Goal: Task Accomplishment & Management: Use online tool/utility

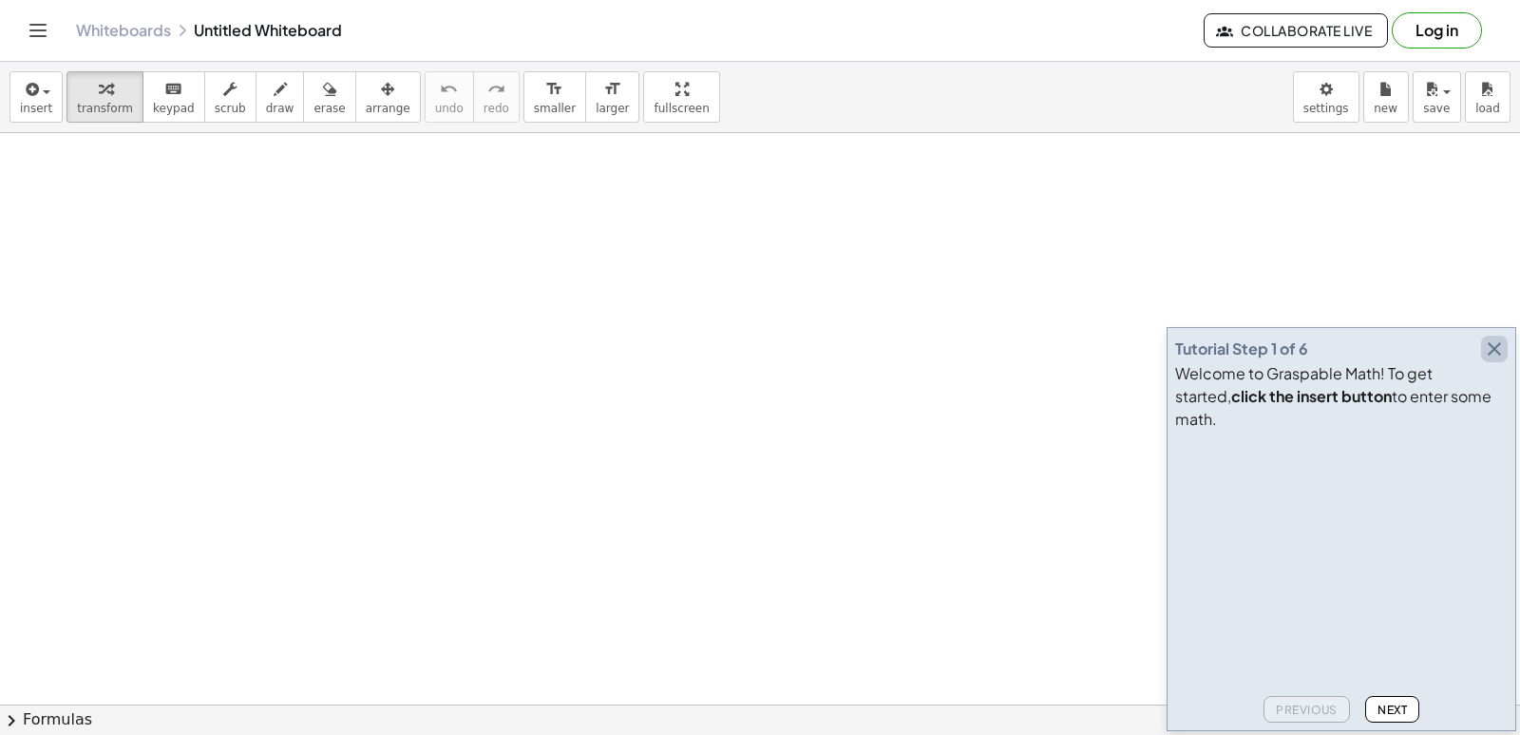
click at [1498, 360] on icon "button" at bounding box center [1494, 348] width 23 height 23
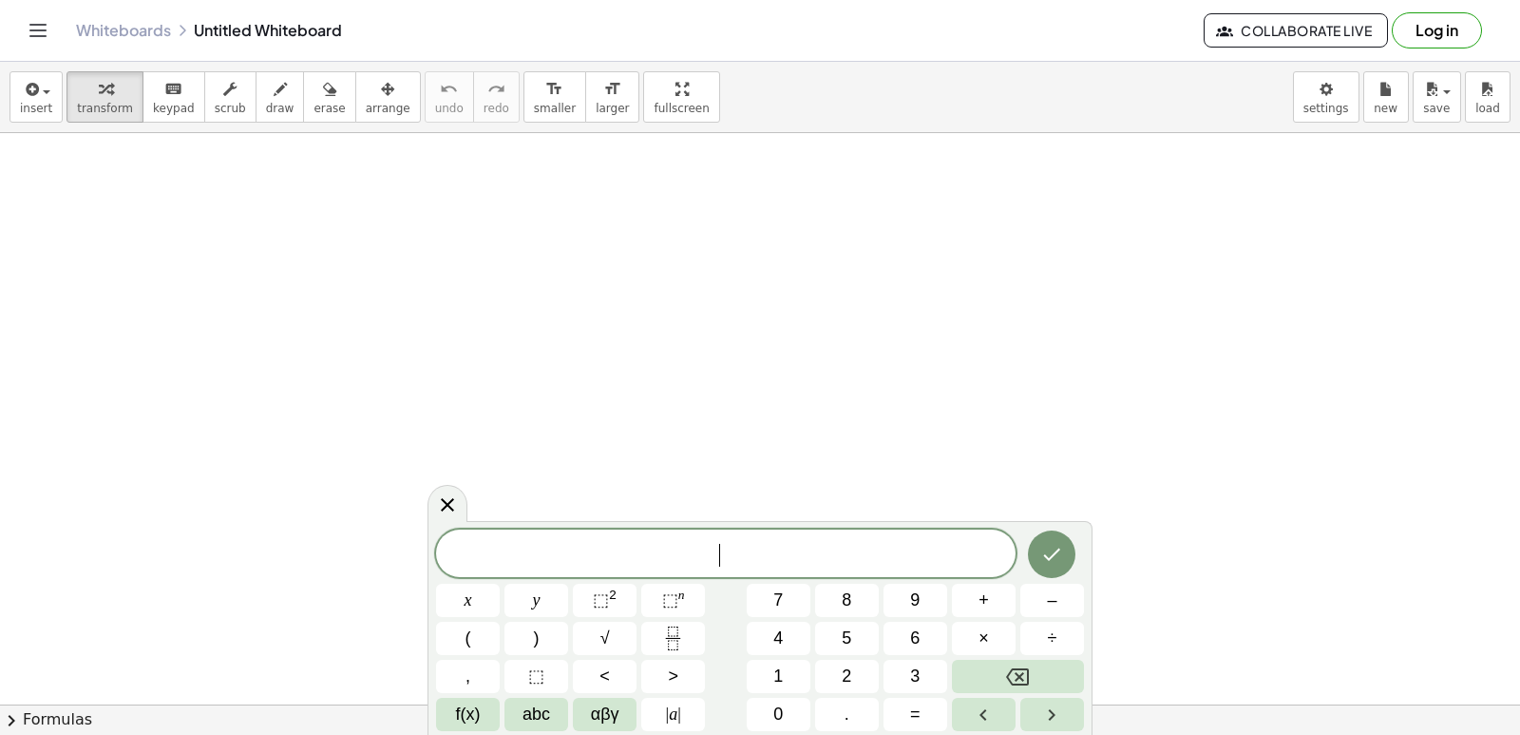
click at [523, 724] on span "abc" at bounding box center [537, 714] width 28 height 26
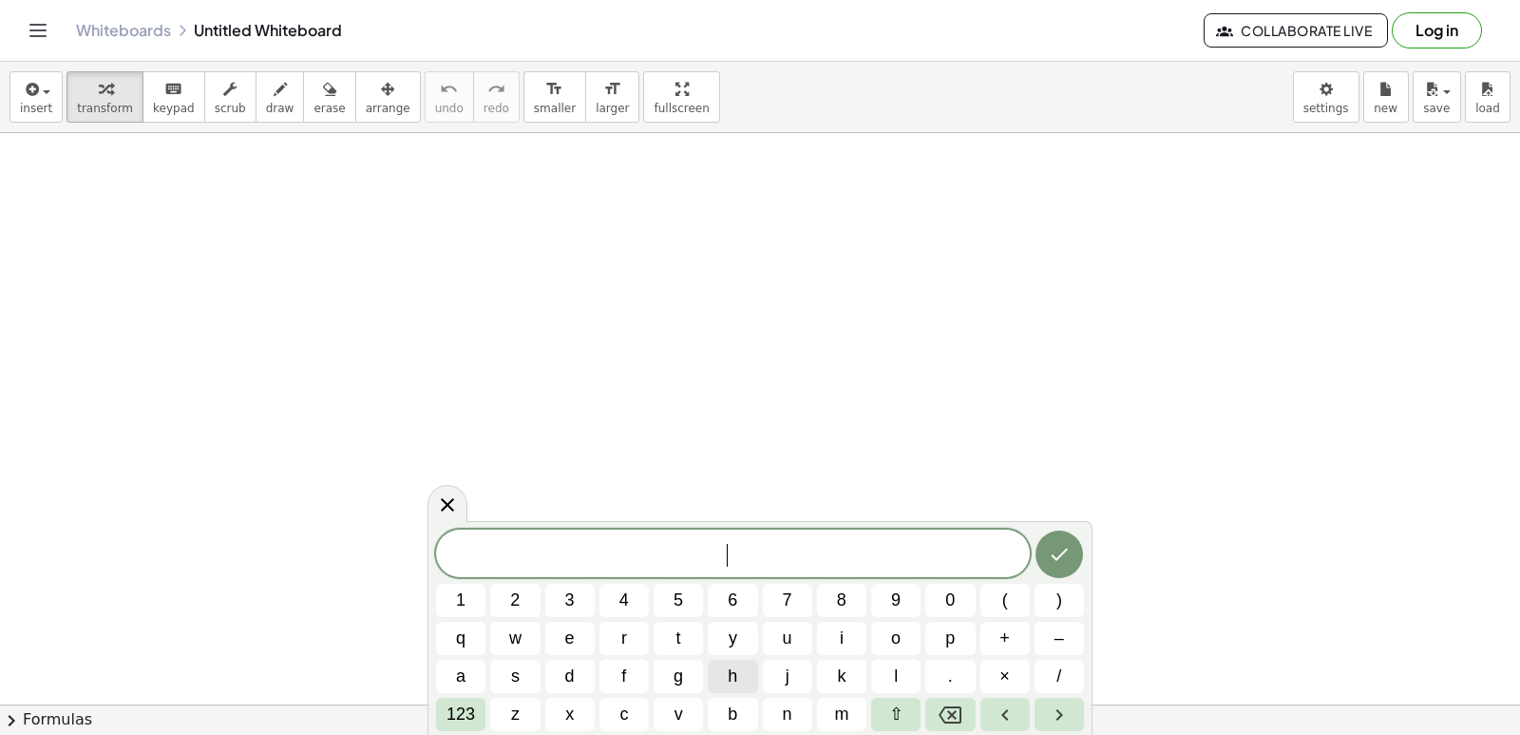
click at [741, 670] on button "h" at bounding box center [732, 675] width 49 height 33
click at [896, 640] on span "o" at bounding box center [896, 638] width 10 height 26
click at [893, 659] on div "h o 1 2 3 4 5 6 7 8 9 0 ( ) q w e r t y u i o p + – a s d f g h j k l . × / 123…" at bounding box center [760, 629] width 648 height 201
click at [890, 674] on button "l" at bounding box center [895, 675] width 49 height 33
click at [466, 667] on span "a" at bounding box center [461, 676] width 10 height 26
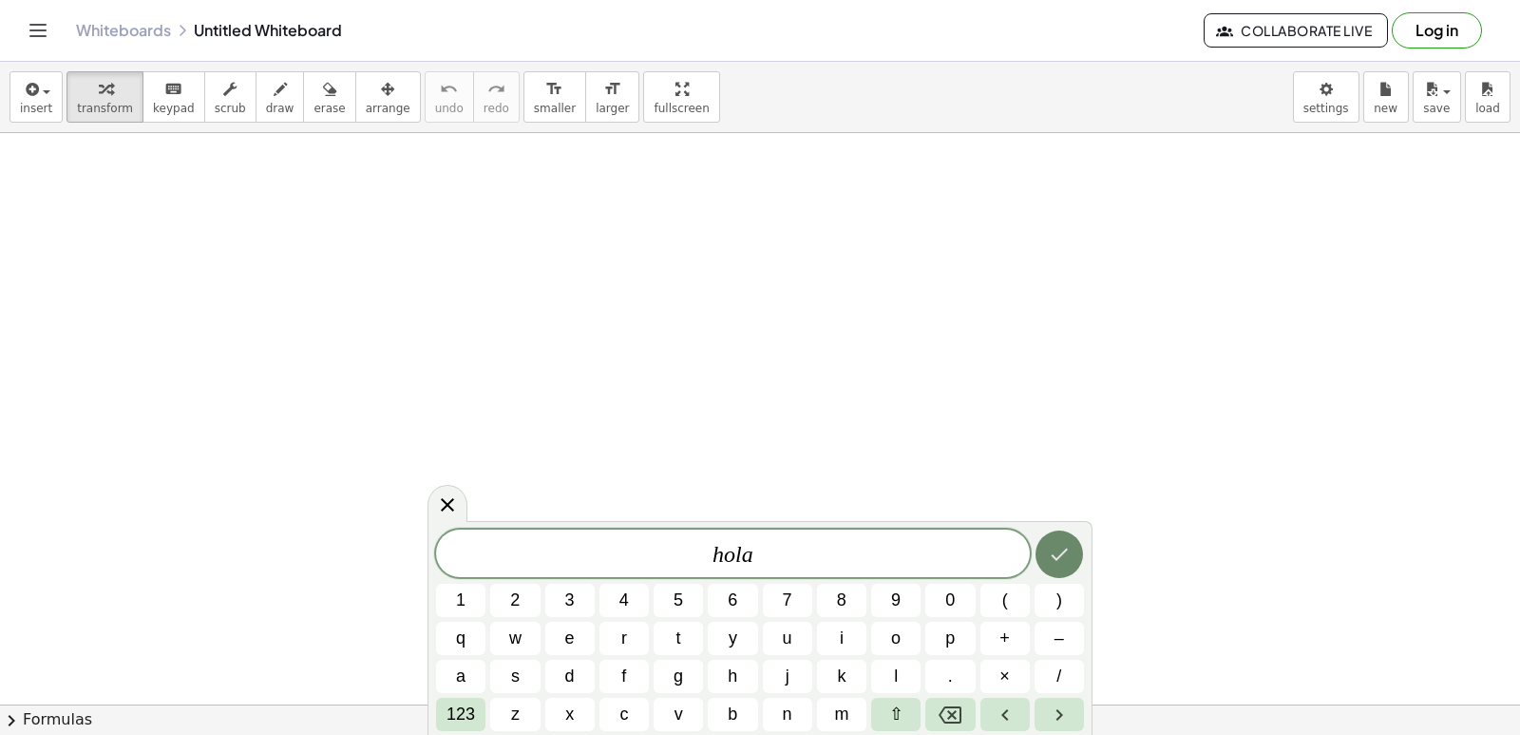
click at [1064, 538] on button "Done" at bounding box center [1060, 554] width 48 height 48
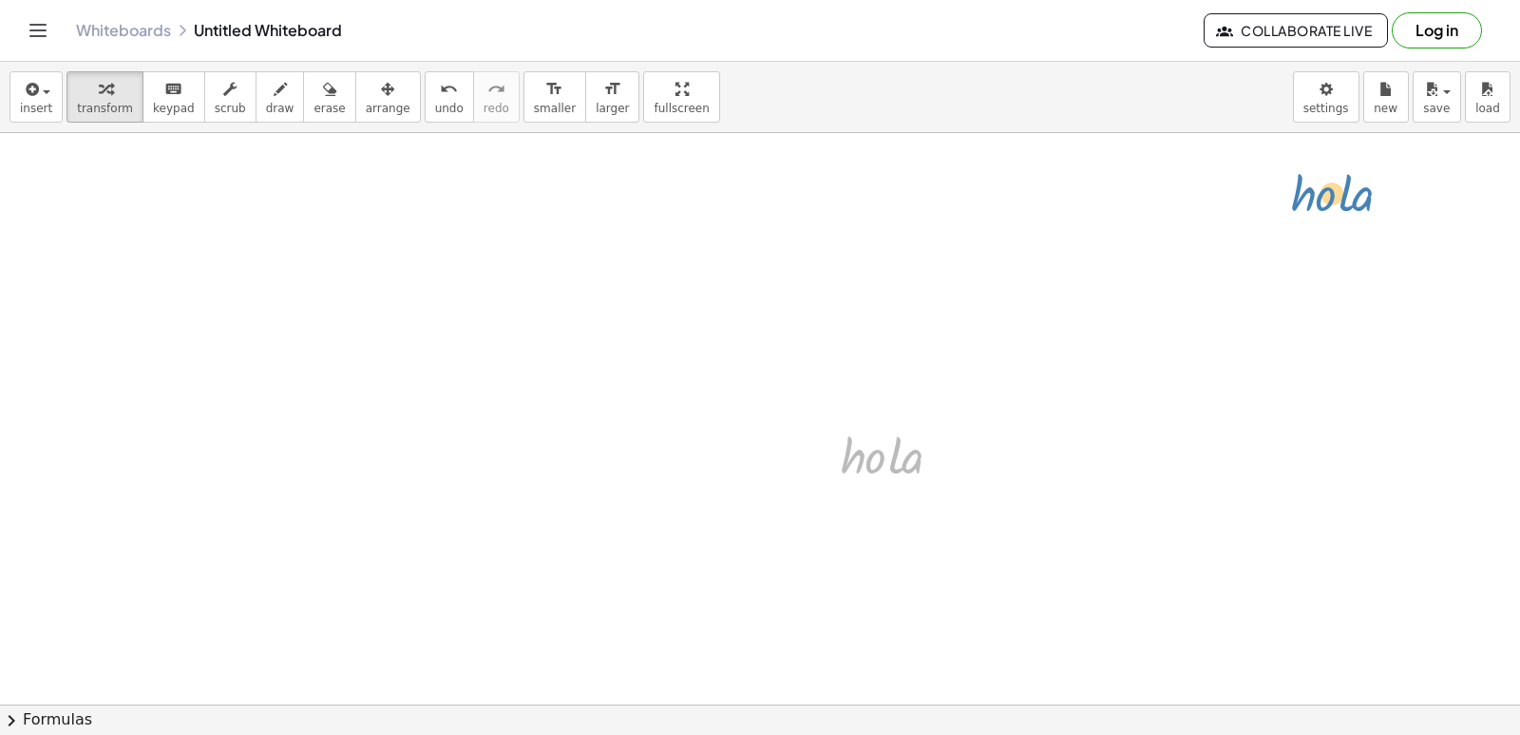
drag, startPoint x: 916, startPoint y: 475, endPoint x: 1366, endPoint y: 213, distance: 521.2
drag, startPoint x: 879, startPoint y: 469, endPoint x: 1015, endPoint y: 212, distance: 291.2
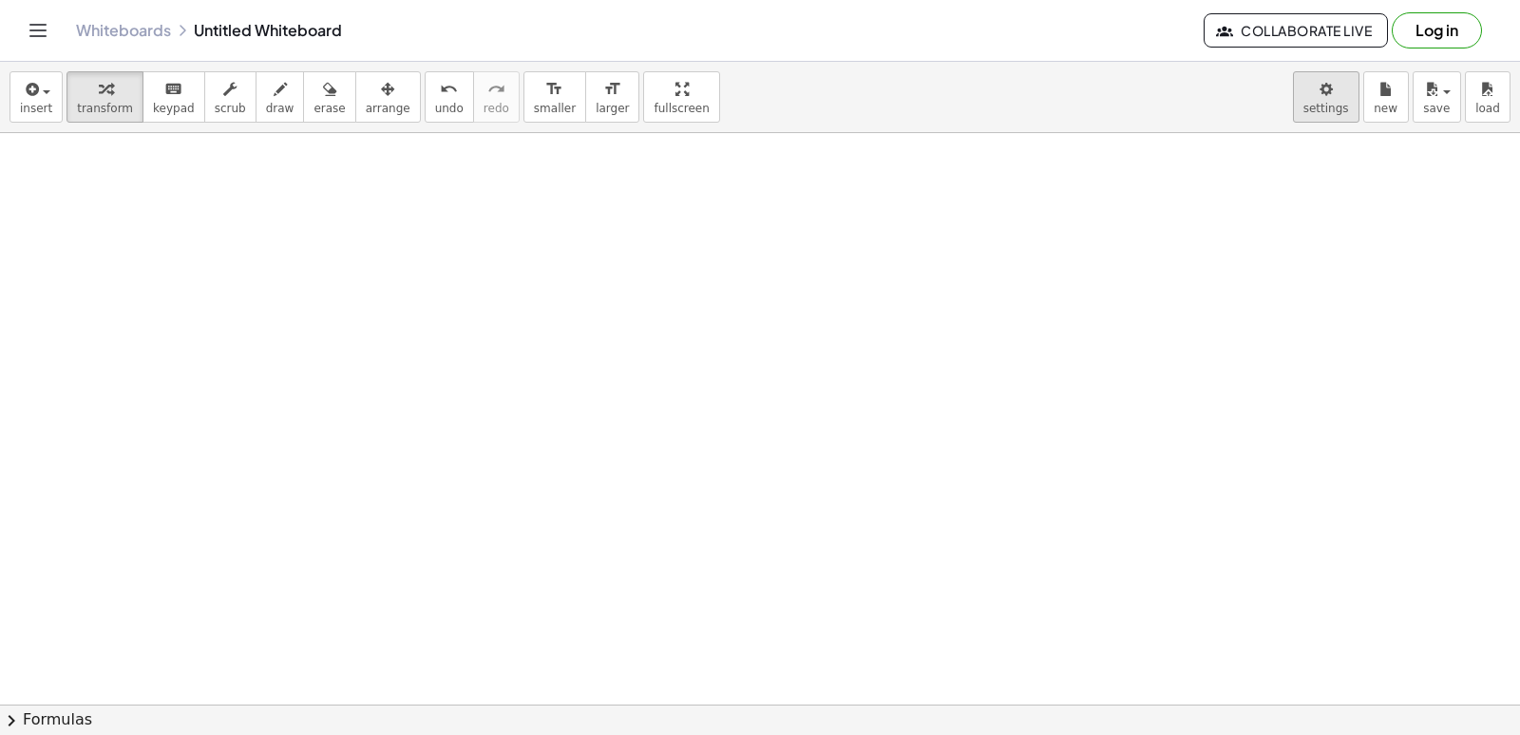
click at [1323, 102] on body "Graspable Math Activities Get Started Activity Bank Assigned Work Classes White…" at bounding box center [760, 367] width 1520 height 735
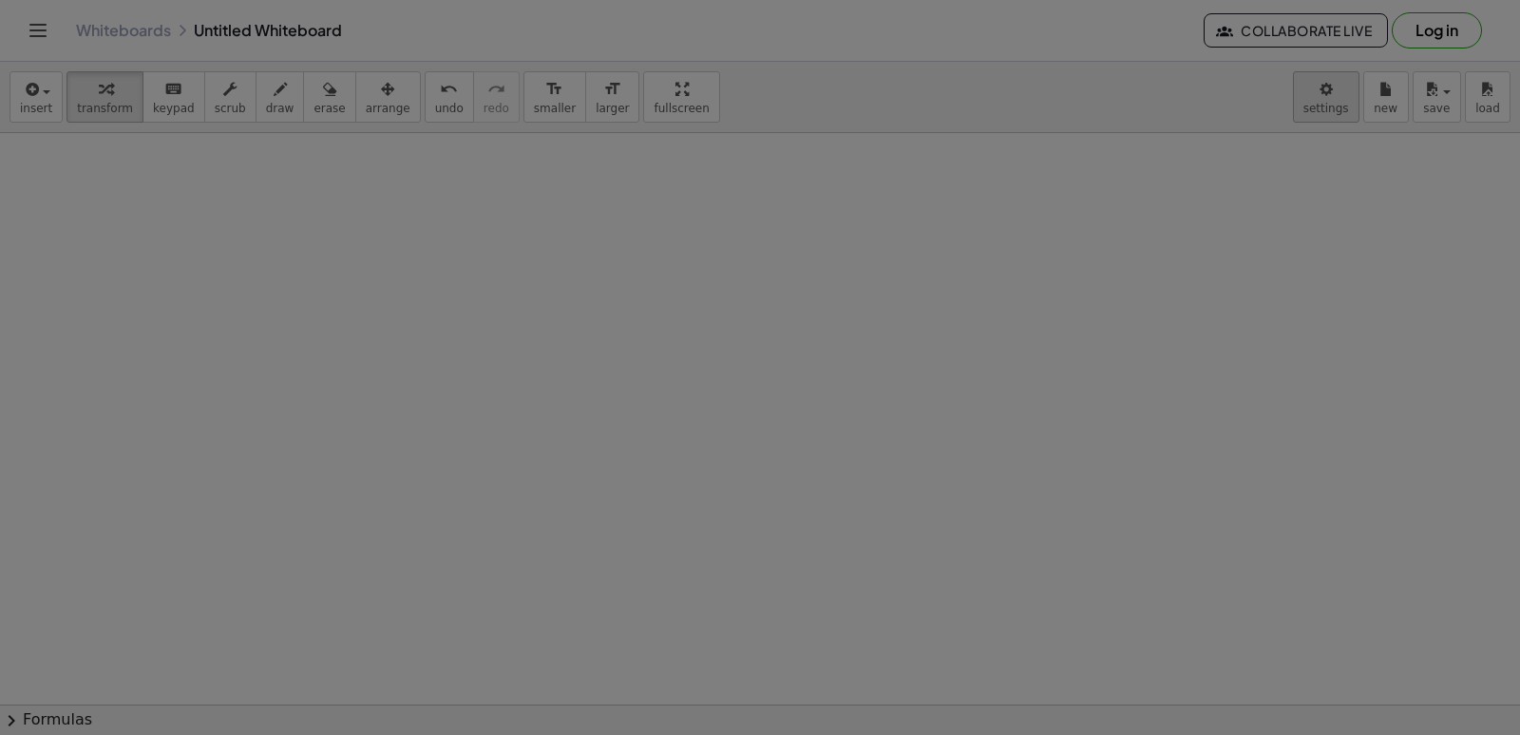
click at [1339, 110] on div at bounding box center [760, 367] width 1520 height 735
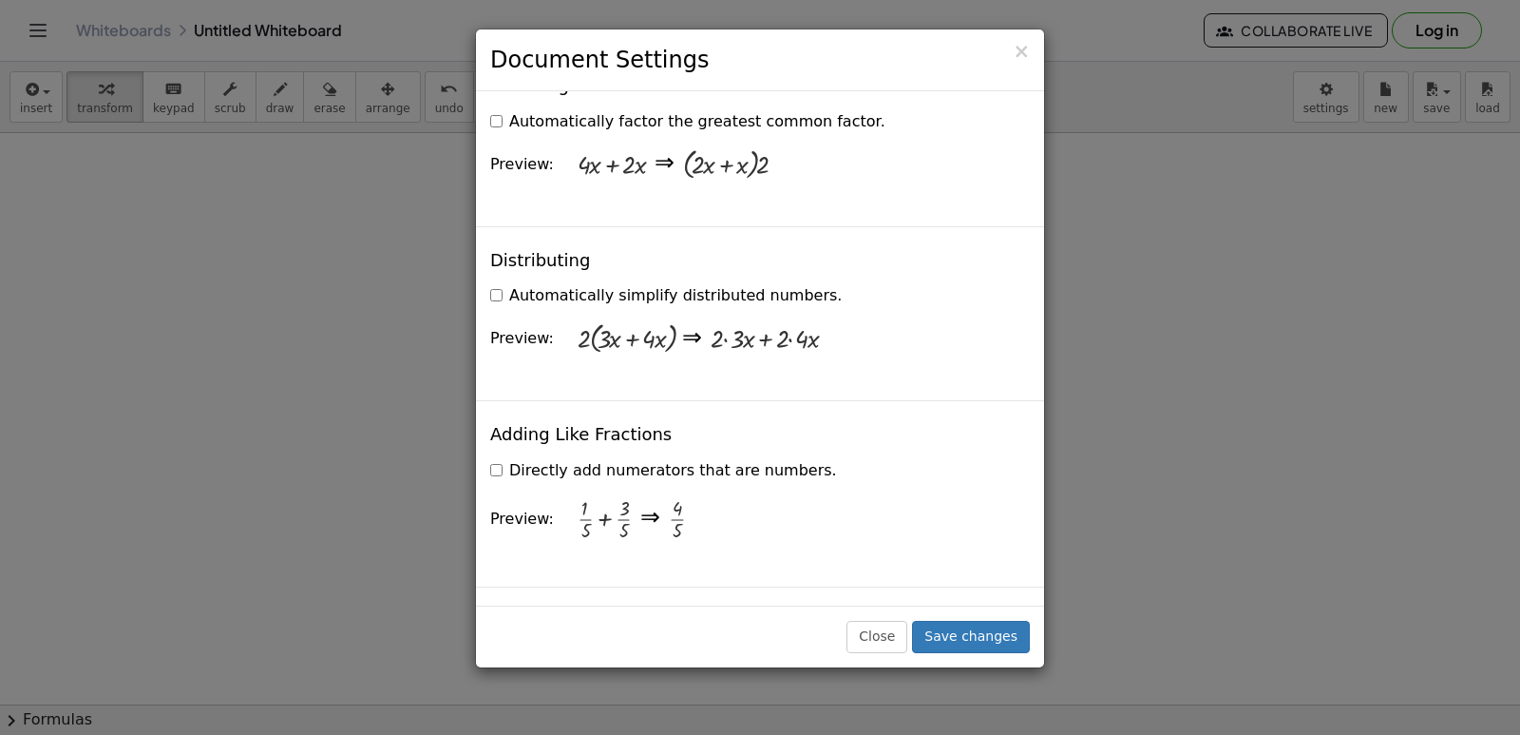
scroll to position [1330, 0]
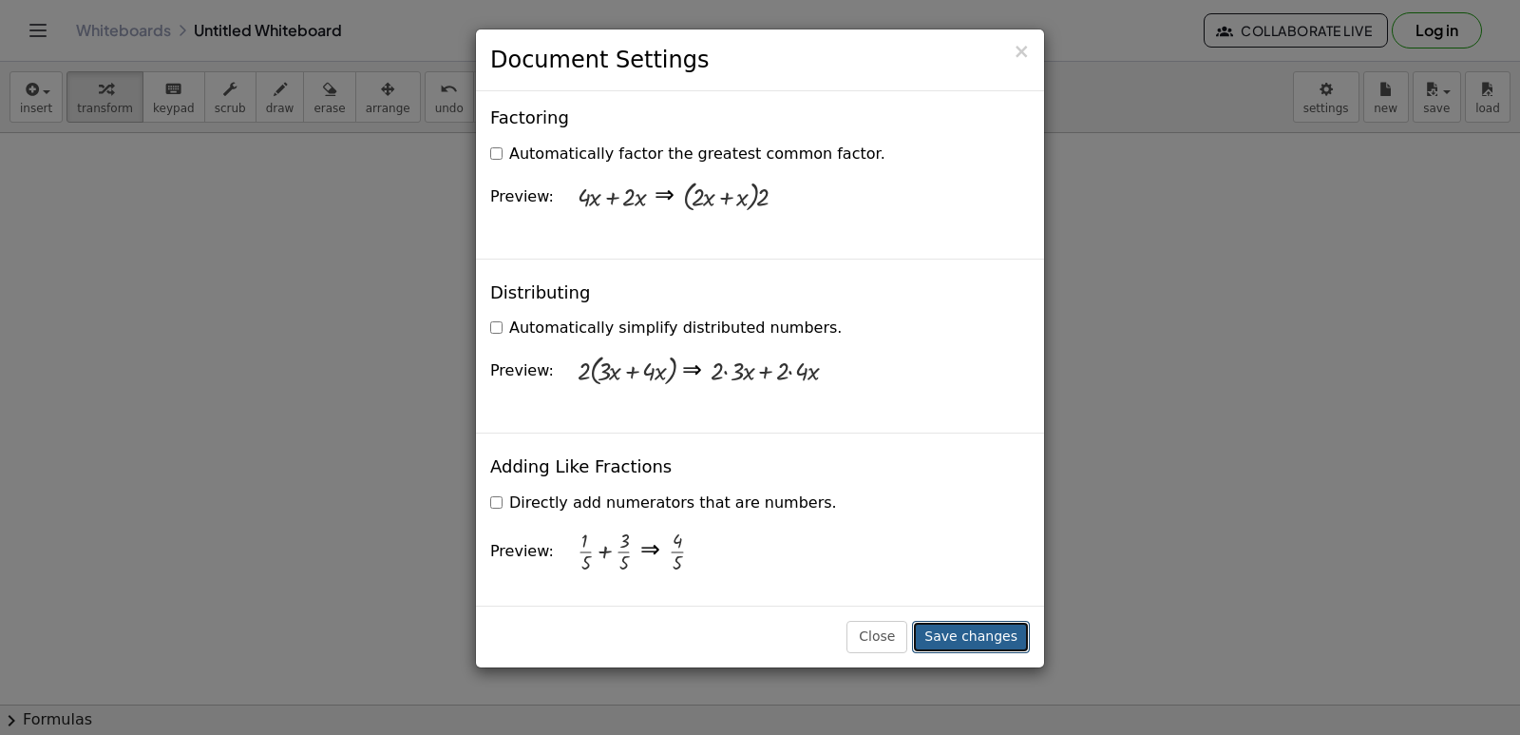
click at [966, 639] on button "Save changes" at bounding box center [971, 636] width 118 height 32
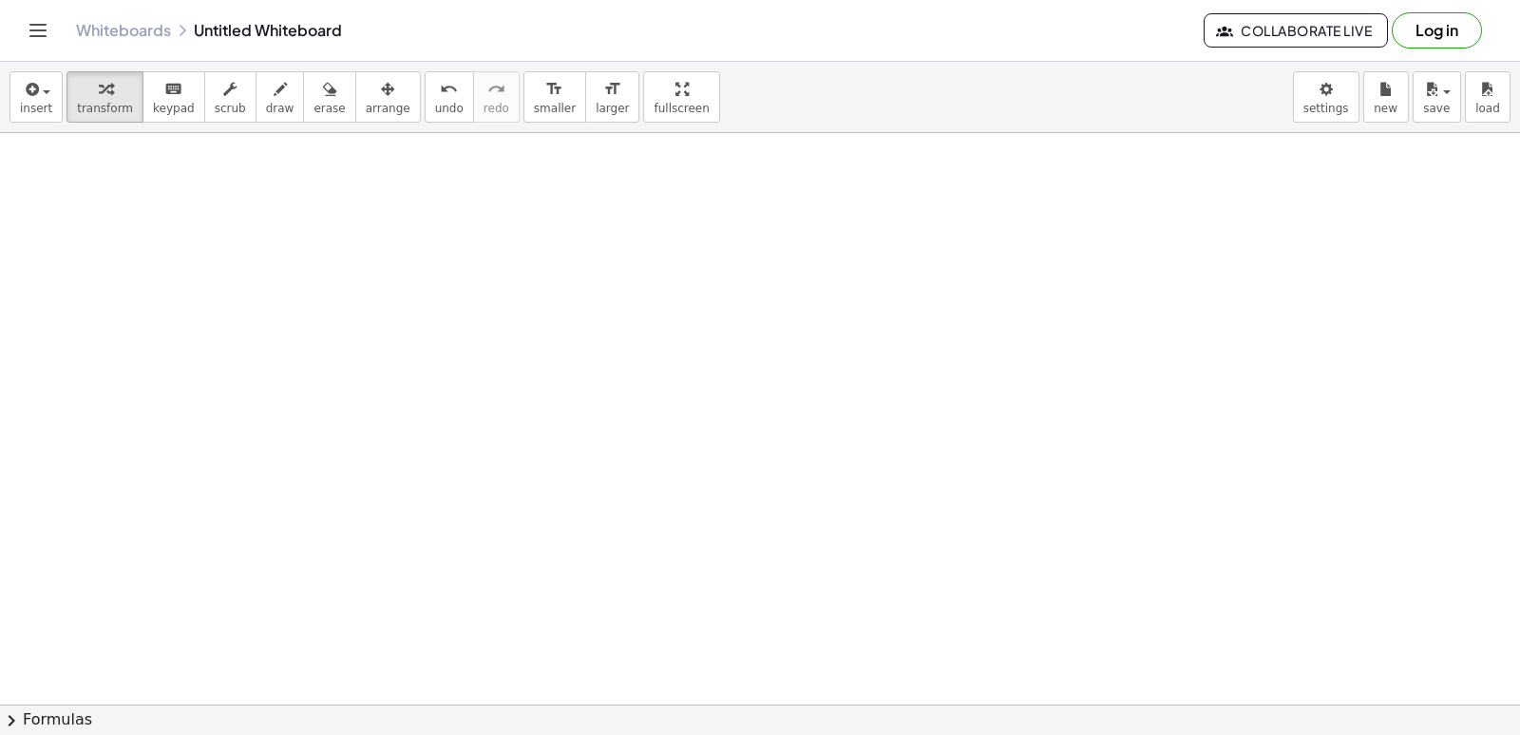
click at [876, 465] on div at bounding box center [760, 294] width 1520 height 1713
click at [664, 391] on div at bounding box center [760, 294] width 1520 height 1713
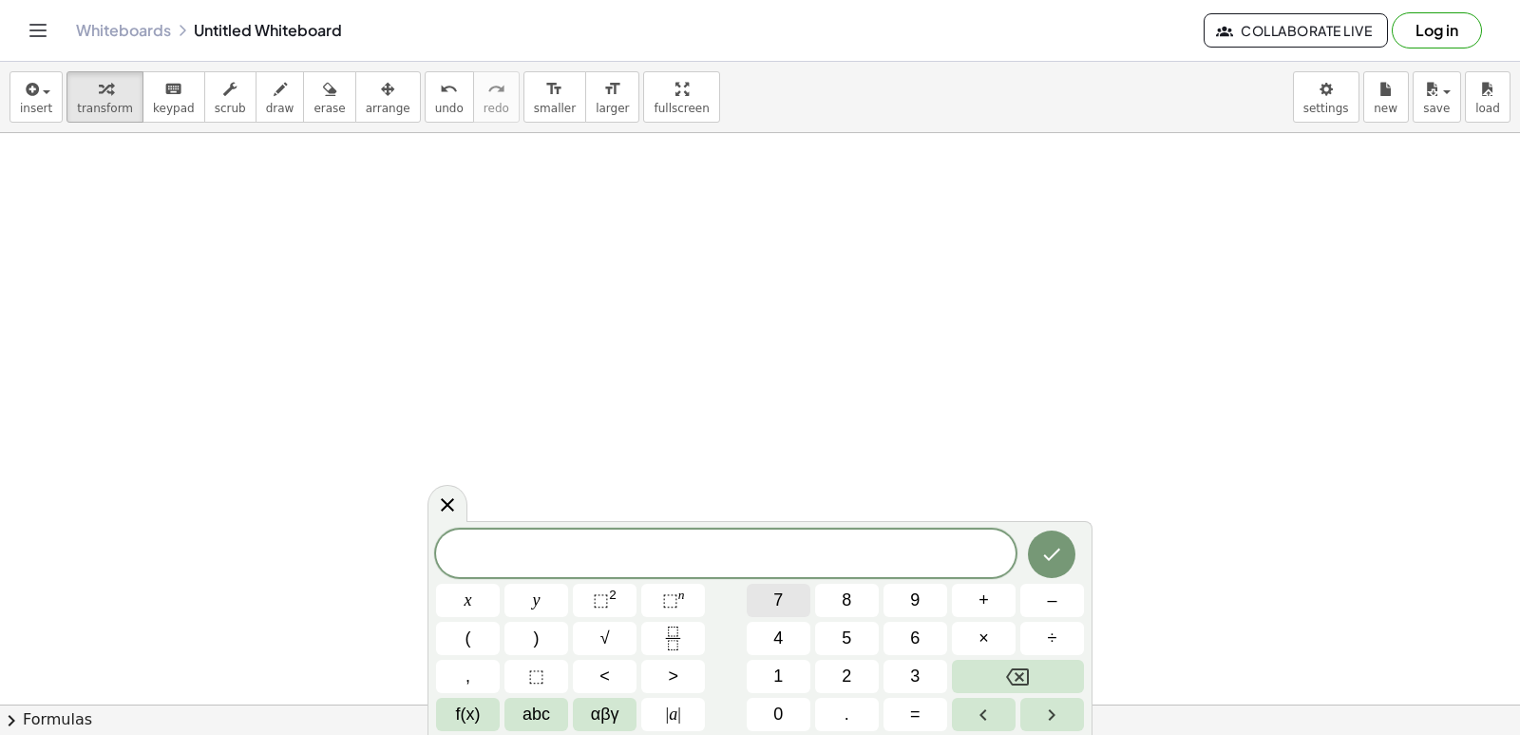
click at [762, 596] on button "7" at bounding box center [779, 599] width 64 height 33
click at [470, 594] on button "x" at bounding box center [468, 599] width 64 height 33
click at [966, 600] on button "+" at bounding box center [984, 599] width 64 height 33
click at [835, 637] on button "5" at bounding box center [847, 637] width 64 height 33
click at [919, 713] on span "=" at bounding box center [915, 714] width 10 height 26
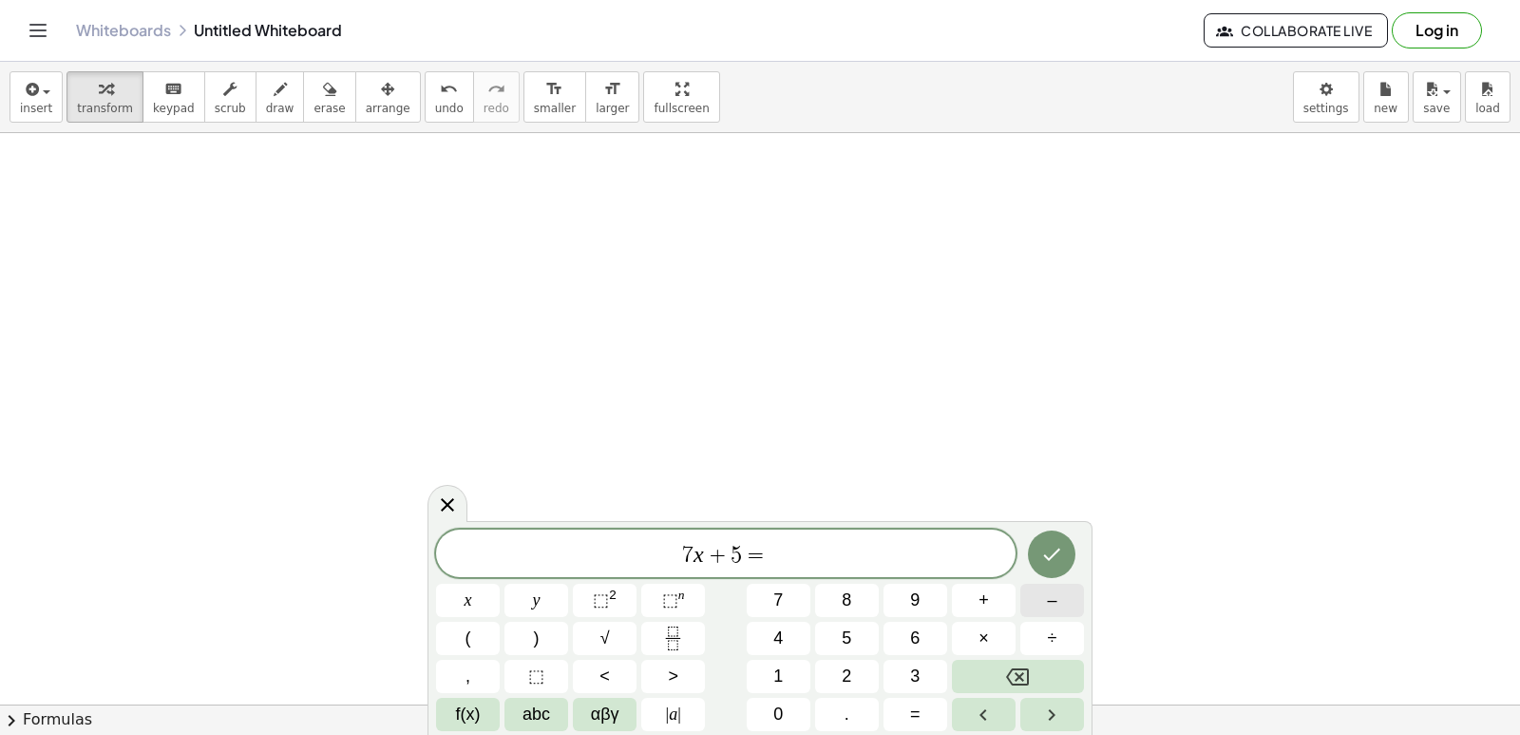
click at [1054, 602] on span "–" at bounding box center [1052, 600] width 10 height 26
click at [928, 667] on button "3" at bounding box center [916, 675] width 64 height 33
click at [1005, 679] on button "Backspace" at bounding box center [1018, 675] width 132 height 33
click at [865, 687] on button "2" at bounding box center [847, 675] width 64 height 33
click at [907, 679] on button "3" at bounding box center [916, 675] width 64 height 33
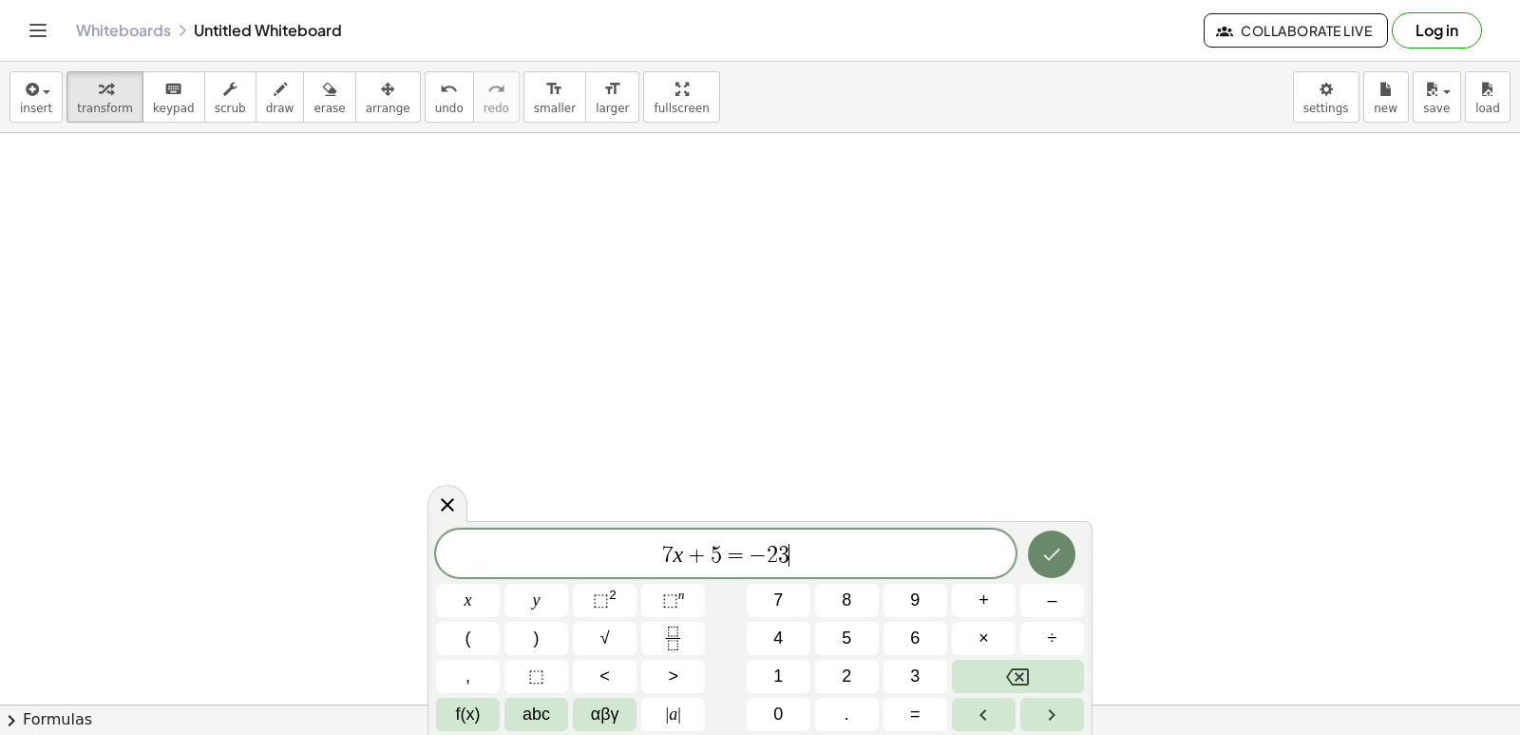
click at [1053, 564] on icon "Done" at bounding box center [1051, 554] width 23 height 23
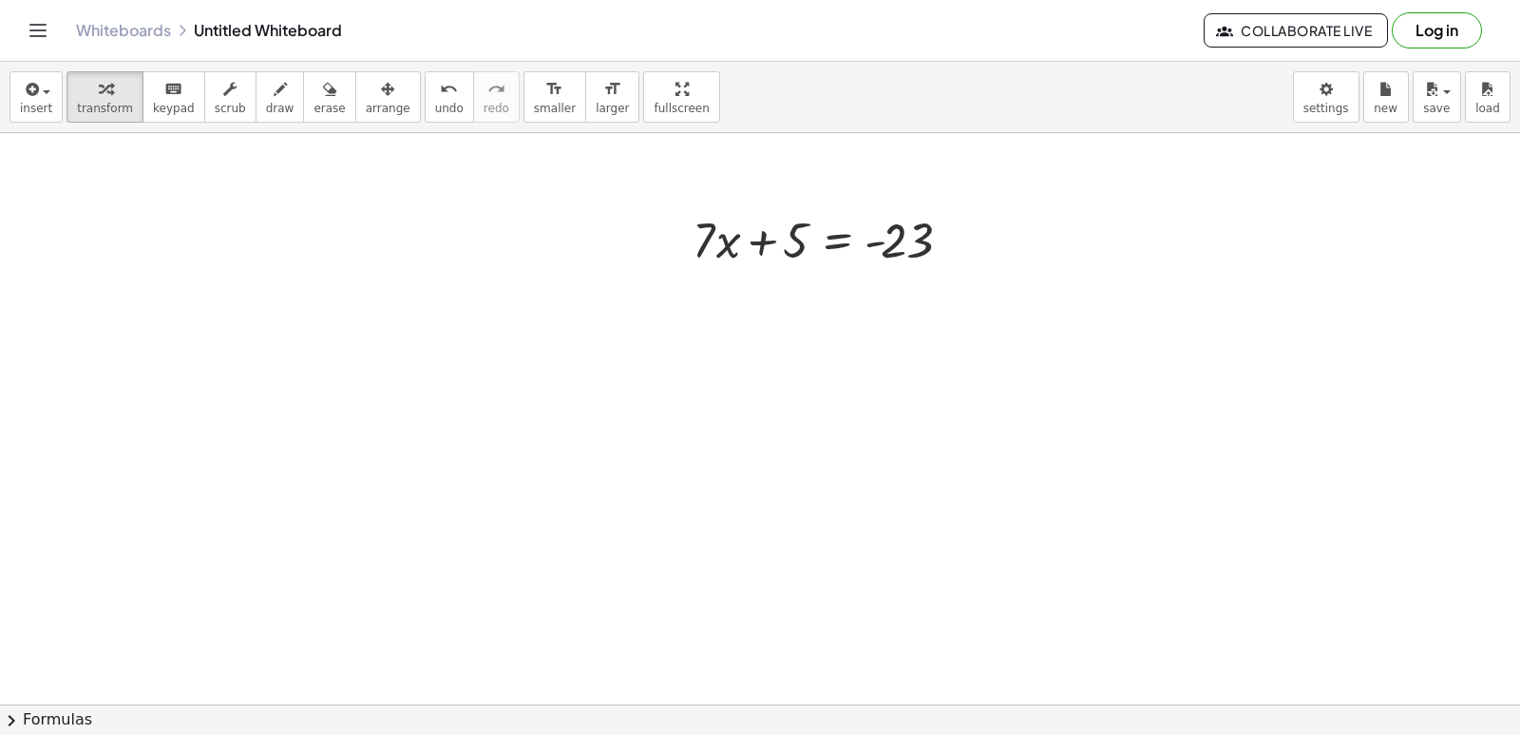
scroll to position [885, 0]
drag, startPoint x: 786, startPoint y: 243, endPoint x: 1002, endPoint y: 264, distance: 216.7
drag, startPoint x: 911, startPoint y: 305, endPoint x: 962, endPoint y: 301, distance: 50.5
click at [962, 301] on div at bounding box center [869, 302] width 373 height 65
drag, startPoint x: 962, startPoint y: 301, endPoint x: 1007, endPoint y: 303, distance: 45.7
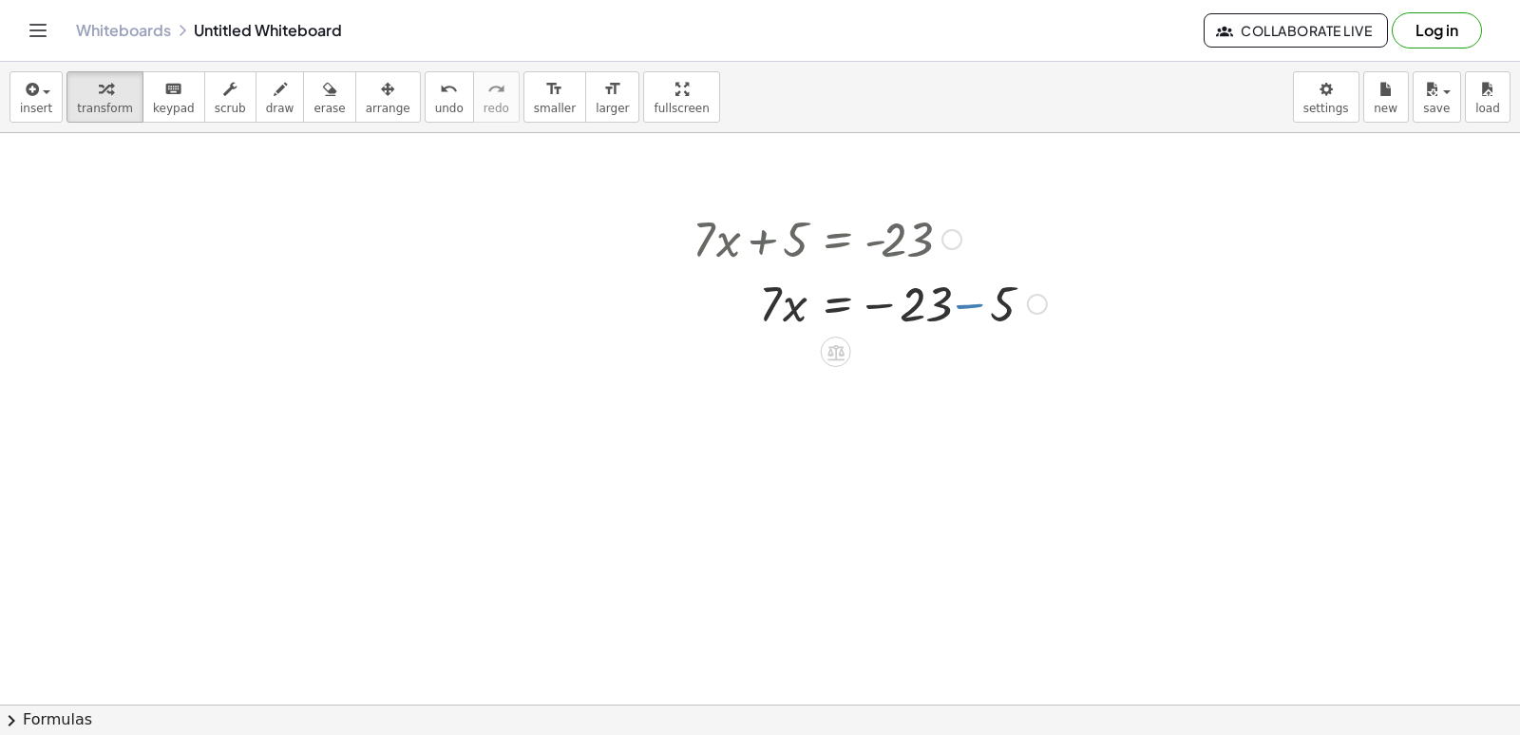
click at [933, 307] on div at bounding box center [869, 302] width 373 height 65
drag, startPoint x: 1007, startPoint y: 303, endPoint x: 915, endPoint y: 303, distance: 92.2
click at [836, 239] on div "+ · 7 · x + 5 = - 23 · 7 · x = − 23 − 5 · - 1 + · 5 · 7 · x 5 = − 23 - + · 1 ·" at bounding box center [836, 239] width 0 height 0
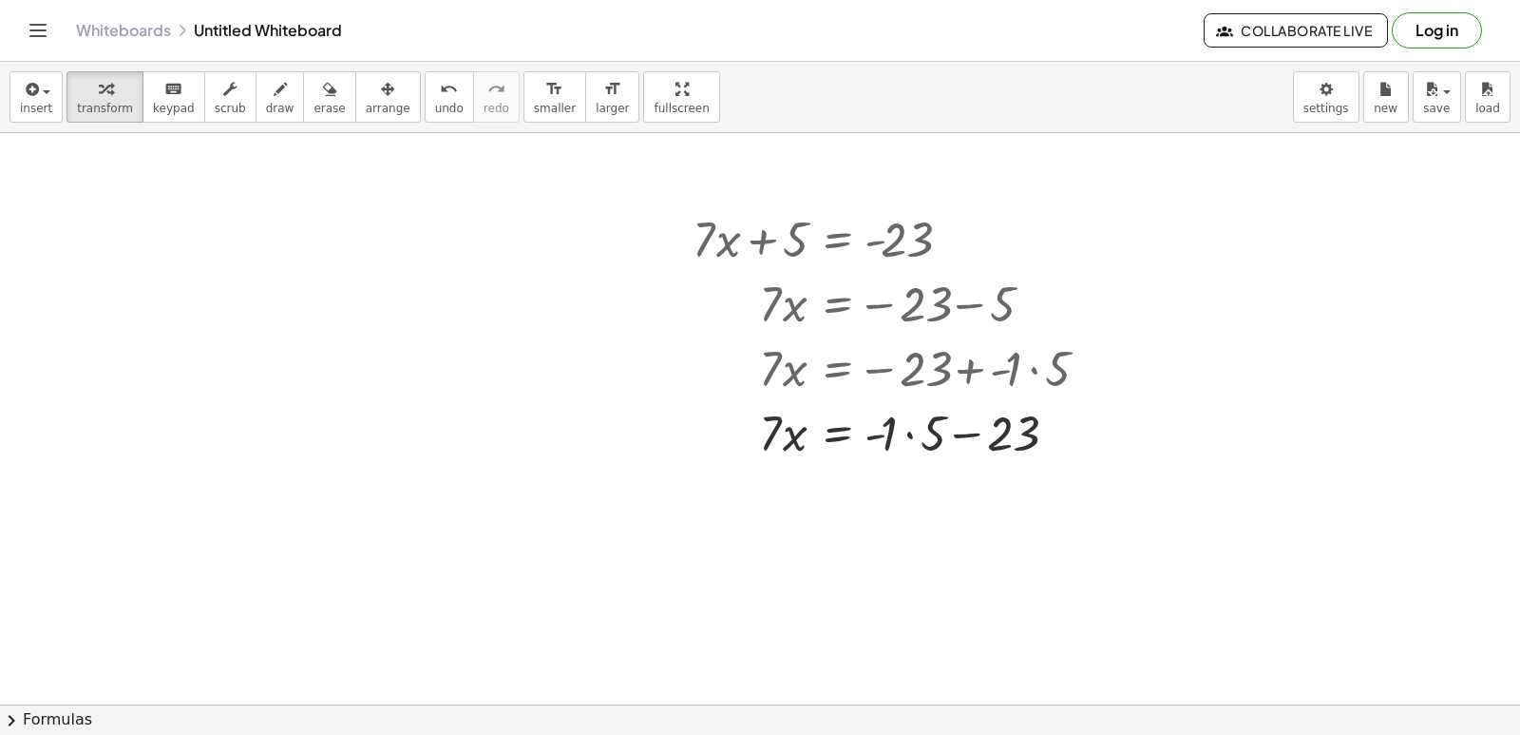
click at [232, 252] on div at bounding box center [760, 104] width 1520 height 1713
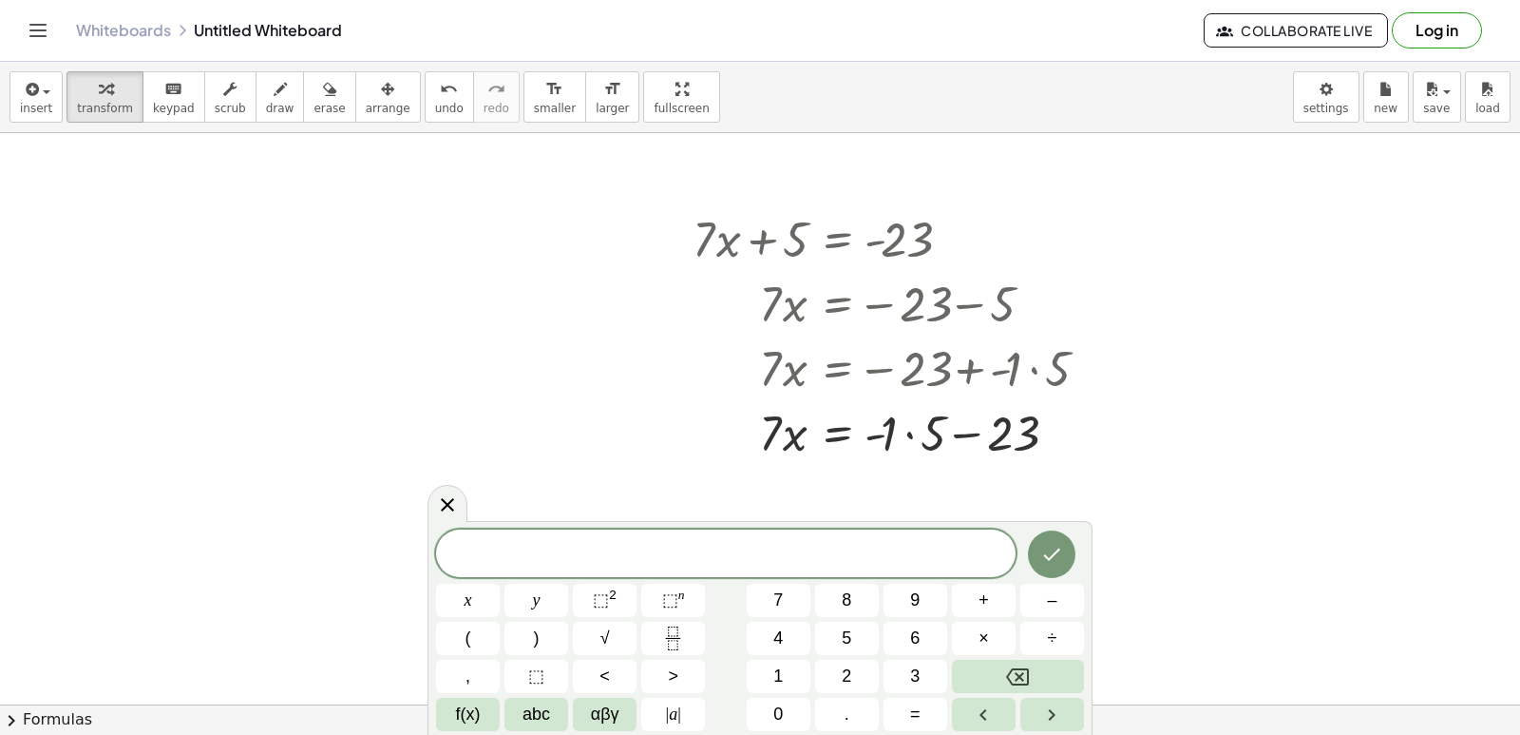
click at [346, 277] on div at bounding box center [760, 104] width 1520 height 1713
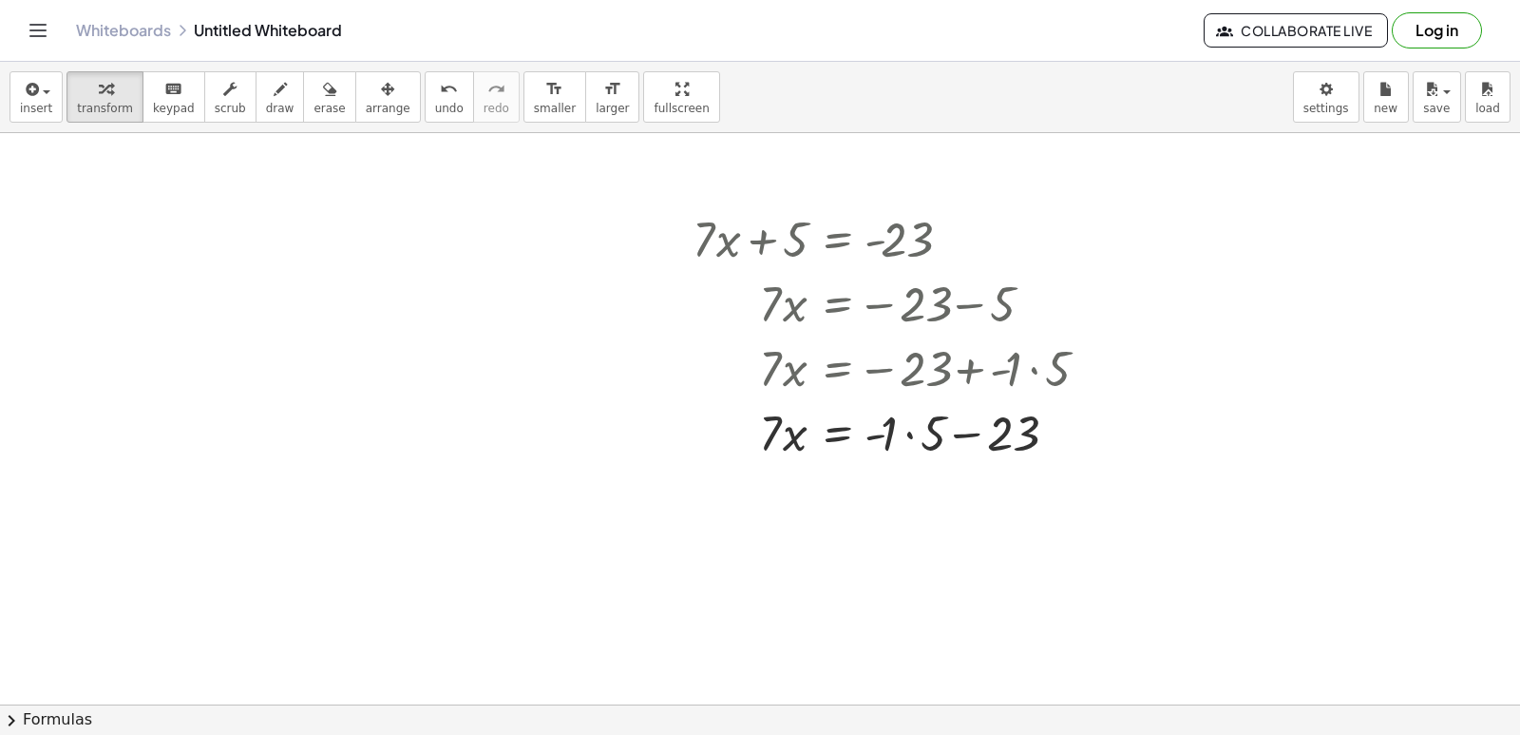
click at [103, 277] on div at bounding box center [760, 104] width 1520 height 1713
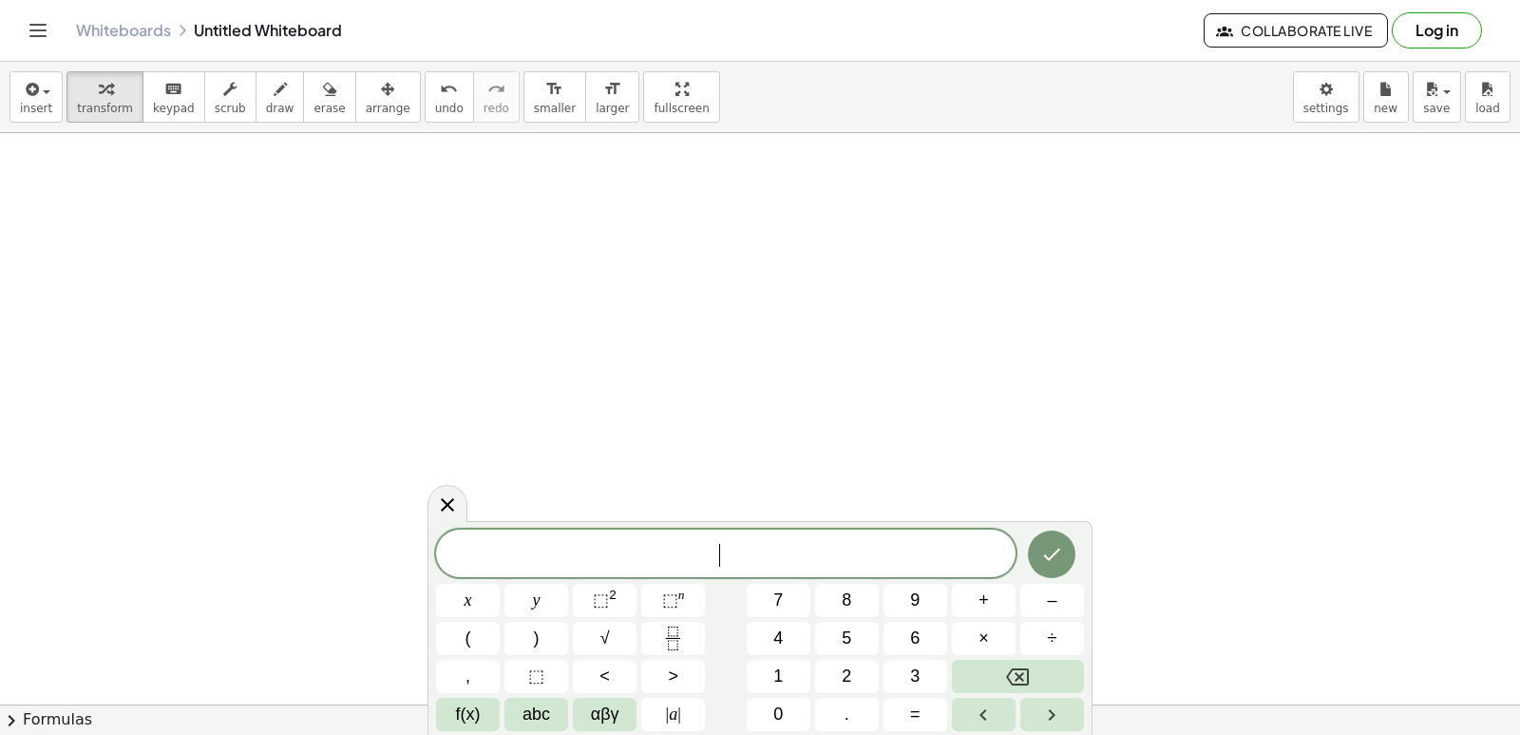
scroll to position [1713, 0]
click at [844, 631] on span "5" at bounding box center [847, 638] width 10 height 26
click at [545, 604] on button "y" at bounding box center [537, 599] width 64 height 33
click at [1052, 606] on span "–" at bounding box center [1052, 600] width 10 height 26
click at [783, 675] on span "1" at bounding box center [778, 676] width 10 height 26
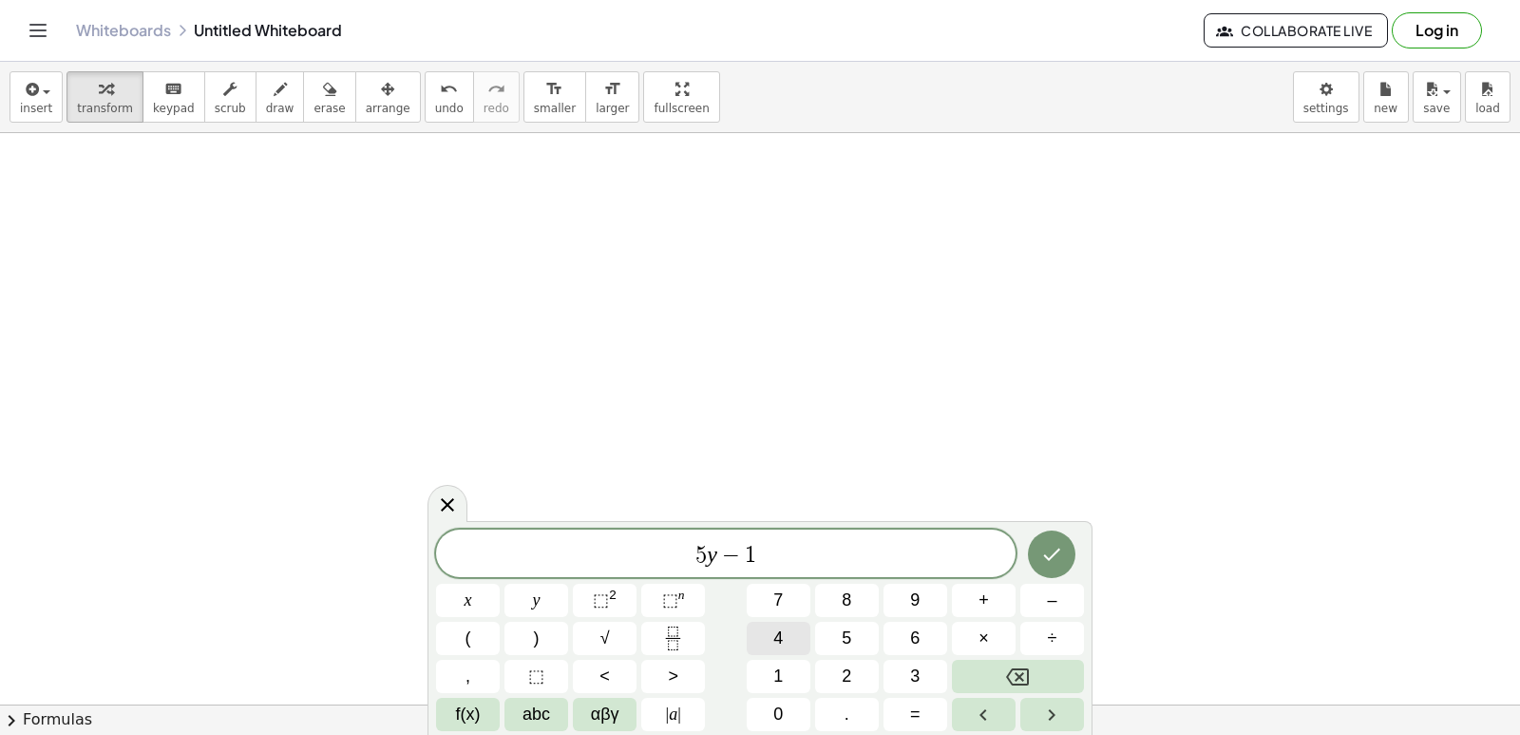
click at [776, 647] on span "4" at bounding box center [778, 638] width 10 height 26
click at [905, 704] on button "=" at bounding box center [916, 713] width 64 height 33
click at [928, 630] on button "6" at bounding box center [916, 637] width 64 height 33
click at [1039, 545] on button "Done" at bounding box center [1052, 554] width 48 height 48
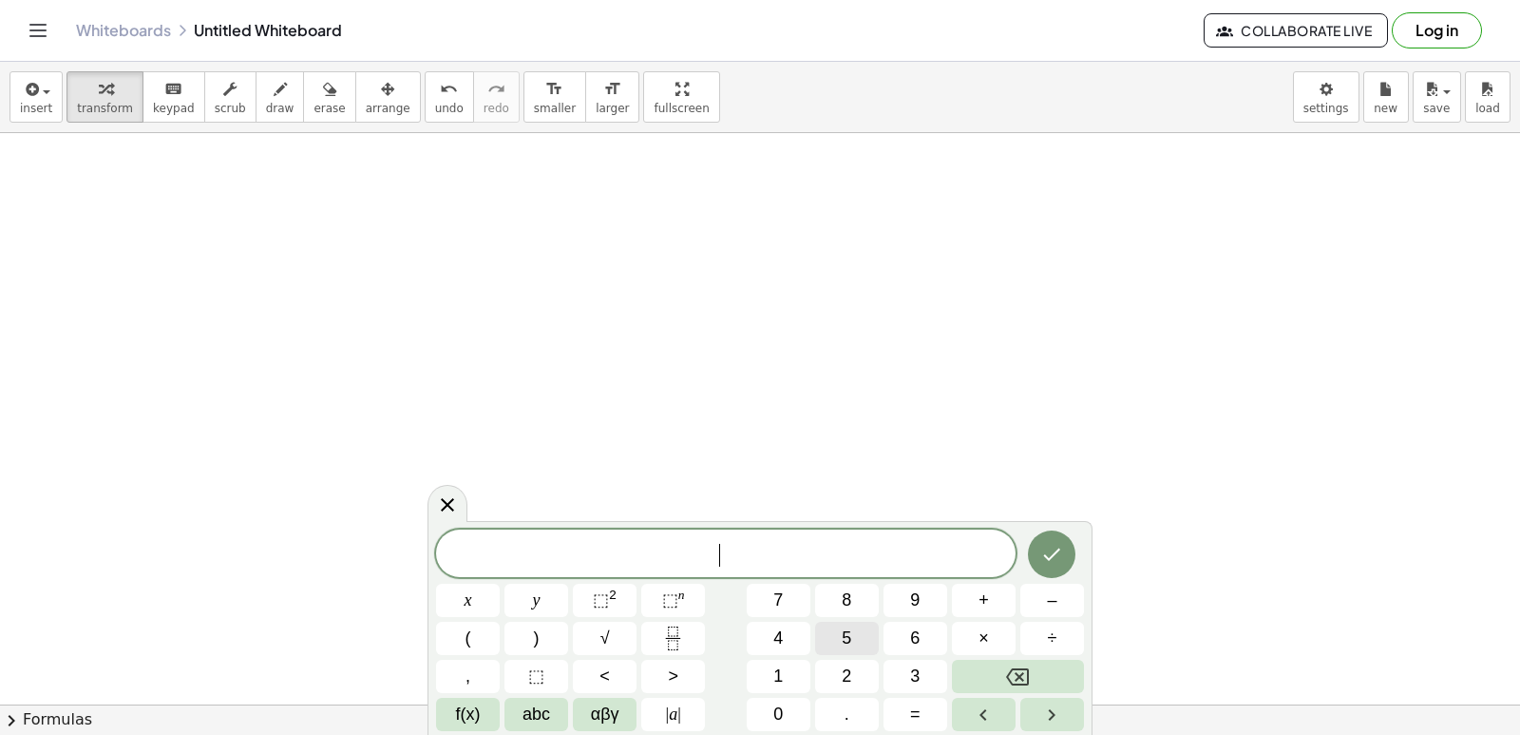
click at [858, 623] on button "5" at bounding box center [847, 637] width 64 height 33
click at [551, 593] on button "y" at bounding box center [537, 599] width 64 height 33
click at [1021, 593] on button "–" at bounding box center [1053, 599] width 64 height 33
click at [768, 674] on button "1" at bounding box center [779, 675] width 64 height 33
click at [784, 643] on button "4" at bounding box center [779, 637] width 64 height 33
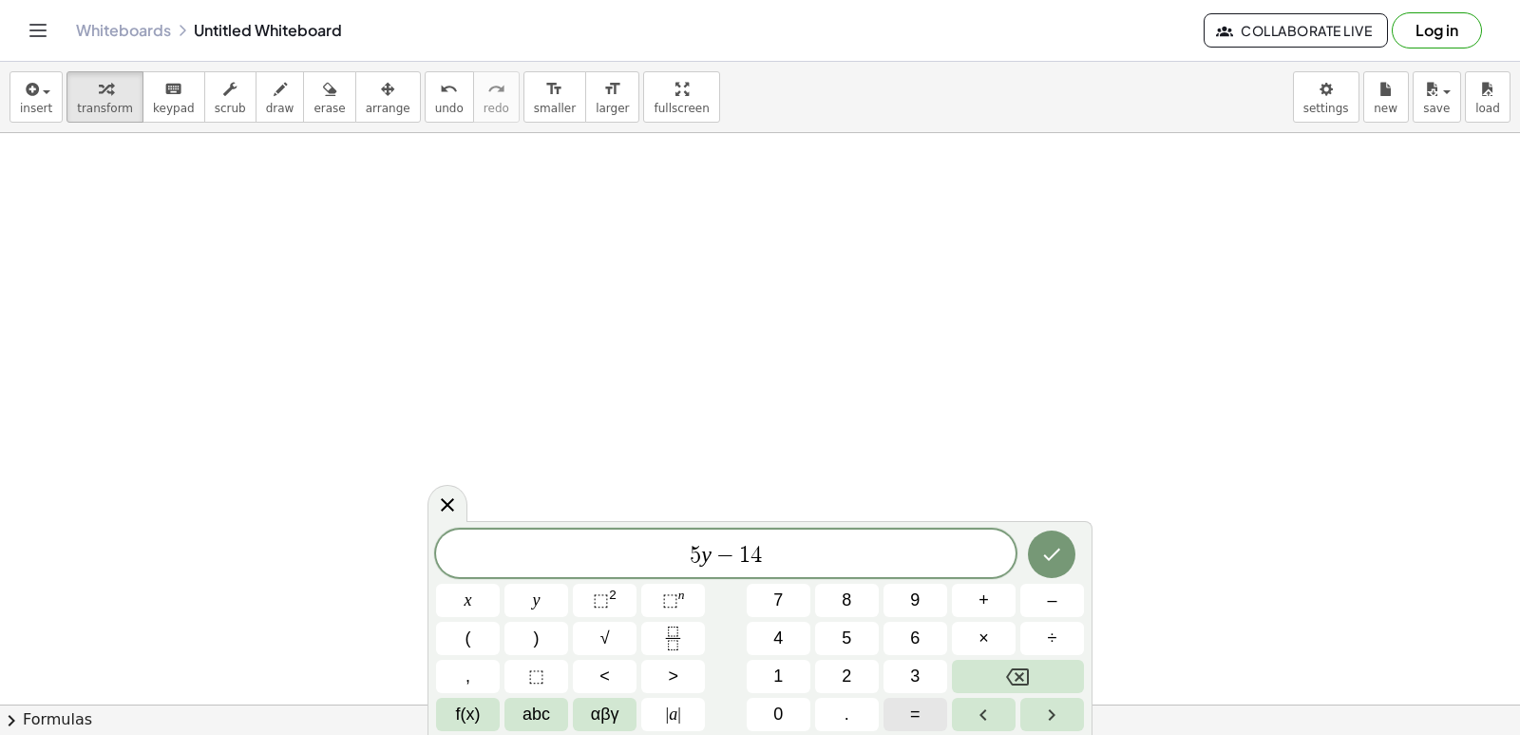
click at [904, 707] on button "=" at bounding box center [916, 713] width 64 height 33
click at [908, 632] on button "6" at bounding box center [916, 637] width 64 height 33
click at [1058, 543] on icon "Done" at bounding box center [1051, 554] width 23 height 23
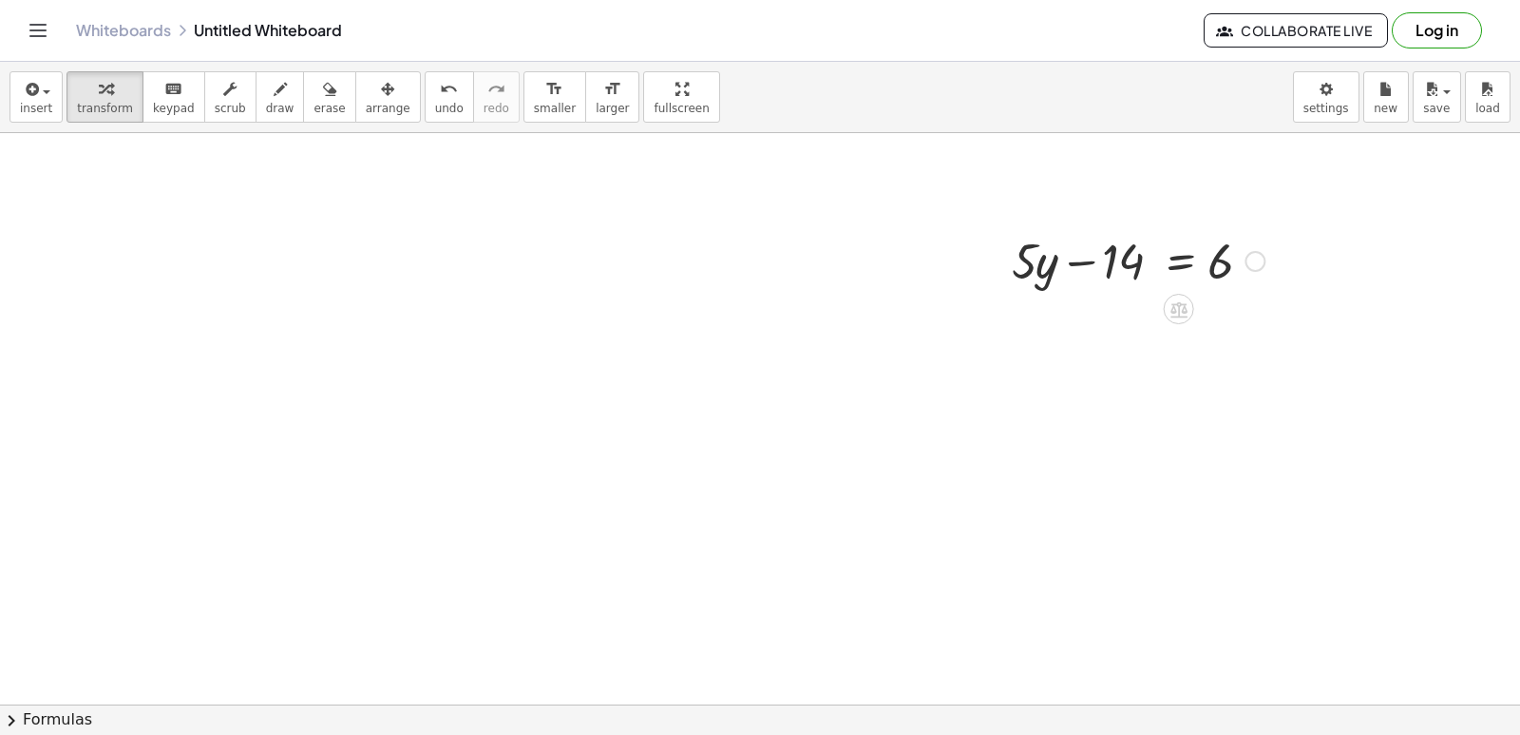
scroll to position [2188, 0]
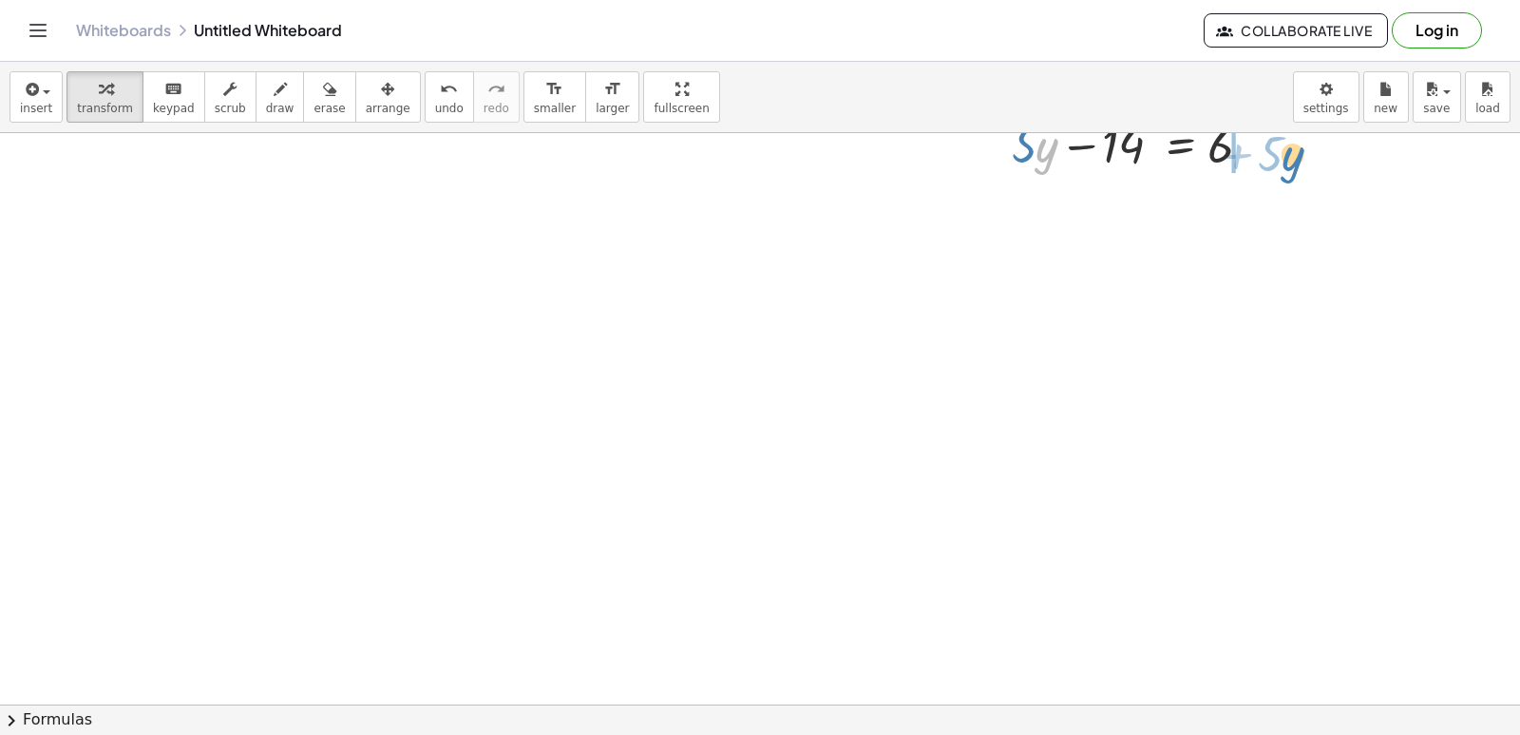
drag, startPoint x: 1037, startPoint y: 165, endPoint x: 1283, endPoint y: 174, distance: 246.3
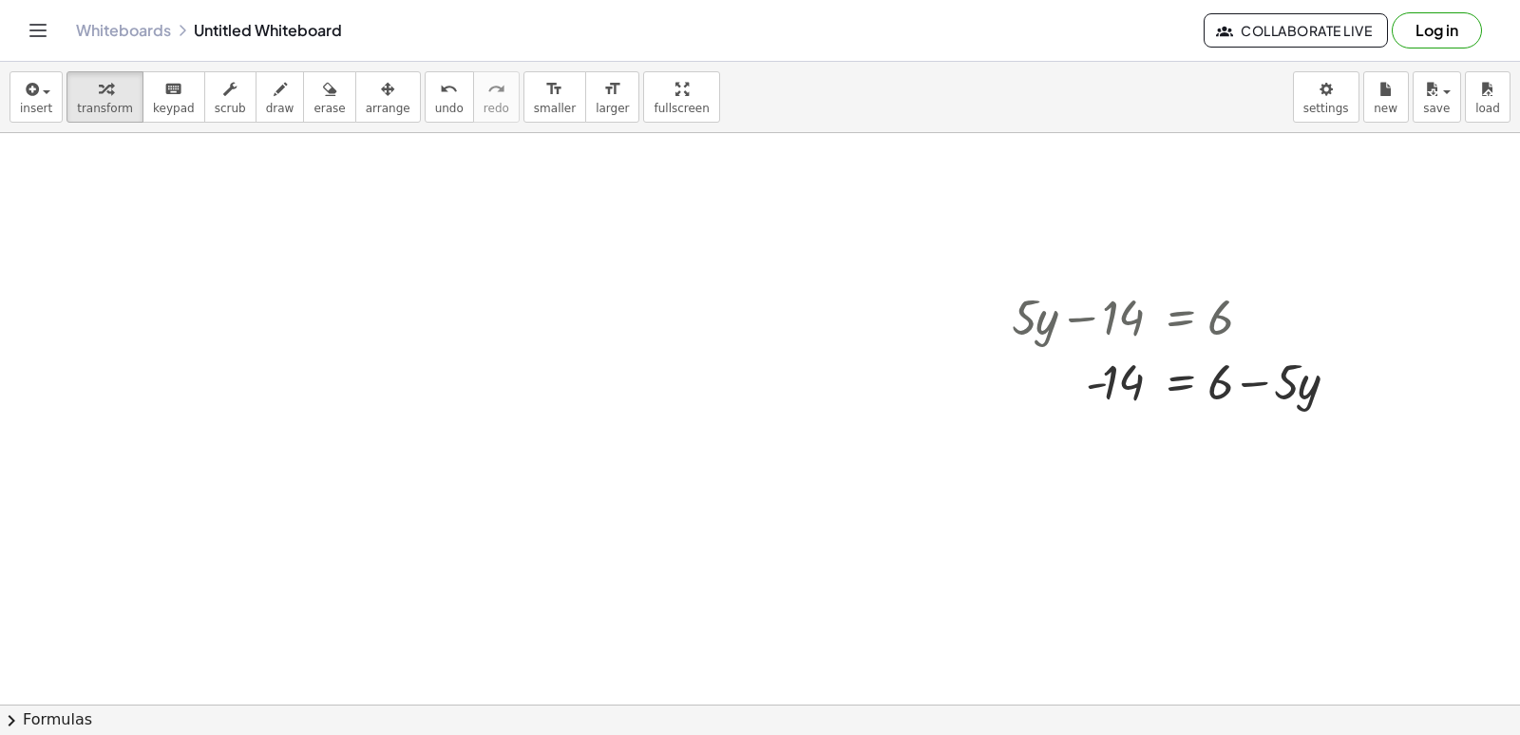
scroll to position [2094, 0]
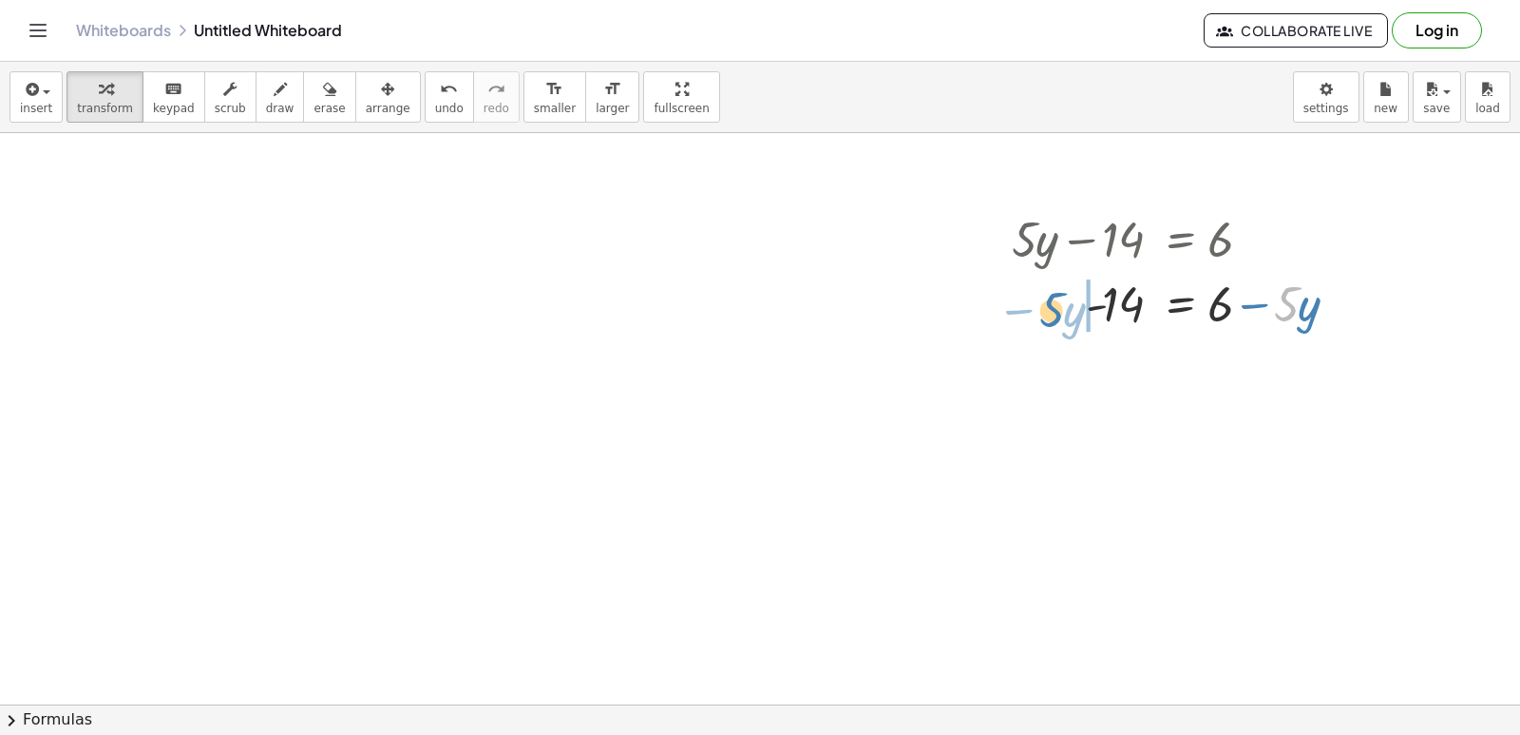
drag, startPoint x: 1284, startPoint y: 321, endPoint x: 1048, endPoint y: 328, distance: 235.7
click at [1048, 328] on div at bounding box center [1183, 302] width 362 height 65
drag, startPoint x: 1121, startPoint y: 302, endPoint x: 1247, endPoint y: 300, distance: 125.4
click at [1247, 300] on div at bounding box center [1138, 302] width 272 height 65
click at [1252, 306] on div at bounding box center [1183, 302] width 362 height 65
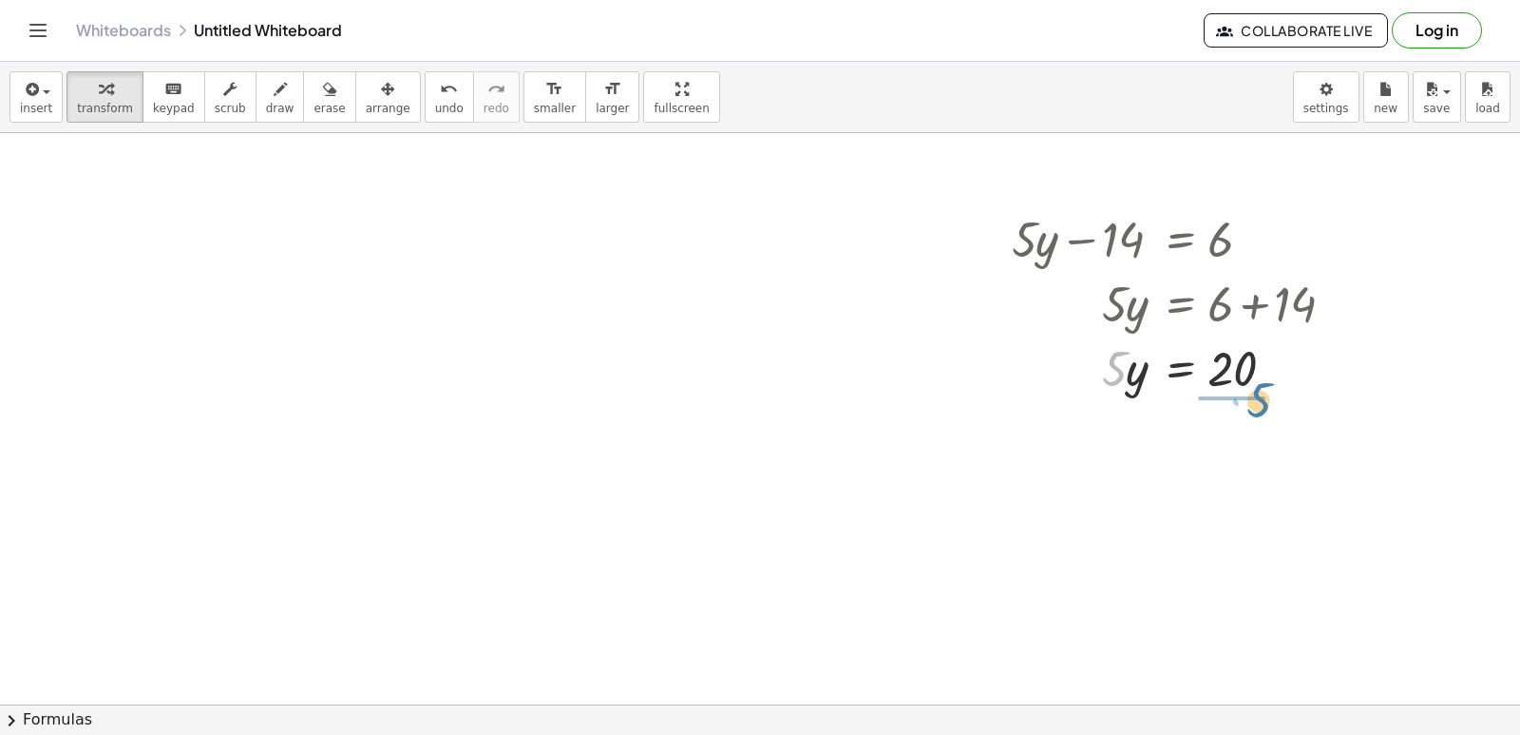
drag, startPoint x: 1112, startPoint y: 379, endPoint x: 1256, endPoint y: 410, distance: 147.8
click at [1236, 454] on div at bounding box center [1183, 446] width 362 height 95
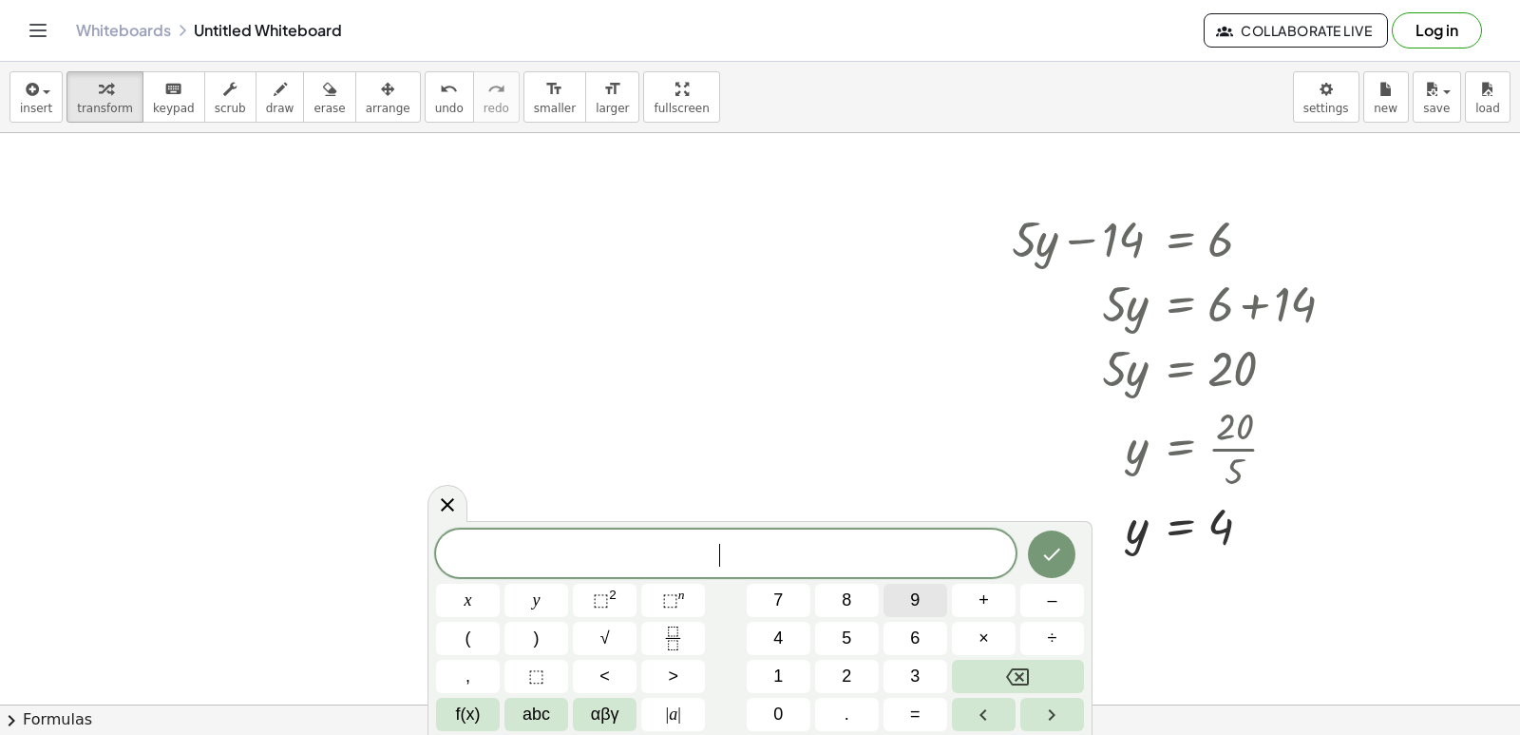
click at [910, 590] on span "9" at bounding box center [915, 600] width 10 height 26
click at [457, 610] on button "x" at bounding box center [468, 599] width 64 height 33
click at [1038, 592] on button "–" at bounding box center [1053, 599] width 64 height 33
click at [839, 686] on button "2" at bounding box center [847, 675] width 64 height 33
click at [769, 718] on button "0" at bounding box center [779, 713] width 64 height 33
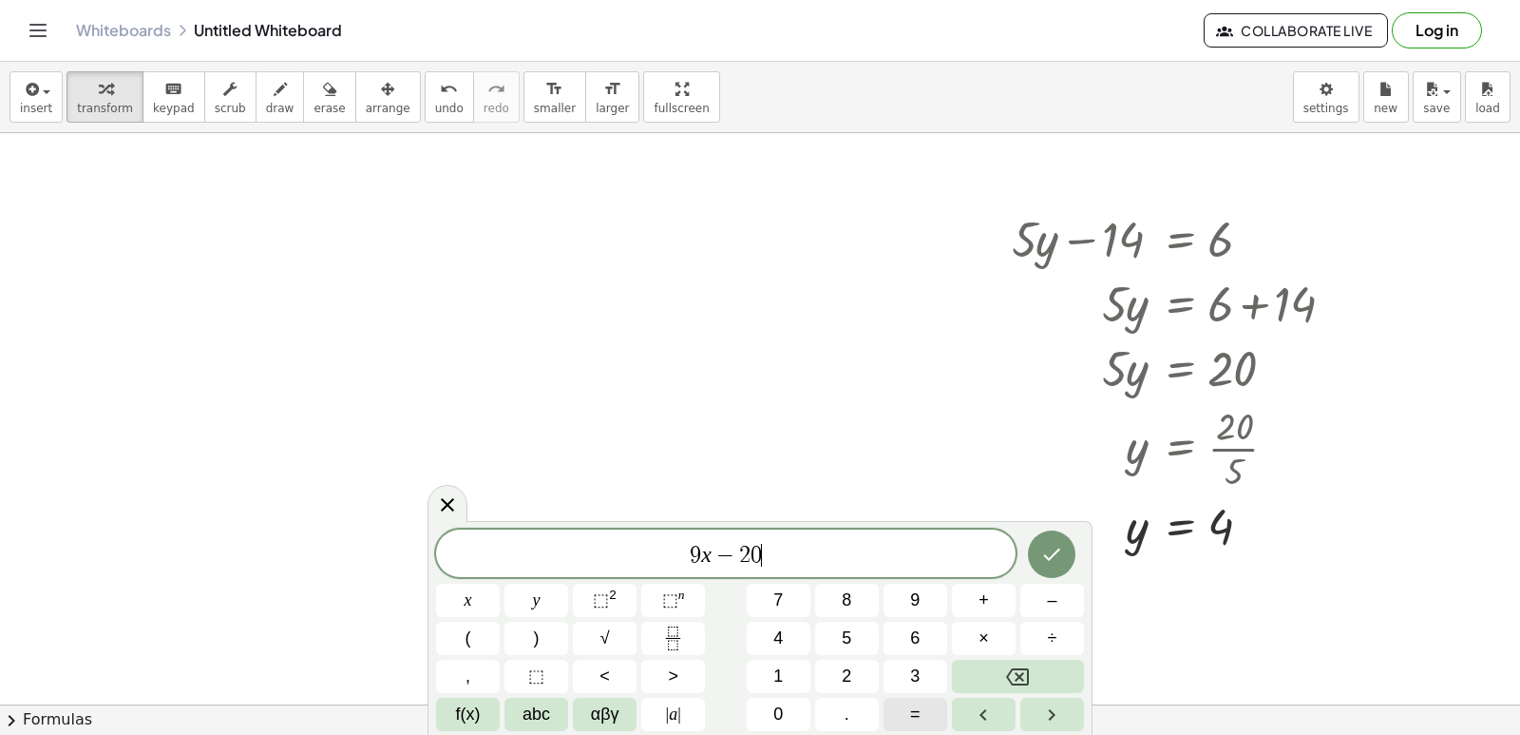
click at [921, 708] on button "=" at bounding box center [916, 713] width 64 height 33
click at [792, 670] on button "1" at bounding box center [779, 675] width 64 height 33
click at [927, 630] on button "6" at bounding box center [916, 637] width 64 height 33
click at [1050, 561] on icon "Done" at bounding box center [1051, 554] width 23 height 23
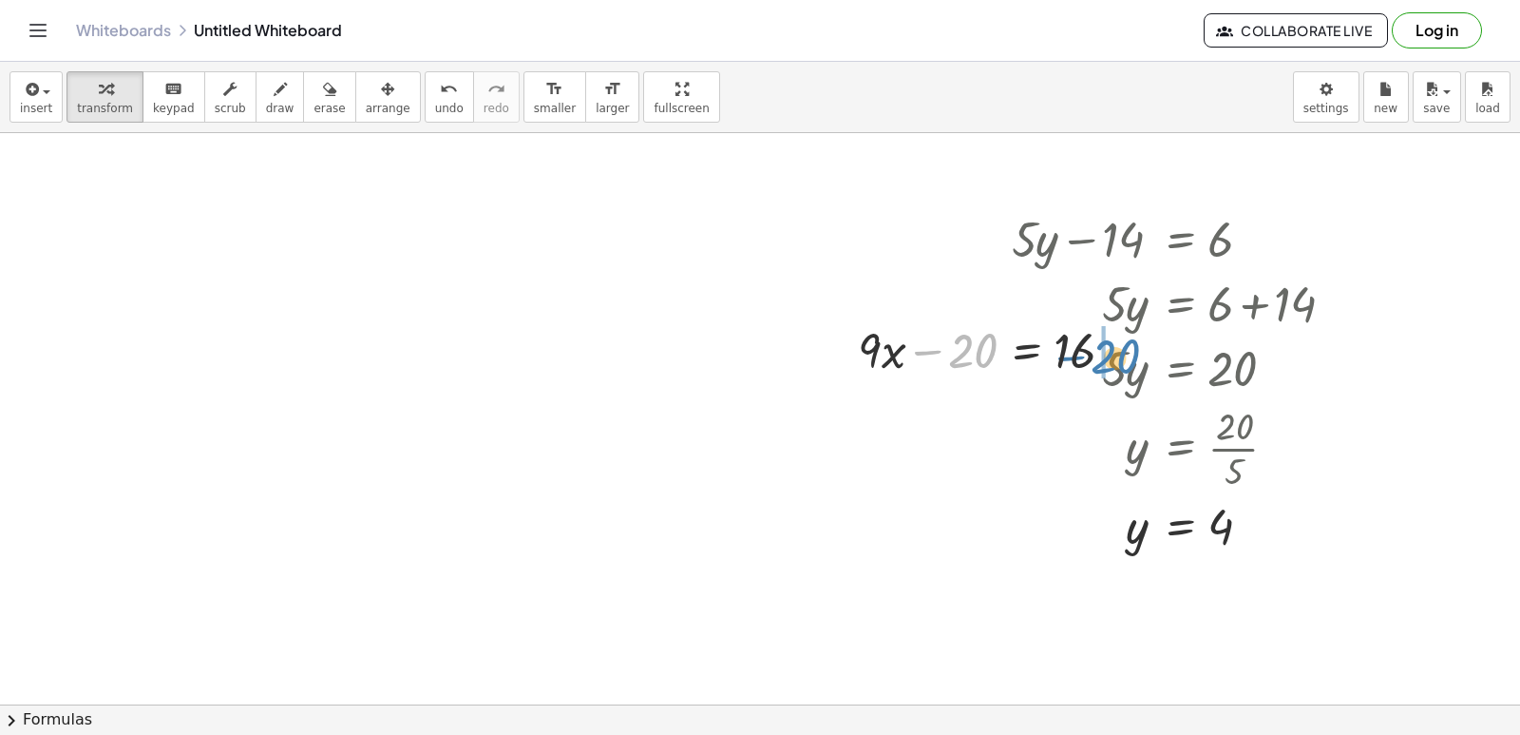
drag, startPoint x: 983, startPoint y: 366, endPoint x: 1132, endPoint y: 371, distance: 148.3
click at [1132, 371] on div at bounding box center [997, 348] width 296 height 65
click at [1119, 343] on div at bounding box center [1087, 348] width 296 height 65
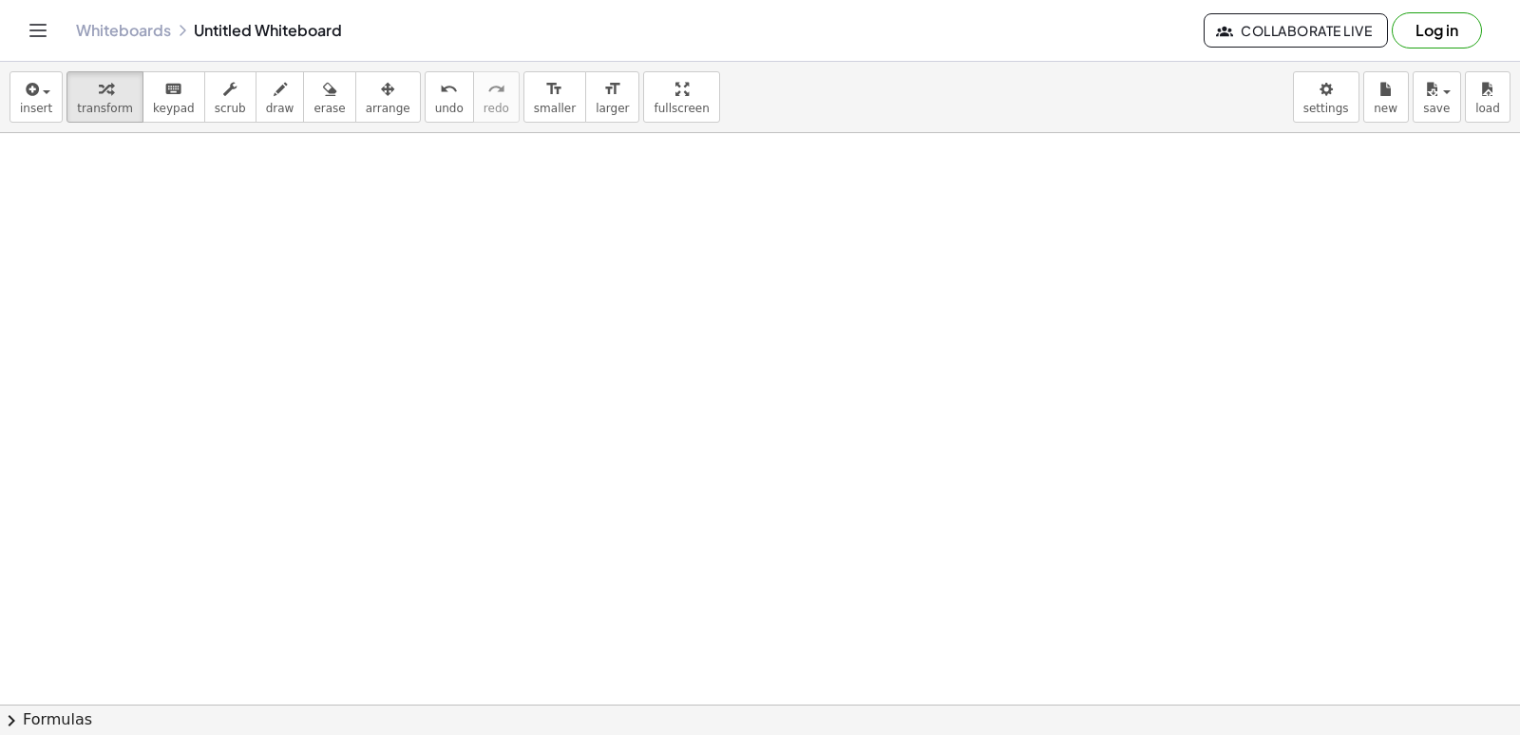
scroll to position [2855, 0]
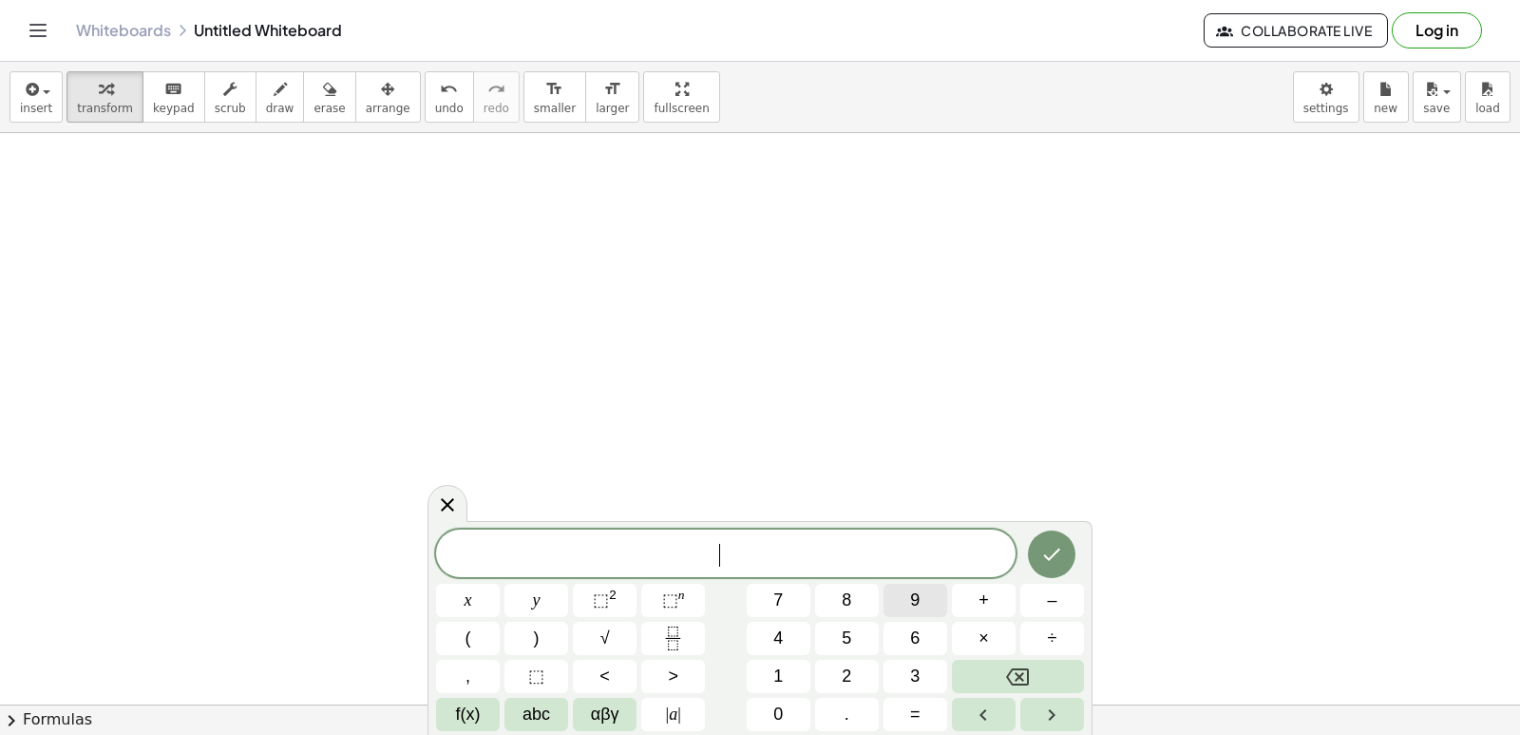
click at [933, 601] on button "9" at bounding box center [916, 599] width 64 height 33
click at [479, 594] on button "x" at bounding box center [468, 599] width 64 height 33
click at [1050, 592] on span "–" at bounding box center [1052, 600] width 10 height 26
click at [997, 659] on div "9 x − x y ⬚ 2 ⬚ n 7 8 9 + – ( ) √ 4 5 6 × ÷ , ⬚ < > 1 2 3 f(x) abc αβγ | a | 0 …" at bounding box center [760, 629] width 648 height 201
drag, startPoint x: 997, startPoint y: 659, endPoint x: 997, endPoint y: 669, distance: 10.5
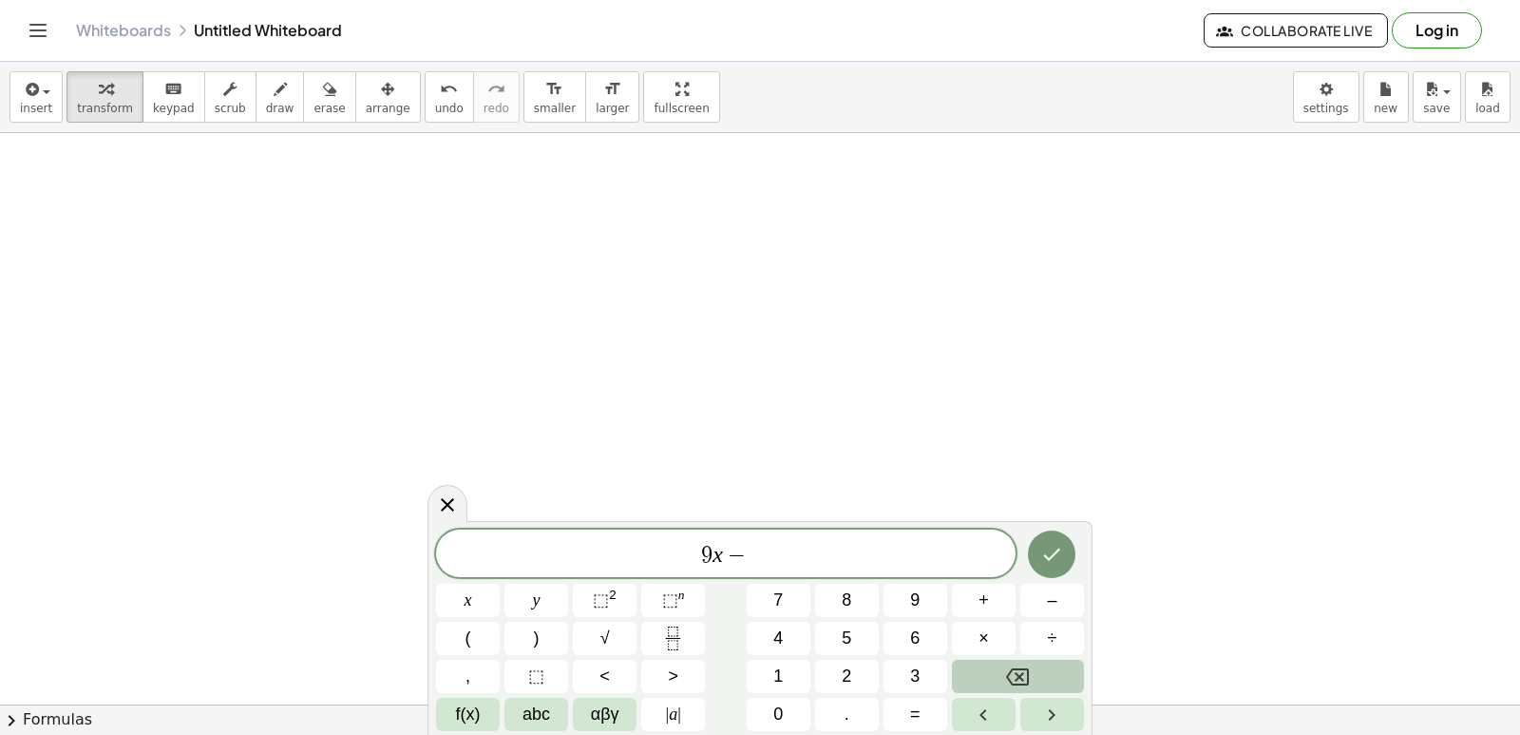
click at [997, 669] on div "9 x − x y ⬚ 2 ⬚ n 7 8 9 + – ( ) √ 4 5 6 × ÷ , ⬚ < > 1 2 3 f(x) abc αβγ | a | 0 …" at bounding box center [760, 629] width 648 height 201
click at [996, 678] on button "Backspace" at bounding box center [1018, 675] width 132 height 33
click at [534, 603] on span "y" at bounding box center [537, 600] width 8 height 26
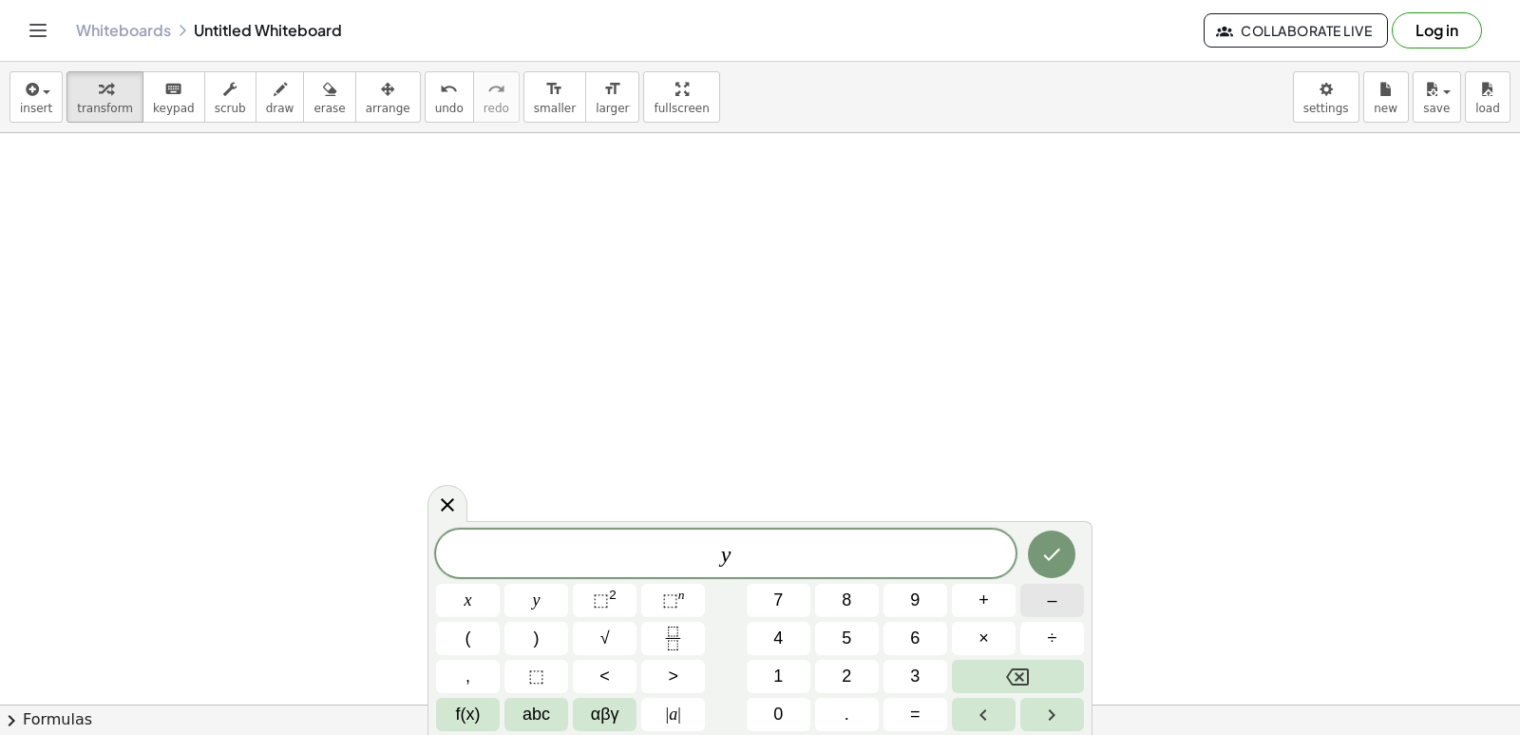
click at [1054, 601] on span "–" at bounding box center [1052, 600] width 10 height 26
click at [851, 692] on button "2" at bounding box center [847, 675] width 64 height 33
click at [459, 591] on button "x" at bounding box center [468, 599] width 64 height 33
click at [900, 707] on button "=" at bounding box center [916, 713] width 64 height 33
click at [842, 637] on span "5" at bounding box center [847, 638] width 10 height 26
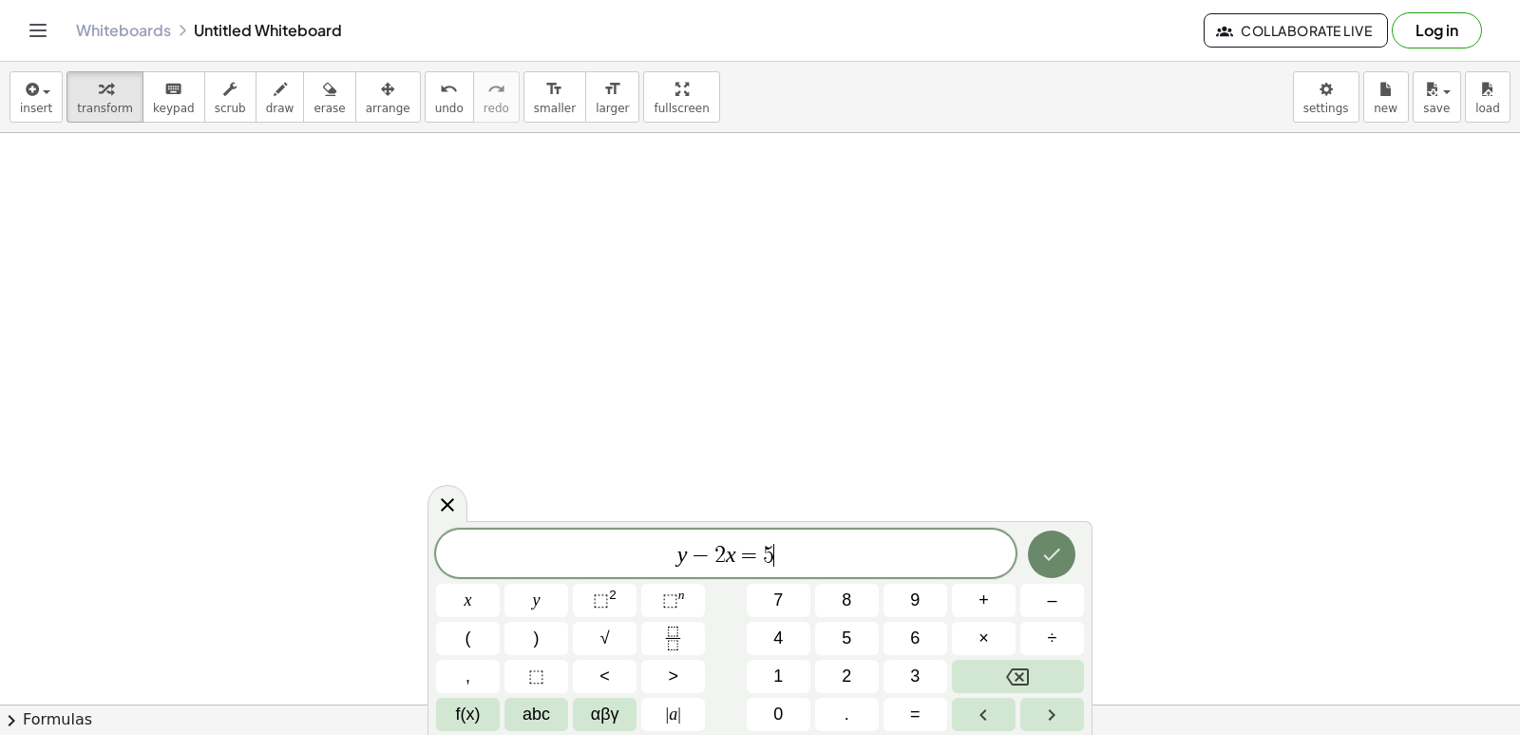
click at [1055, 560] on icon "Done" at bounding box center [1051, 554] width 23 height 23
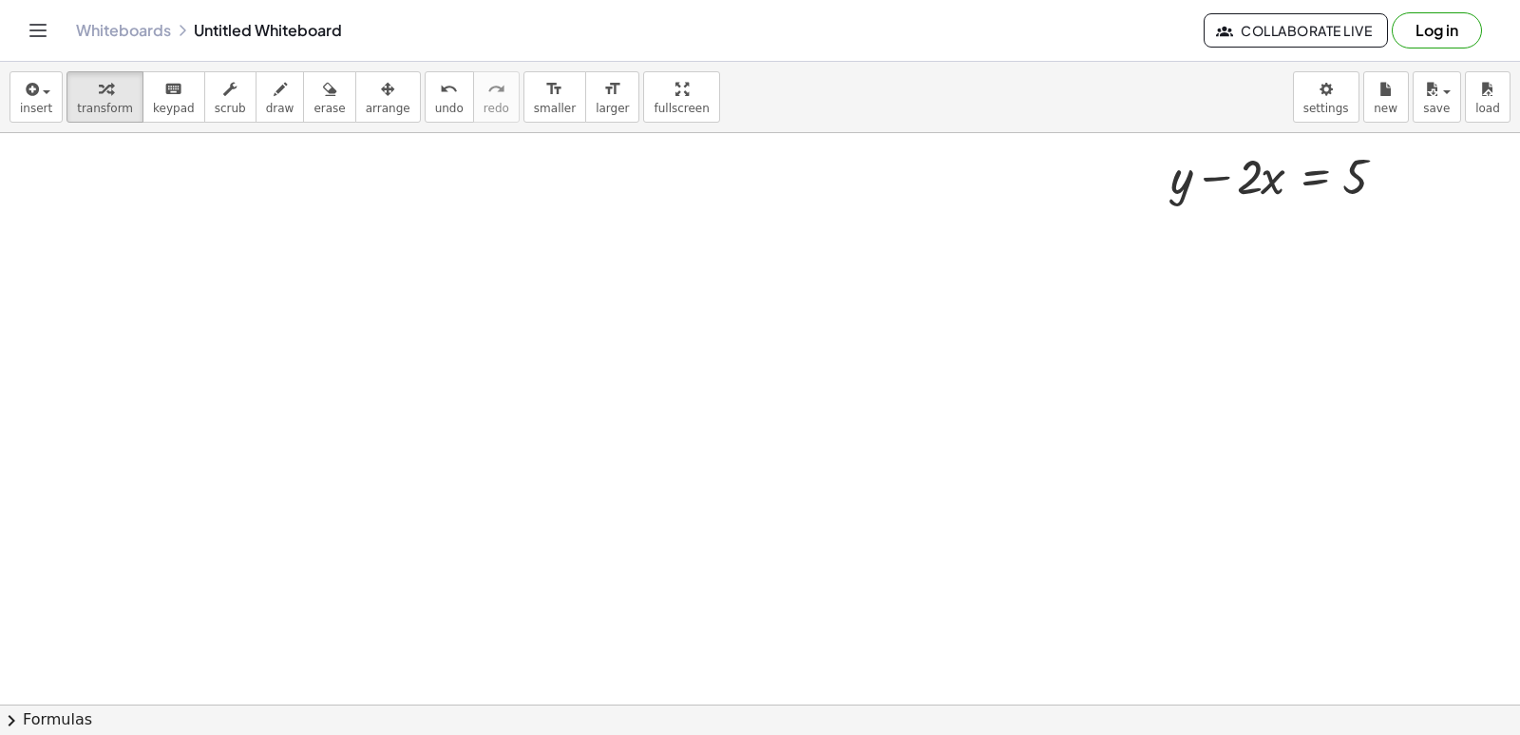
scroll to position [3140, 0]
drag, startPoint x: 1273, startPoint y: 191, endPoint x: 1446, endPoint y: 191, distance: 172.9
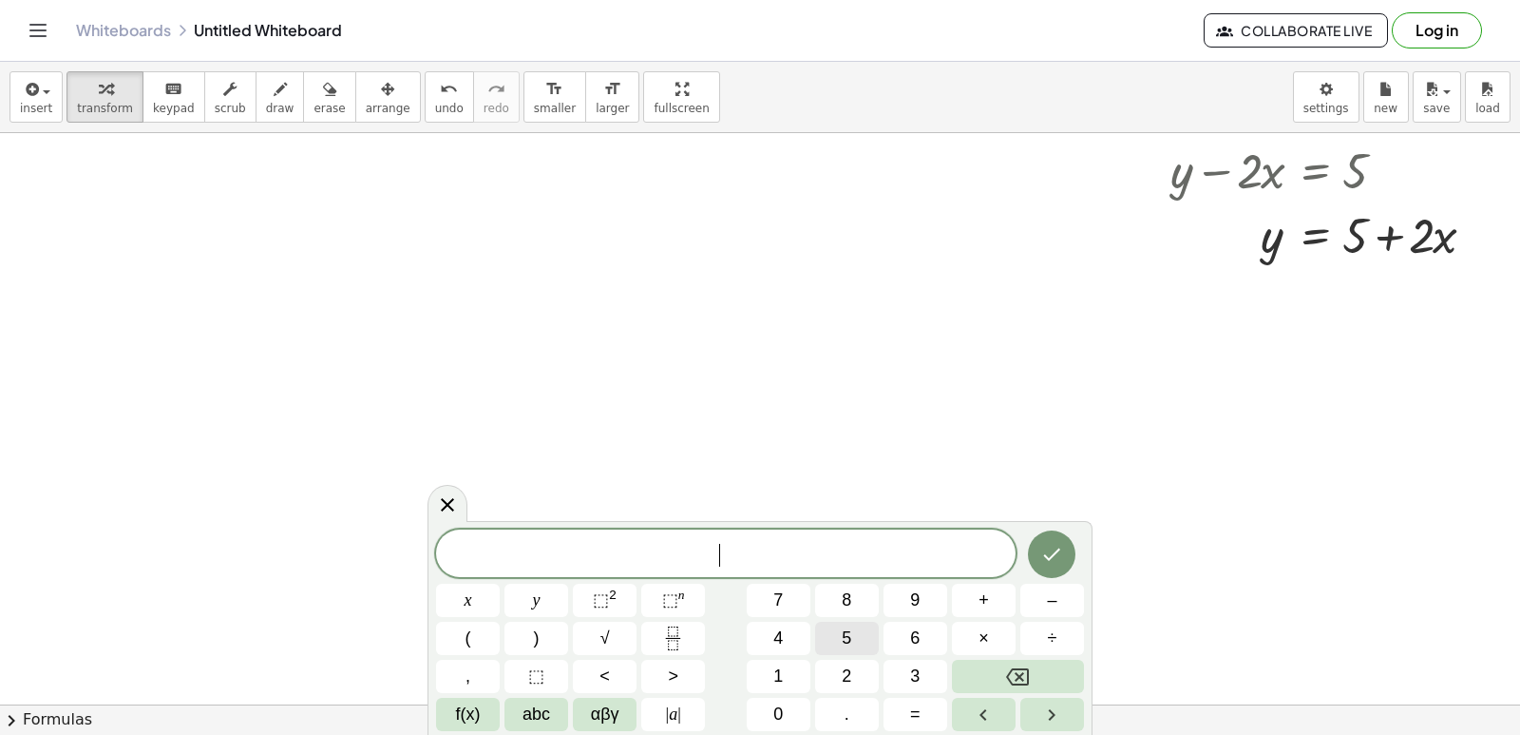
click at [842, 646] on span "5" at bounding box center [847, 638] width 10 height 26
click at [520, 593] on button "y" at bounding box center [537, 599] width 64 height 33
click at [991, 608] on button "+" at bounding box center [984, 599] width 64 height 33
click at [457, 607] on button "x" at bounding box center [468, 599] width 64 height 33
click at [926, 715] on button "=" at bounding box center [916, 713] width 64 height 33
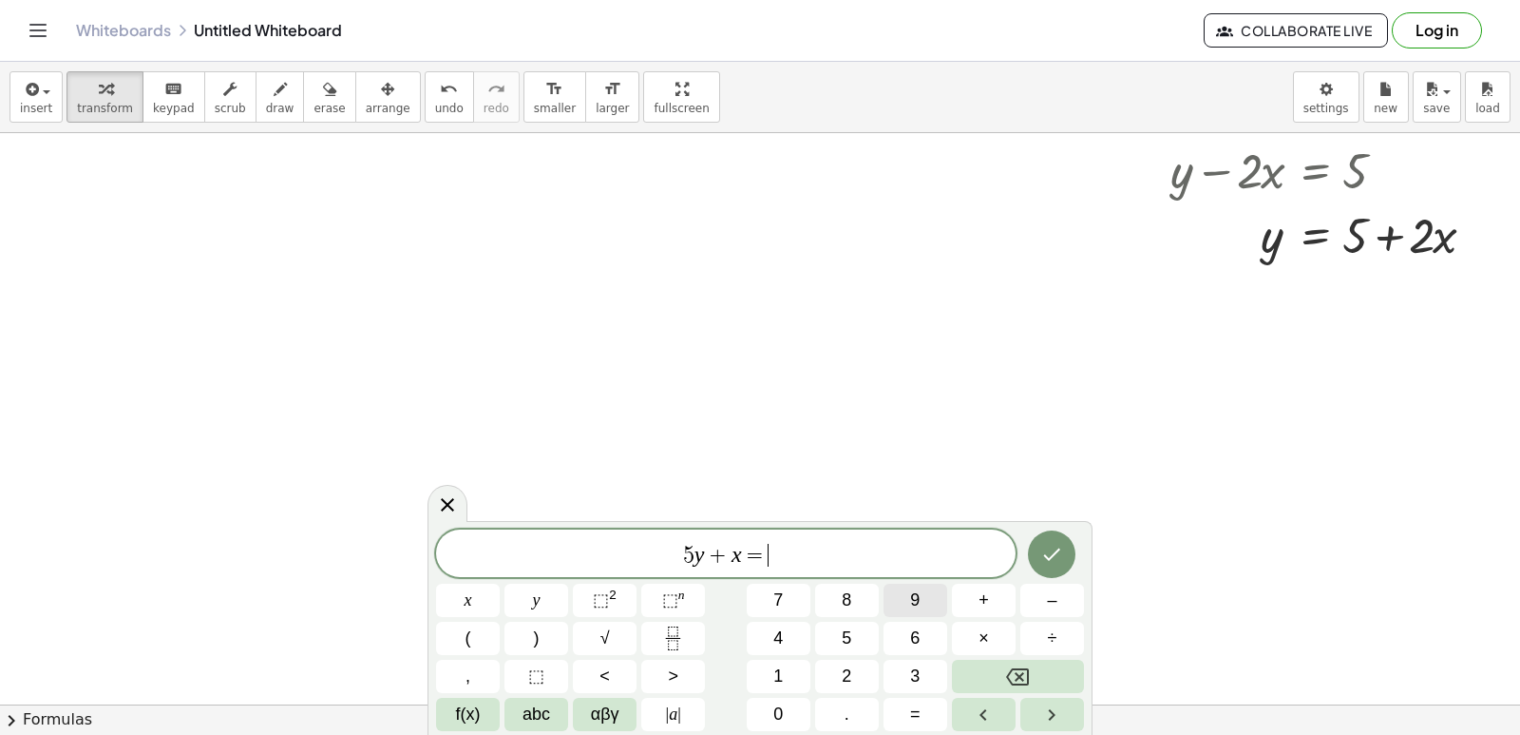
click at [895, 595] on button "9" at bounding box center [916, 599] width 64 height 33
click at [1046, 545] on icon "Done" at bounding box center [1051, 554] width 23 height 23
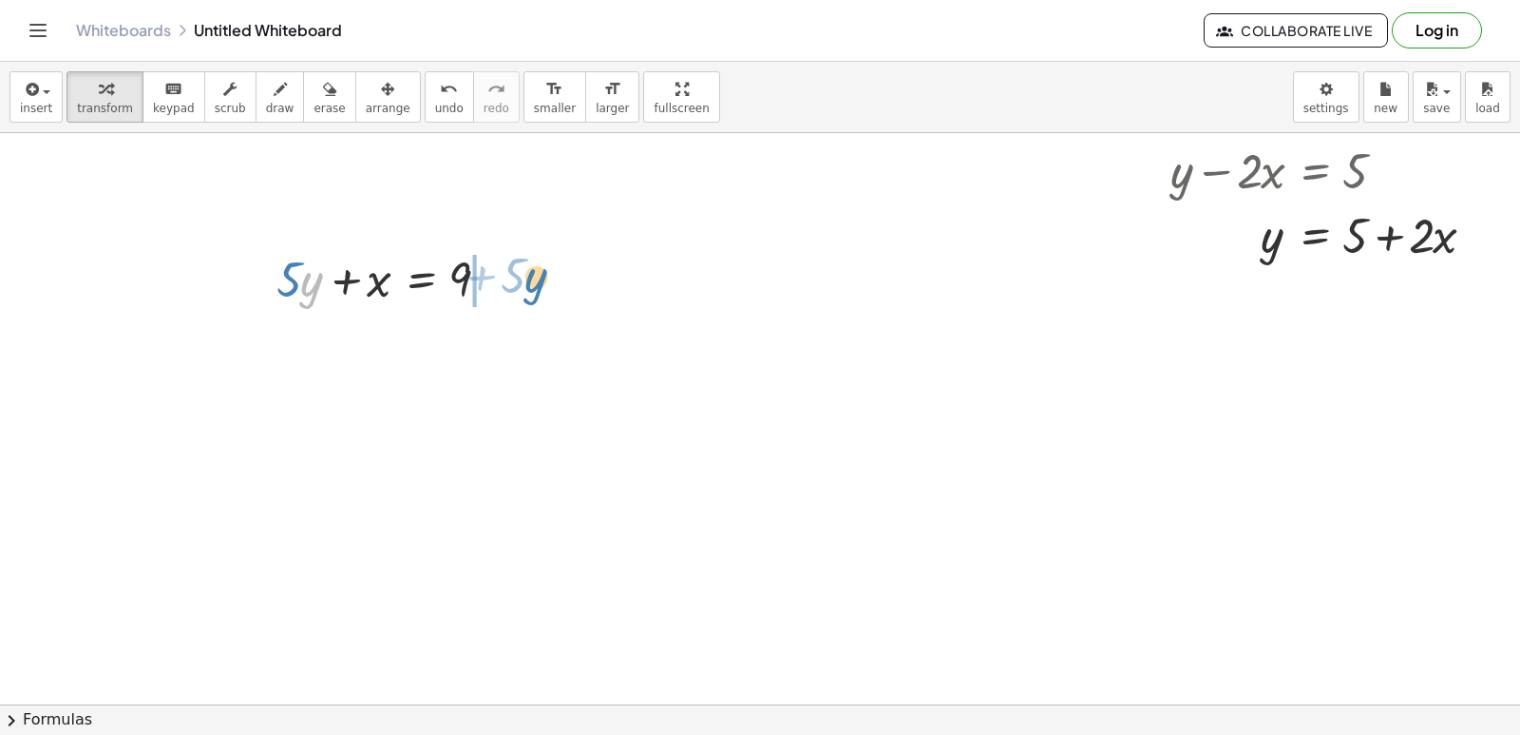
drag, startPoint x: 301, startPoint y: 285, endPoint x: 527, endPoint y: 212, distance: 237.7
drag, startPoint x: 315, startPoint y: 291, endPoint x: 548, endPoint y: 282, distance: 233.9
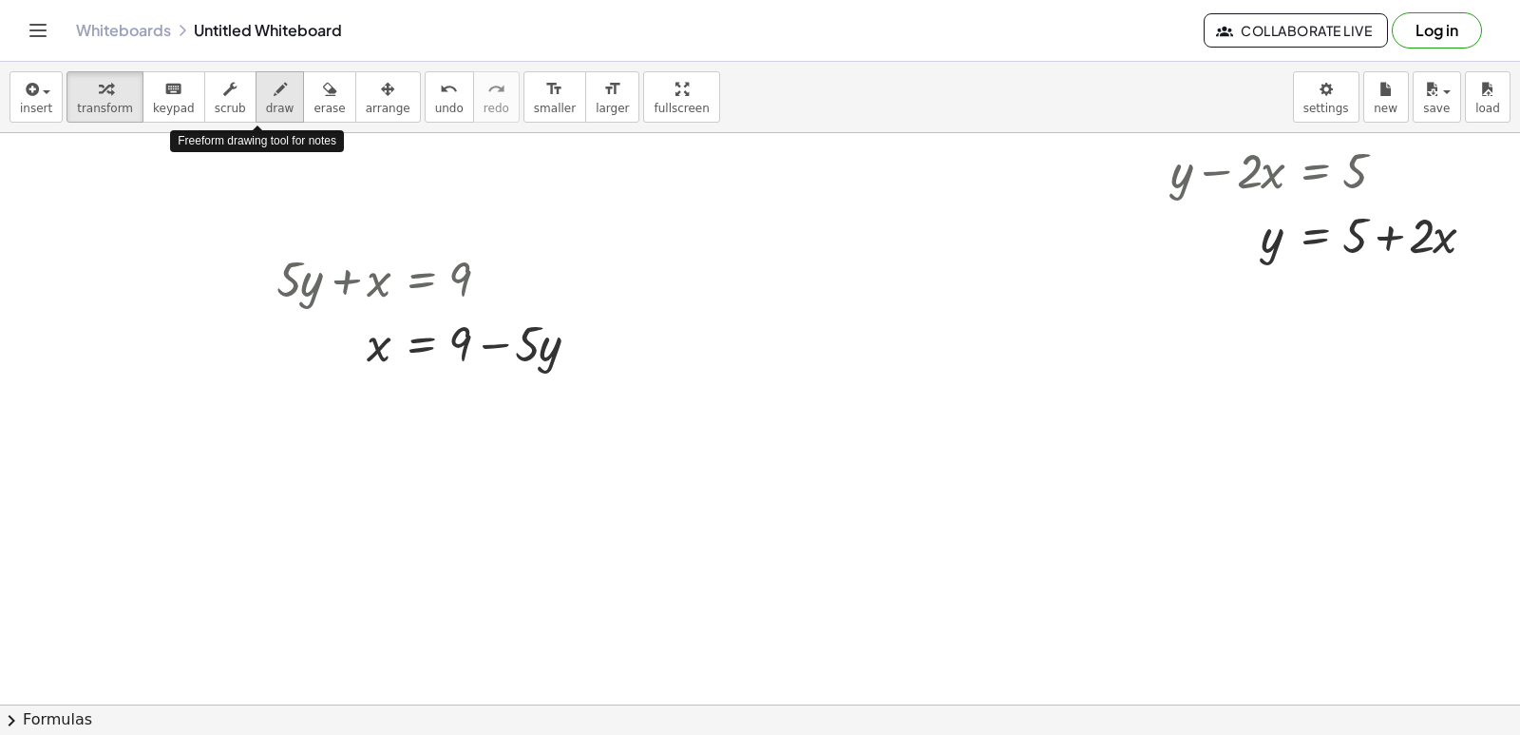
click at [274, 98] on icon "button" at bounding box center [280, 89] width 13 height 23
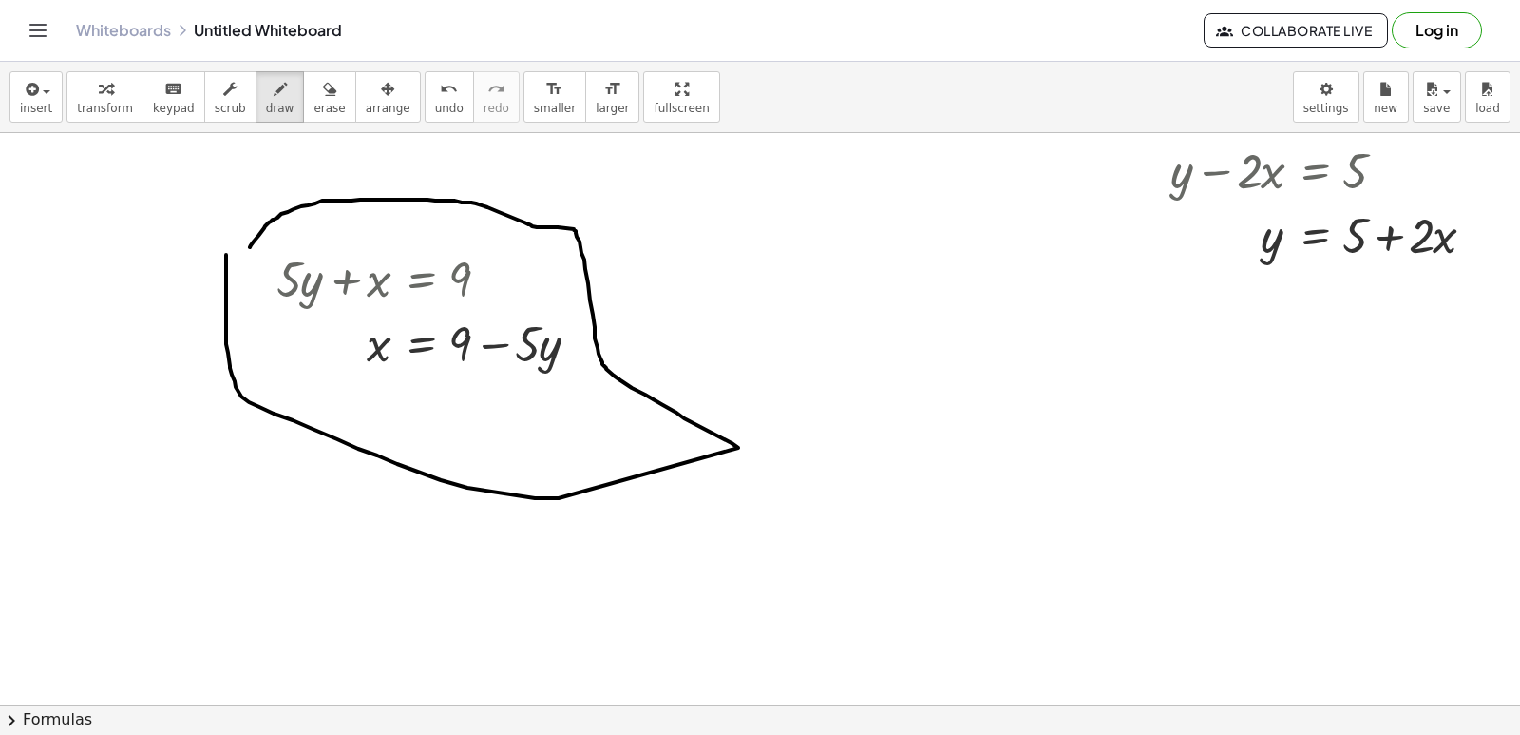
drag, startPoint x: 226, startPoint y: 255, endPoint x: 250, endPoint y: 247, distance: 24.9
drag, startPoint x: 341, startPoint y: 342, endPoint x: 447, endPoint y: 288, distance: 118.6
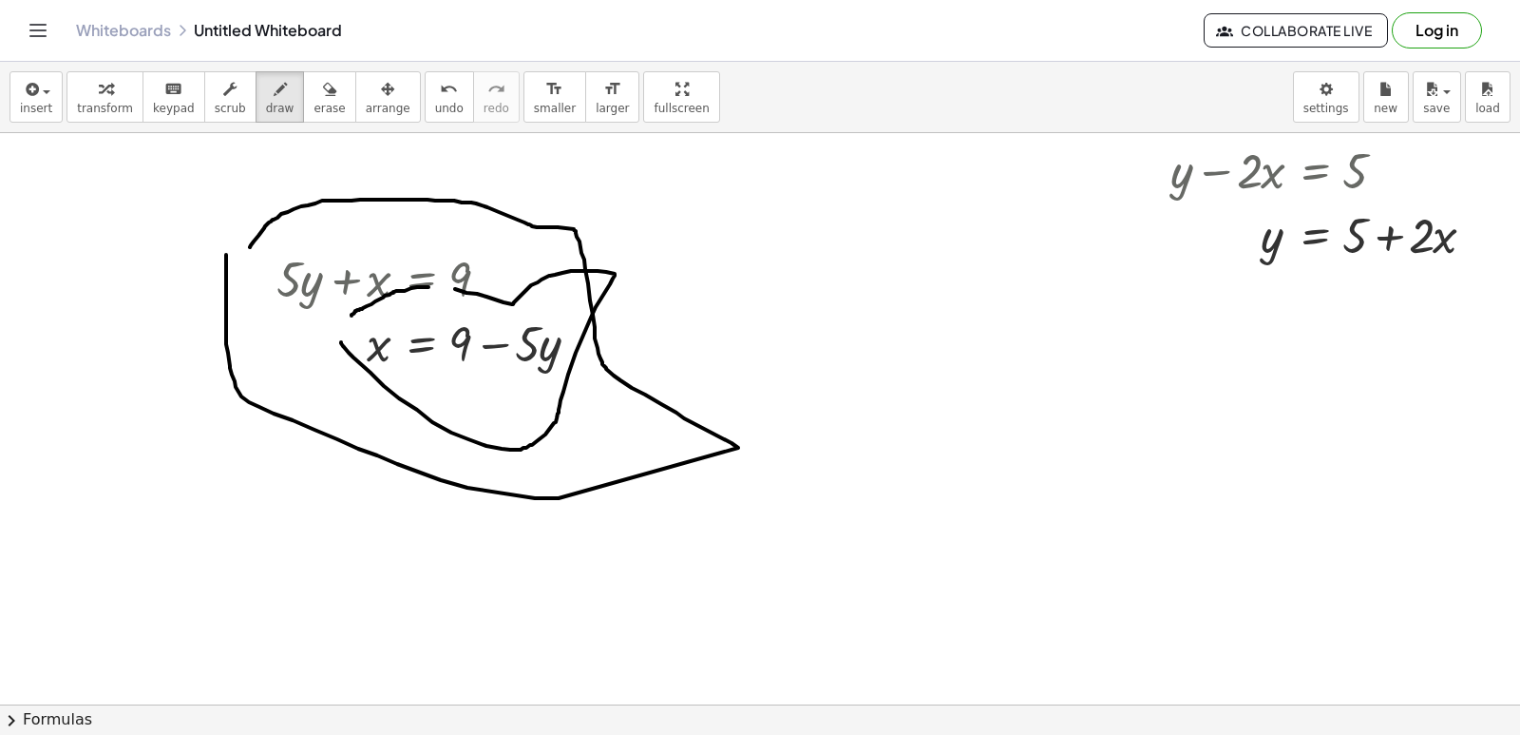
drag, startPoint x: 405, startPoint y: 291, endPoint x: 342, endPoint y: 337, distance: 78.1
drag, startPoint x: 296, startPoint y: 98, endPoint x: 383, endPoint y: 313, distance: 231.9
click at [383, 313] on div "insert select one: Math Expression Function Text Youtube Video Graphing Geometr…" at bounding box center [760, 398] width 1520 height 673
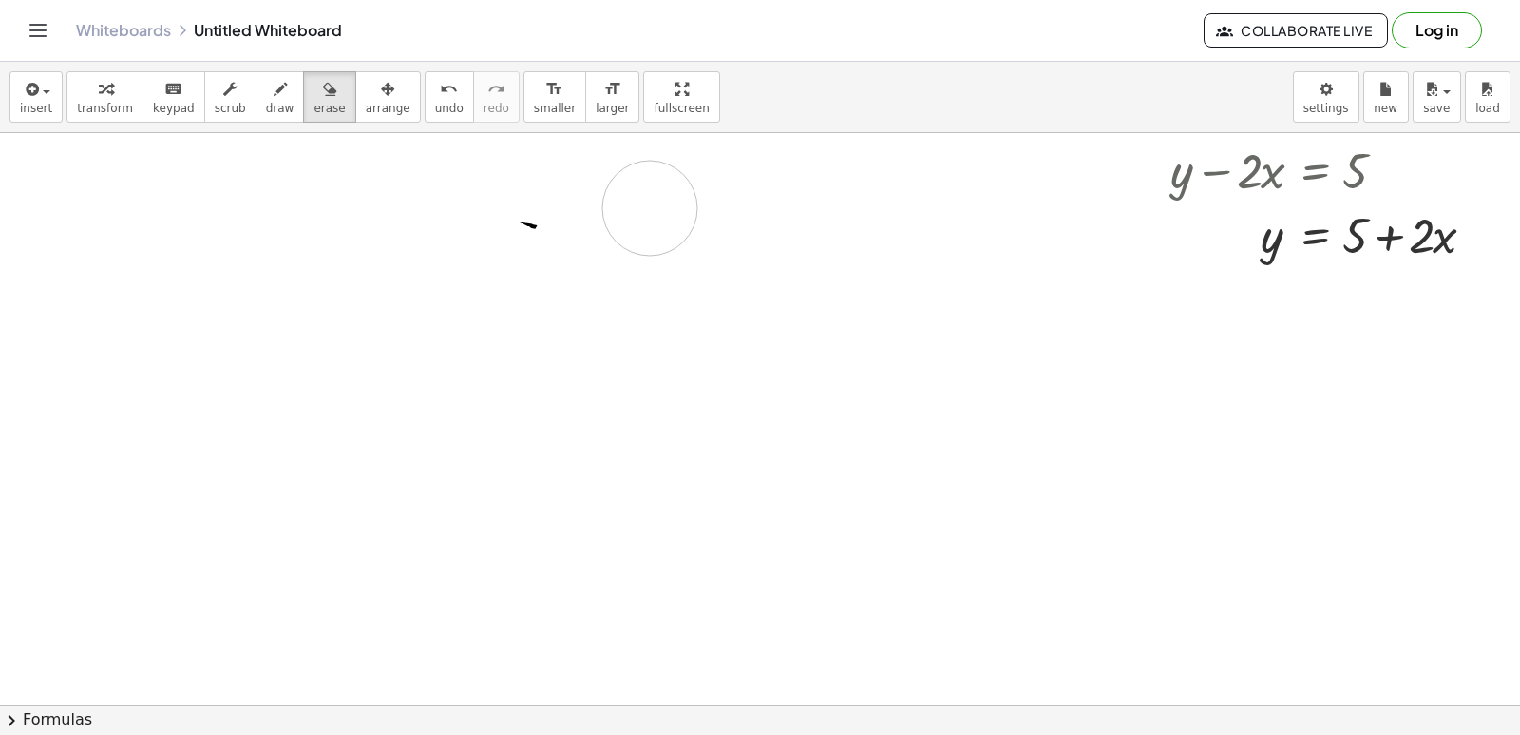
drag, startPoint x: 403, startPoint y: 298, endPoint x: 572, endPoint y: 229, distance: 182.8
drag, startPoint x: 582, startPoint y: 214, endPoint x: 410, endPoint y: 391, distance: 246.6
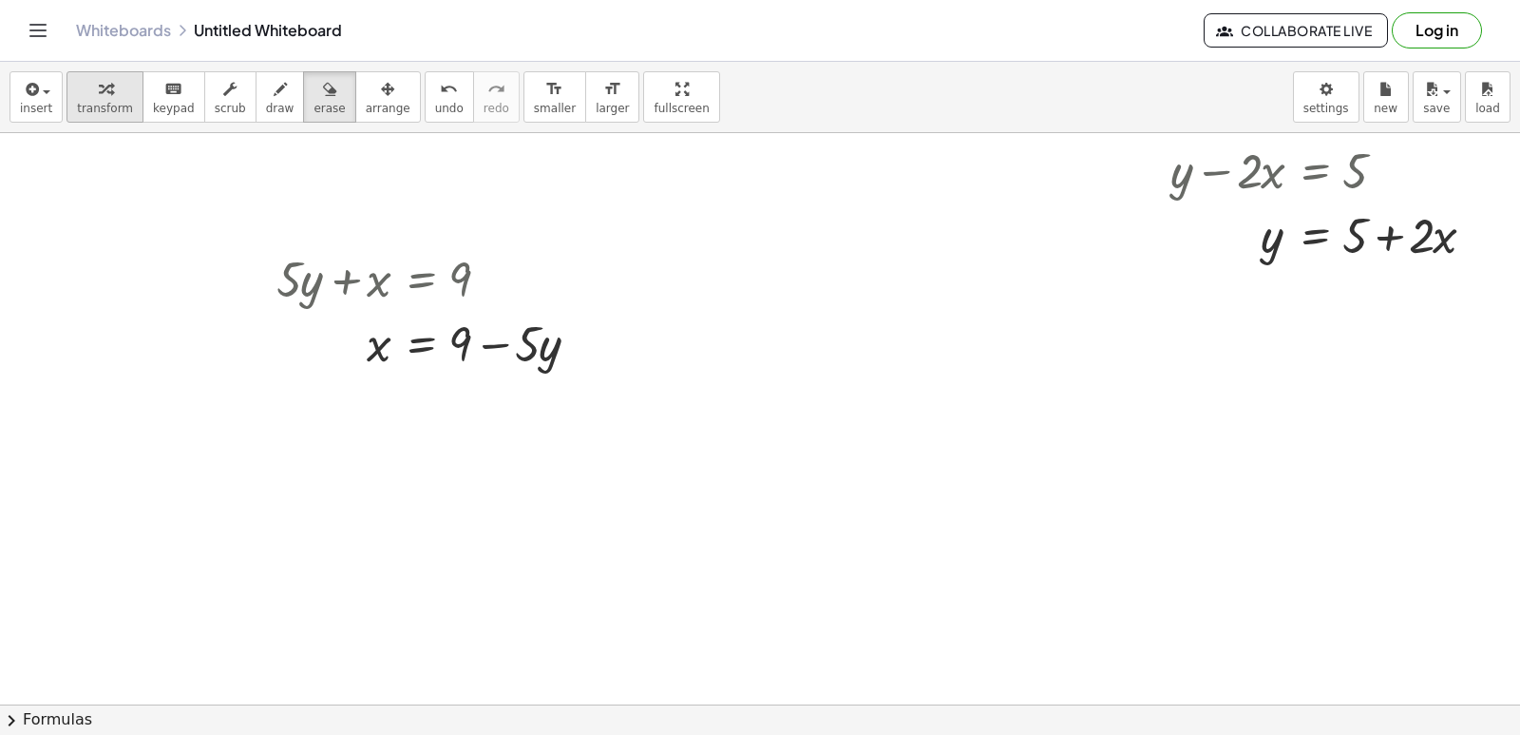
click at [124, 111] on button "transform" at bounding box center [105, 96] width 77 height 51
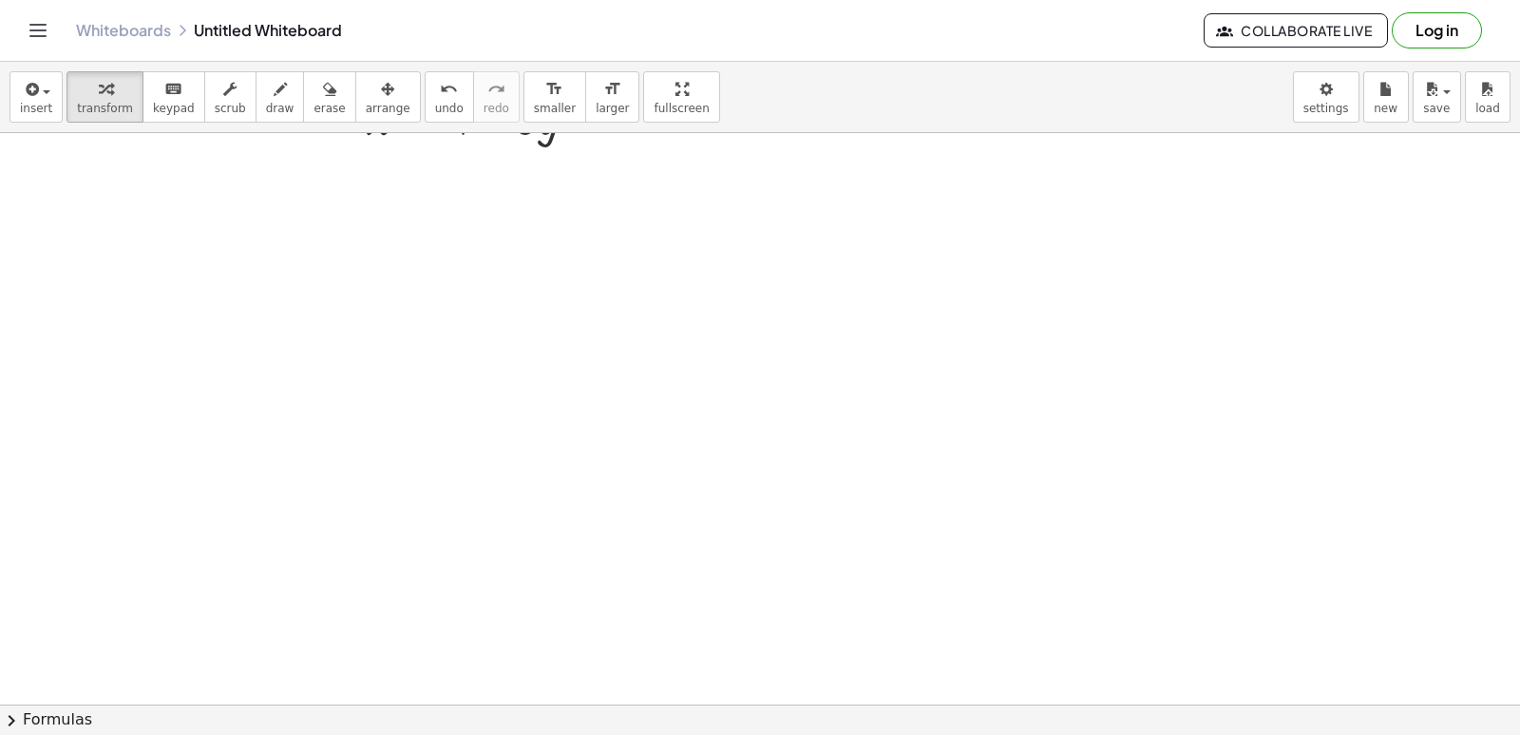
scroll to position [3426, 0]
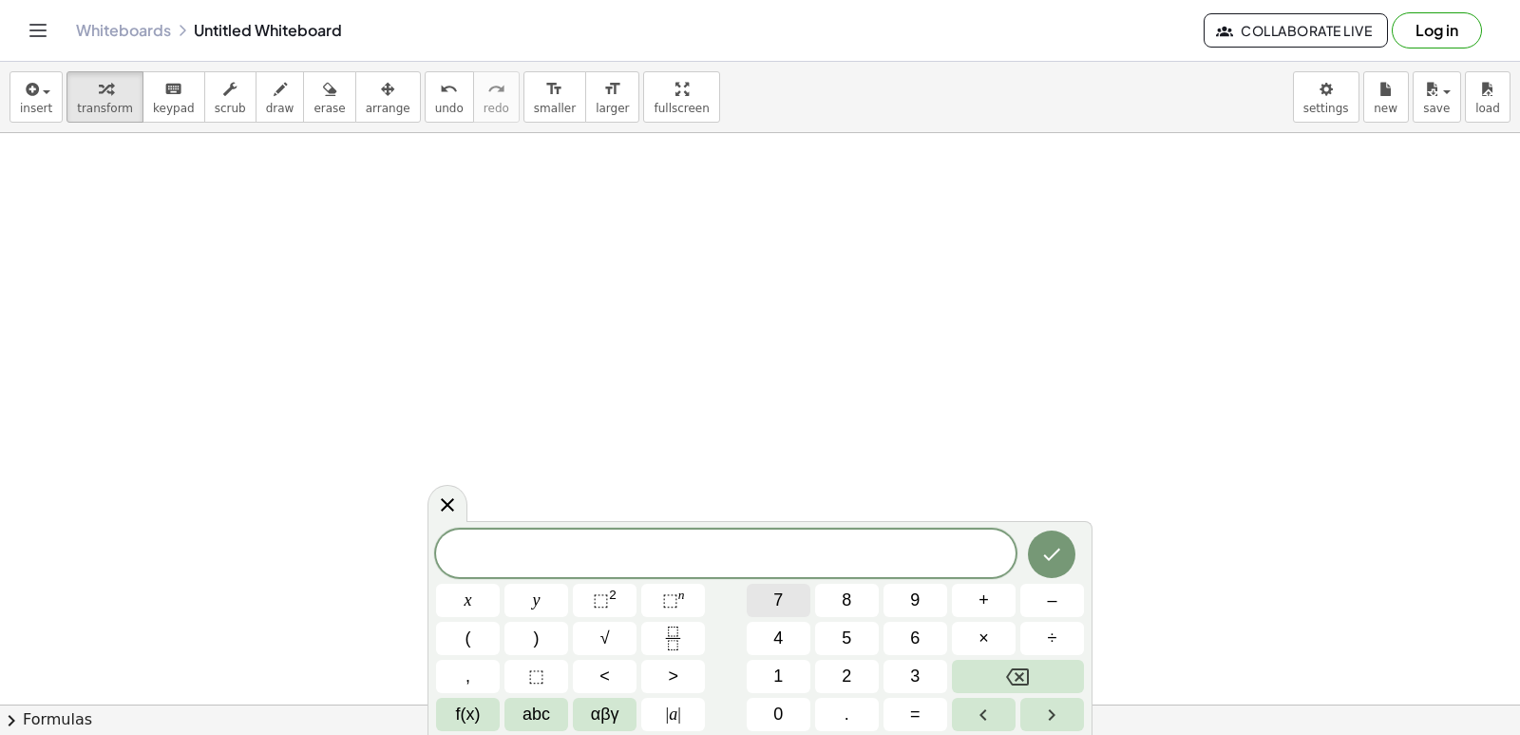
click at [777, 591] on span "7" at bounding box center [778, 600] width 10 height 26
click at [491, 603] on button "x" at bounding box center [468, 599] width 64 height 33
click at [993, 599] on button "+" at bounding box center [984, 599] width 64 height 33
click at [530, 604] on button "y" at bounding box center [537, 599] width 64 height 33
click at [925, 703] on button "=" at bounding box center [916, 713] width 64 height 33
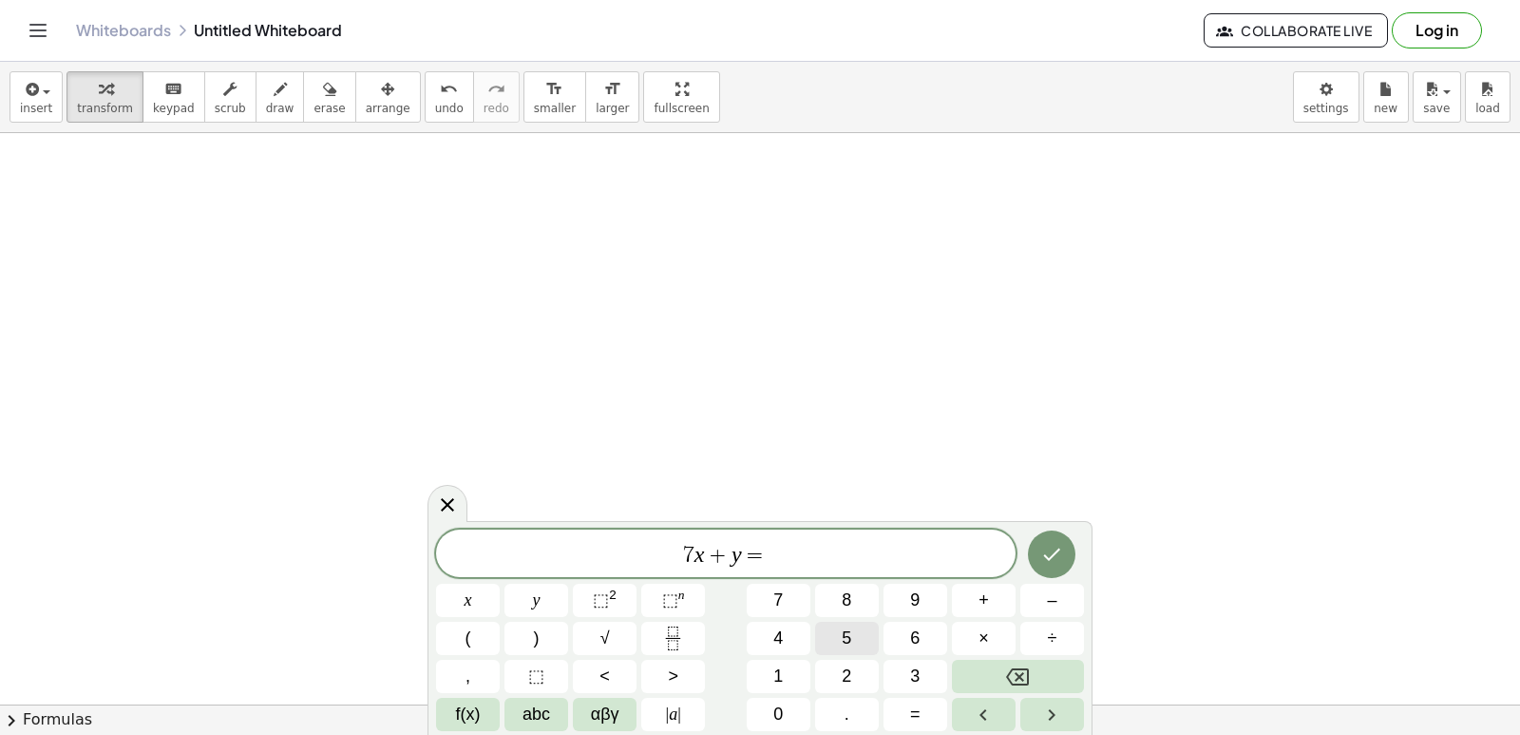
click at [838, 643] on button "5" at bounding box center [847, 637] width 64 height 33
click at [1038, 541] on button "Done" at bounding box center [1052, 554] width 48 height 48
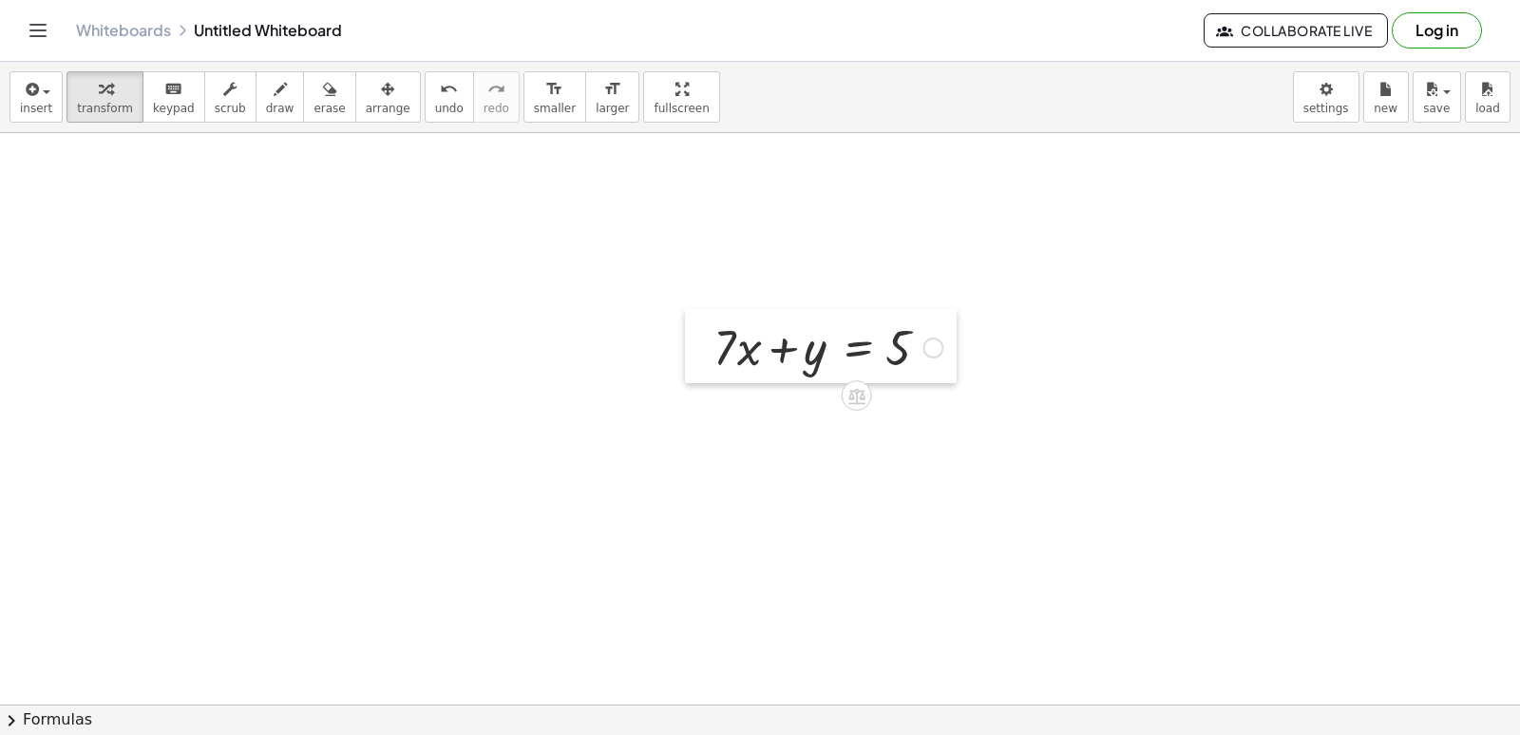
click at [712, 354] on div at bounding box center [699, 346] width 29 height 74
drag, startPoint x: 743, startPoint y: 344, endPoint x: 946, endPoint y: 343, distance: 203.3
click at [946, 343] on div at bounding box center [828, 346] width 248 height 65
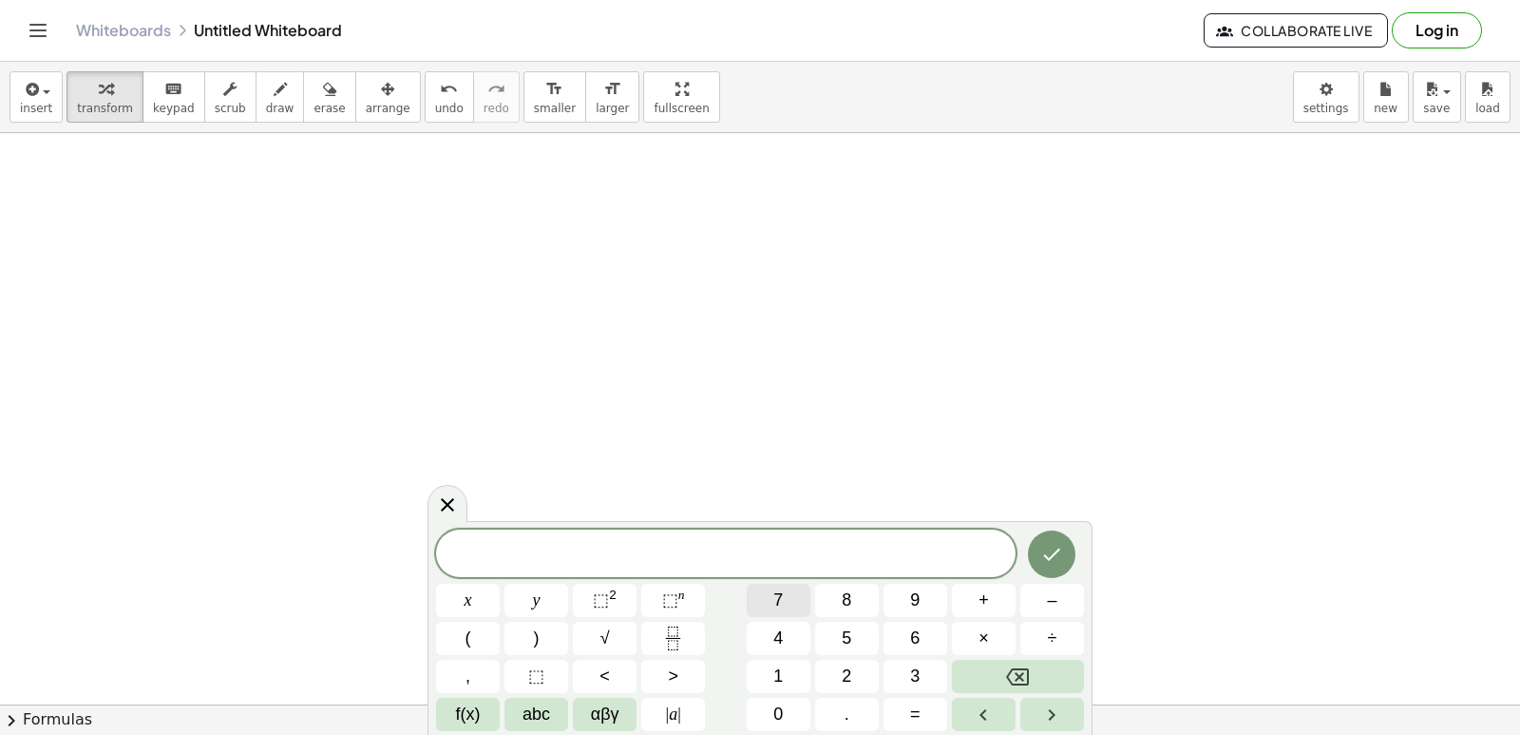
click at [774, 606] on span "7" at bounding box center [778, 600] width 10 height 26
click at [455, 584] on button "x" at bounding box center [468, 599] width 64 height 33
click at [986, 602] on span "+" at bounding box center [984, 600] width 10 height 26
click at [911, 666] on span "3" at bounding box center [915, 676] width 10 height 26
click at [557, 602] on button "y" at bounding box center [537, 599] width 64 height 33
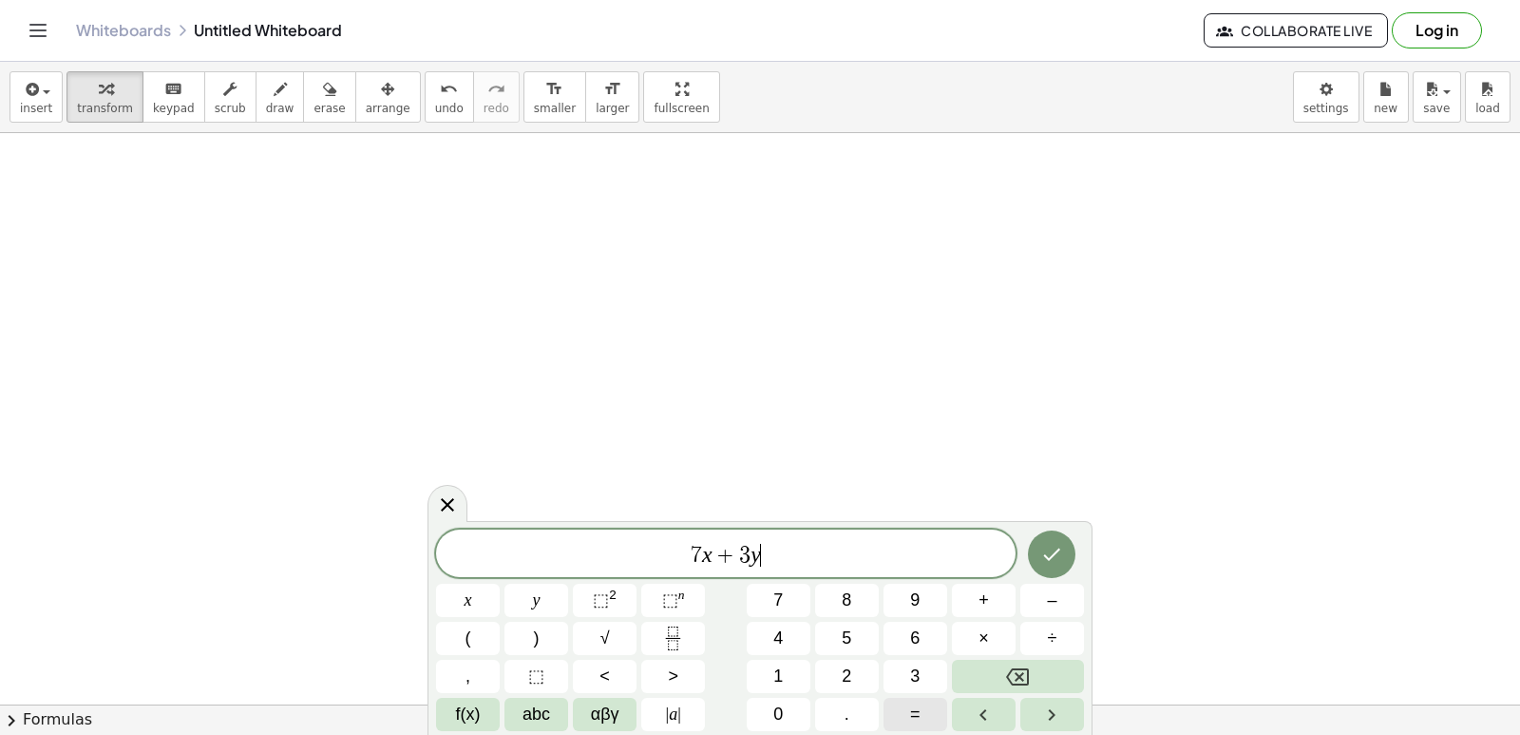
click at [917, 705] on span "=" at bounding box center [915, 714] width 10 height 26
click at [776, 684] on span "1" at bounding box center [778, 676] width 10 height 26
click at [777, 700] on button "0" at bounding box center [779, 713] width 64 height 33
click at [1036, 543] on button "Done" at bounding box center [1052, 554] width 48 height 48
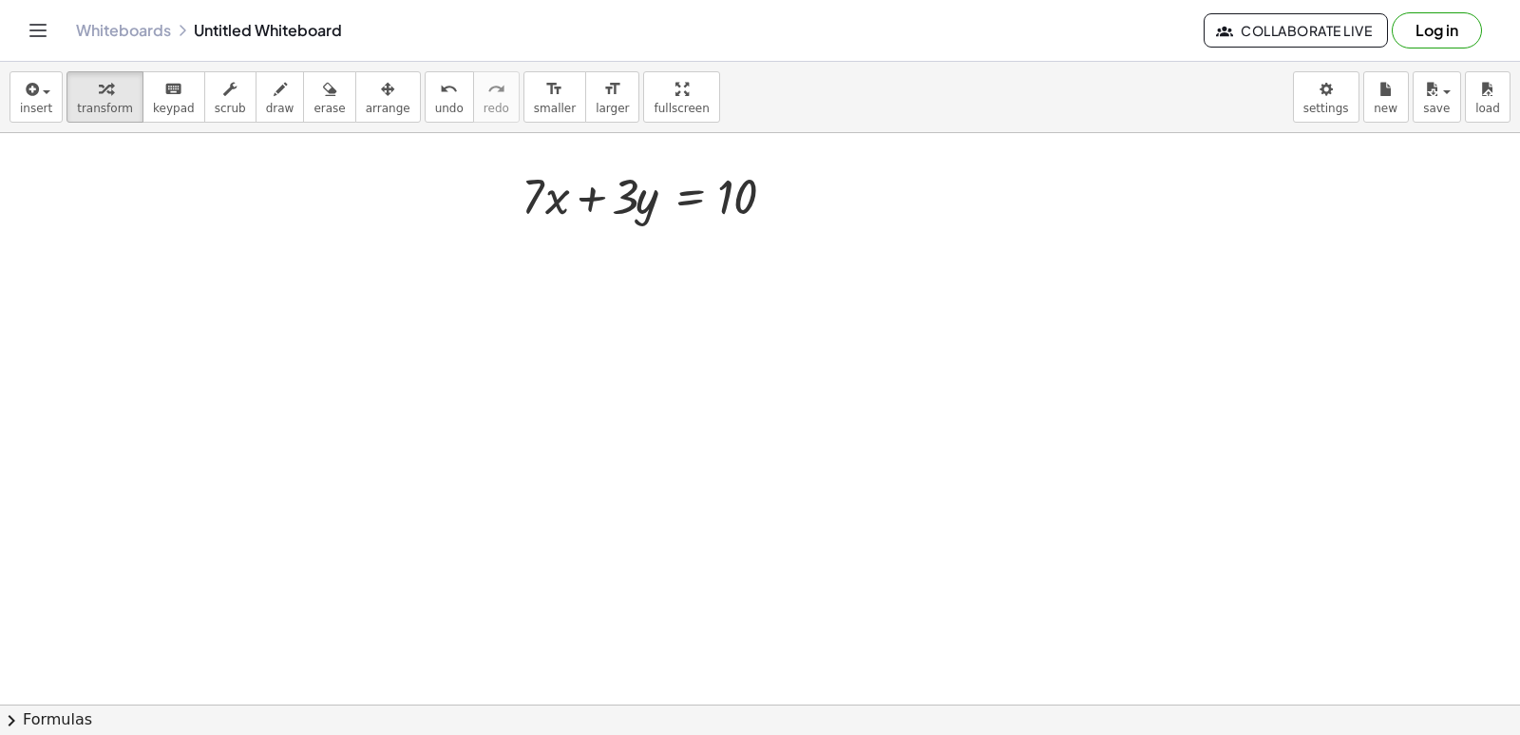
drag, startPoint x: 161, startPoint y: 236, endPoint x: 157, endPoint y: 220, distance: 15.7
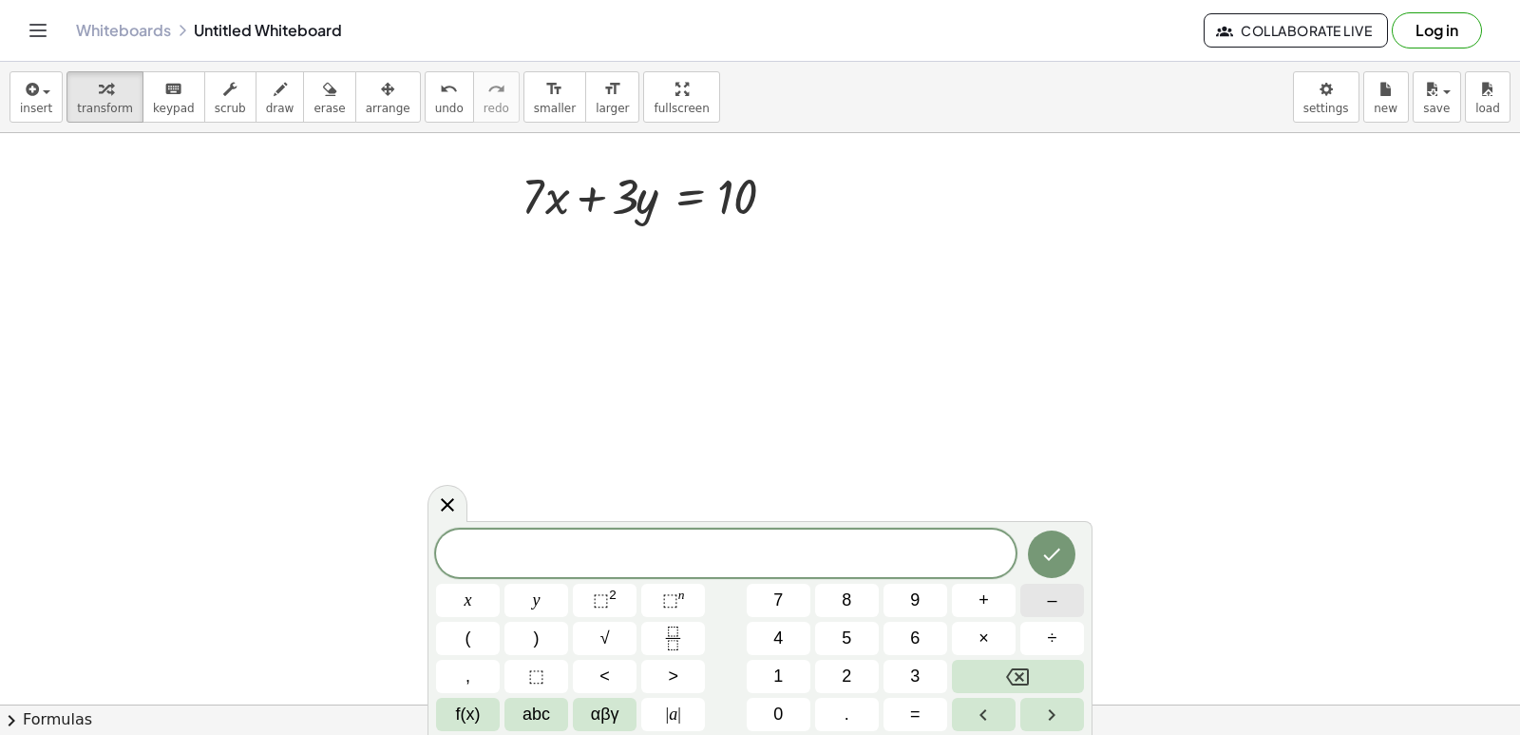
click at [1052, 611] on span "–" at bounding box center [1052, 600] width 10 height 26
click at [765, 601] on button "7" at bounding box center [779, 599] width 64 height 33
click at [476, 593] on button "x" at bounding box center [468, 599] width 64 height 33
click at [983, 605] on span "+" at bounding box center [984, 600] width 10 height 26
click at [932, 665] on button "3" at bounding box center [916, 675] width 64 height 33
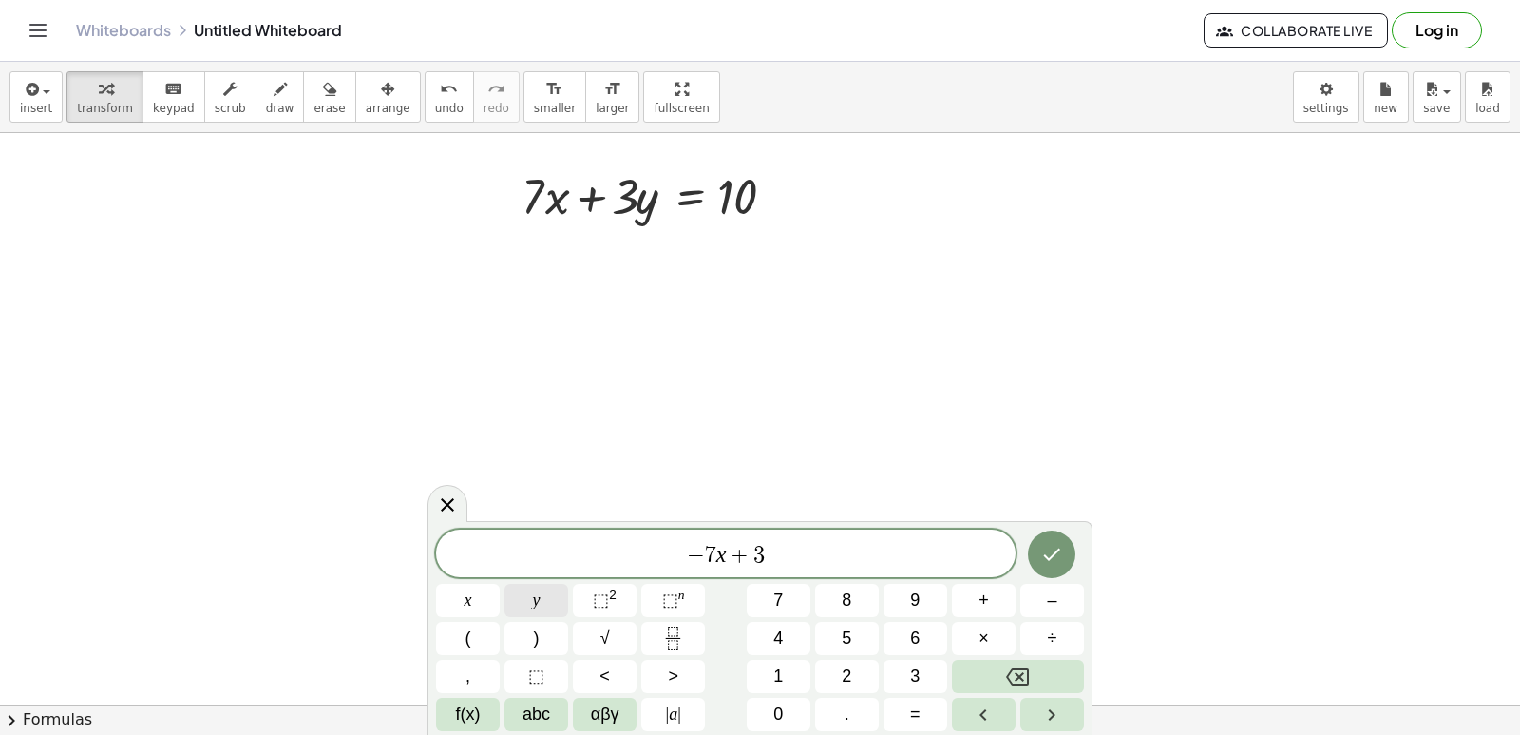
click at [512, 592] on button "y" at bounding box center [537, 599] width 64 height 33
click at [905, 704] on button "=" at bounding box center [916, 713] width 64 height 33
click at [767, 678] on button "1" at bounding box center [779, 675] width 64 height 33
click at [798, 686] on div "− 7 x + 3 y = 1 ​ x y ⬚ 2 ⬚ n 7 8 9 + – ( ) √ 4 5 6 × ÷ , ⬚ < > 1 2 3 f(x) abc …" at bounding box center [760, 629] width 648 height 201
click at [500, 583] on div at bounding box center [468, 599] width 64 height 33
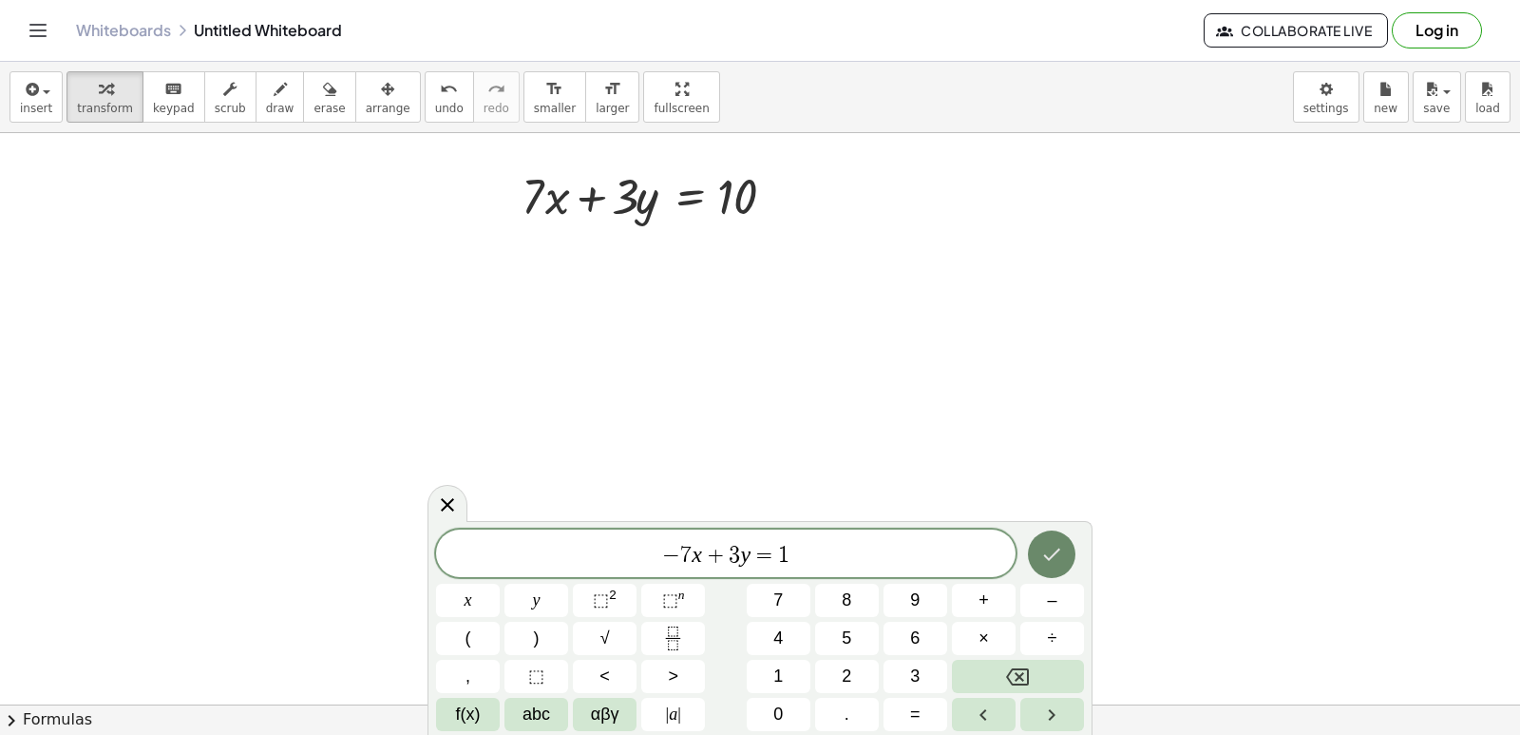
click at [1060, 538] on button "Done" at bounding box center [1052, 554] width 48 height 48
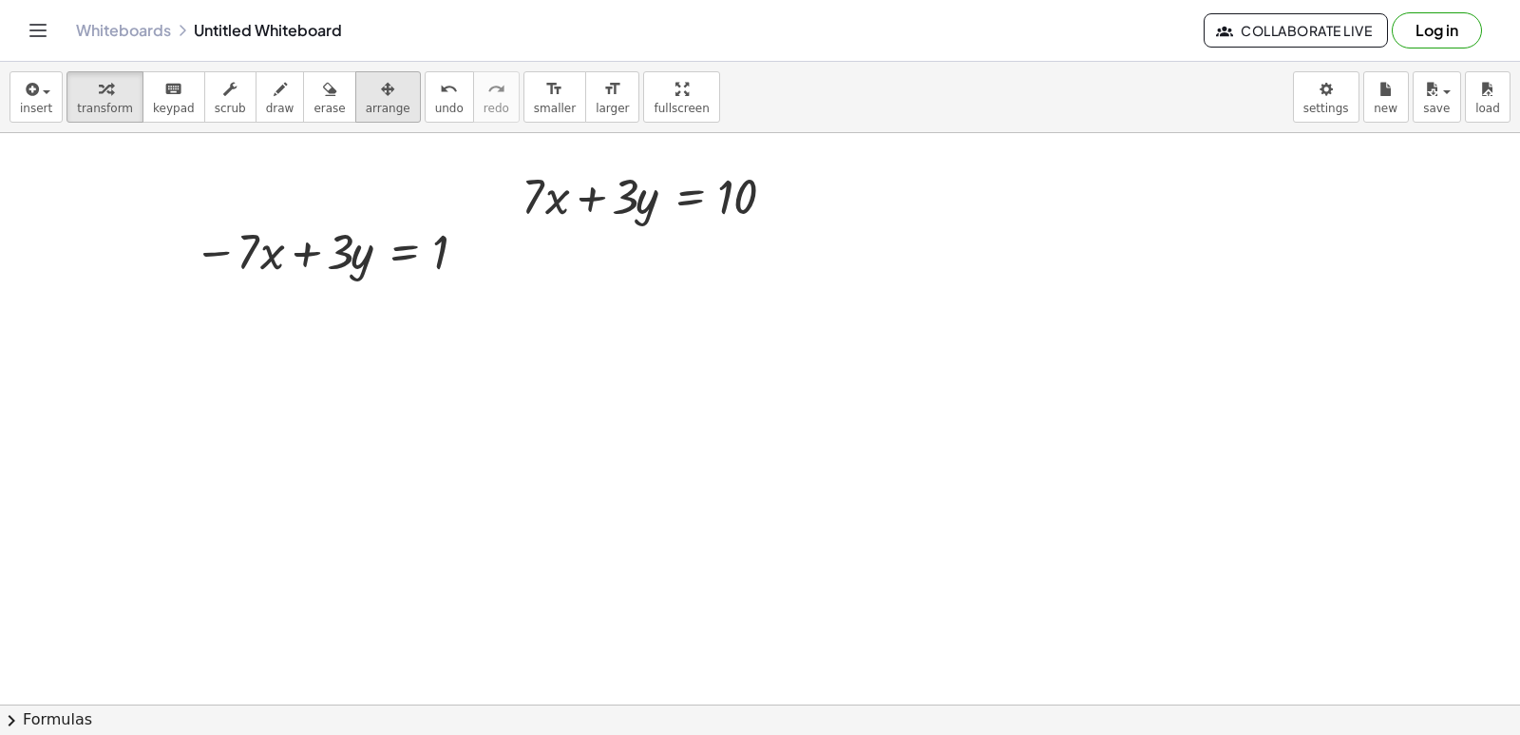
click at [372, 115] on span "arrange" at bounding box center [388, 108] width 45 height 13
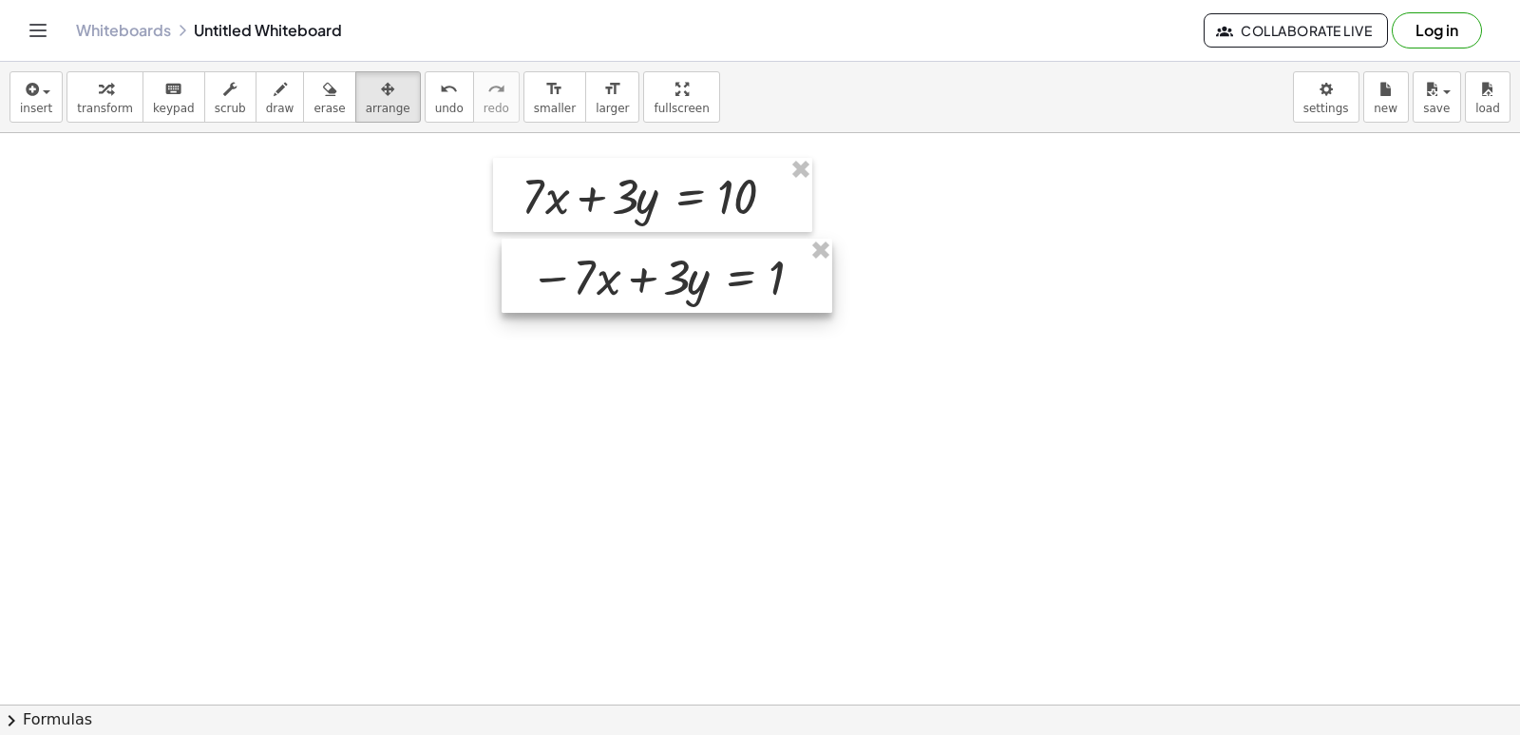
drag, startPoint x: 363, startPoint y: 269, endPoint x: 699, endPoint y: 295, distance: 337.4
click at [699, 295] on div at bounding box center [667, 276] width 331 height 74
drag, startPoint x: 699, startPoint y: 295, endPoint x: 673, endPoint y: 308, distance: 29.7
click at [673, 308] on div at bounding box center [667, 276] width 331 height 74
drag, startPoint x: 673, startPoint y: 308, endPoint x: 687, endPoint y: 291, distance: 22.3
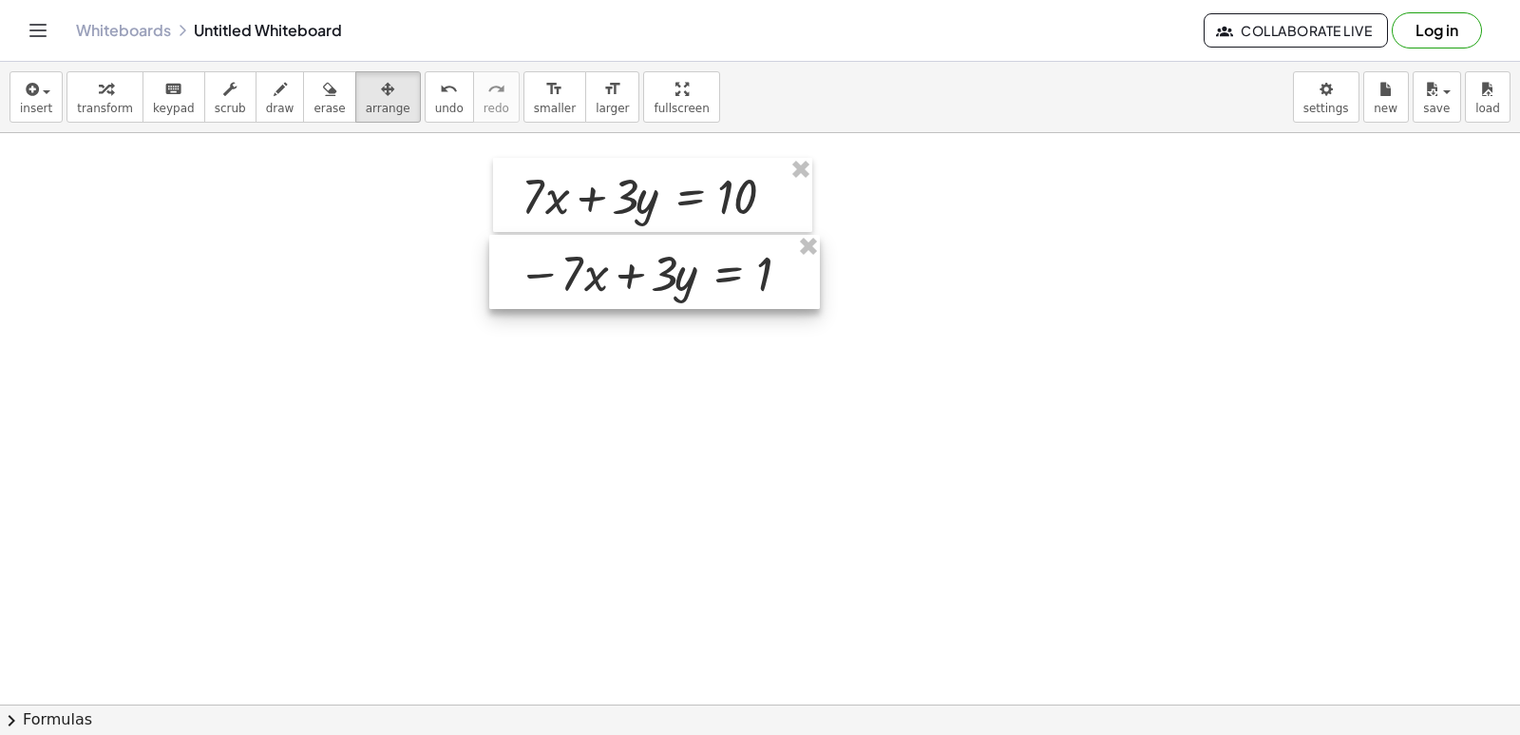
click at [687, 291] on div at bounding box center [654, 272] width 331 height 74
click at [104, 102] on span "transform" at bounding box center [105, 108] width 56 height 13
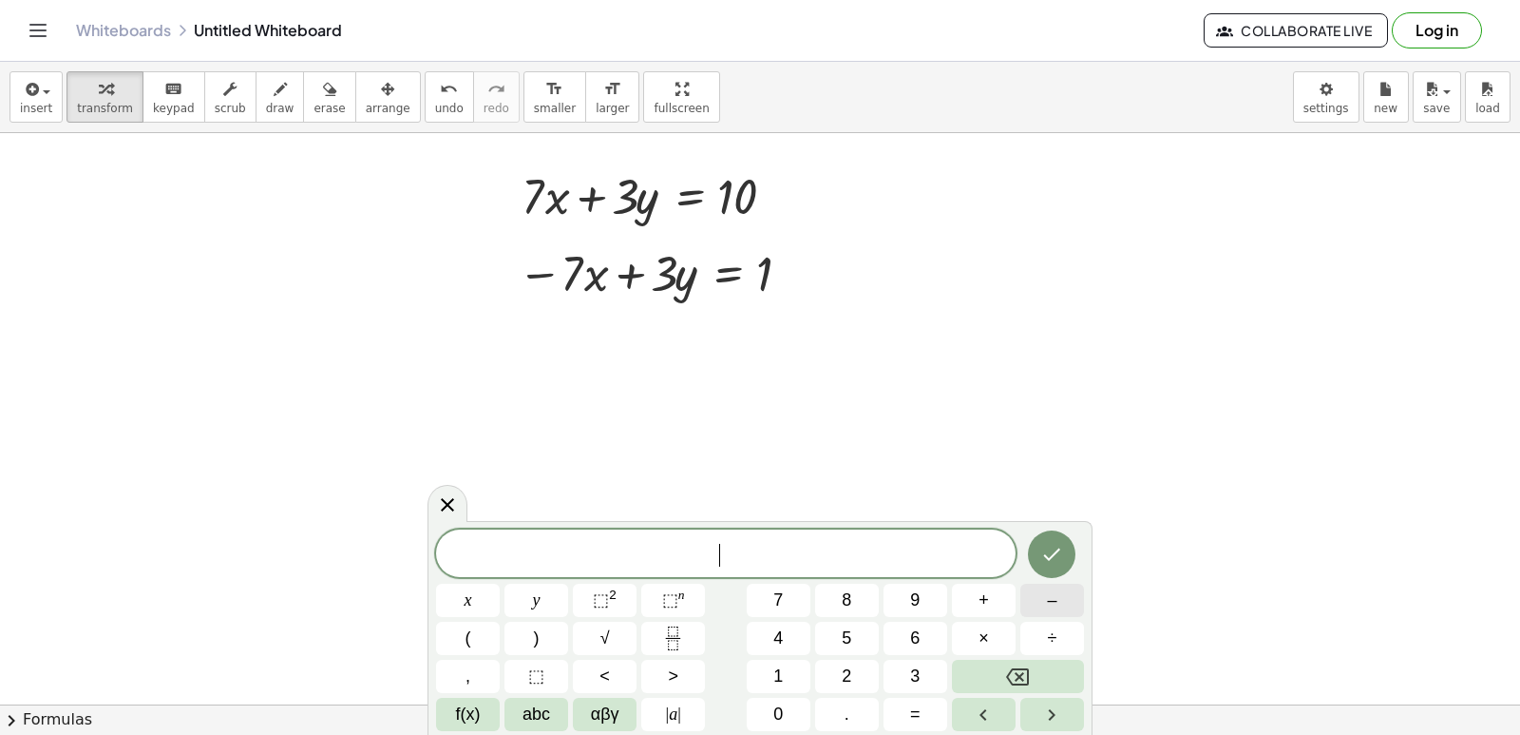
click at [1039, 593] on button "–" at bounding box center [1053, 599] width 64 height 33
click at [843, 678] on span "2" at bounding box center [847, 676] width 10 height 26
click at [552, 600] on button "y" at bounding box center [537, 599] width 64 height 33
click at [901, 707] on button "=" at bounding box center [916, 713] width 64 height 33
click at [1031, 585] on button "–" at bounding box center [1053, 599] width 64 height 33
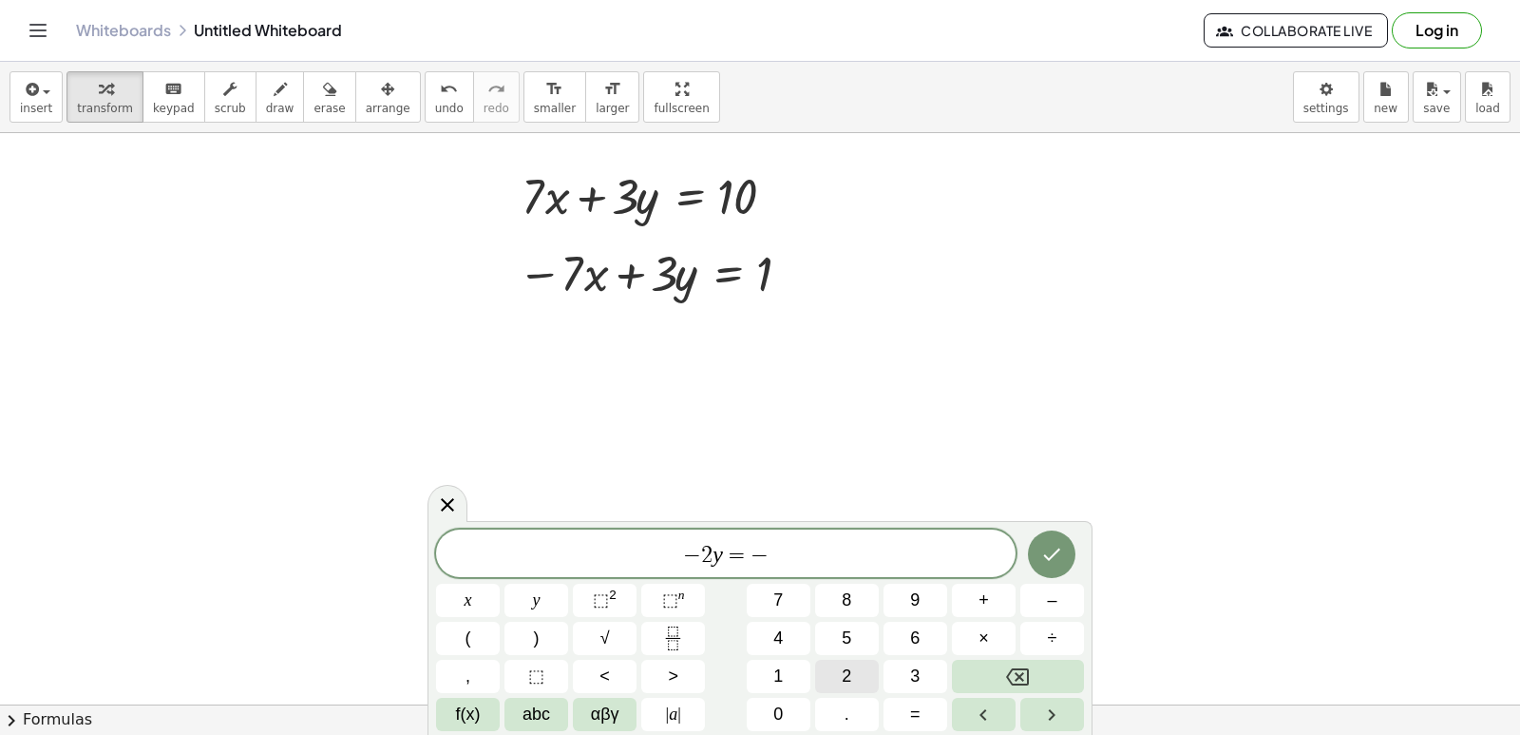
click at [836, 671] on button "2" at bounding box center [847, 675] width 64 height 33
click at [1047, 560] on icon "Done" at bounding box center [1051, 554] width 23 height 23
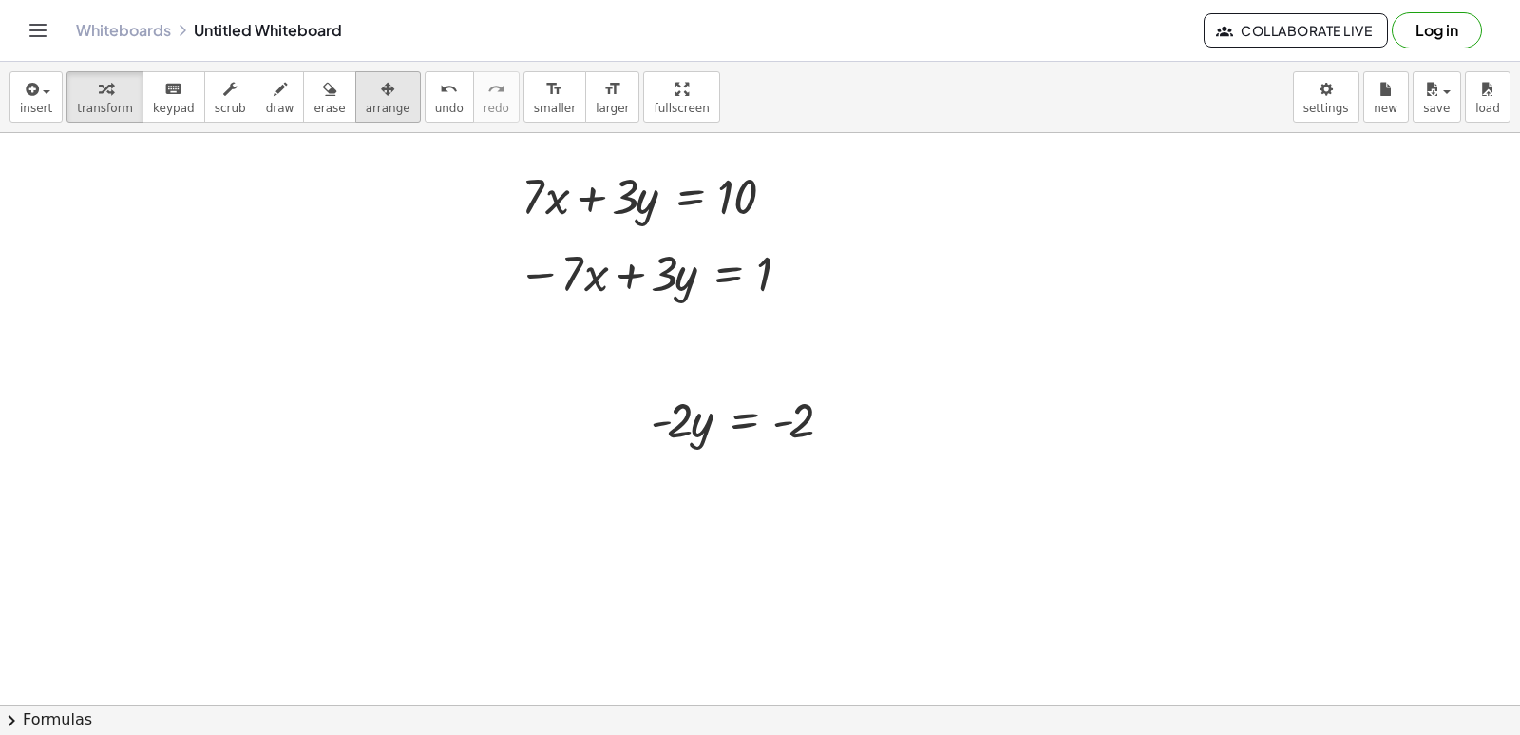
click at [381, 91] on icon "button" at bounding box center [387, 89] width 13 height 23
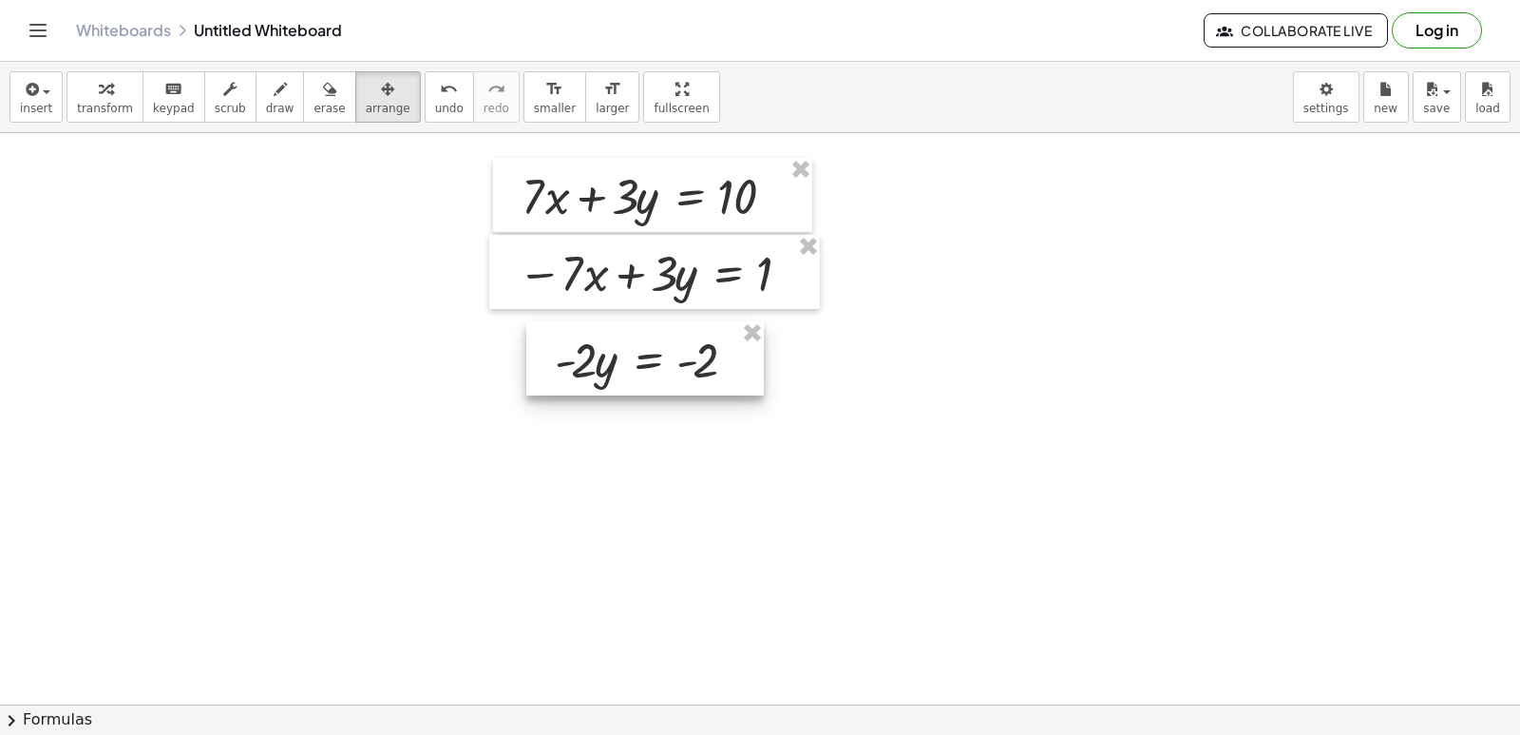
drag, startPoint x: 716, startPoint y: 440, endPoint x: 619, endPoint y: 379, distance: 114.4
click at [619, 379] on div at bounding box center [645, 358] width 238 height 74
click at [120, 89] on div "button" at bounding box center [105, 88] width 56 height 23
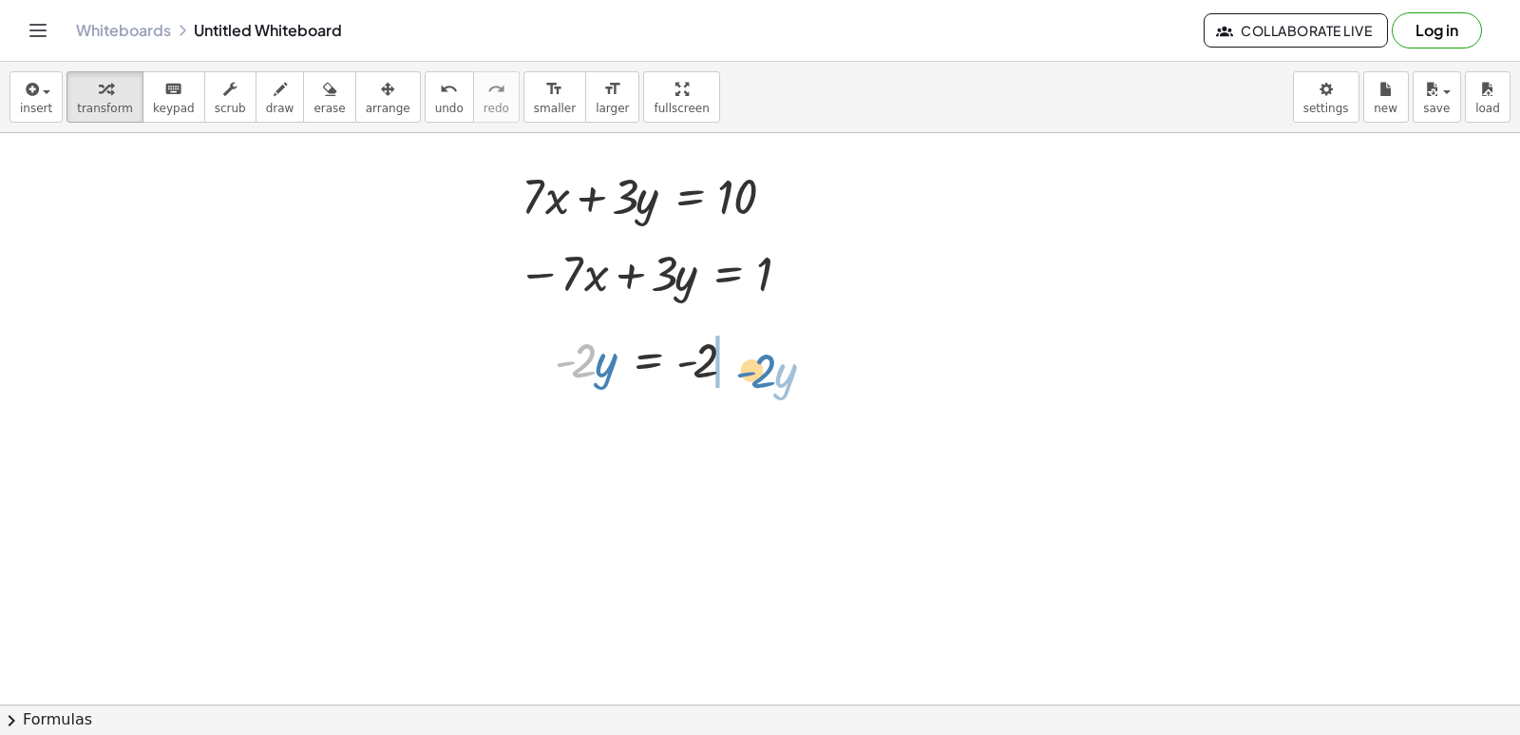
drag, startPoint x: 585, startPoint y: 370, endPoint x: 767, endPoint y: 380, distance: 181.8
click at [735, 356] on div at bounding box center [740, 360] width 21 height 21
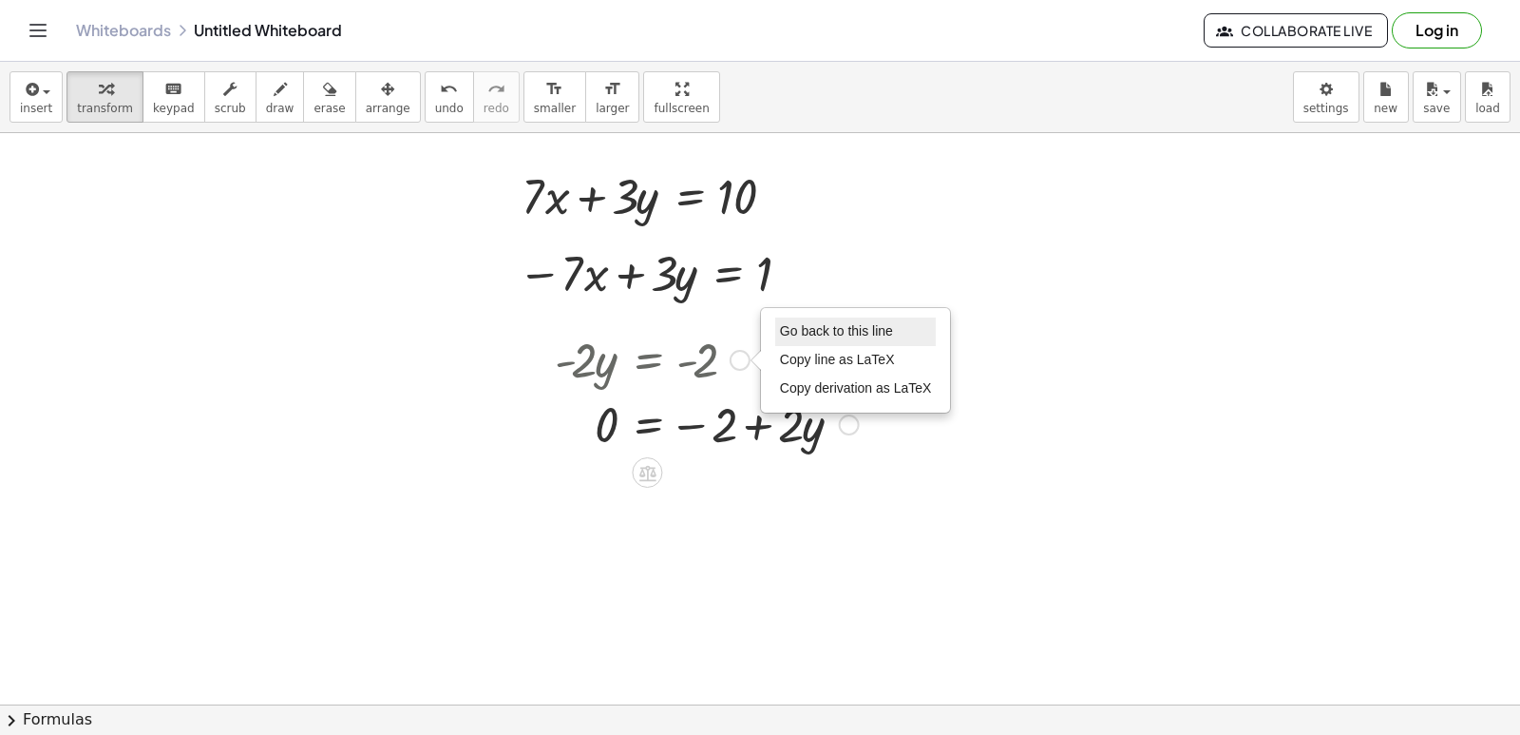
click at [804, 332] on span "Go back to this line" at bounding box center [836, 330] width 113 height 15
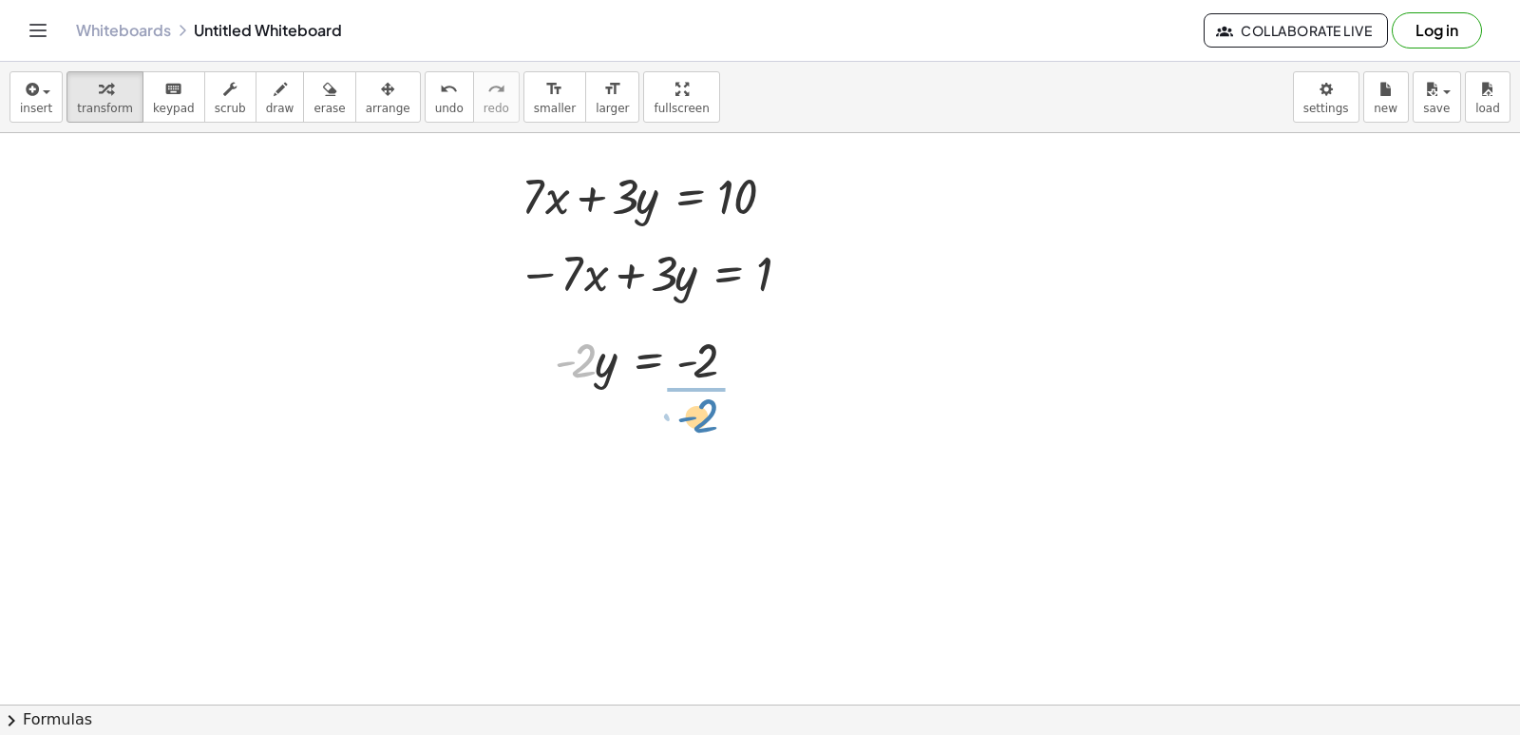
drag, startPoint x: 584, startPoint y: 382, endPoint x: 705, endPoint y: 434, distance: 131.5
click at [702, 436] on div at bounding box center [662, 438] width 235 height 95
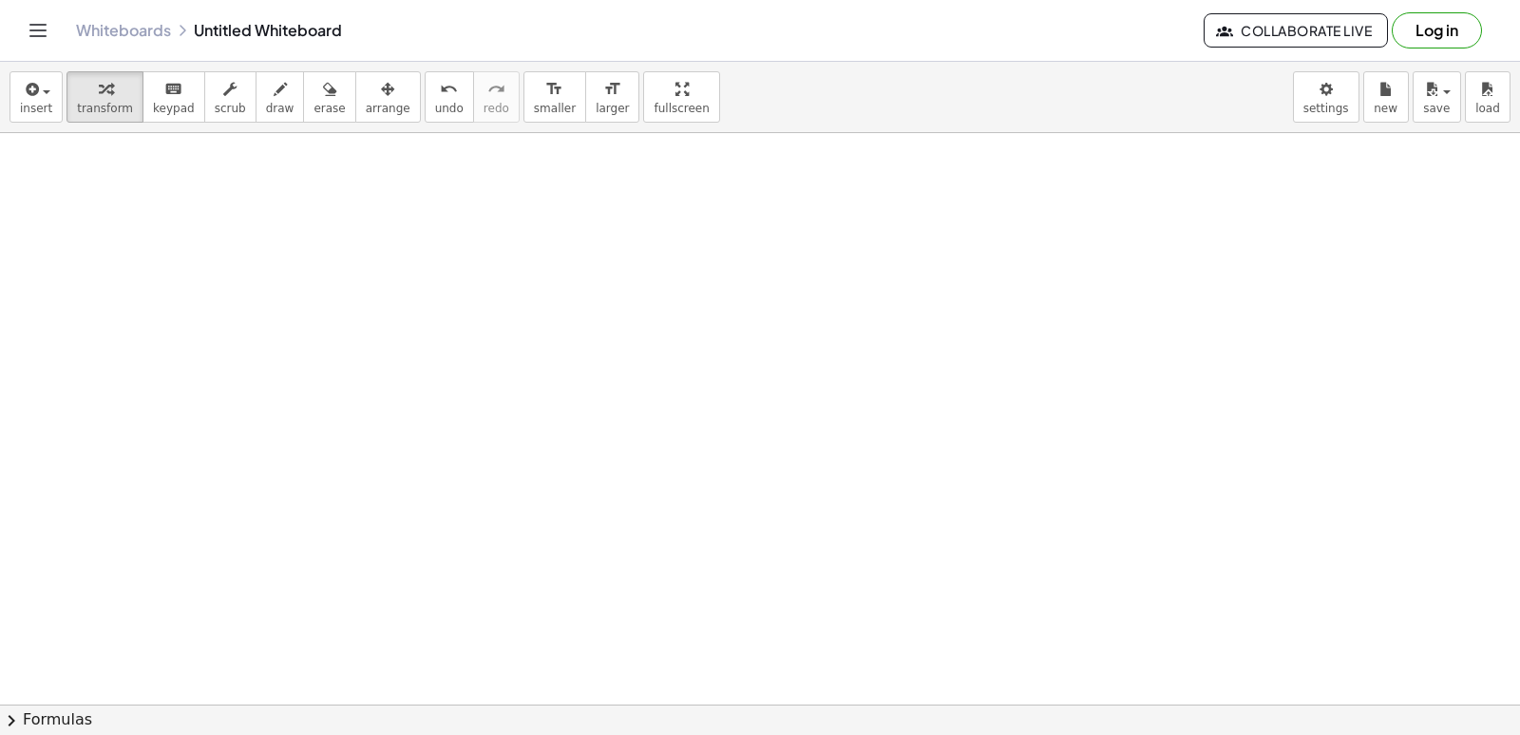
scroll to position [4378, 0]
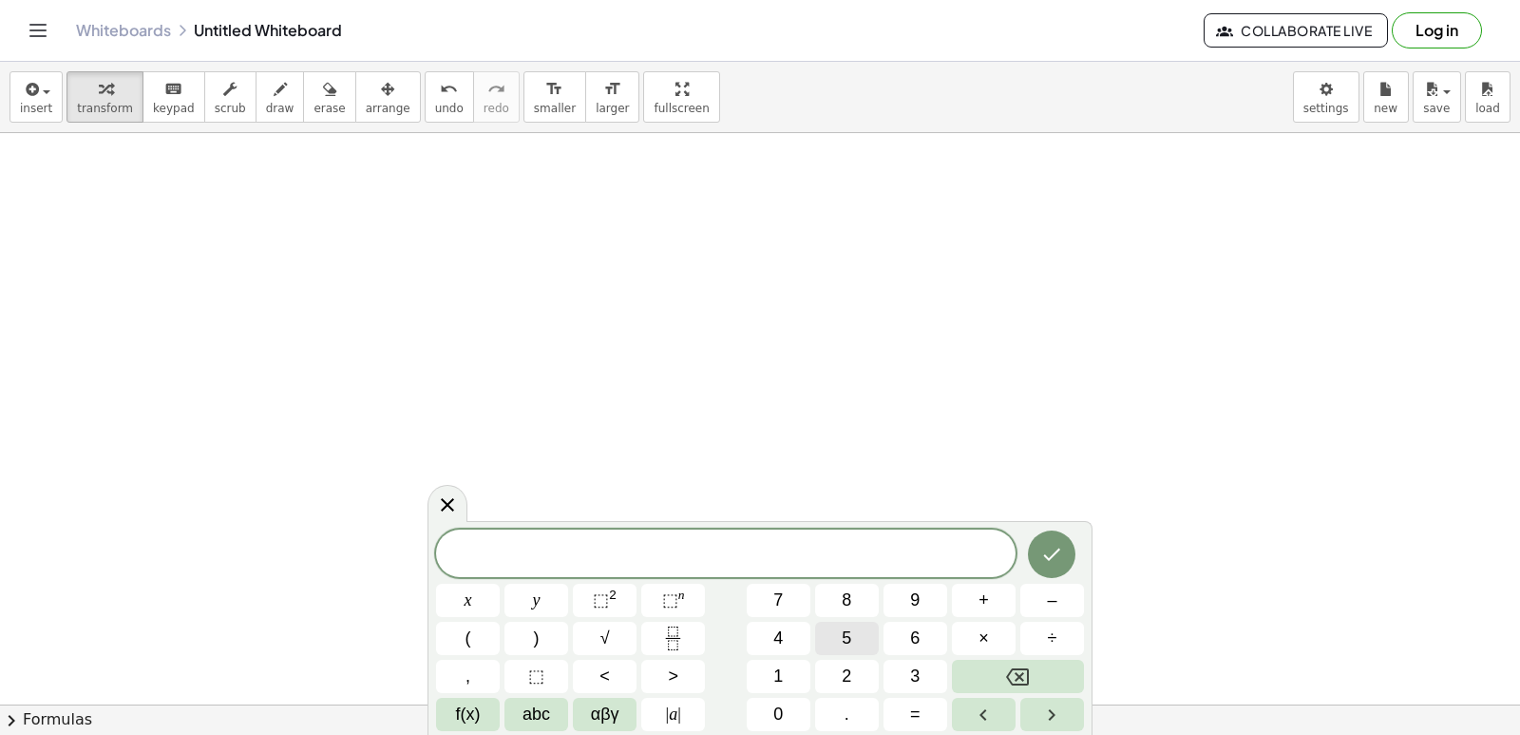
click at [836, 642] on button "5" at bounding box center [847, 637] width 64 height 33
click at [481, 594] on button "x" at bounding box center [468, 599] width 64 height 33
click at [1052, 596] on span "–" at bounding box center [1052, 600] width 10 height 26
click at [911, 682] on span "3" at bounding box center [915, 676] width 10 height 26
click at [539, 597] on button "y" at bounding box center [537, 599] width 64 height 33
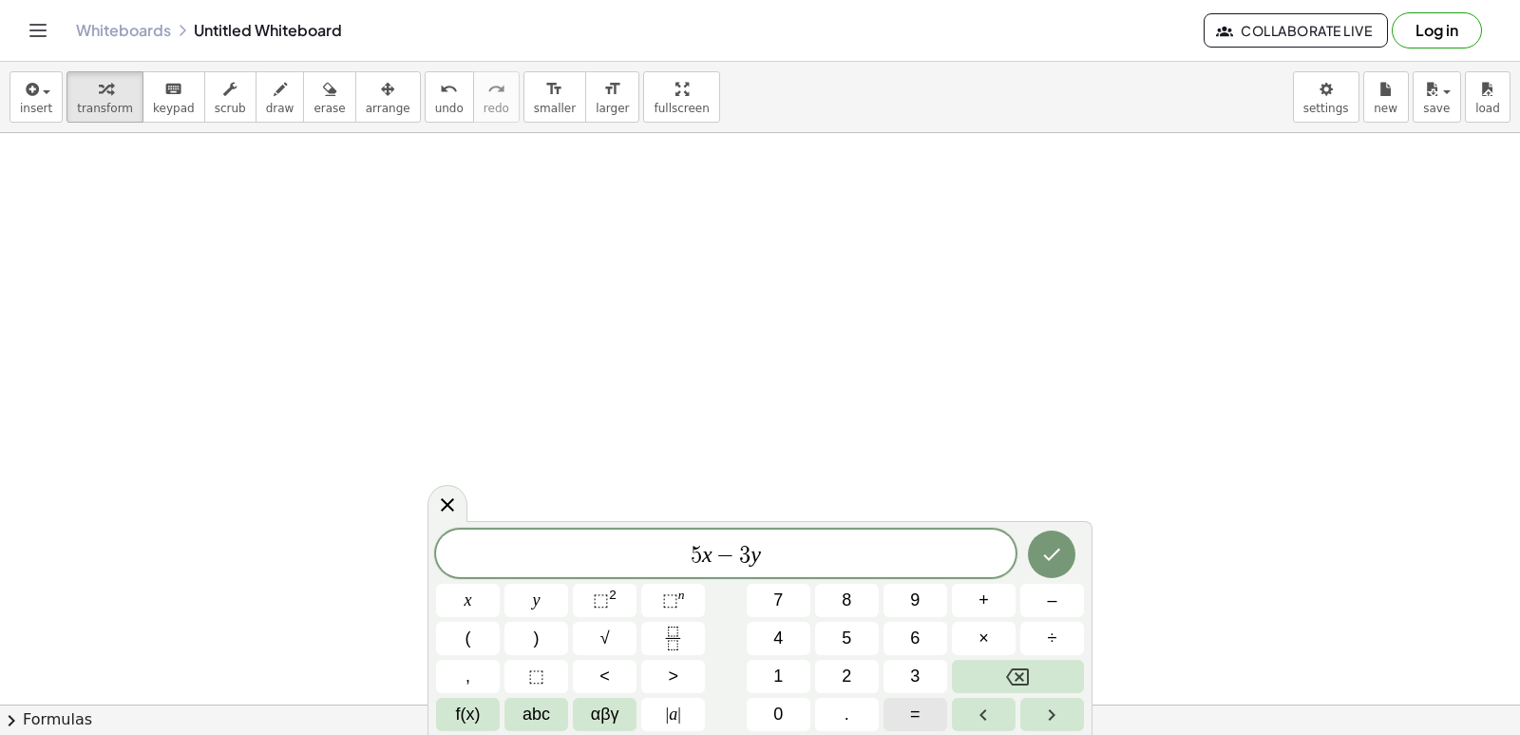
click at [904, 712] on button "=" at bounding box center [916, 713] width 64 height 33
click at [773, 589] on span "7" at bounding box center [778, 600] width 10 height 26
click at [1051, 548] on icon "Done" at bounding box center [1051, 554] width 23 height 23
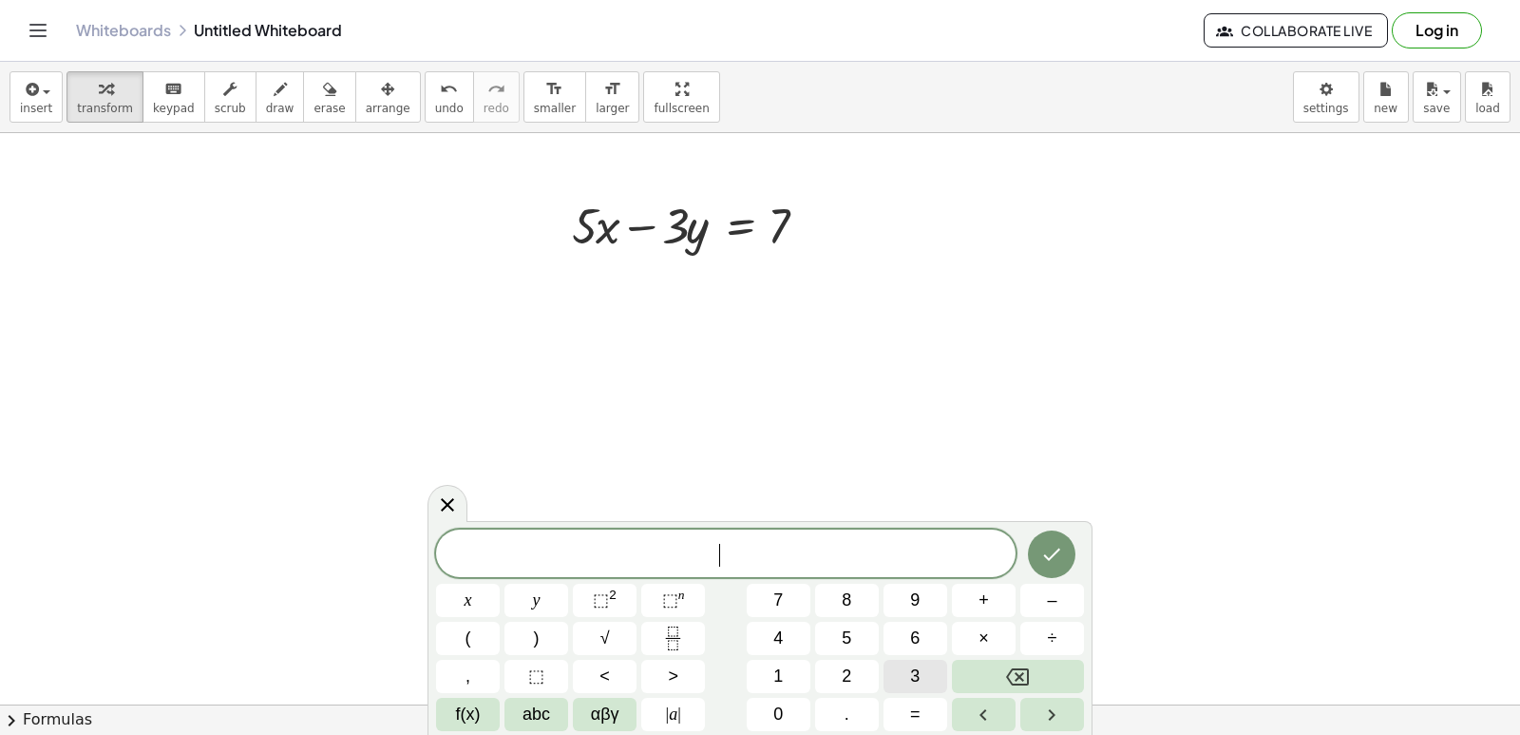
click at [915, 662] on button "3" at bounding box center [916, 675] width 64 height 33
click at [459, 591] on button "x" at bounding box center [468, 599] width 64 height 33
click at [960, 593] on button "+" at bounding box center [984, 599] width 64 height 33
click at [907, 674] on button "3" at bounding box center [916, 675] width 64 height 33
click at [517, 592] on button "y" at bounding box center [537, 599] width 64 height 33
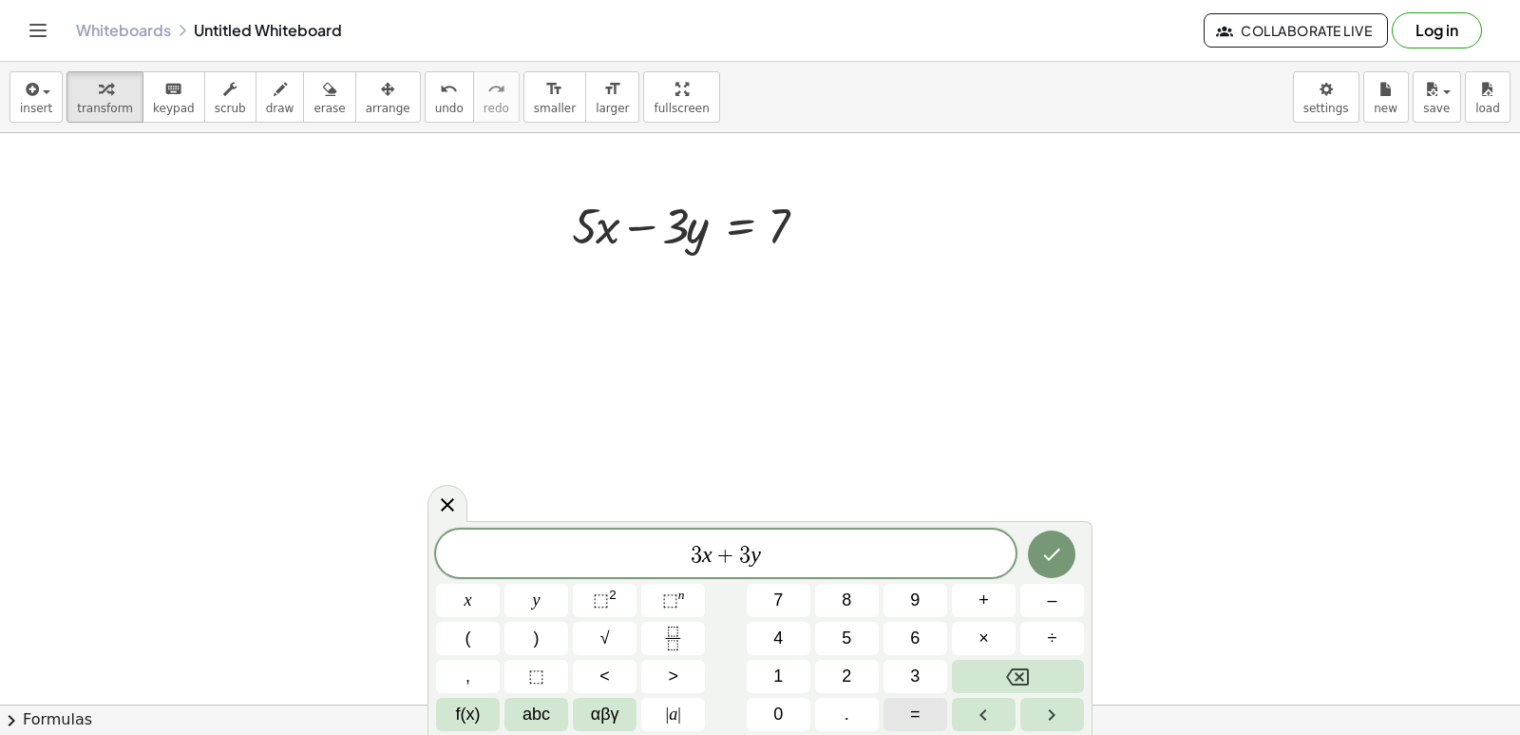
click at [912, 716] on button "=" at bounding box center [916, 713] width 64 height 33
click at [912, 605] on span "9" at bounding box center [915, 600] width 10 height 26
click at [1048, 543] on icon "Done" at bounding box center [1051, 554] width 23 height 23
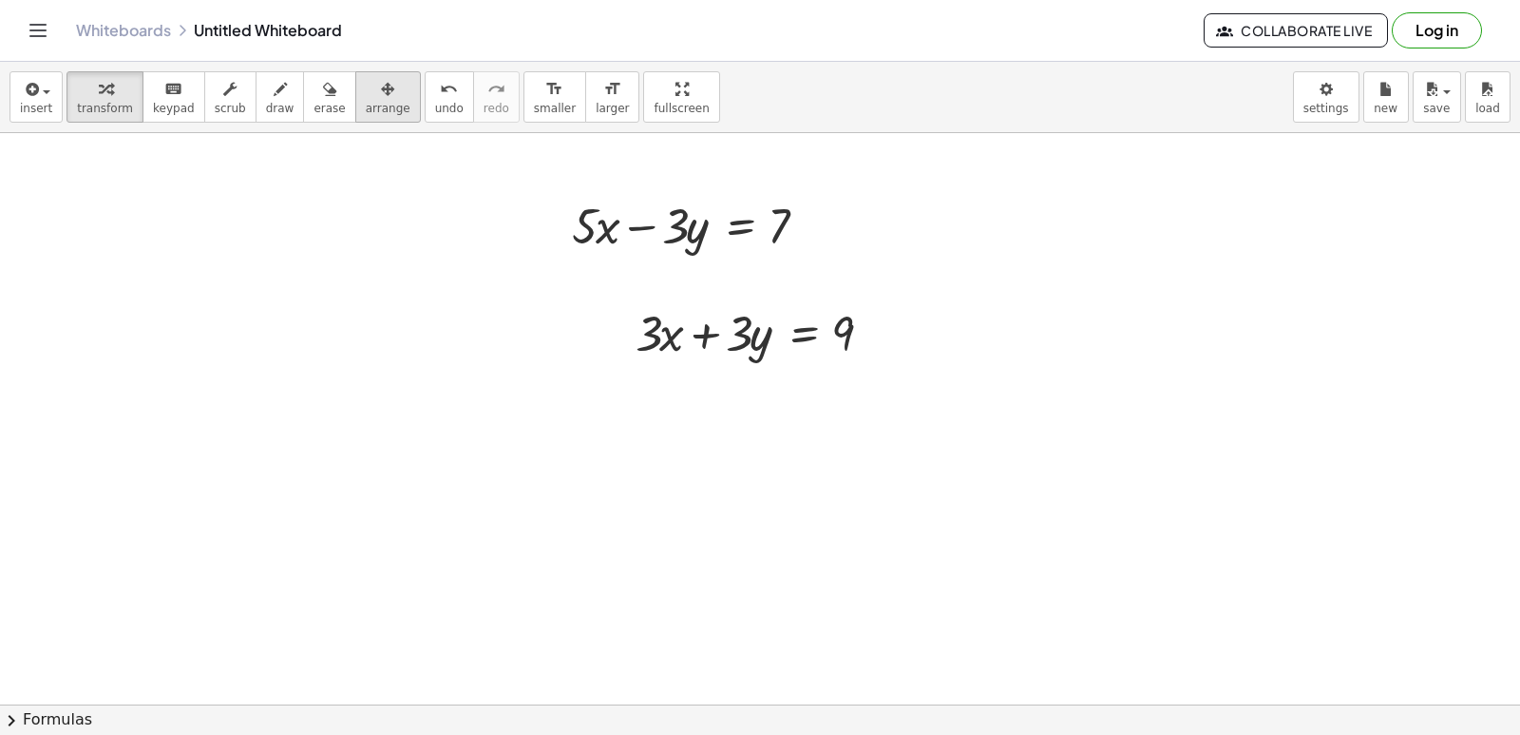
click at [373, 102] on span "arrange" at bounding box center [388, 108] width 45 height 13
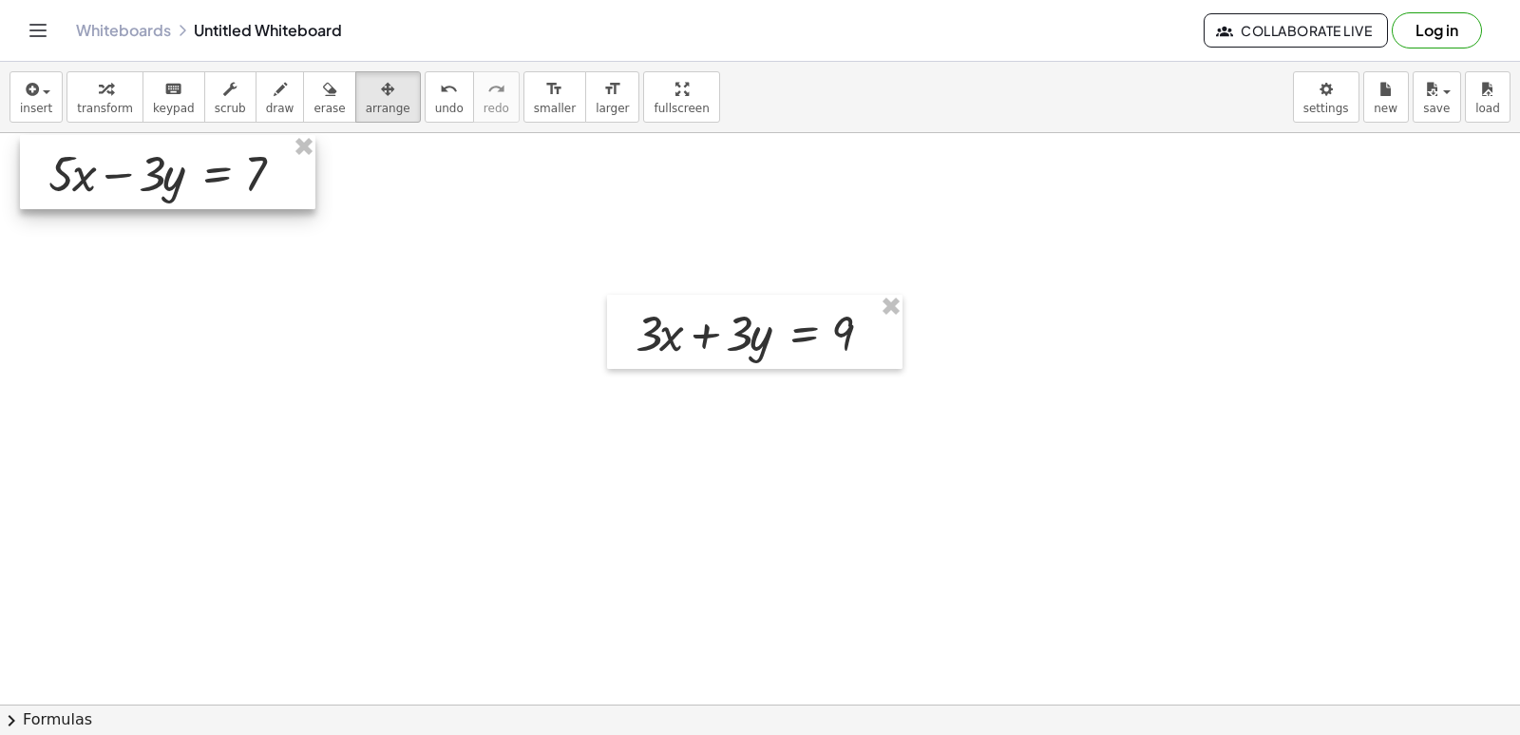
drag, startPoint x: 601, startPoint y: 203, endPoint x: 77, endPoint y: 151, distance: 527.1
click at [77, 151] on div at bounding box center [168, 172] width 296 height 74
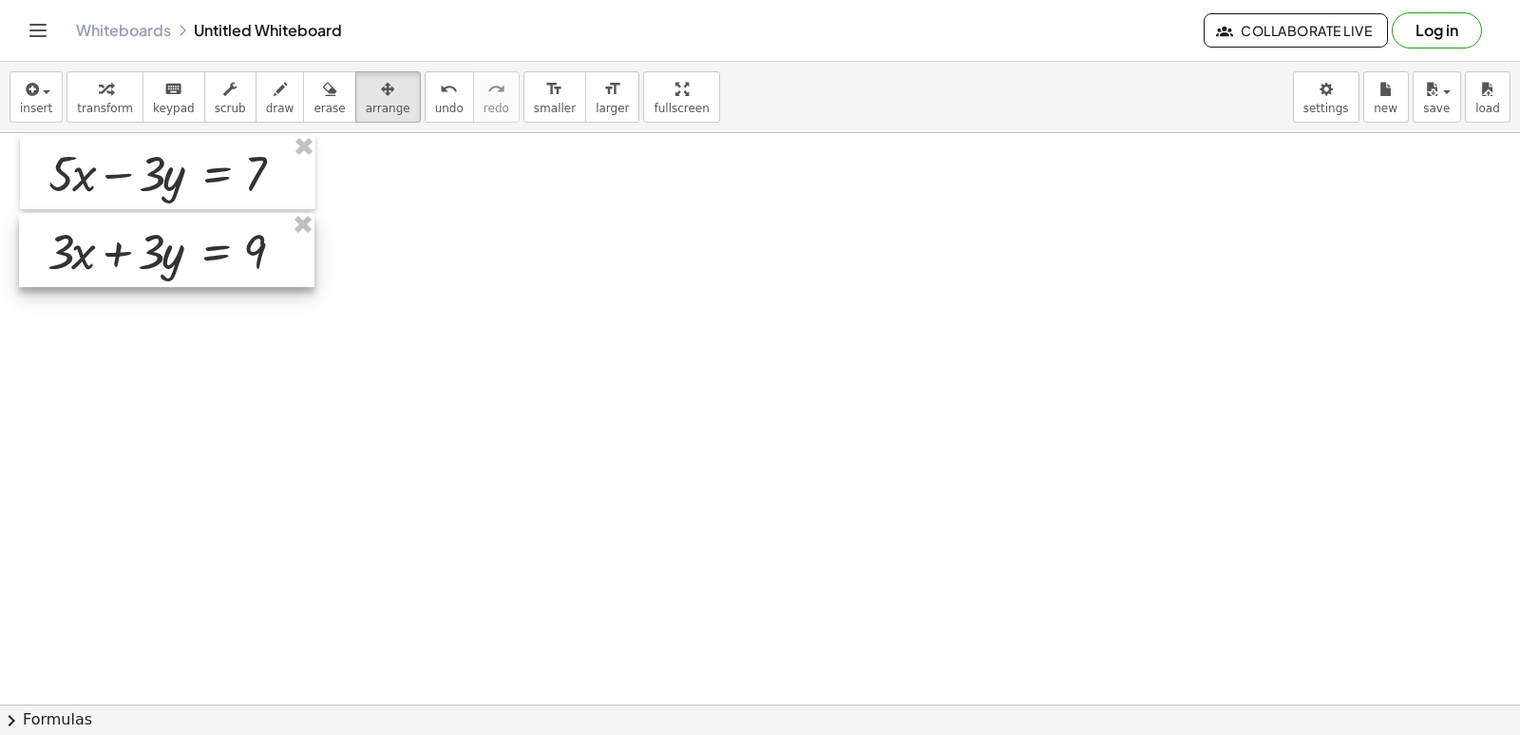
drag, startPoint x: 663, startPoint y: 329, endPoint x: 74, endPoint y: 247, distance: 594.8
click at [74, 247] on div at bounding box center [167, 250] width 296 height 74
click at [98, 102] on span "transform" at bounding box center [105, 108] width 56 height 13
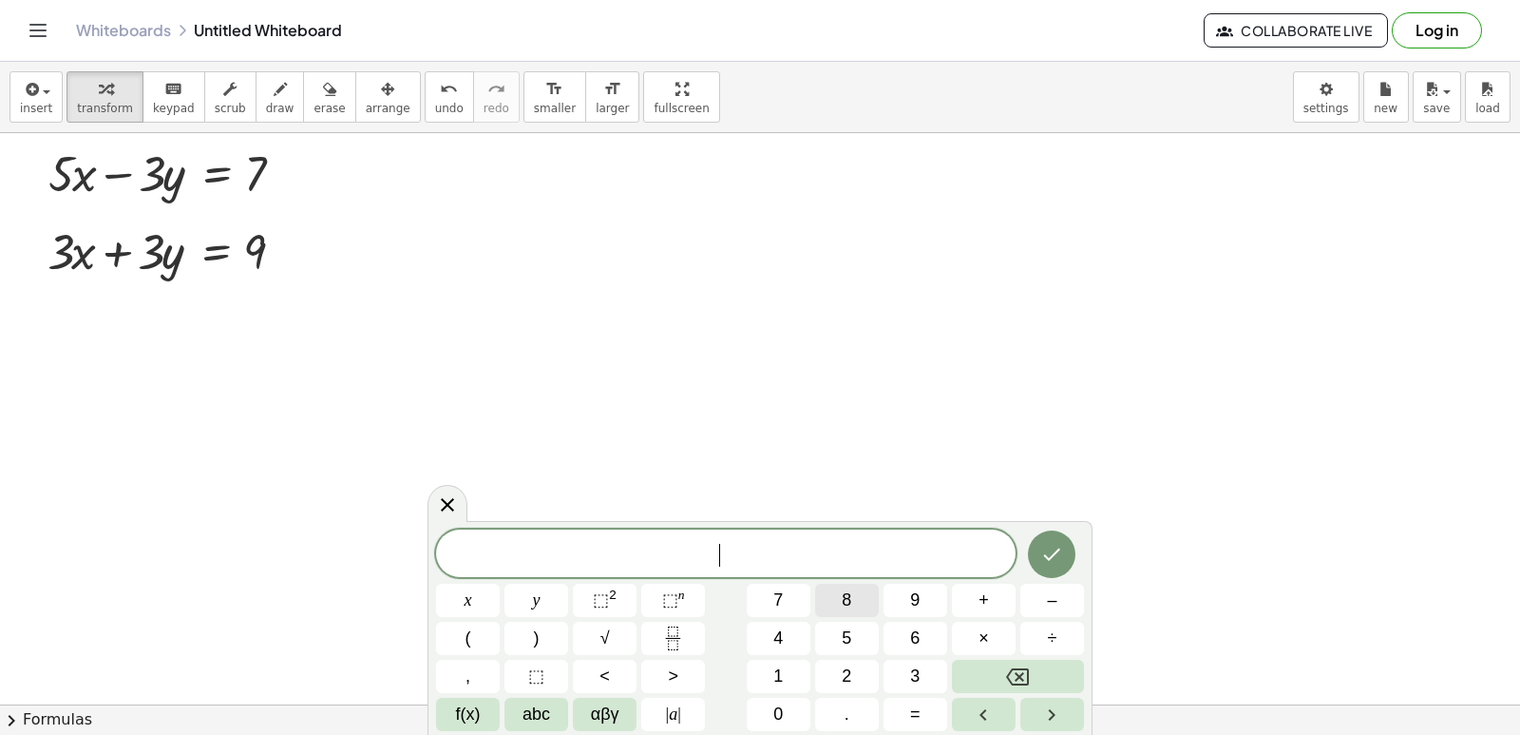
click at [848, 590] on button "8" at bounding box center [847, 599] width 64 height 33
click at [461, 600] on button "x" at bounding box center [468, 599] width 64 height 33
click at [913, 716] on span "=" at bounding box center [915, 714] width 10 height 26
click at [781, 659] on button "1" at bounding box center [779, 675] width 64 height 33
click at [932, 632] on button "6" at bounding box center [916, 637] width 64 height 33
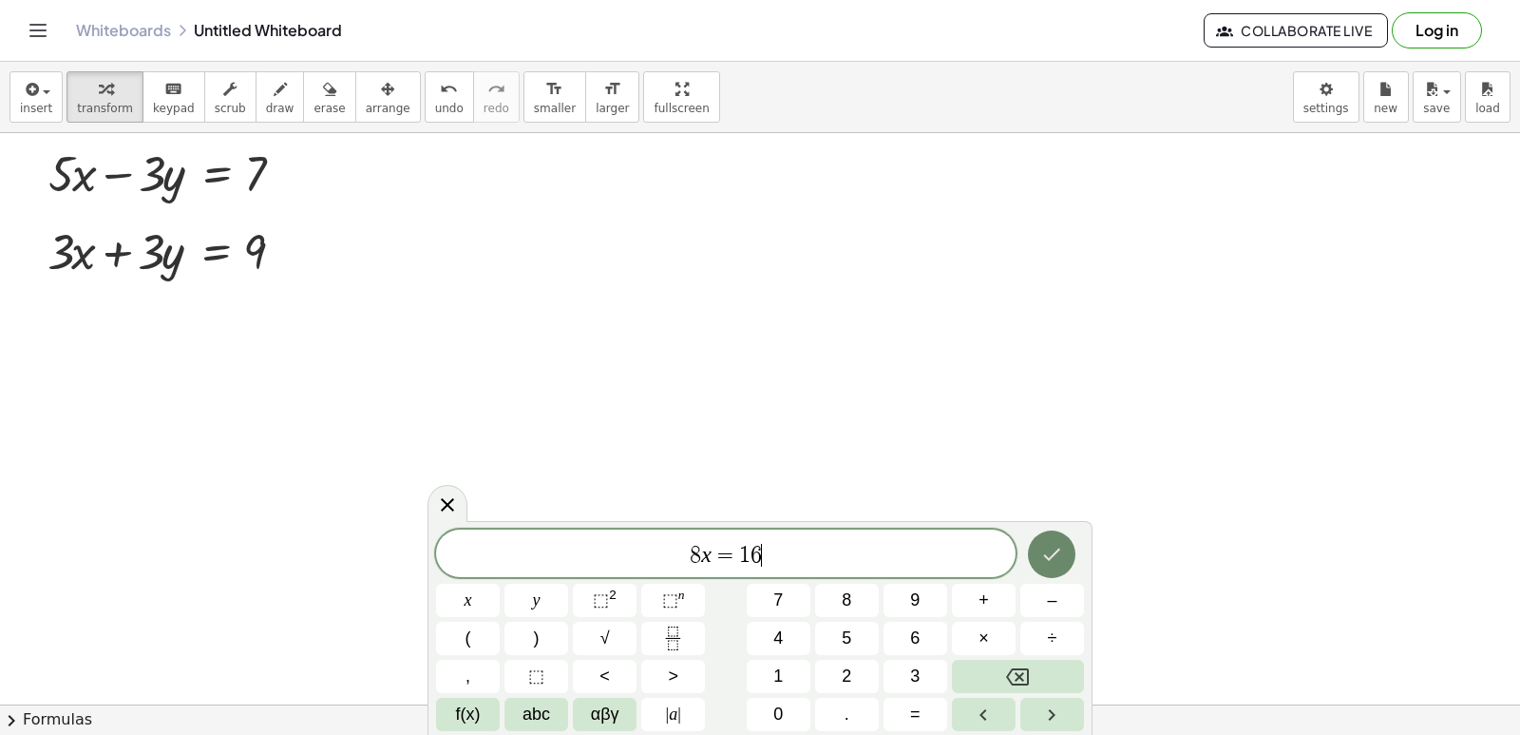
click at [1063, 534] on button "Done" at bounding box center [1052, 554] width 48 height 48
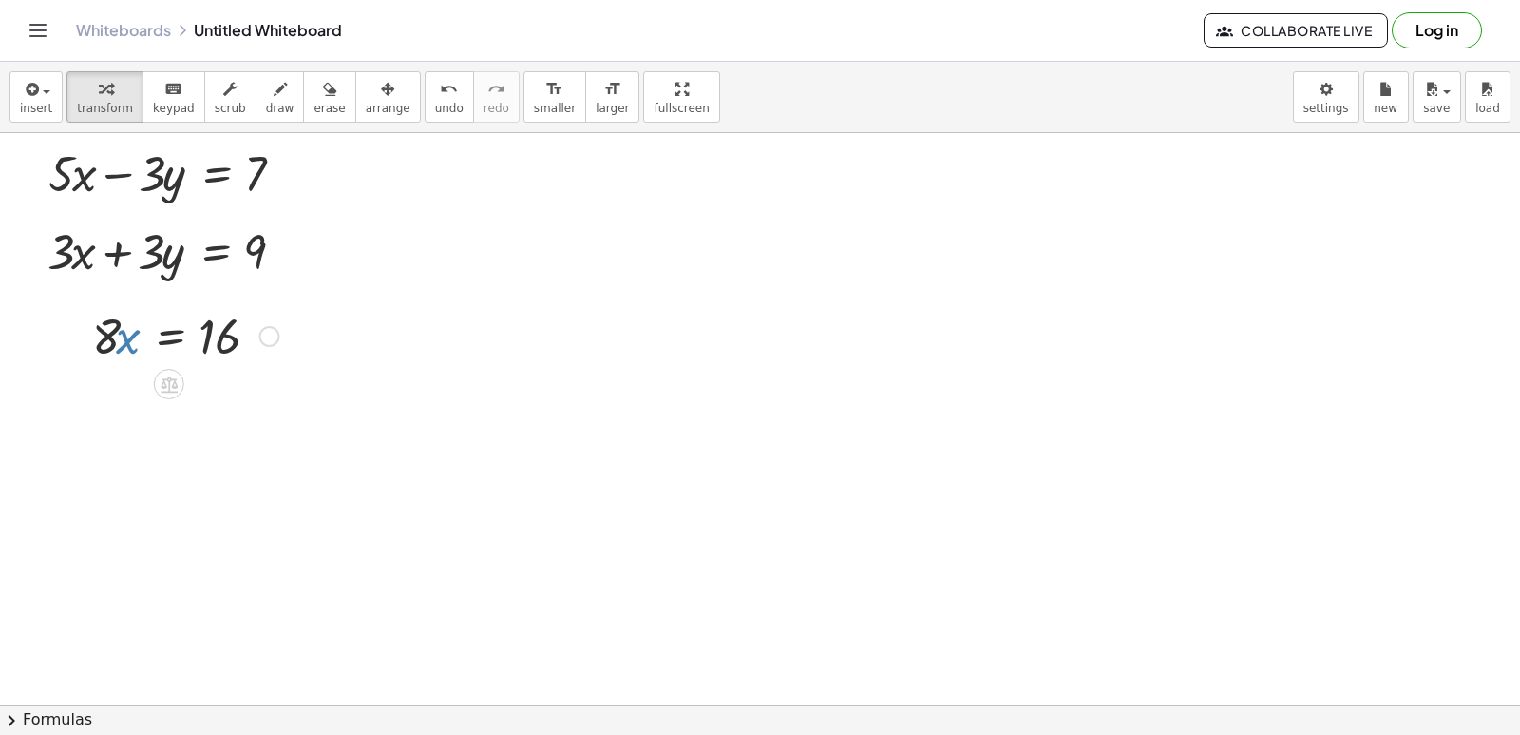
click at [121, 329] on div at bounding box center [186, 334] width 206 height 65
drag, startPoint x: 102, startPoint y: 345, endPoint x: 235, endPoint y: 391, distance: 140.9
click at [230, 416] on div at bounding box center [187, 414] width 209 height 95
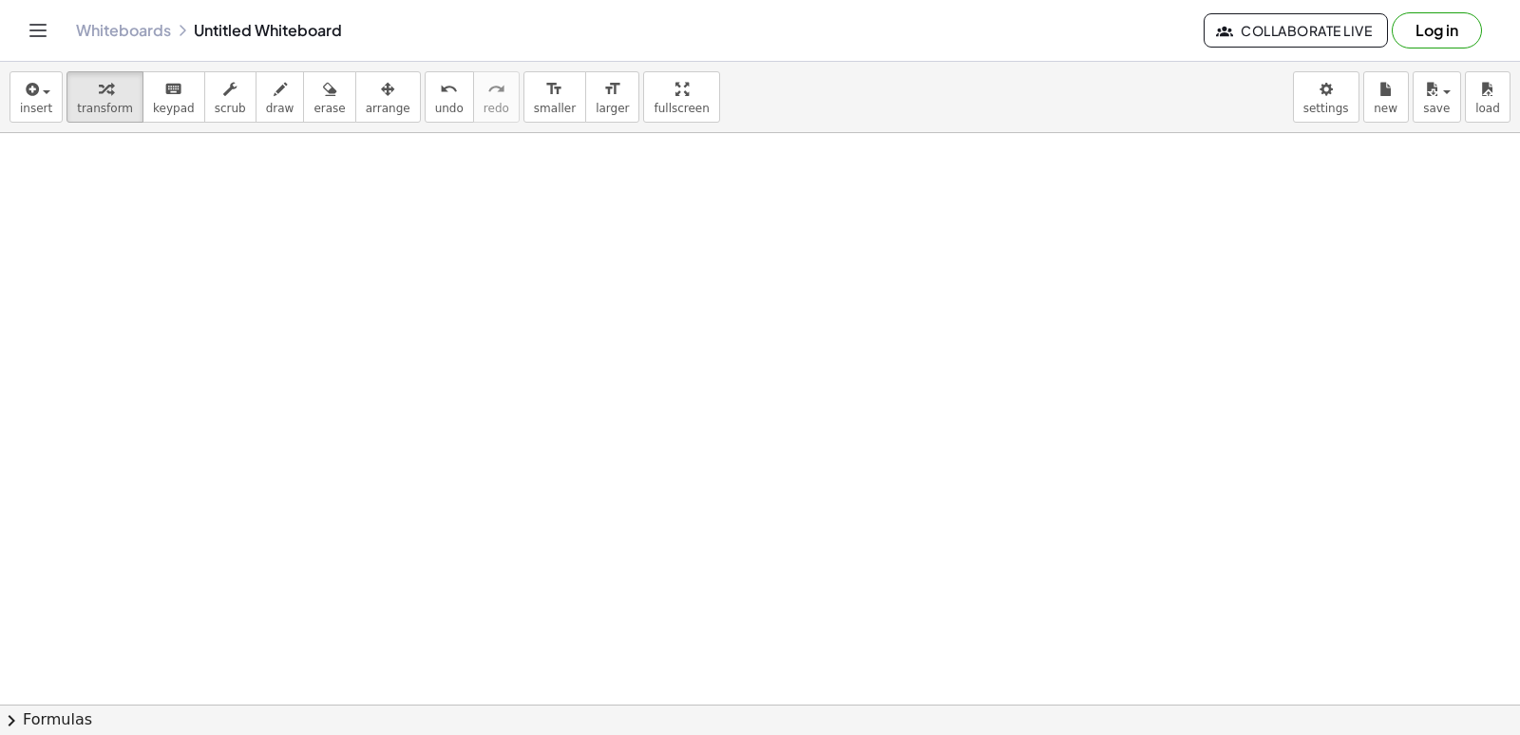
scroll to position [4853, 0]
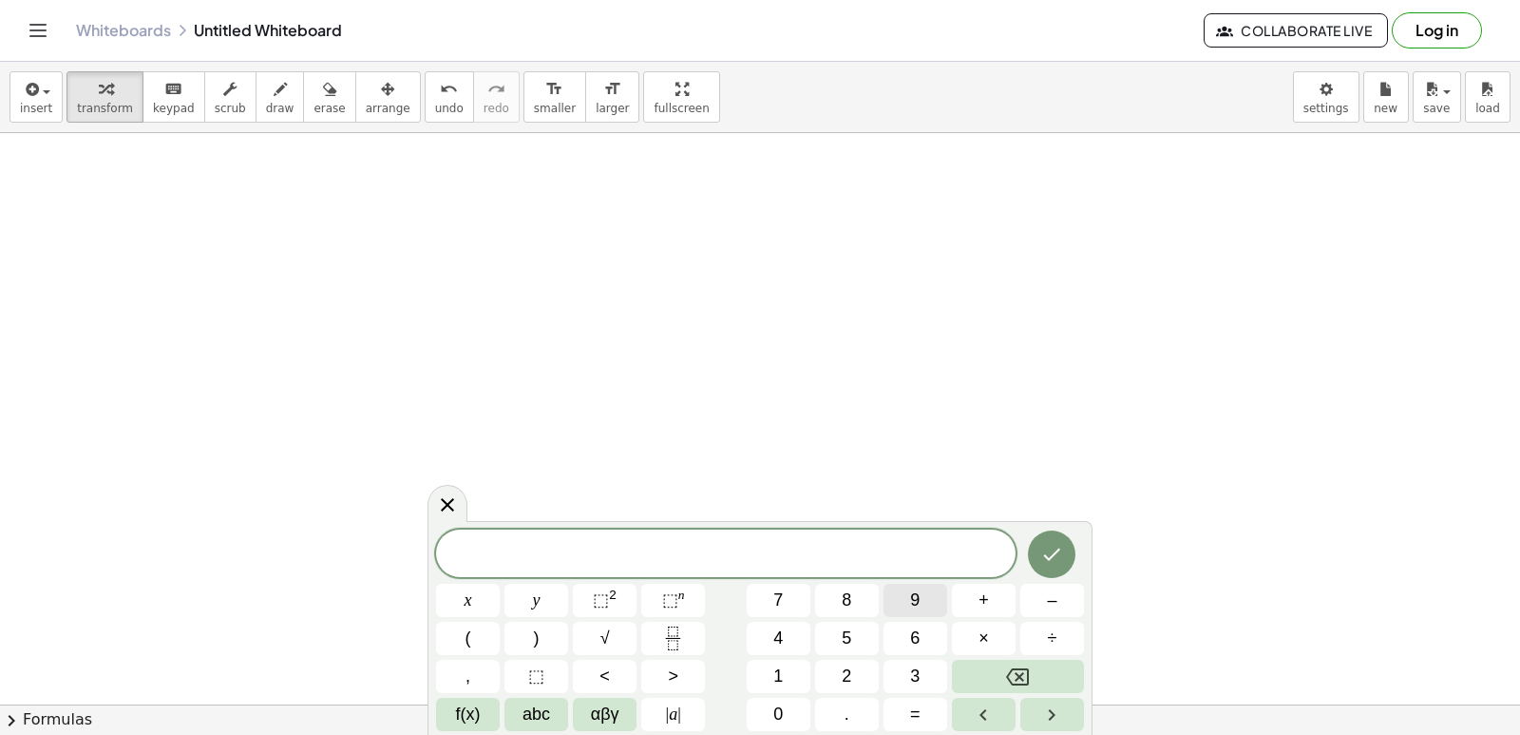
click at [904, 587] on button "9" at bounding box center [916, 599] width 64 height 33
click at [487, 603] on button "x" at bounding box center [468, 599] width 64 height 33
click at [1026, 598] on button "–" at bounding box center [1053, 599] width 64 height 33
click at [524, 596] on button "y" at bounding box center [537, 599] width 64 height 33
click at [919, 706] on span "=" at bounding box center [915, 714] width 10 height 26
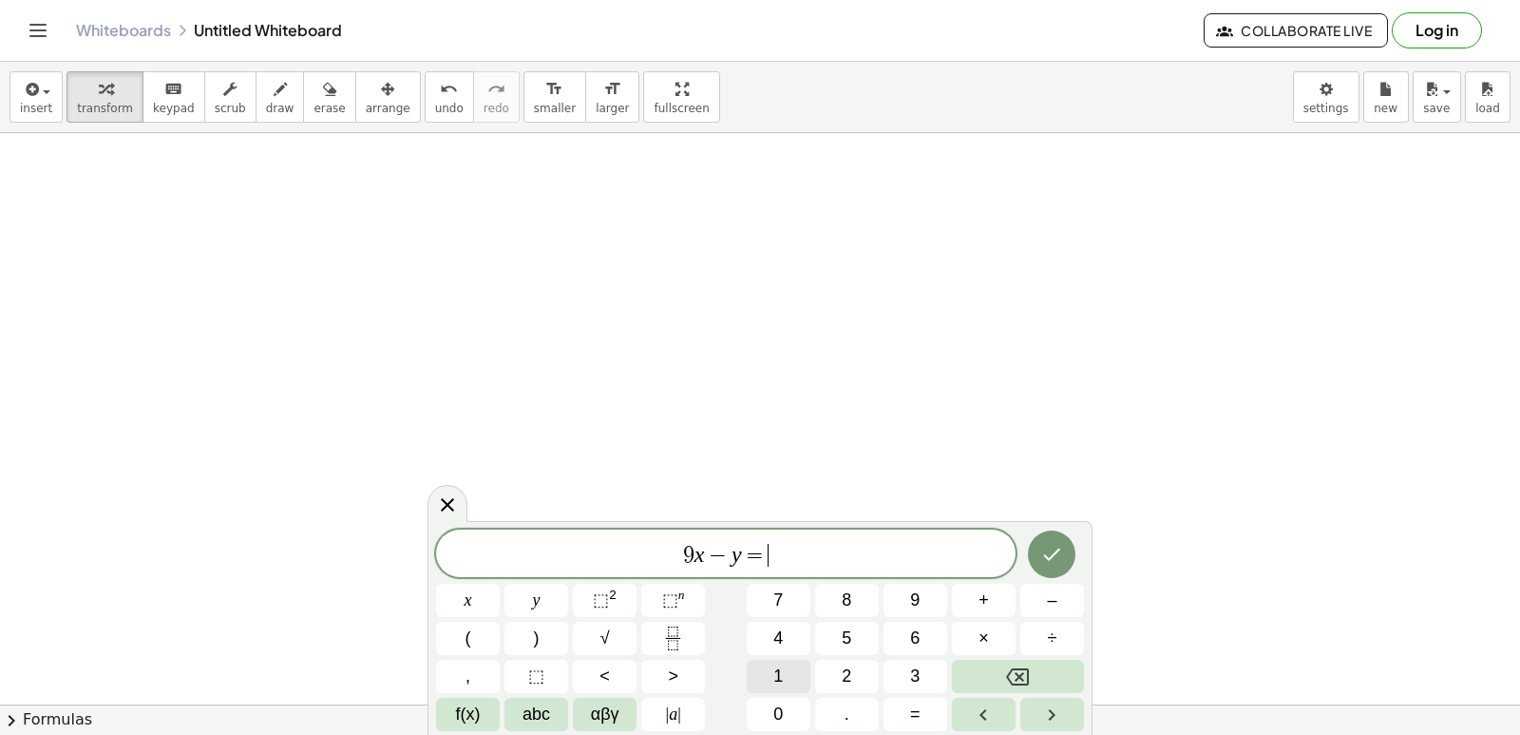
click at [765, 664] on button "1" at bounding box center [779, 675] width 64 height 33
click at [785, 597] on button "7" at bounding box center [779, 599] width 64 height 33
click at [1053, 548] on icon "Done" at bounding box center [1051, 554] width 23 height 23
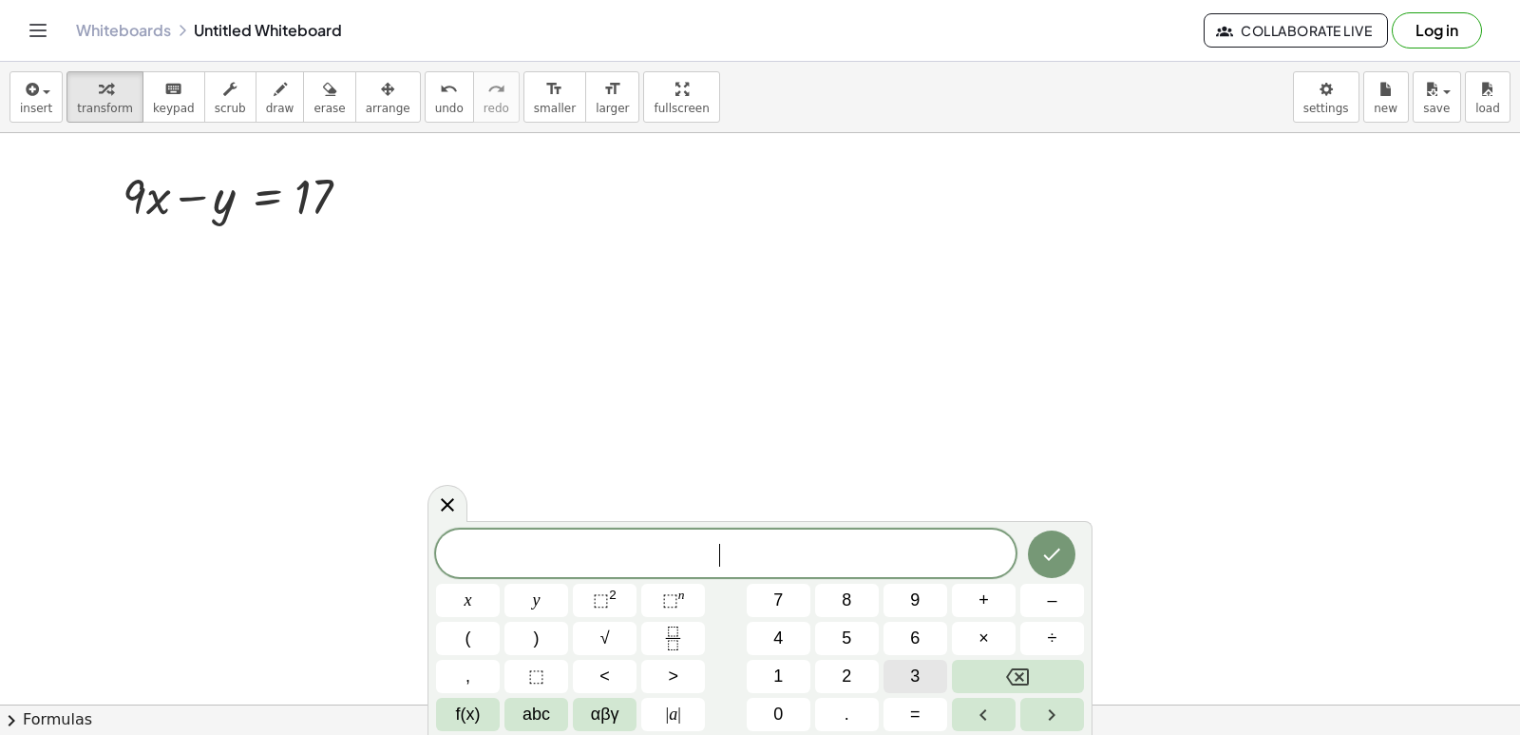
click at [918, 678] on span "3" at bounding box center [915, 676] width 10 height 26
click at [457, 591] on button "x" at bounding box center [468, 599] width 64 height 33
click at [980, 601] on span "+" at bounding box center [984, 600] width 10 height 26
click at [649, 641] on div "3 x + ​ x y ⬚ 2 ⬚ n 7 8 9 + – ( ) √ 4 5 6 × ÷ , ⬚ < > 1 2 3 f(x) abc αβγ | a | …" at bounding box center [760, 629] width 648 height 201
click at [916, 708] on span "=" at bounding box center [915, 714] width 10 height 26
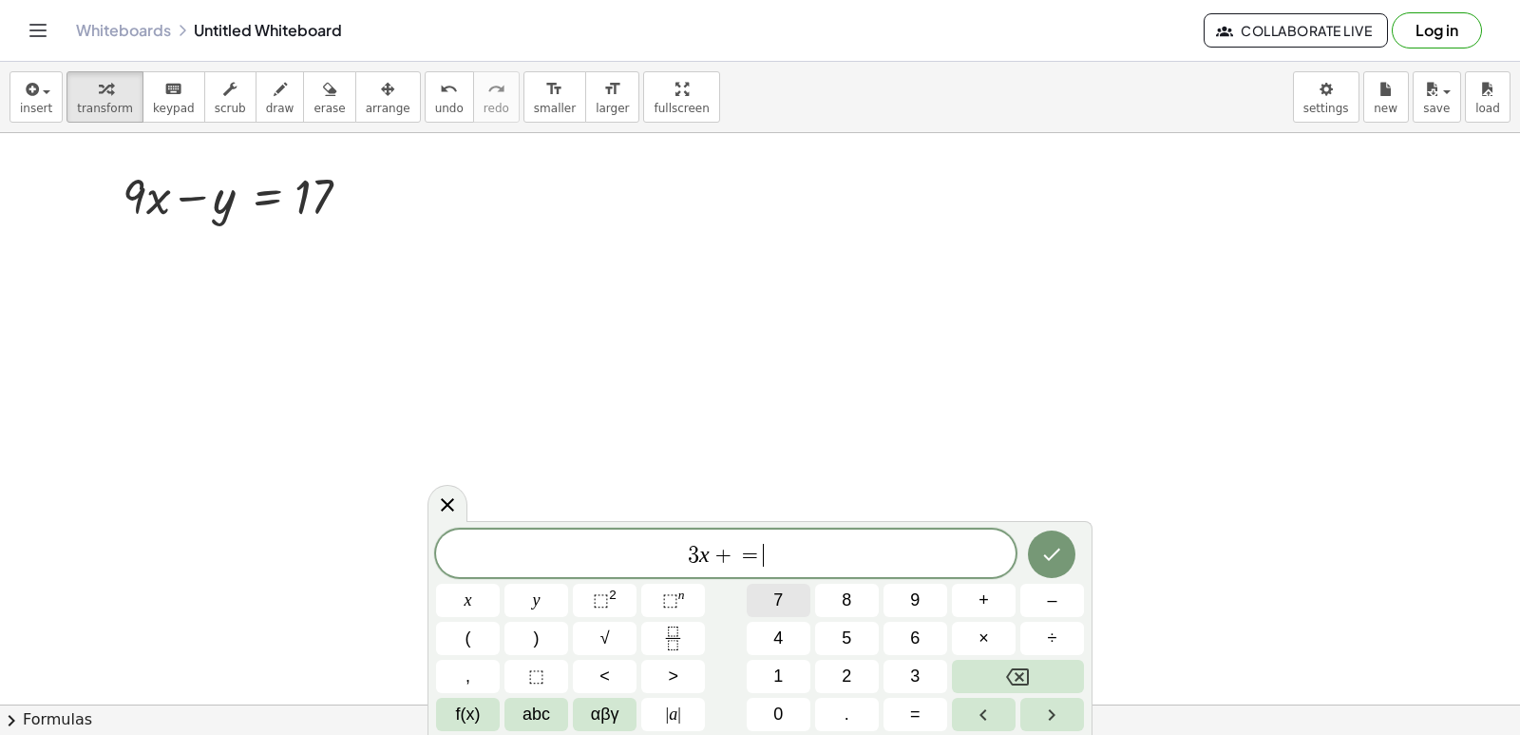
click at [770, 598] on button "7" at bounding box center [779, 599] width 64 height 33
click at [725, 559] on span "+" at bounding box center [718, 555] width 28 height 23
click at [525, 594] on button "y" at bounding box center [537, 599] width 64 height 33
click at [1046, 562] on icon "Done" at bounding box center [1051, 554] width 23 height 23
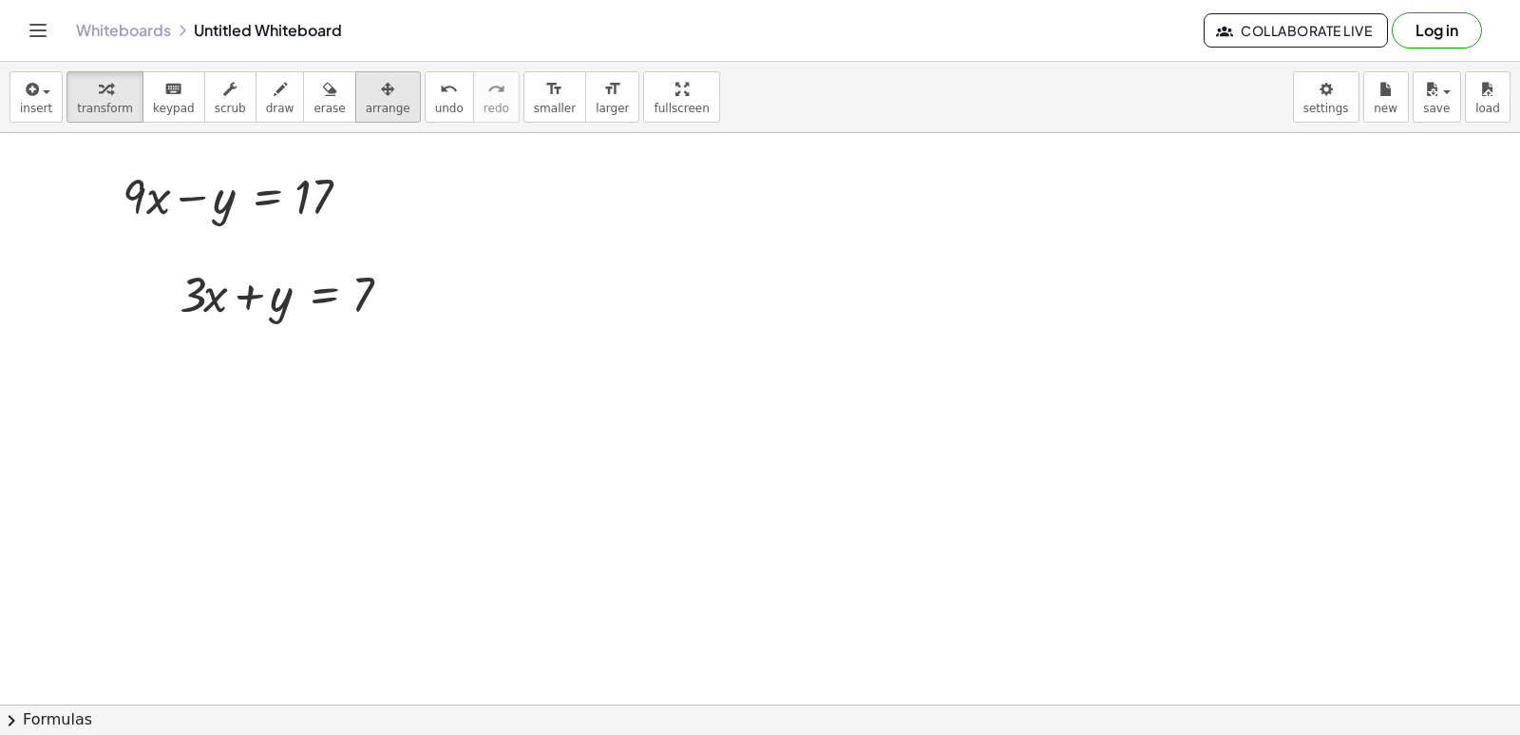
click at [355, 107] on button "arrange" at bounding box center [388, 96] width 66 height 51
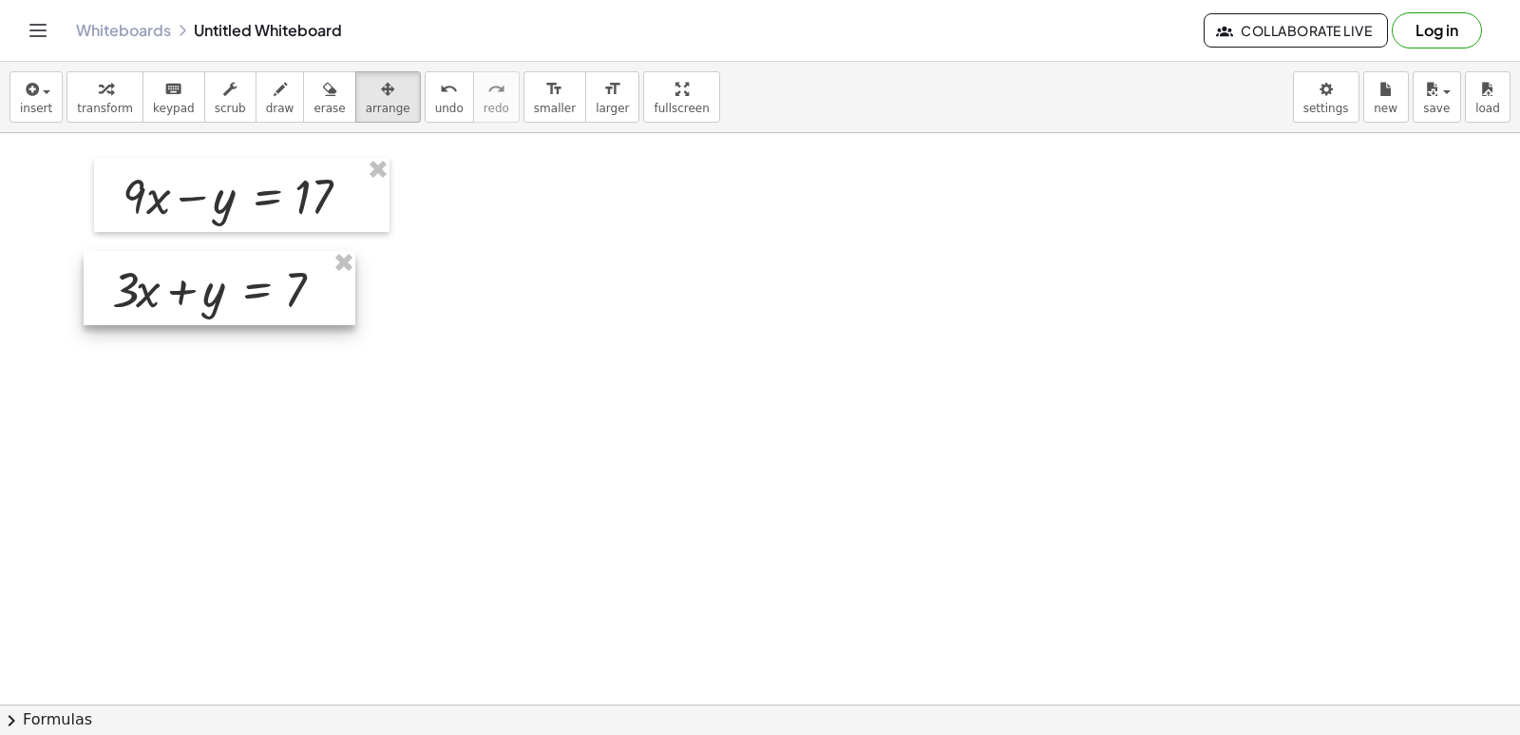
drag, startPoint x: 218, startPoint y: 301, endPoint x: 150, endPoint y: 296, distance: 67.6
click at [150, 296] on div at bounding box center [220, 288] width 272 height 74
click at [381, 98] on icon "button" at bounding box center [387, 89] width 13 height 23
click at [81, 89] on div "button" at bounding box center [105, 88] width 56 height 23
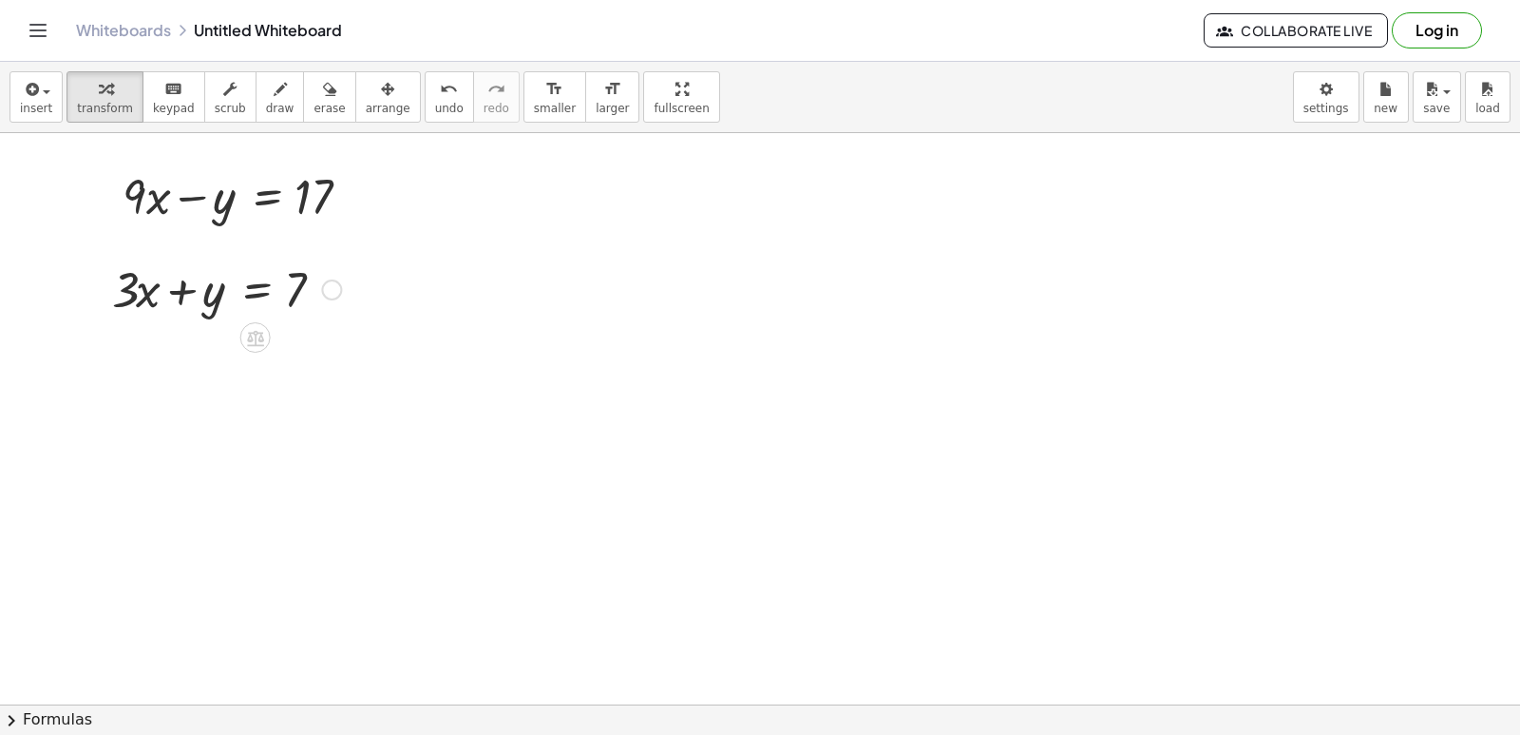
click at [266, 87] on div "button" at bounding box center [280, 88] width 29 height 23
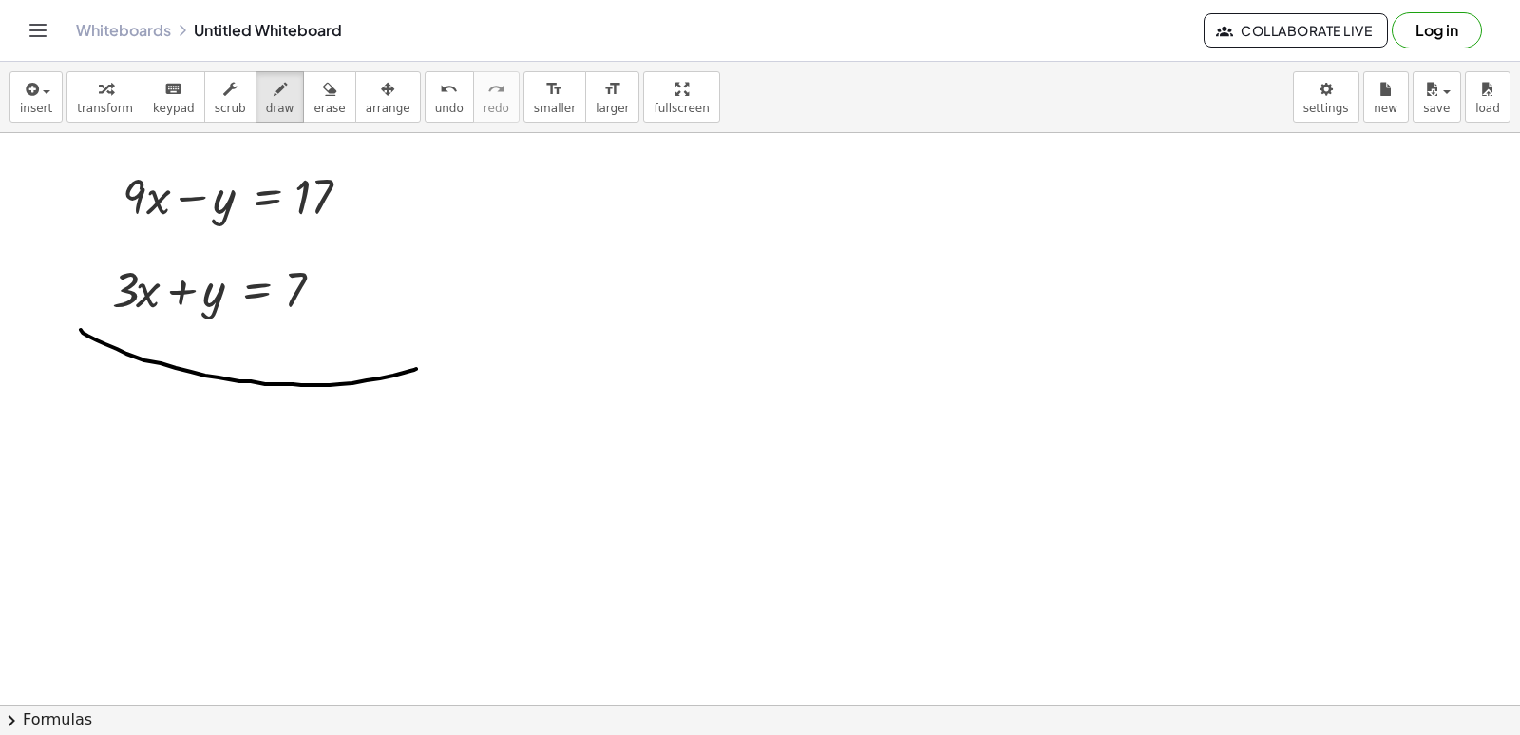
drag, startPoint x: 81, startPoint y: 330, endPoint x: 416, endPoint y: 369, distance: 337.7
drag, startPoint x: 71, startPoint y: 316, endPoint x: 571, endPoint y: 332, distance: 500.0
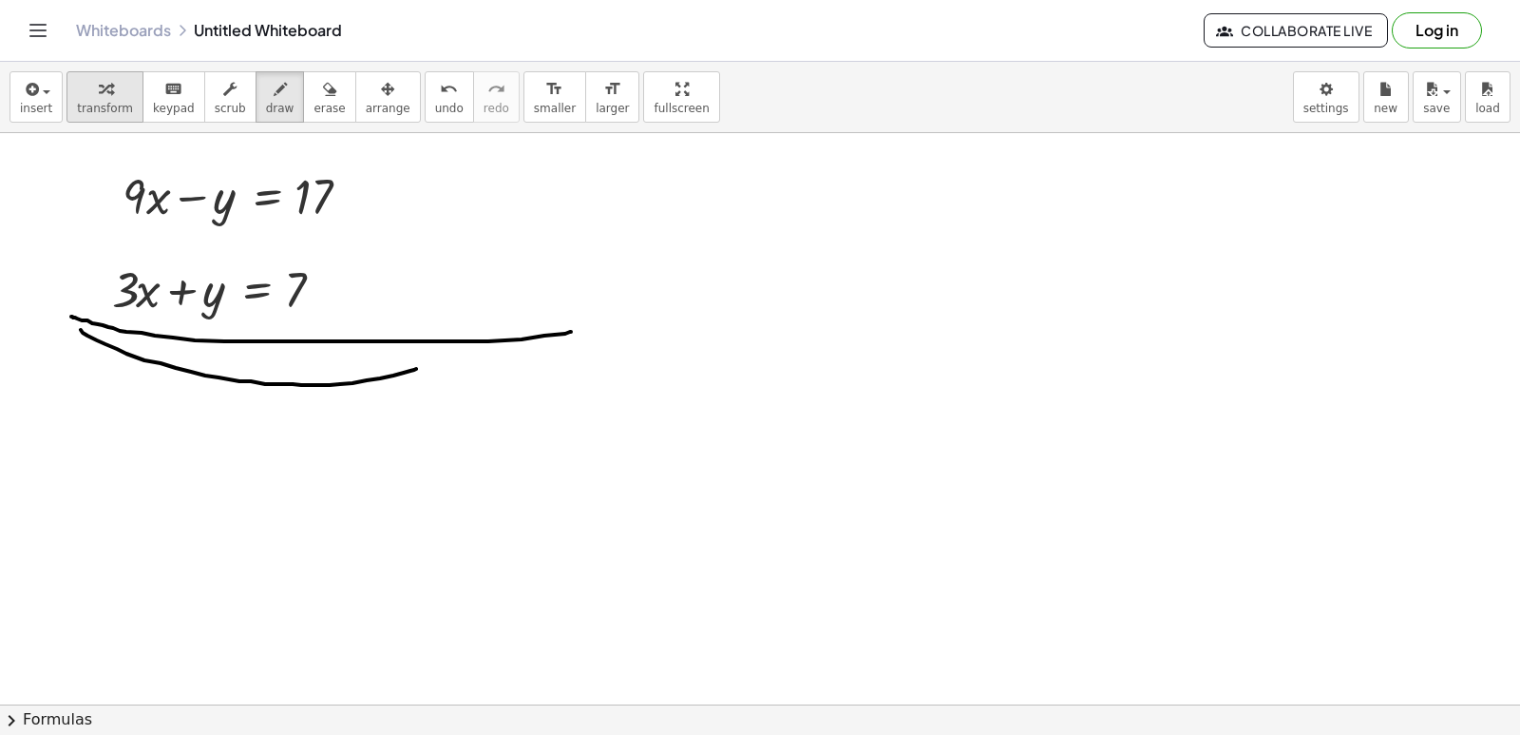
click at [103, 105] on span "transform" at bounding box center [105, 108] width 56 height 13
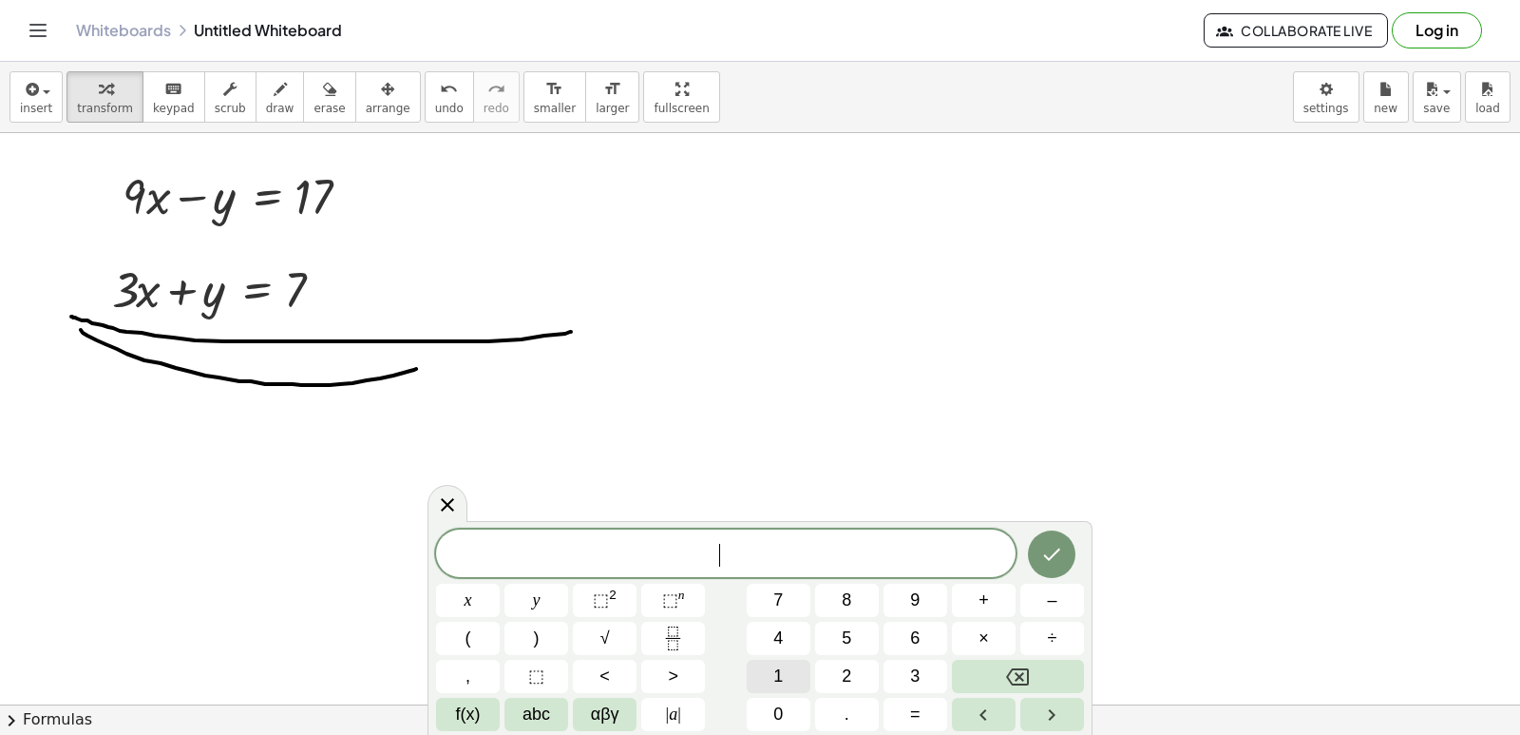
click at [803, 677] on button "1" at bounding box center [779, 675] width 64 height 33
click at [847, 671] on span "2" at bounding box center [847, 676] width 10 height 26
click at [473, 601] on button "x" at bounding box center [468, 599] width 64 height 33
click at [919, 711] on span "=" at bounding box center [915, 714] width 10 height 26
click at [847, 673] on span "2" at bounding box center [847, 676] width 10 height 26
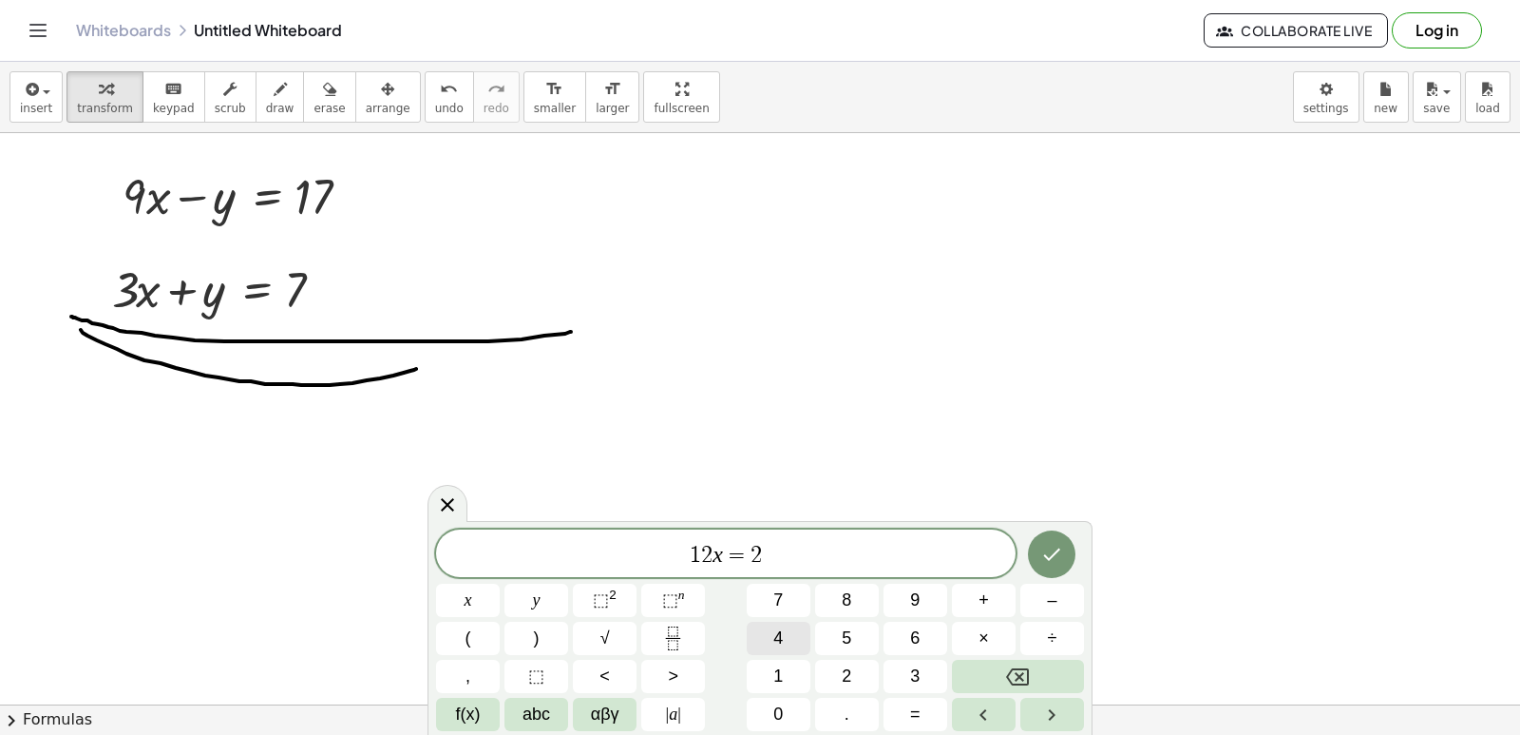
click at [801, 627] on button "4" at bounding box center [779, 637] width 64 height 33
click at [1047, 544] on icon "Done" at bounding box center [1051, 554] width 23 height 23
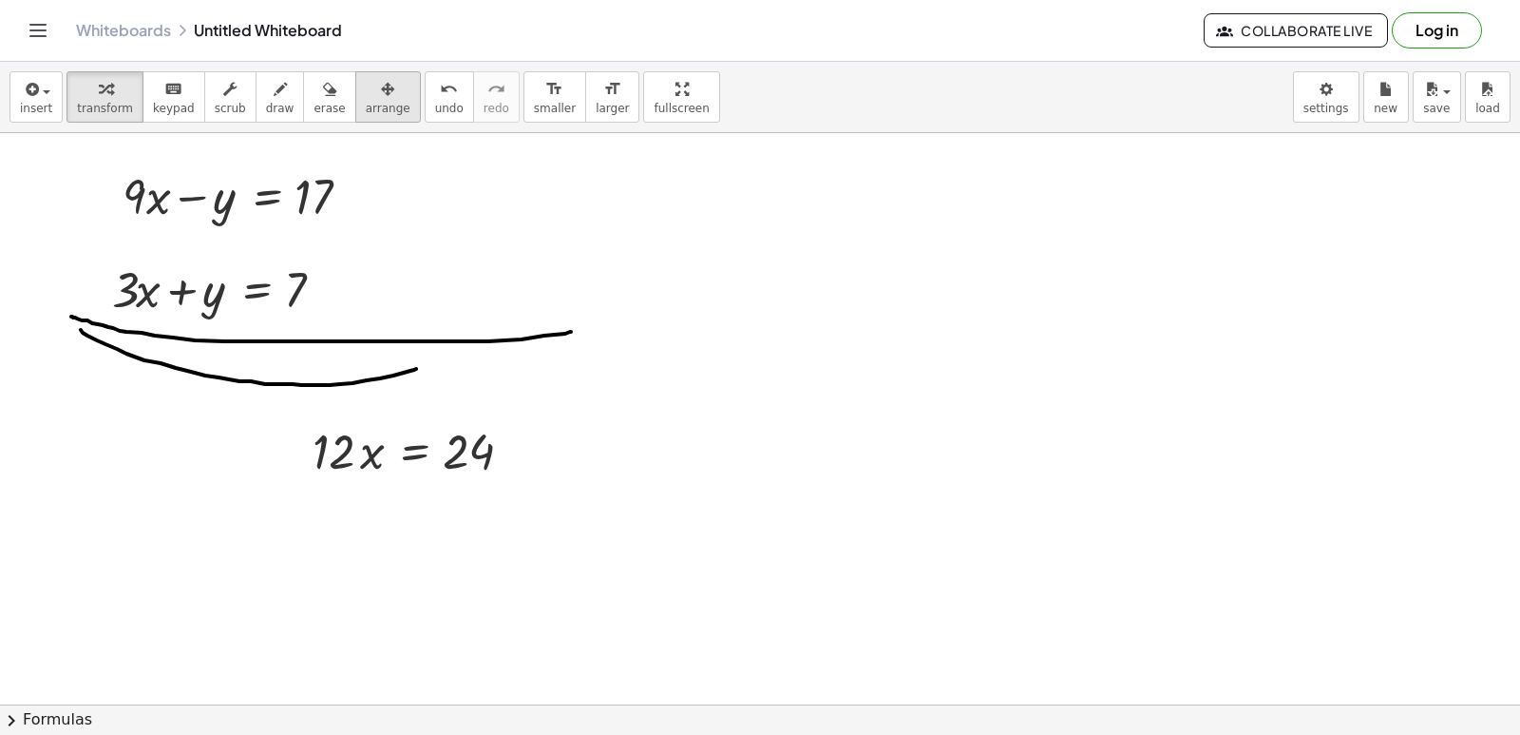
click at [355, 109] on button "arrange" at bounding box center [388, 96] width 66 height 51
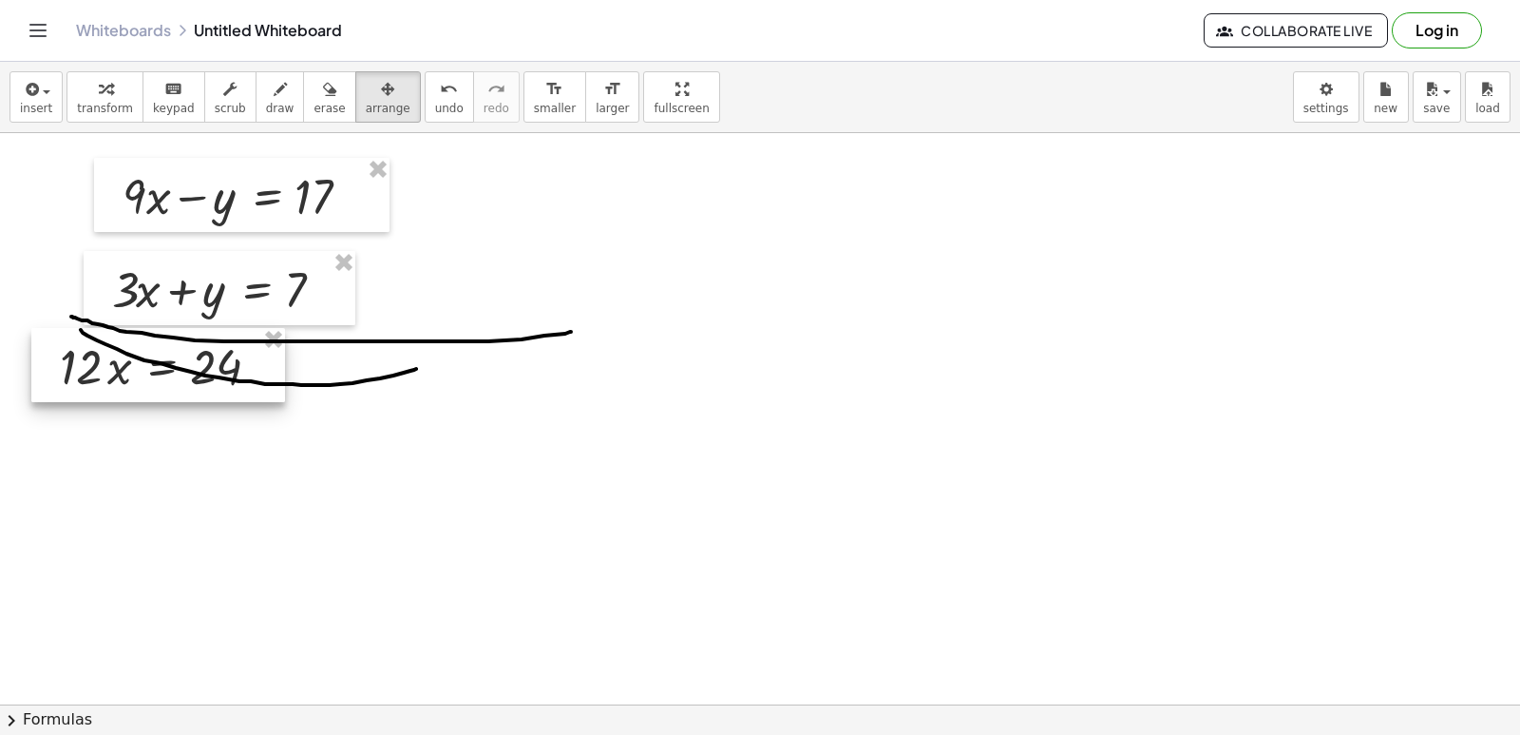
drag, startPoint x: 386, startPoint y: 426, endPoint x: 173, endPoint y: 344, distance: 228.0
click at [165, 344] on div at bounding box center [158, 365] width 254 height 74
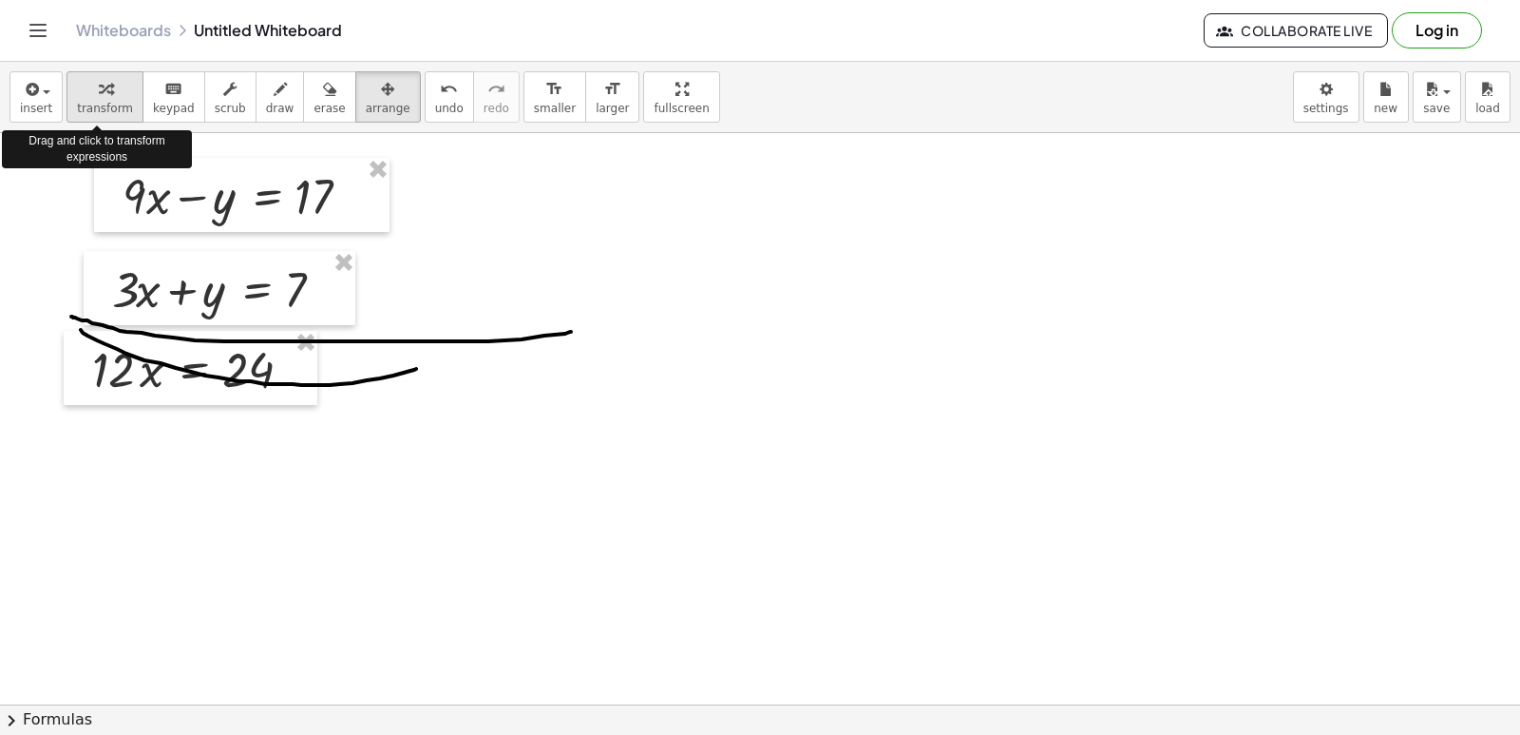
click at [85, 90] on div "button" at bounding box center [105, 88] width 56 height 23
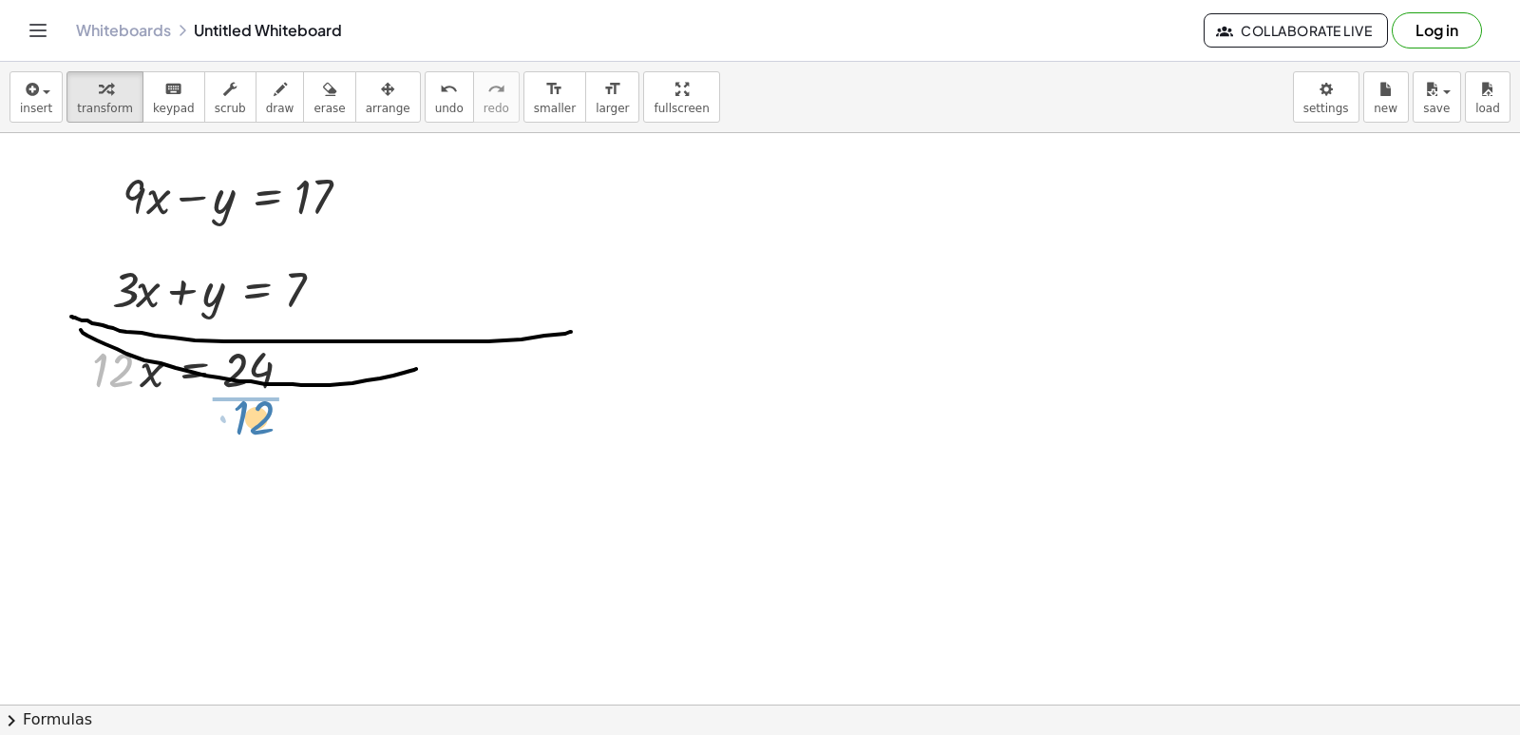
drag, startPoint x: 106, startPoint y: 372, endPoint x: 252, endPoint y: 420, distance: 153.0
click at [237, 443] on div at bounding box center [199, 447] width 233 height 95
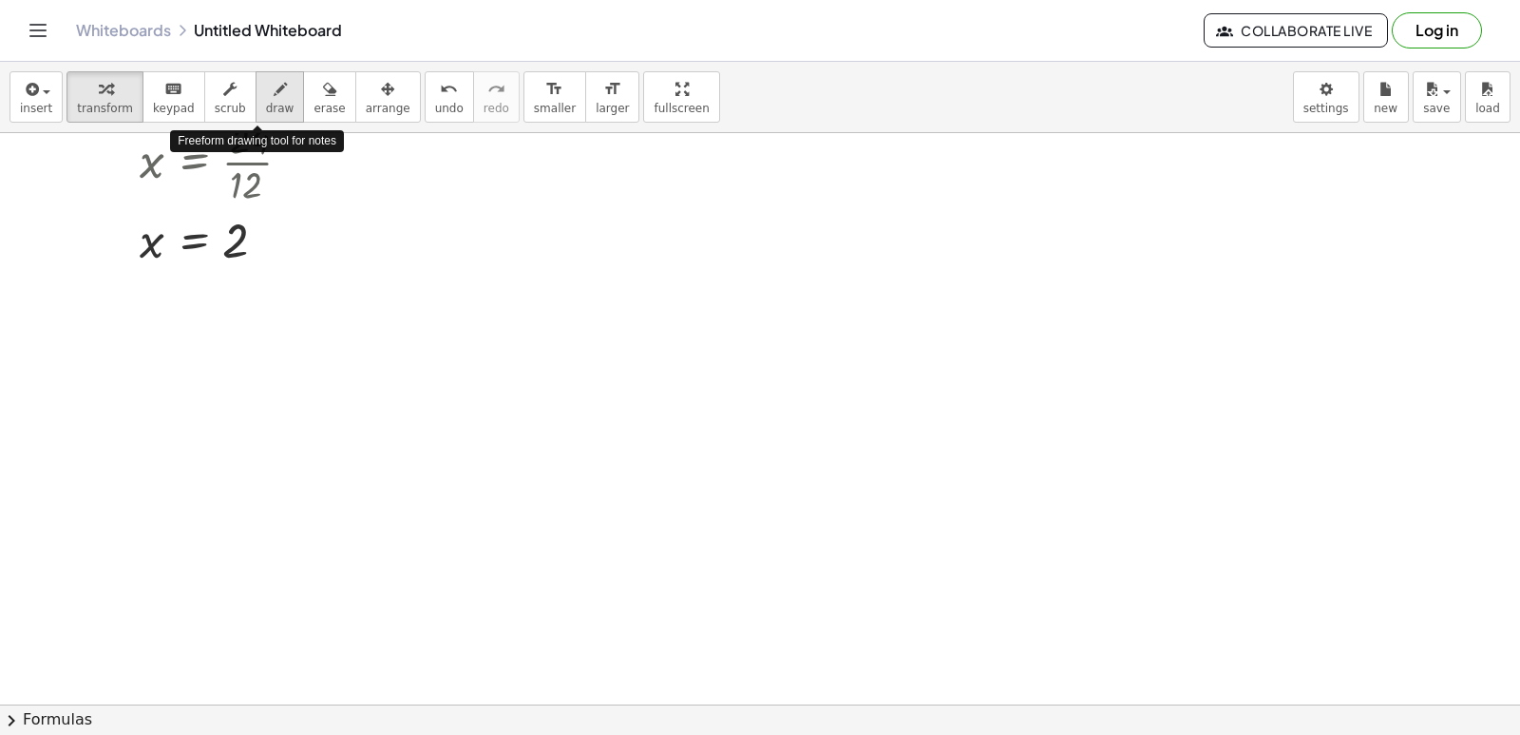
click at [266, 103] on span "draw" at bounding box center [280, 108] width 29 height 13
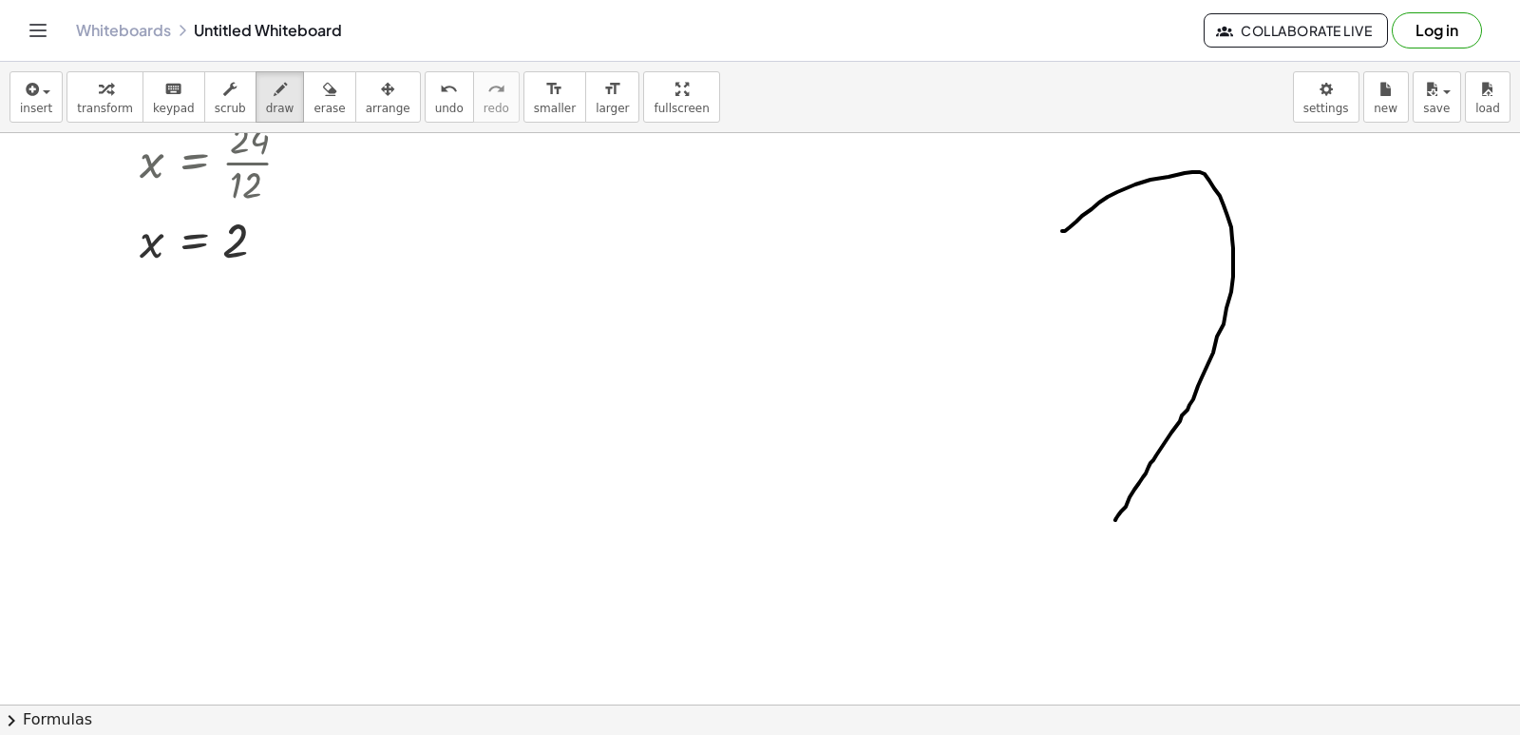
drag, startPoint x: 1062, startPoint y: 231, endPoint x: 1111, endPoint y: 527, distance: 300.4
drag, startPoint x: 1060, startPoint y: 237, endPoint x: 1143, endPoint y: 551, distance: 325.2
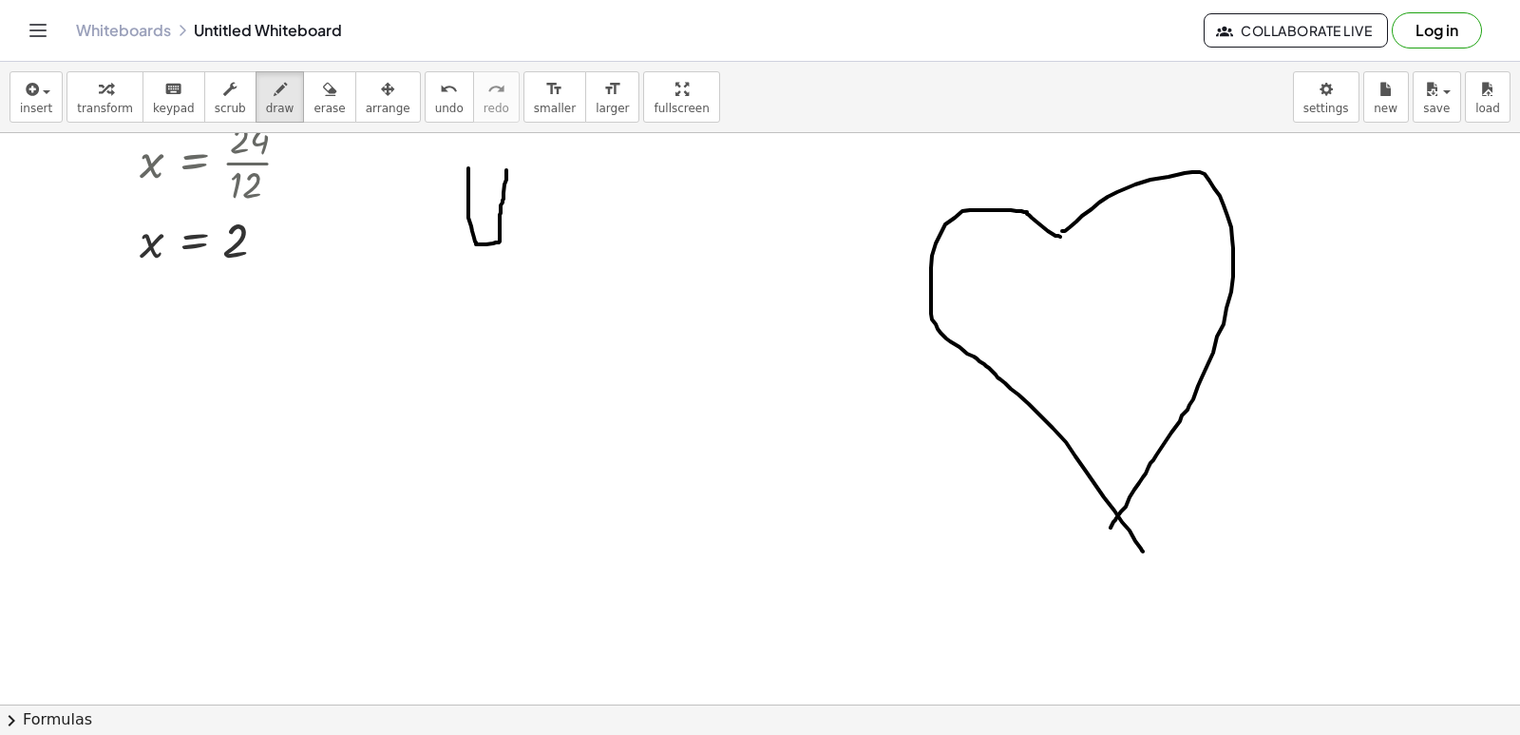
drag, startPoint x: 468, startPoint y: 168, endPoint x: 506, endPoint y: 170, distance: 38.1
drag, startPoint x: 509, startPoint y: 208, endPoint x: 513, endPoint y: 231, distance: 23.1
drag, startPoint x: 527, startPoint y: 208, endPoint x: 546, endPoint y: 250, distance: 45.9
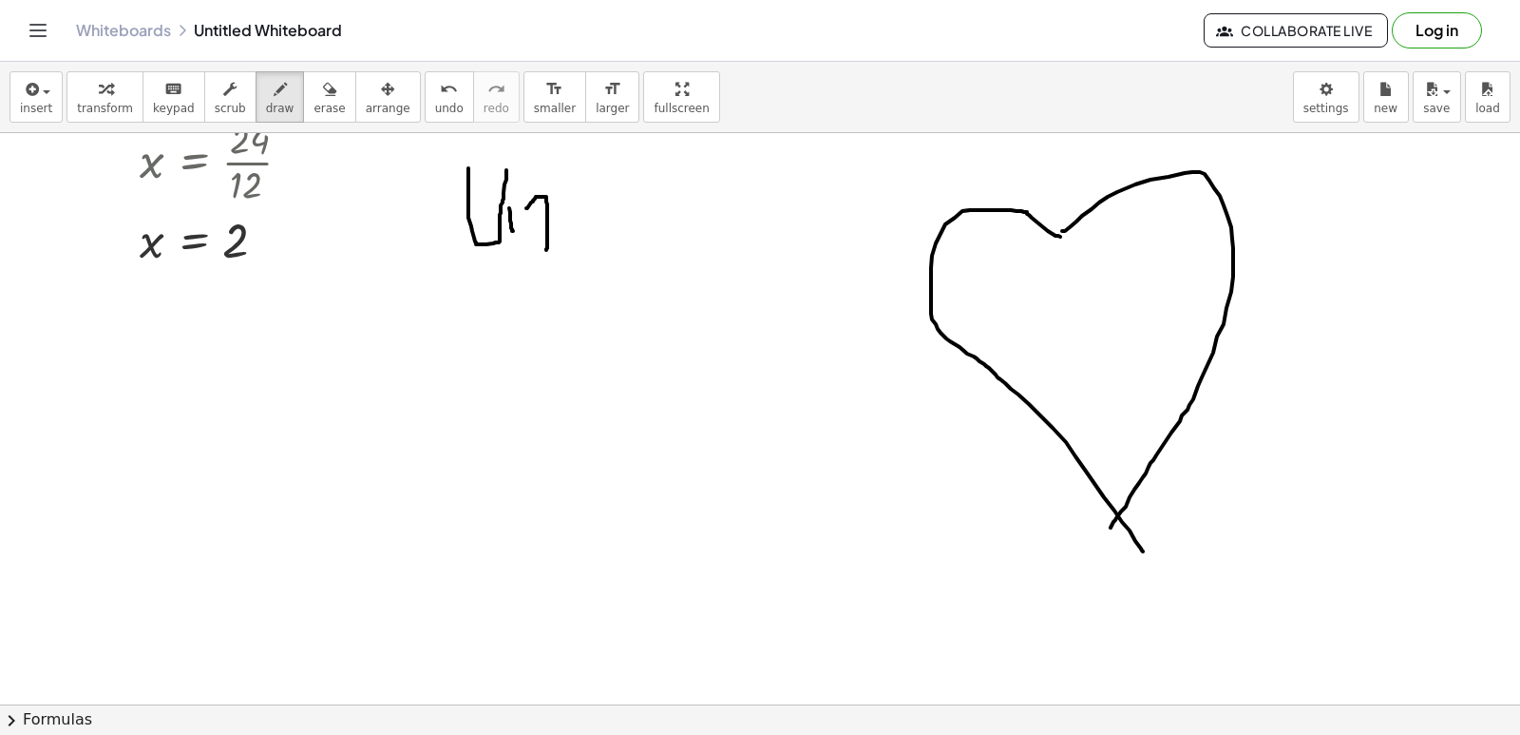
drag, startPoint x: 548, startPoint y: 189, endPoint x: 516, endPoint y: 236, distance: 56.7
drag, startPoint x: 610, startPoint y: 205, endPoint x: 628, endPoint y: 261, distance: 58.9
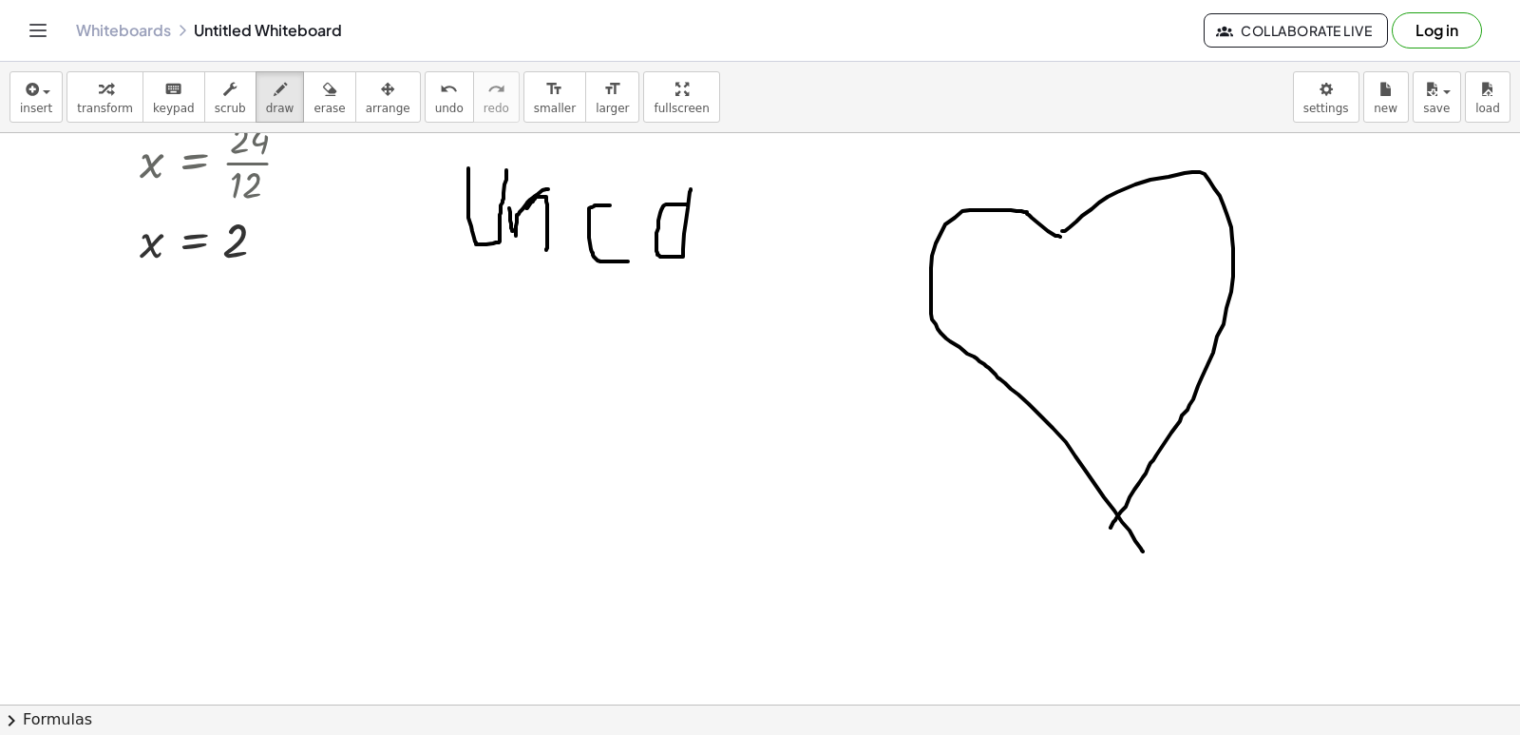
drag, startPoint x: 688, startPoint y: 204, endPoint x: 691, endPoint y: 189, distance: 15.5
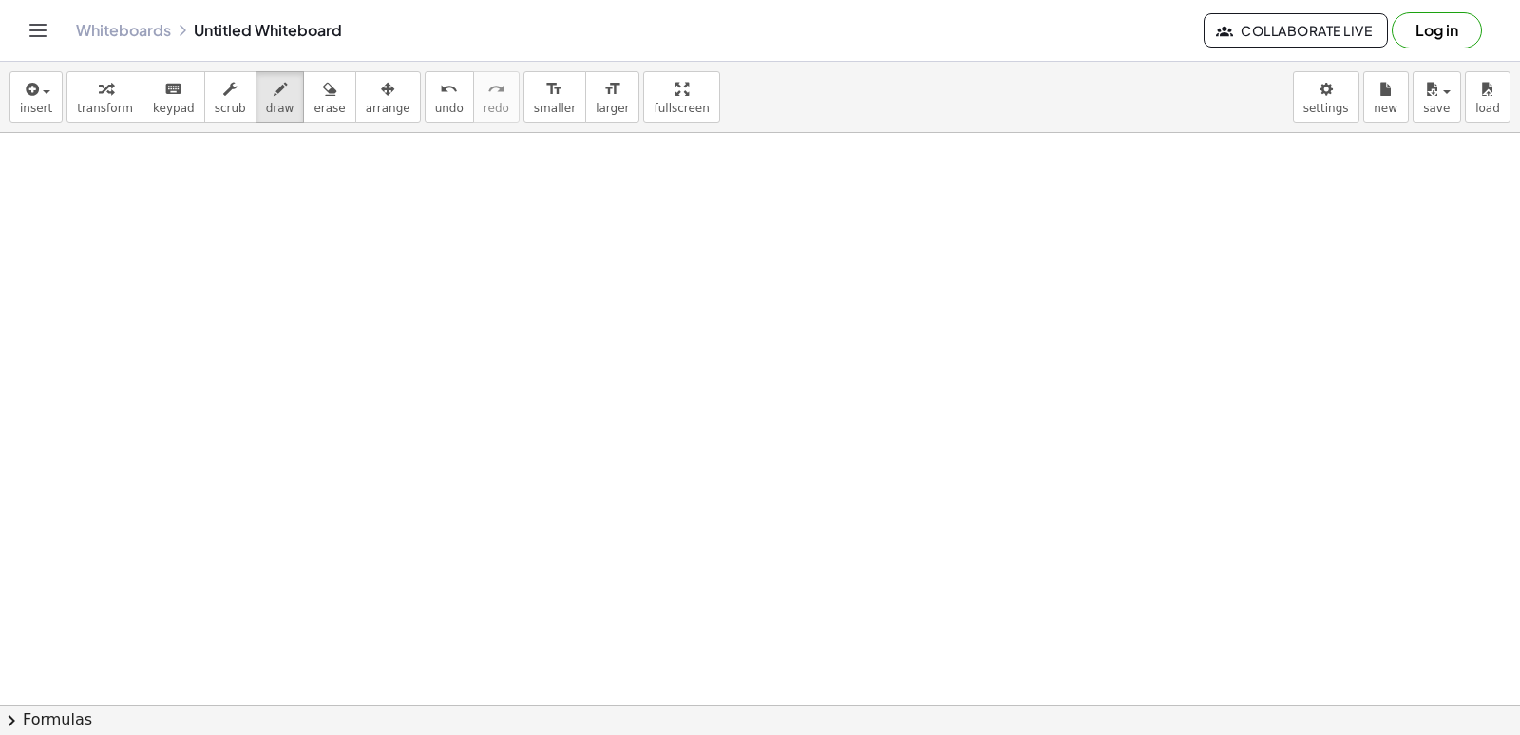
scroll to position [5711, 0]
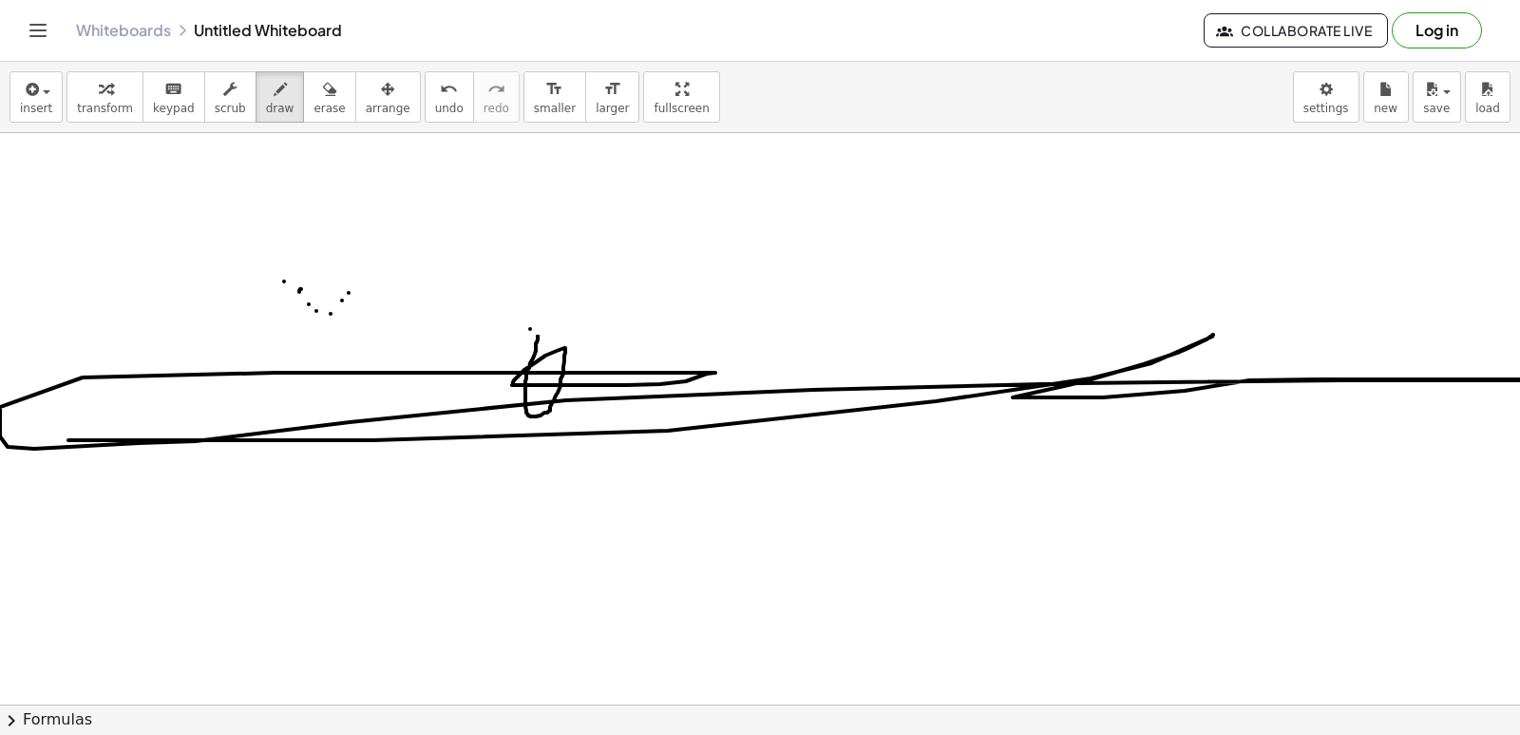
drag, startPoint x: 536, startPoint y: 347, endPoint x: 513, endPoint y: 218, distance: 131.2
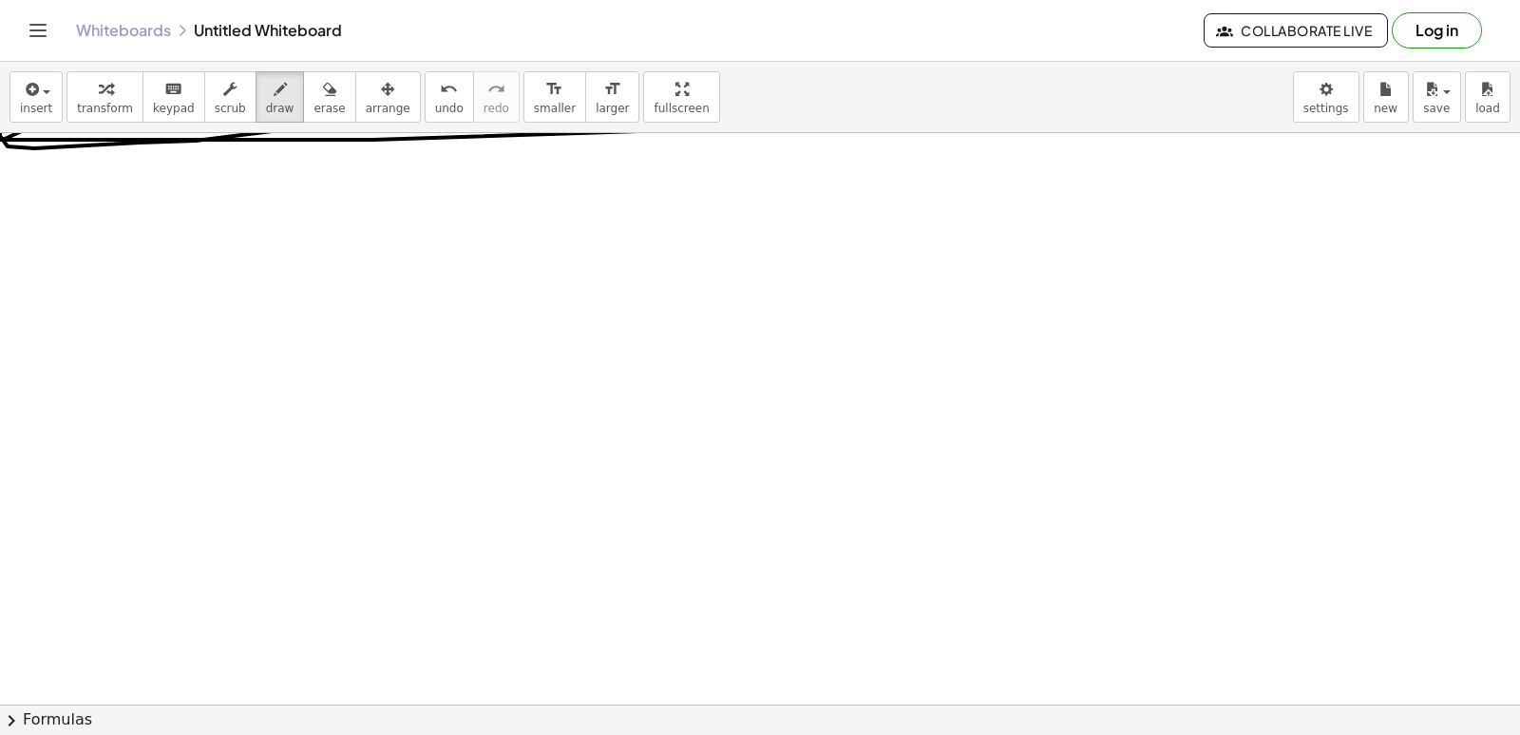
scroll to position [6296, 0]
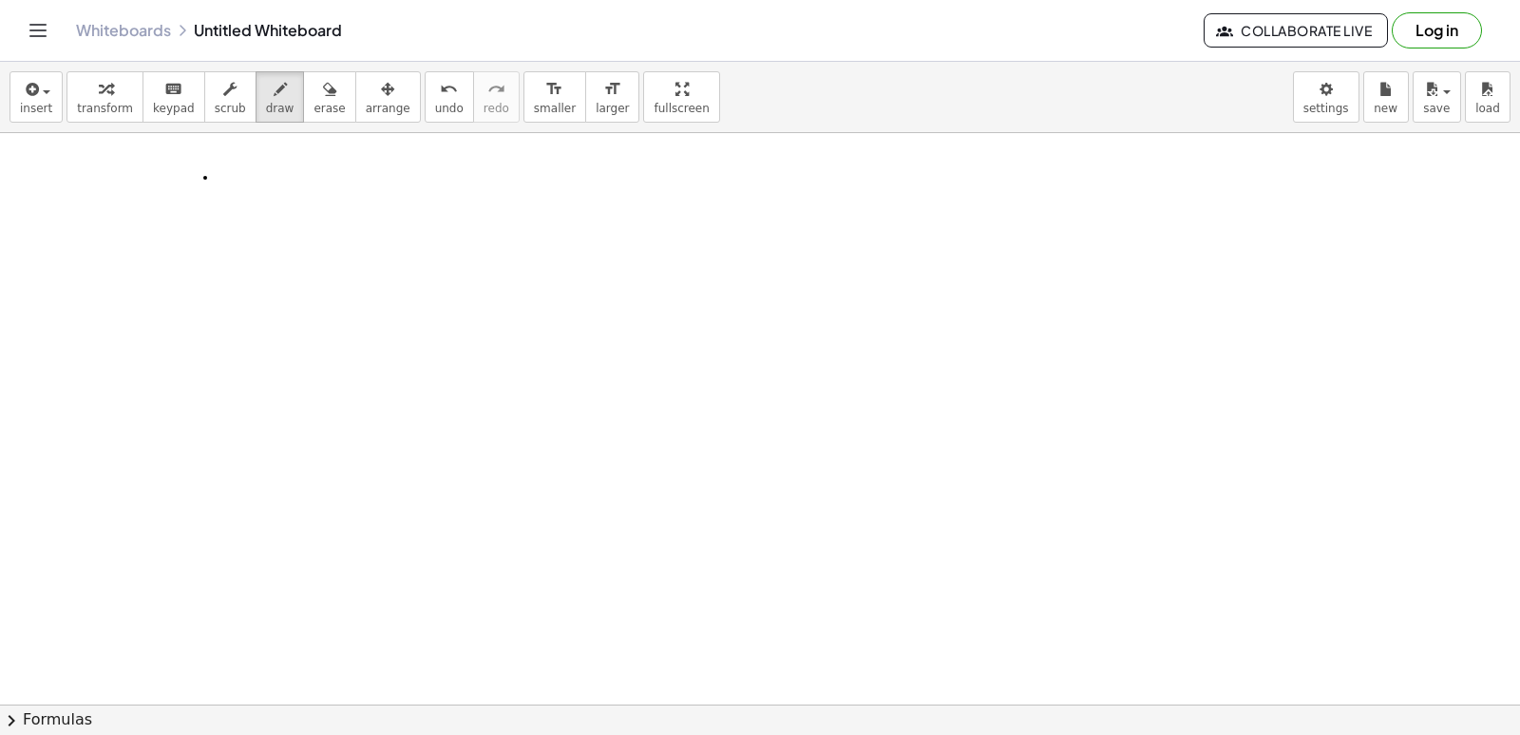
drag, startPoint x: 90, startPoint y: 93, endPoint x: 147, endPoint y: 114, distance: 60.7
click at [103, 100] on icon "button" at bounding box center [105, 89] width 13 height 23
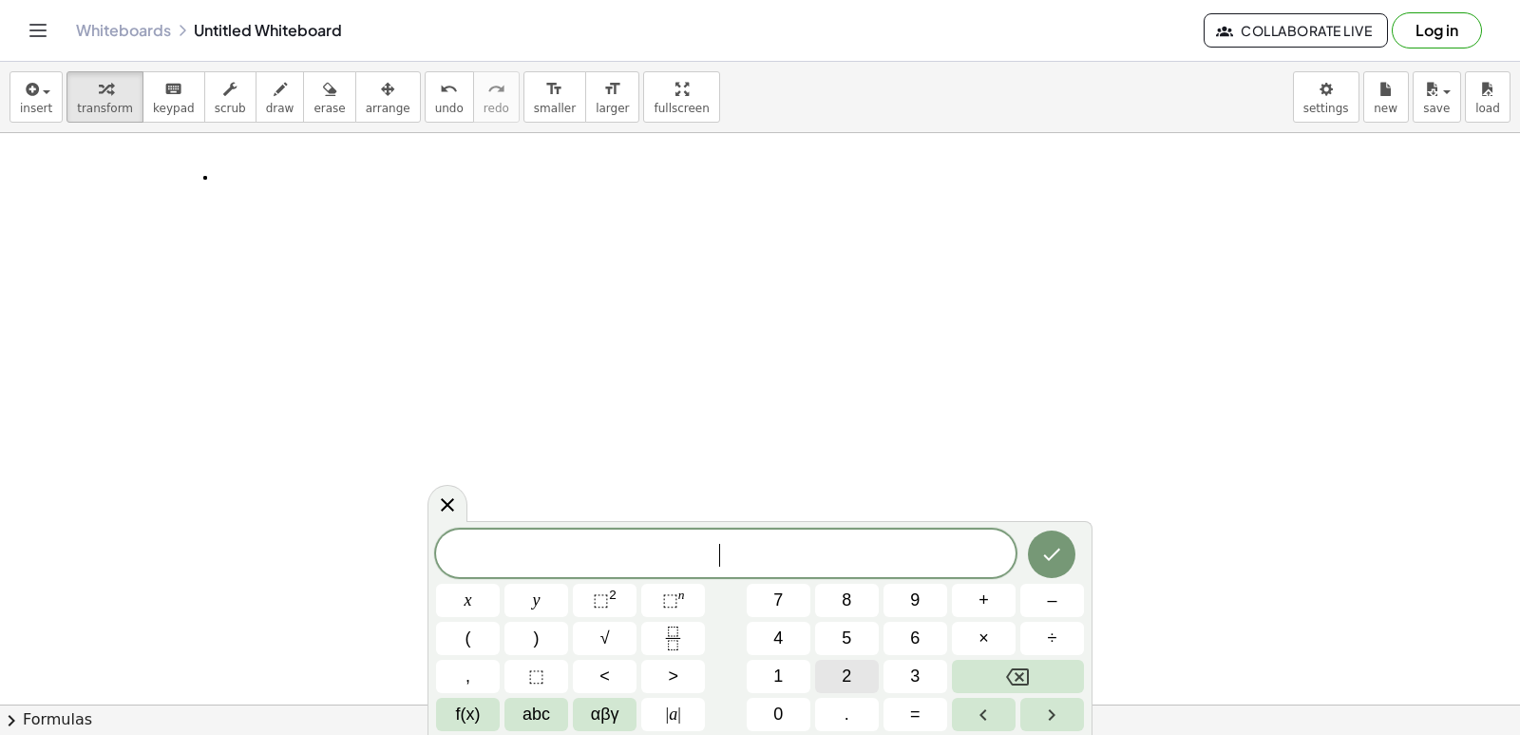
click at [843, 681] on span "2" at bounding box center [847, 676] width 10 height 26
click at [455, 590] on button "x" at bounding box center [468, 599] width 64 height 33
click at [1048, 601] on span "–" at bounding box center [1052, 600] width 10 height 26
click at [775, 672] on span "1" at bounding box center [778, 676] width 10 height 26
click at [773, 698] on button "0" at bounding box center [779, 713] width 64 height 33
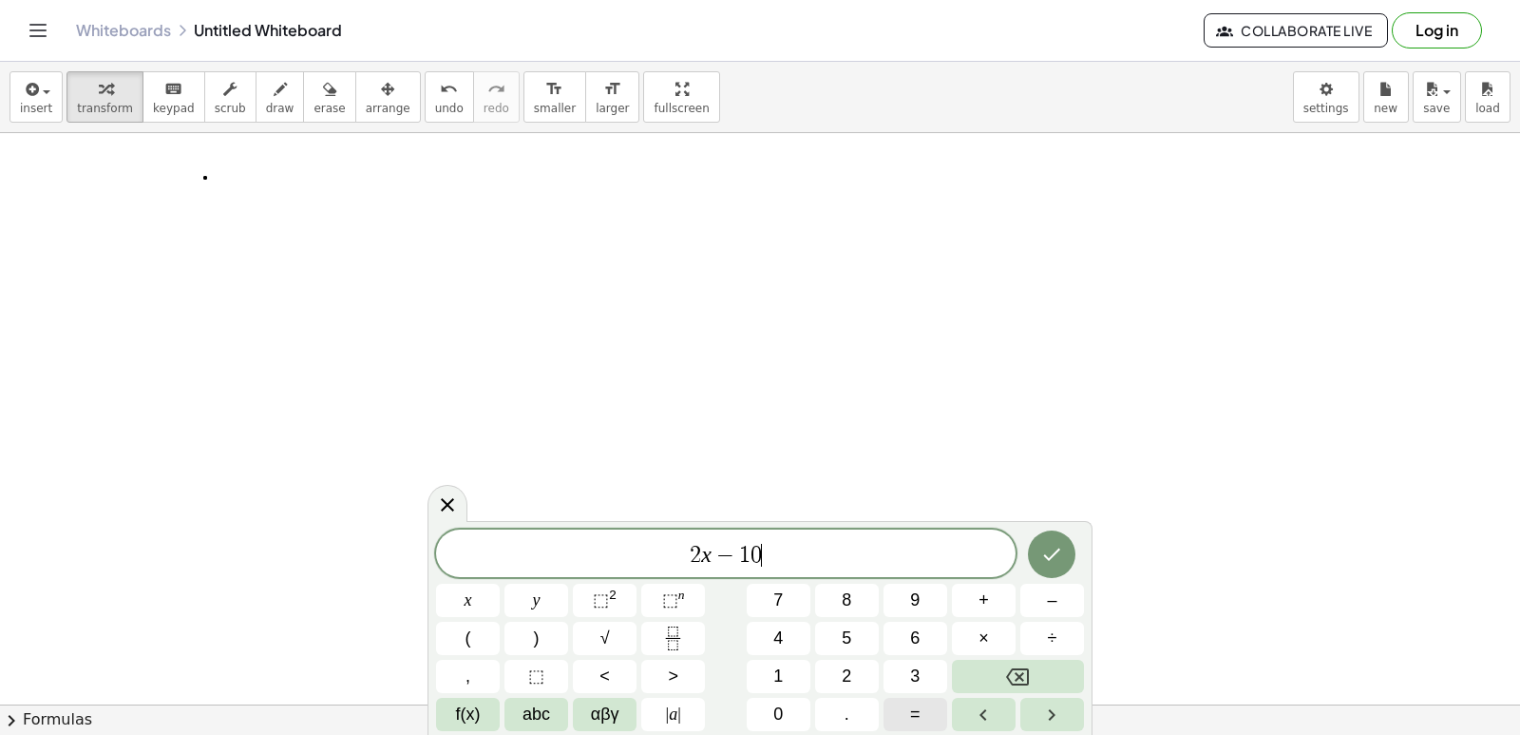
click at [912, 724] on span "=" at bounding box center [915, 714] width 10 height 26
click at [903, 623] on button "6" at bounding box center [916, 637] width 64 height 33
click at [1036, 539] on button "Done" at bounding box center [1052, 554] width 48 height 48
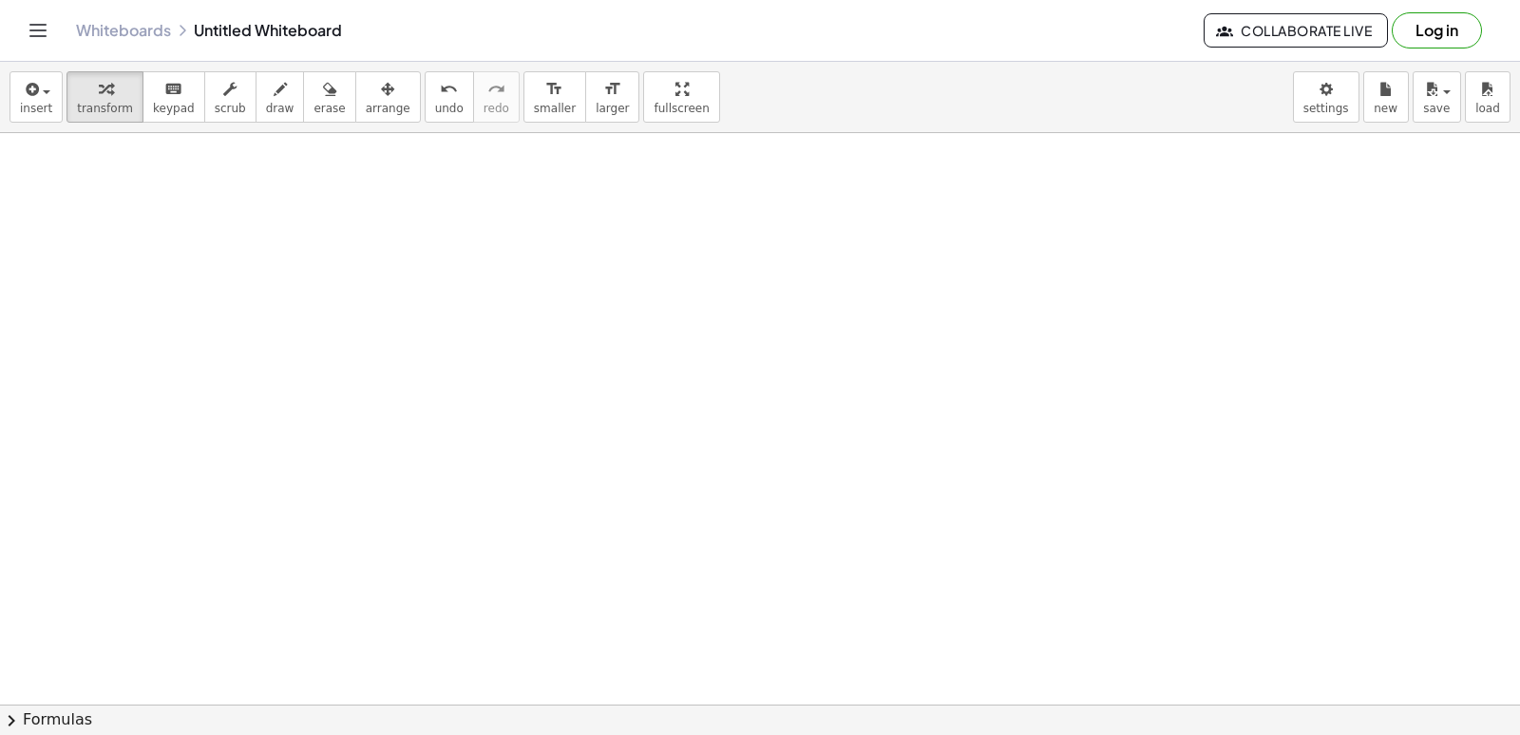
scroll to position [6771, 0]
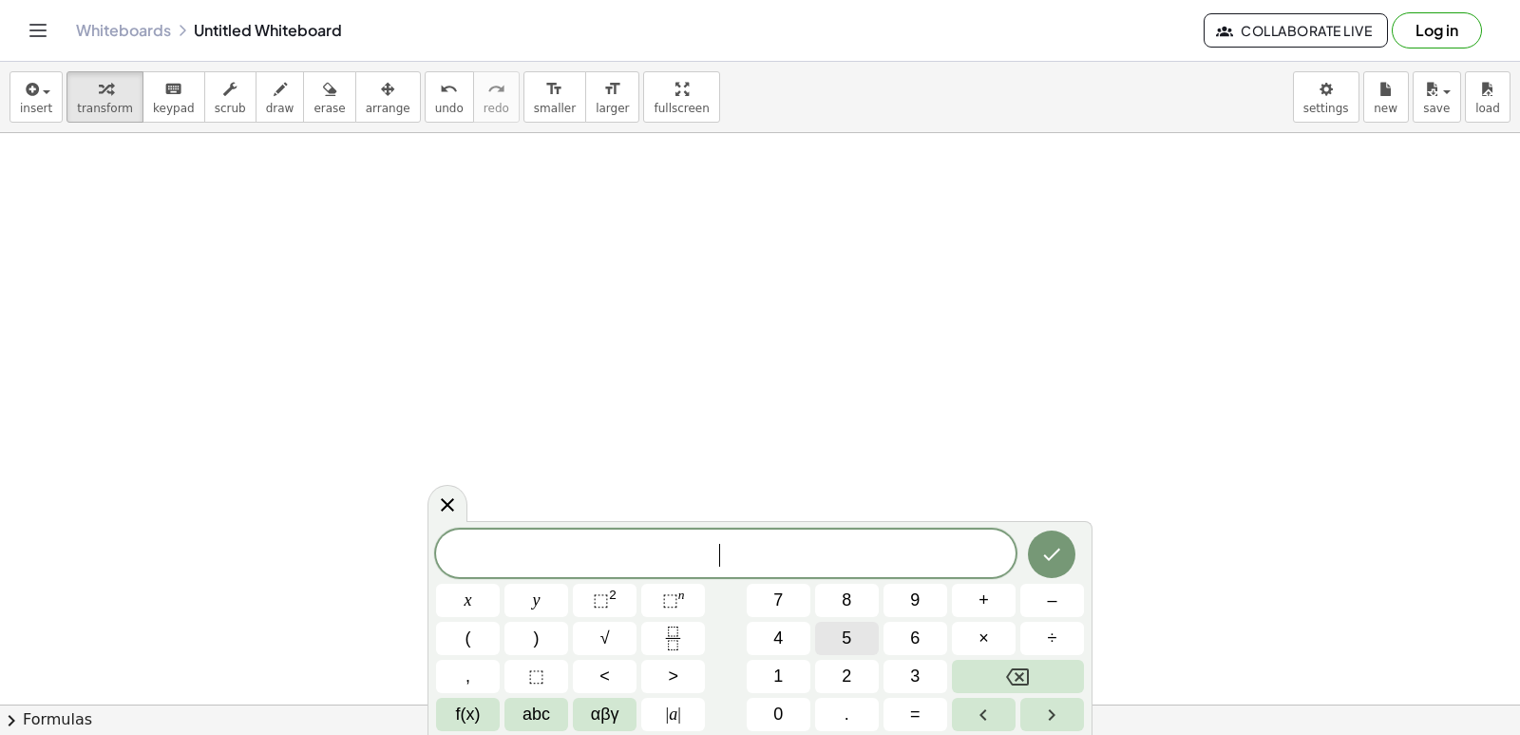
click at [836, 625] on button "5" at bounding box center [847, 637] width 64 height 33
click at [589, 626] on div "5 ​ x y ⬚ 2 ⬚ n 7 8 9 + – ( ) √ 4 5 6 × ÷ , ⬚ < > 1 2 3 f(x) abc αβγ | a | 0 . =" at bounding box center [760, 629] width 648 height 201
click at [466, 585] on button "x" at bounding box center [468, 599] width 64 height 33
click at [977, 584] on button "+" at bounding box center [984, 599] width 64 height 33
click at [836, 676] on button "2" at bounding box center [847, 675] width 64 height 33
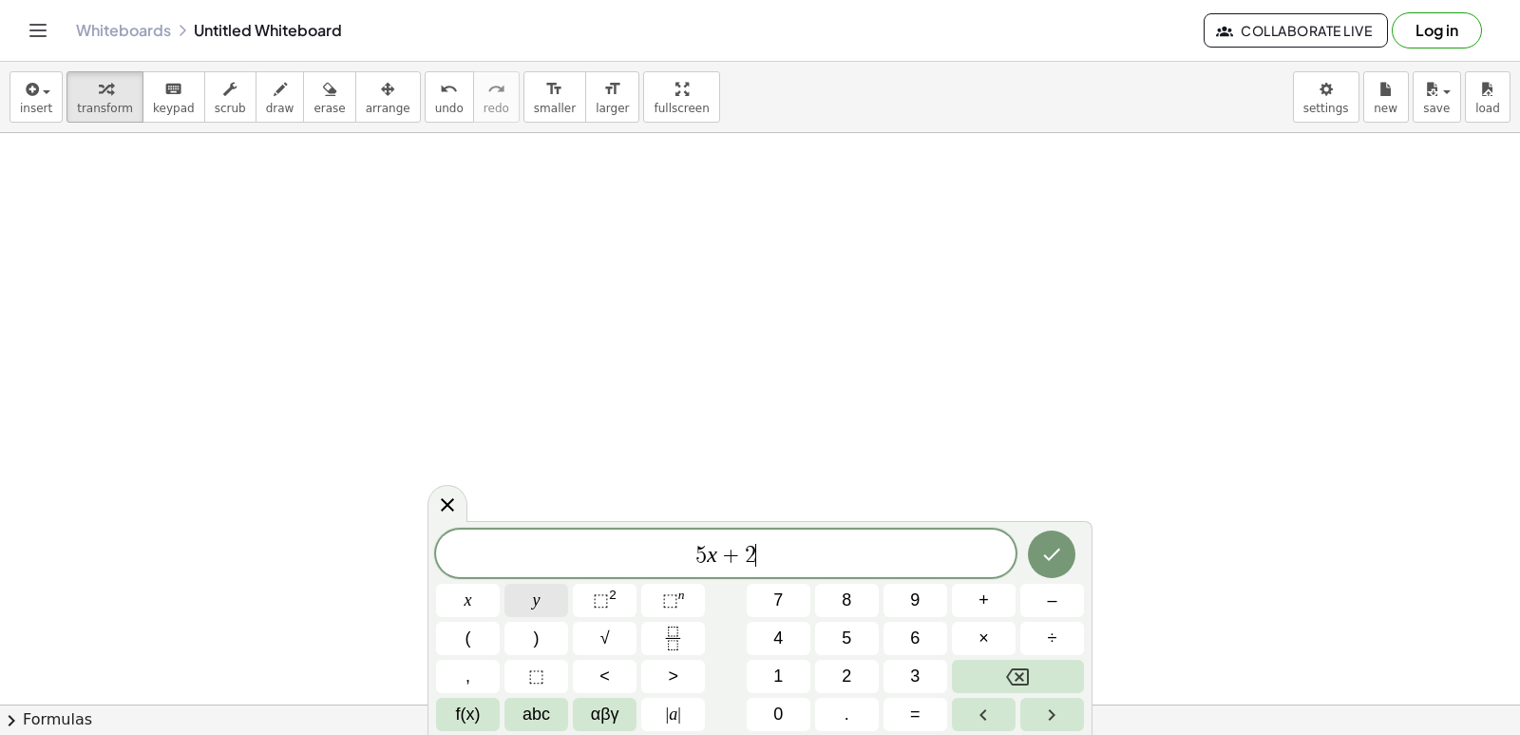
click at [525, 588] on button "y" at bounding box center [537, 599] width 64 height 33
click at [914, 718] on span "=" at bounding box center [915, 714] width 10 height 26
click at [761, 663] on button "1" at bounding box center [779, 675] width 64 height 33
click at [826, 661] on button "2" at bounding box center [847, 675] width 64 height 33
click at [1059, 544] on icon "Done" at bounding box center [1051, 554] width 23 height 23
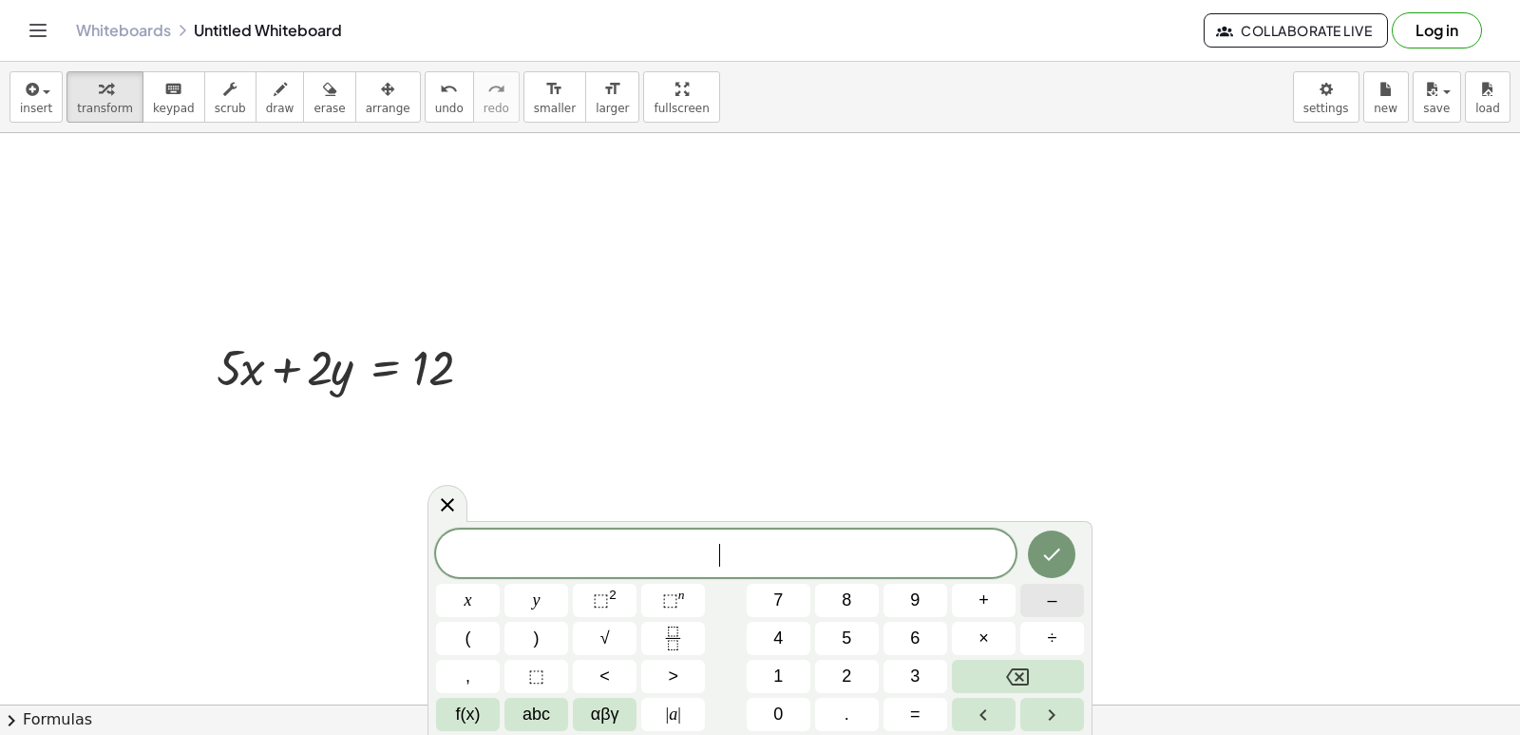
click at [1060, 592] on button "–" at bounding box center [1053, 599] width 64 height 33
click at [843, 630] on span "5" at bounding box center [847, 638] width 10 height 26
click at [479, 603] on button "x" at bounding box center [468, 599] width 64 height 33
click at [979, 592] on span "+" at bounding box center [984, 600] width 10 height 26
click at [785, 646] on button "4" at bounding box center [779, 637] width 64 height 33
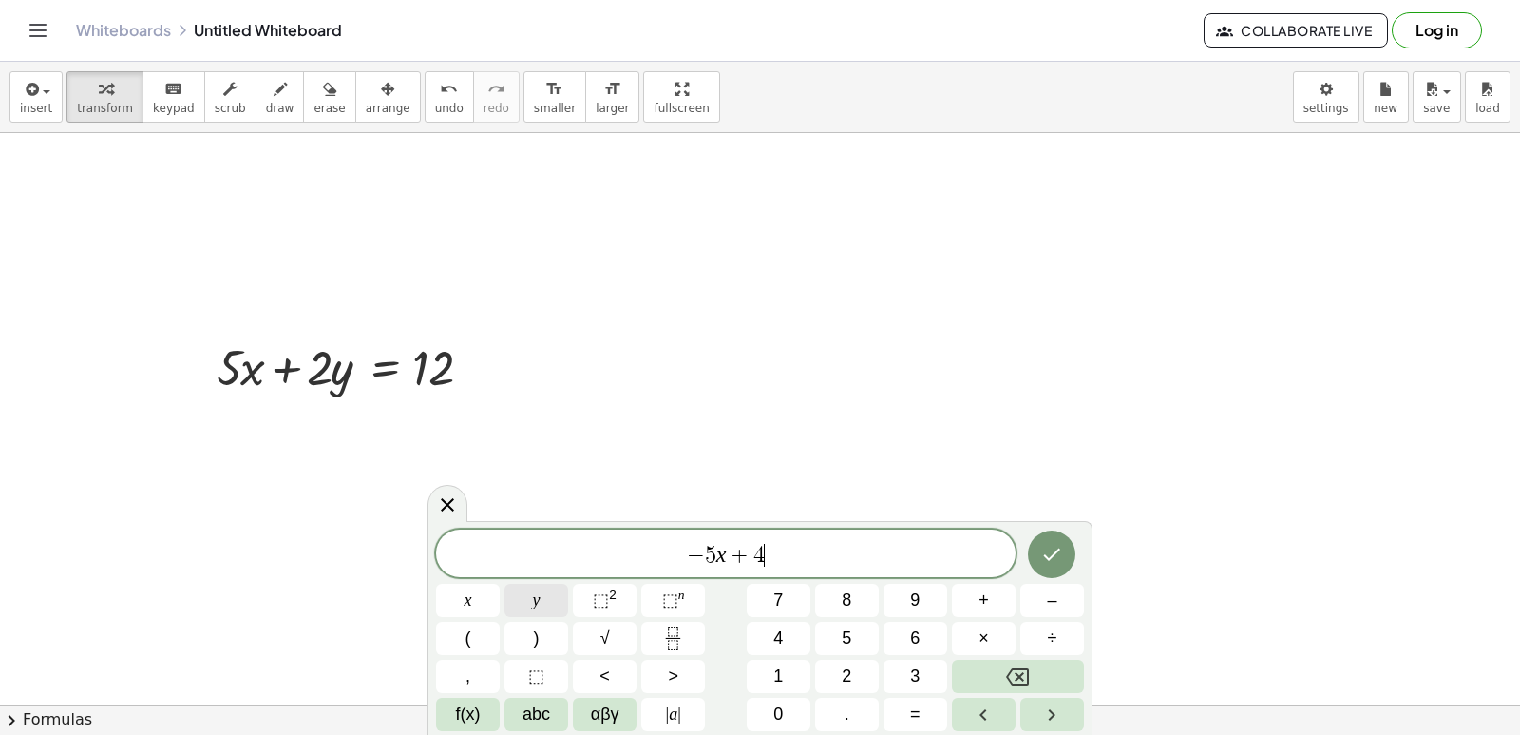
click at [542, 594] on button "y" at bounding box center [537, 599] width 64 height 33
click at [908, 716] on button "=" at bounding box center [916, 713] width 64 height 33
click at [1061, 594] on button "–" at bounding box center [1053, 599] width 64 height 33
click at [914, 648] on span "6" at bounding box center [915, 638] width 10 height 26
click at [1048, 539] on button "Done" at bounding box center [1052, 554] width 48 height 48
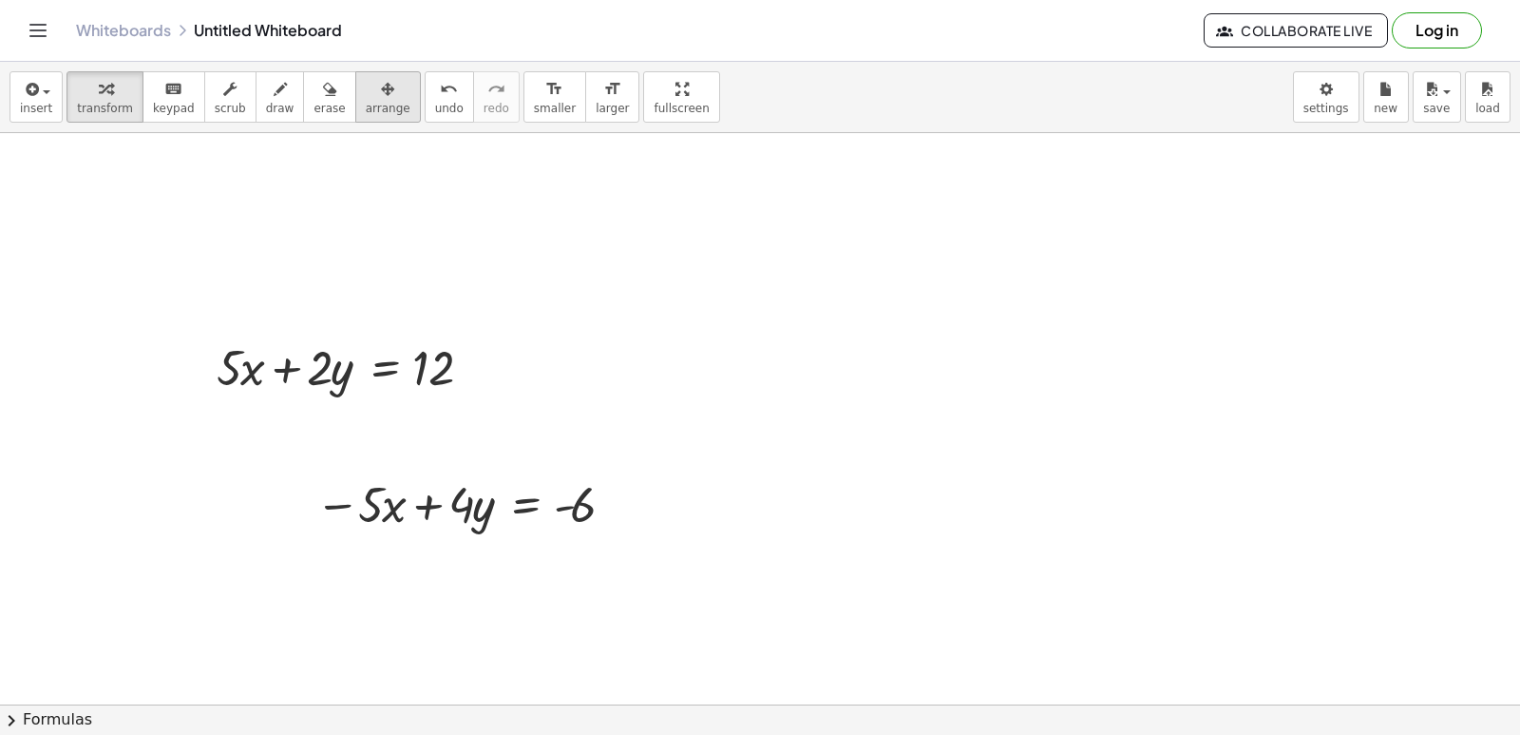
click at [366, 83] on div "button" at bounding box center [388, 88] width 45 height 23
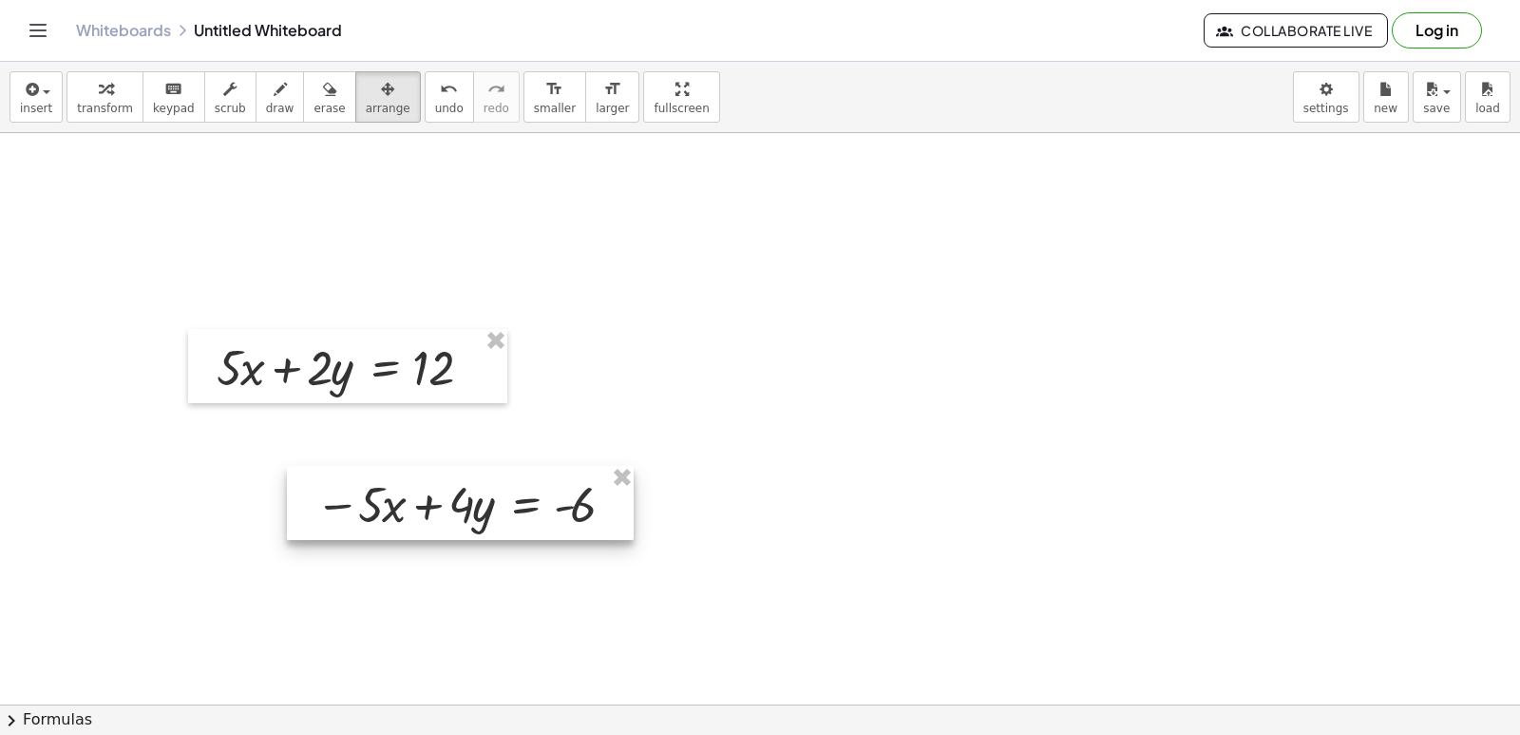
click at [356, 481] on div at bounding box center [460, 503] width 347 height 74
drag, startPoint x: 319, startPoint y: 463, endPoint x: 282, endPoint y: 450, distance: 39.1
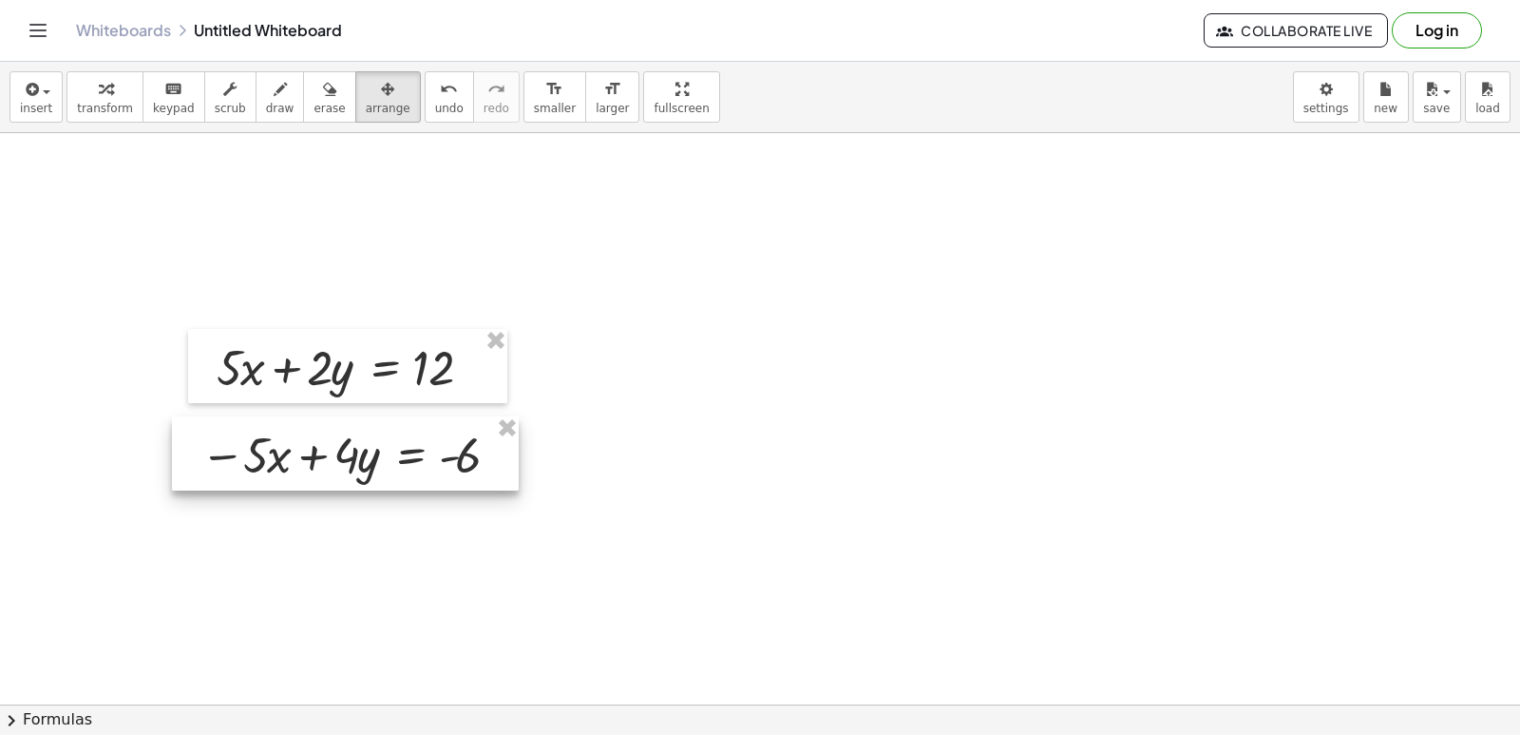
drag, startPoint x: 296, startPoint y: 496, endPoint x: 181, endPoint y: 447, distance: 125.1
click at [181, 447] on div at bounding box center [345, 453] width 347 height 74
click at [381, 80] on icon "button" at bounding box center [387, 89] width 13 height 23
click at [105, 113] on span "transform" at bounding box center [105, 108] width 56 height 13
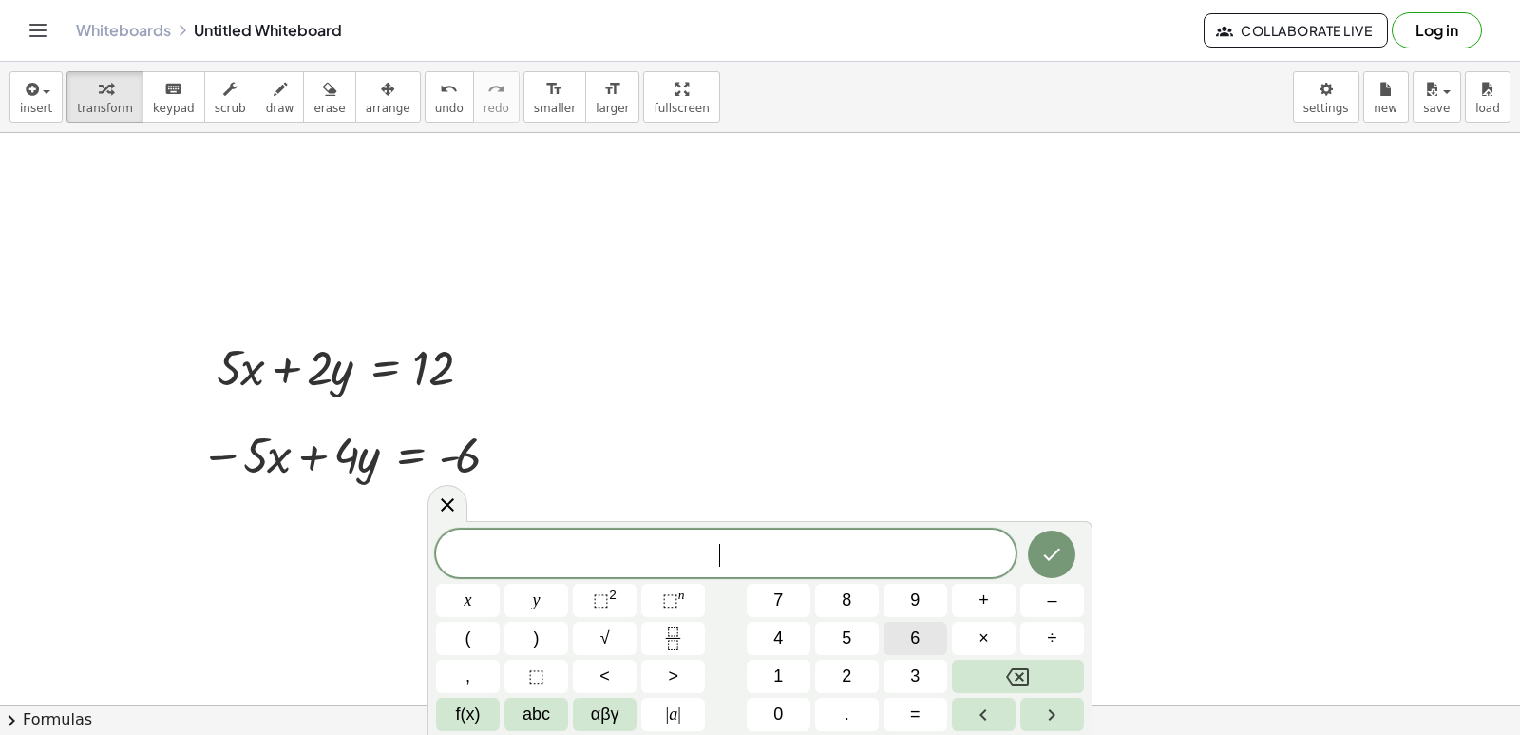
click at [906, 638] on button "6" at bounding box center [916, 637] width 64 height 33
click at [534, 587] on span "y" at bounding box center [537, 600] width 8 height 26
click at [913, 711] on span "=" at bounding box center [915, 714] width 10 height 26
click at [777, 686] on span "1" at bounding box center [778, 676] width 10 height 26
click at [845, 656] on div "6 y = 1 x y ⬚ 2 ⬚ n 7 8 9 + – ( ) √ 4 5 6 × ÷ , ⬚ < > 1 2 3 f(x) abc αβγ | a | …" at bounding box center [760, 629] width 648 height 201
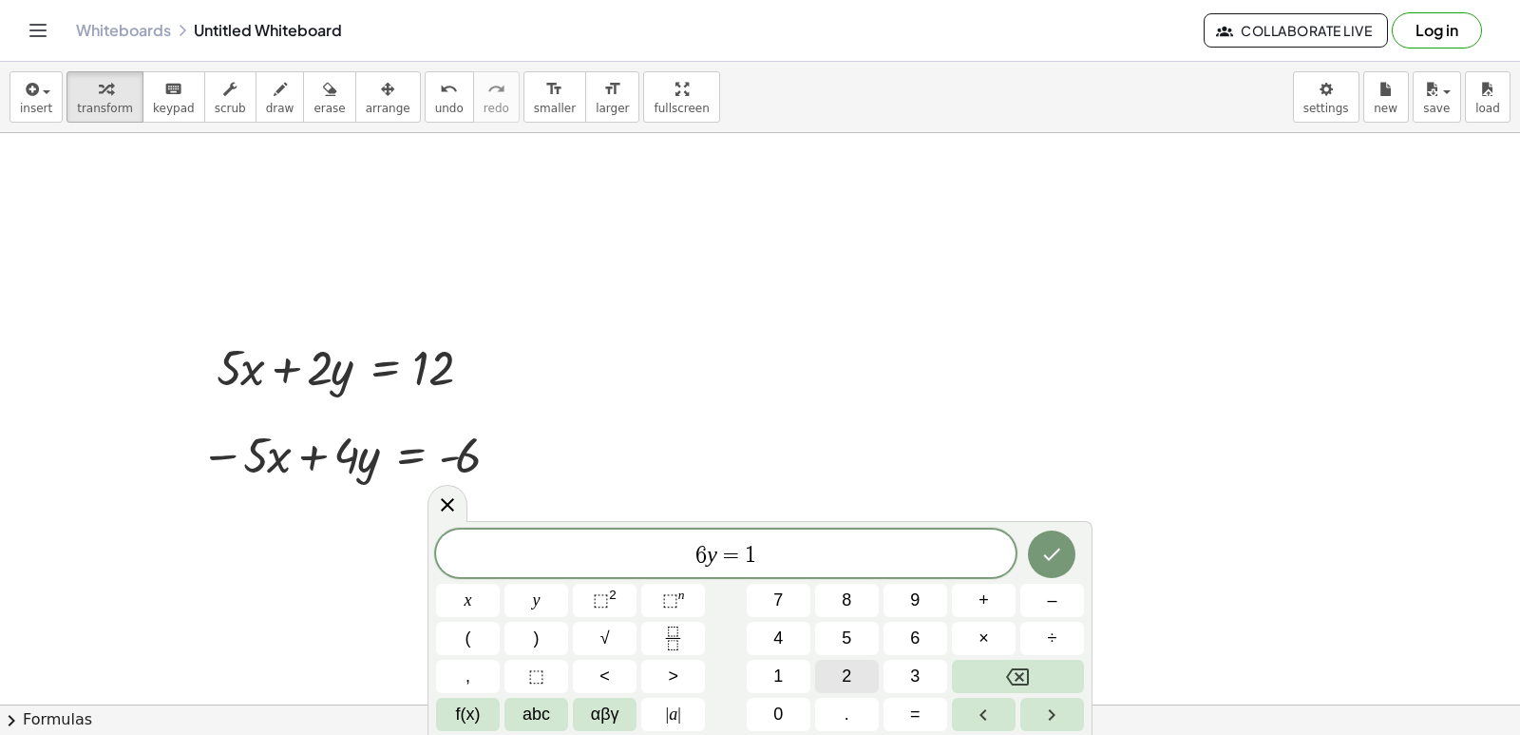
click at [835, 667] on button "2" at bounding box center [847, 675] width 64 height 33
click at [1040, 543] on button "Done" at bounding box center [1052, 554] width 48 height 48
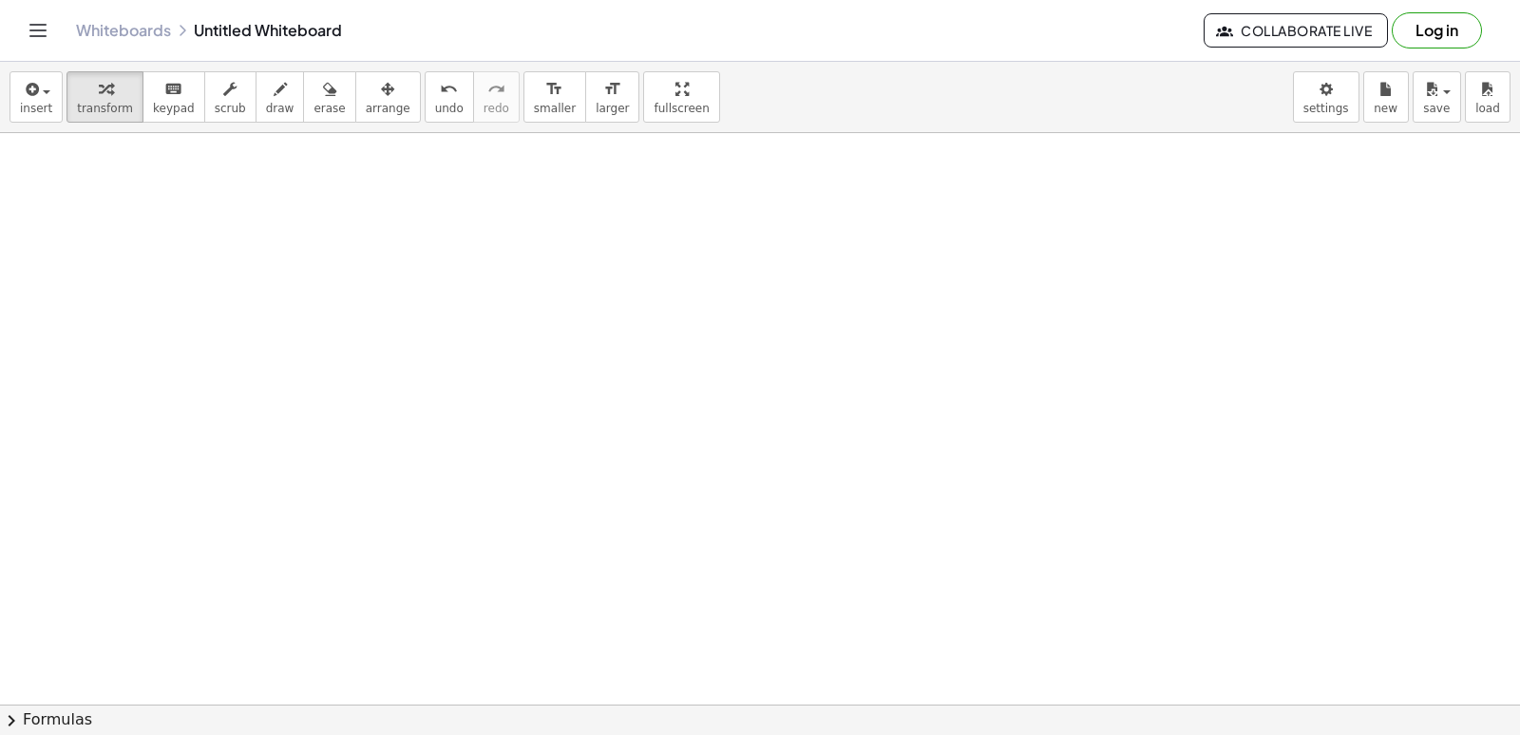
scroll to position [8009, 0]
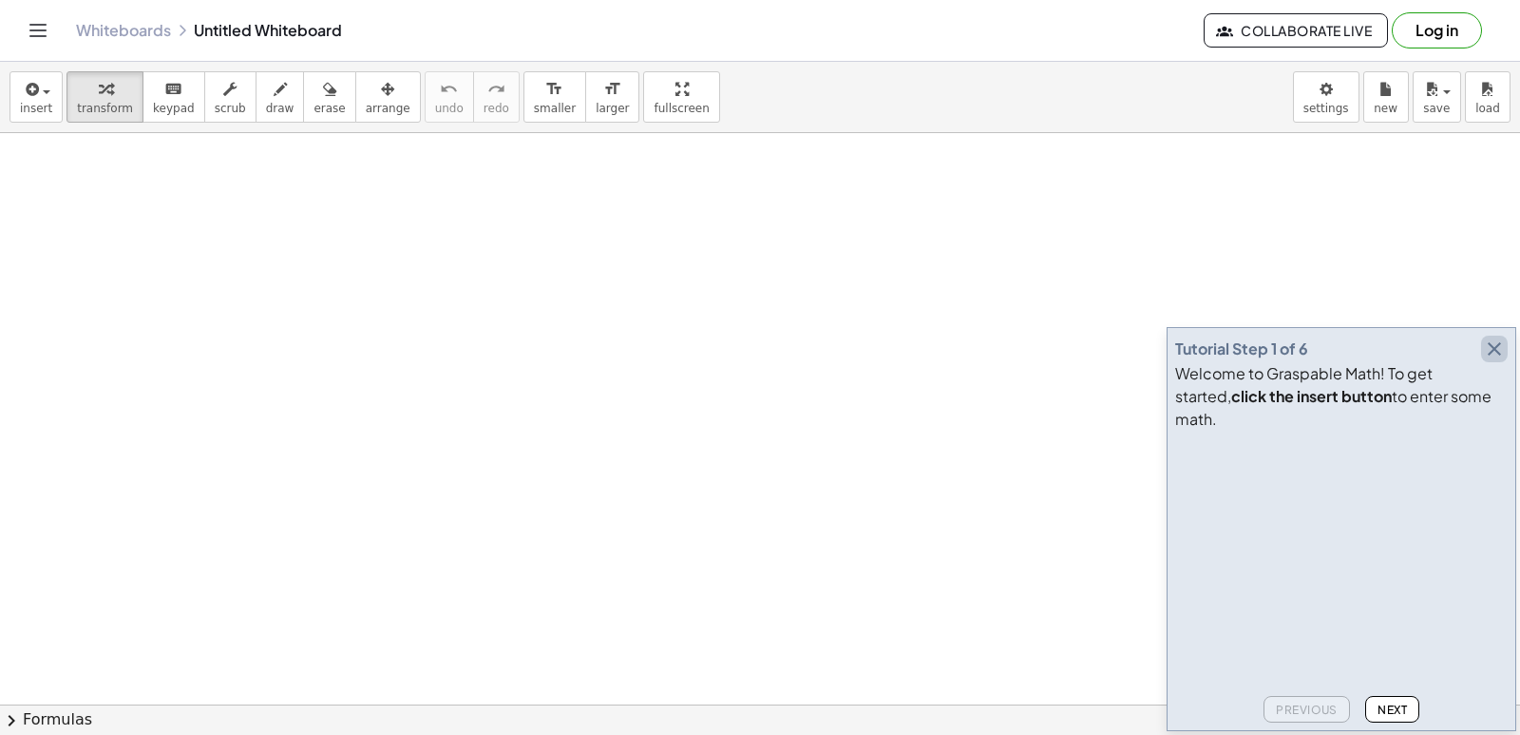
click at [1494, 360] on icon "button" at bounding box center [1494, 348] width 23 height 23
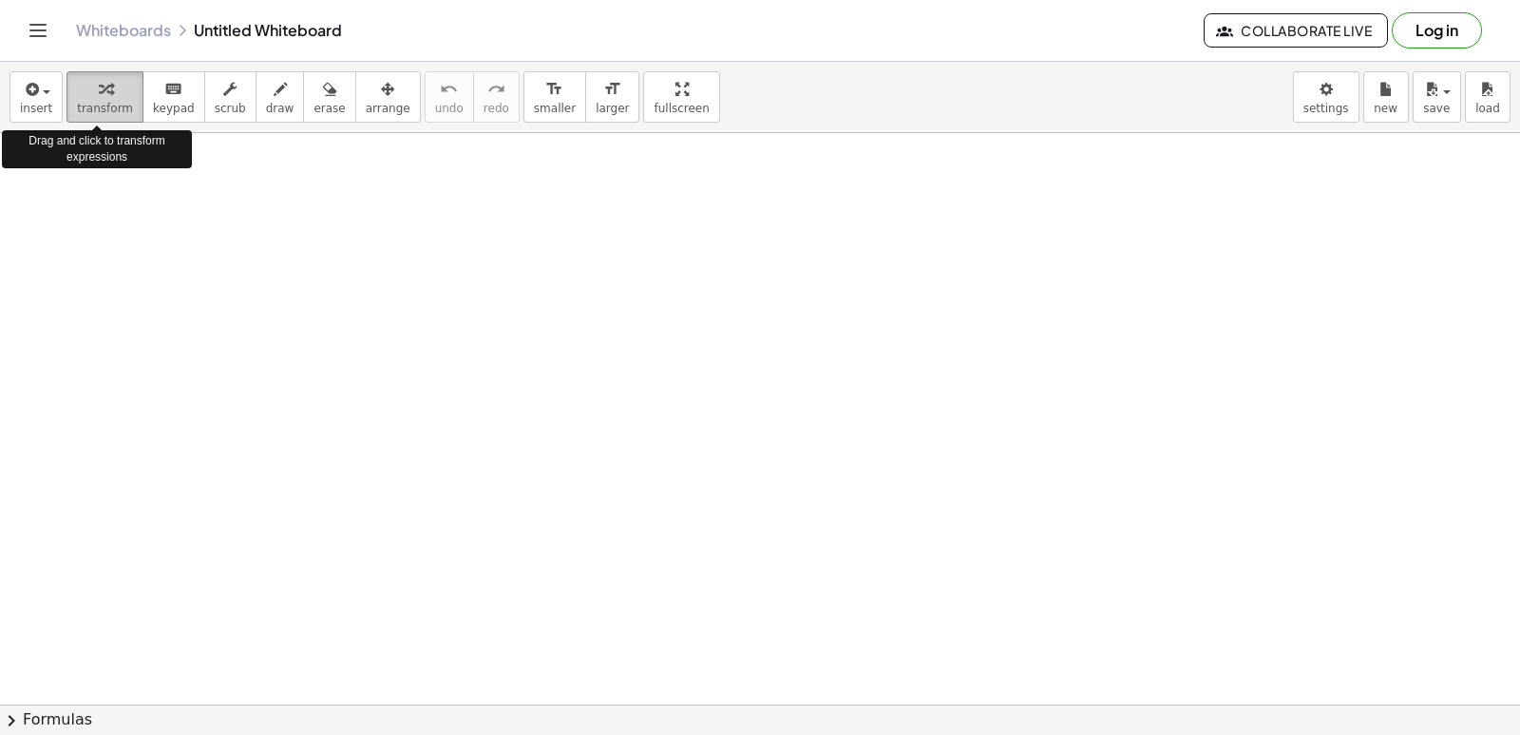
click at [86, 102] on span "transform" at bounding box center [105, 108] width 56 height 13
click at [86, 84] on div "button" at bounding box center [105, 88] width 56 height 23
click at [91, 73] on button "transform" at bounding box center [105, 96] width 77 height 51
drag, startPoint x: 91, startPoint y: 73, endPoint x: 571, endPoint y: 225, distance: 503.4
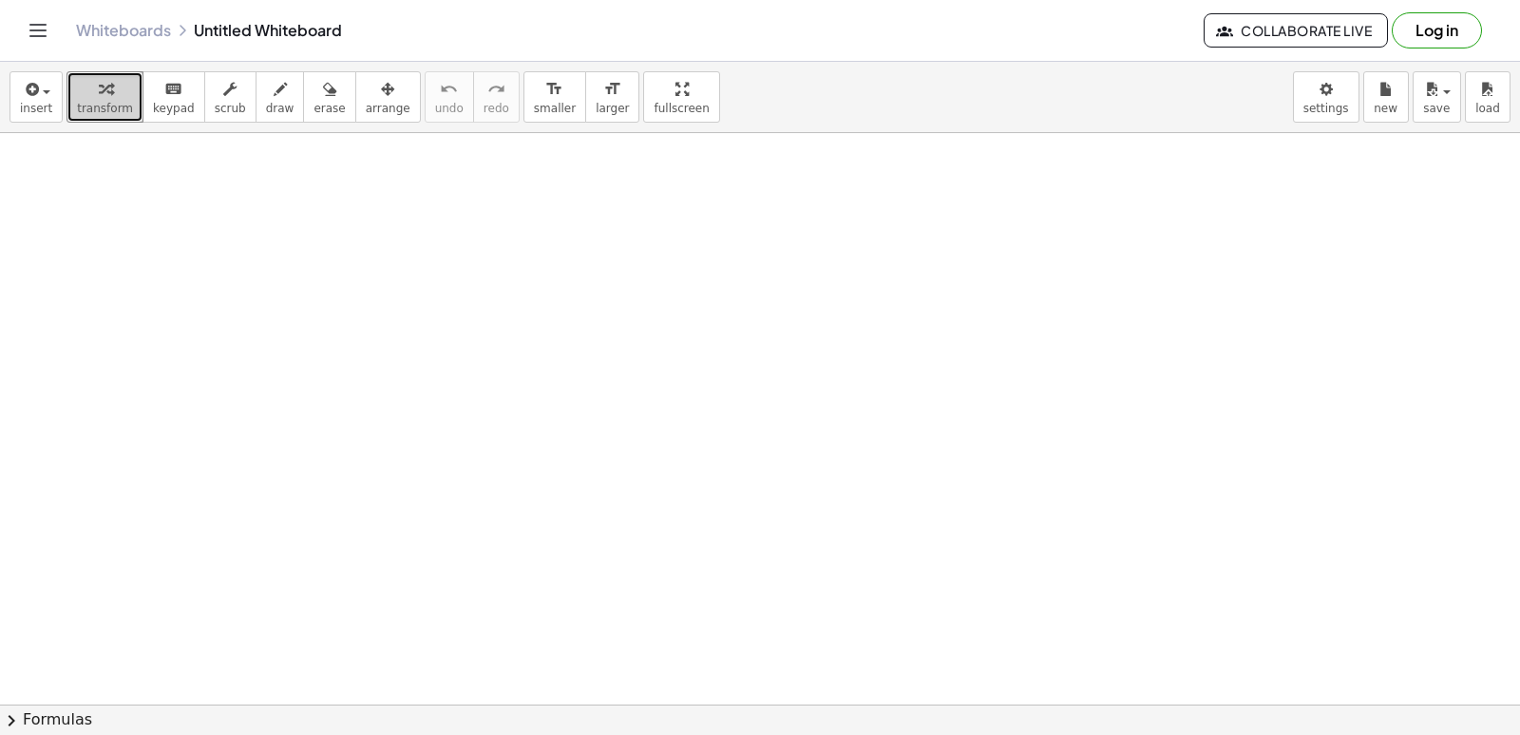
drag, startPoint x: 571, startPoint y: 225, endPoint x: 81, endPoint y: 104, distance: 505.2
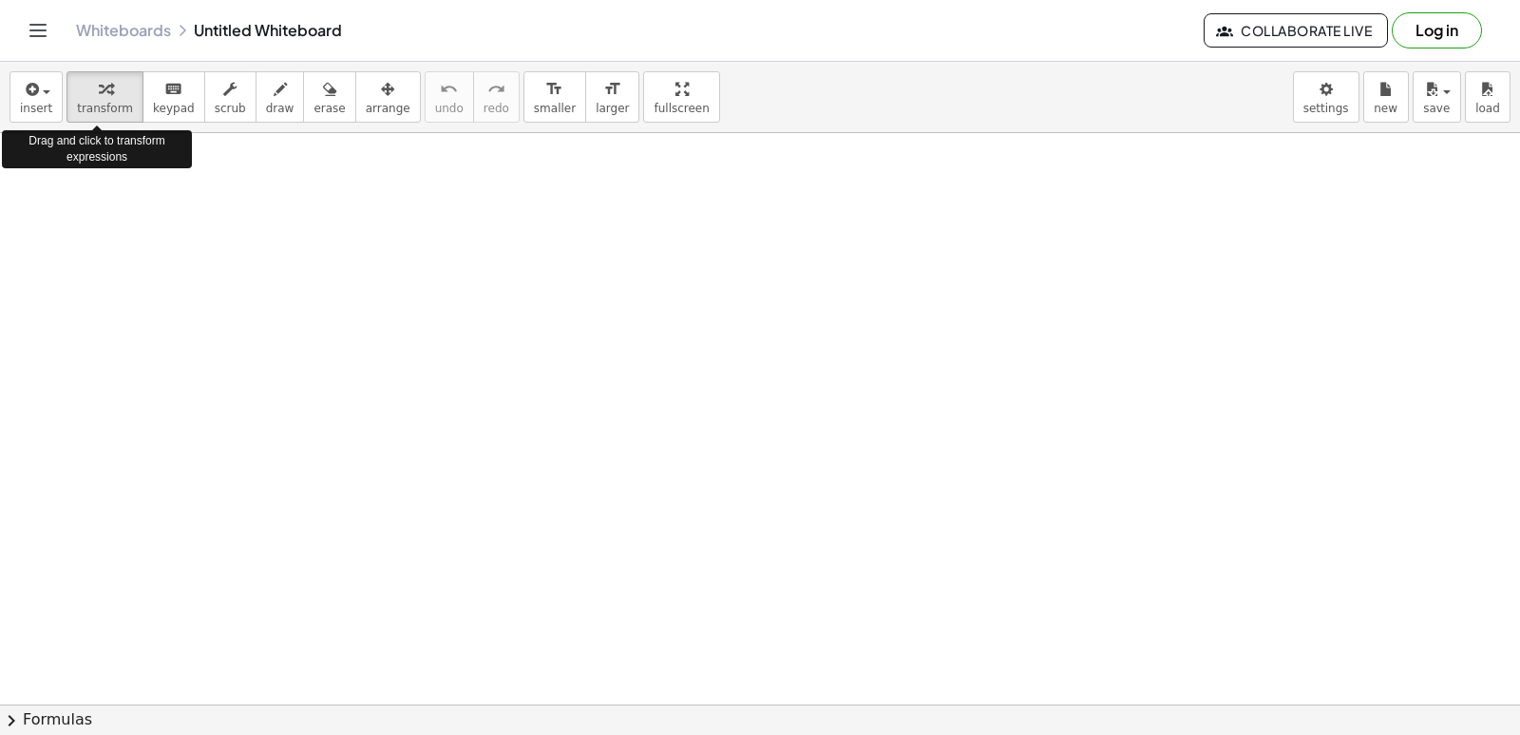
drag, startPoint x: 81, startPoint y: 104, endPoint x: 513, endPoint y: 276, distance: 465.3
drag, startPoint x: 513, startPoint y: 276, endPoint x: 267, endPoint y: 375, distance: 265.6
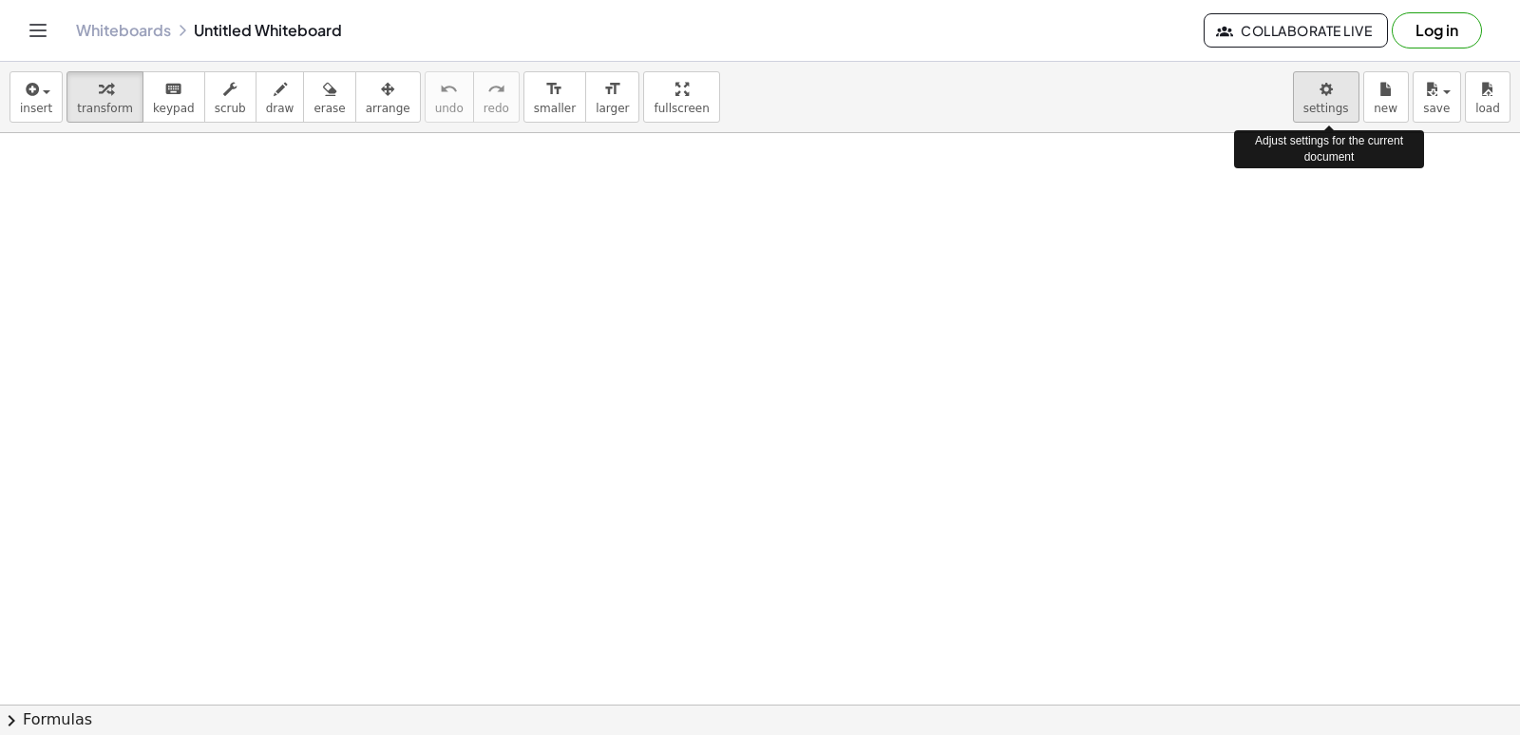
click at [1314, 112] on body "Graspable Math Activities Get Started Activity Bank Assigned Work Classes White…" at bounding box center [760, 367] width 1520 height 735
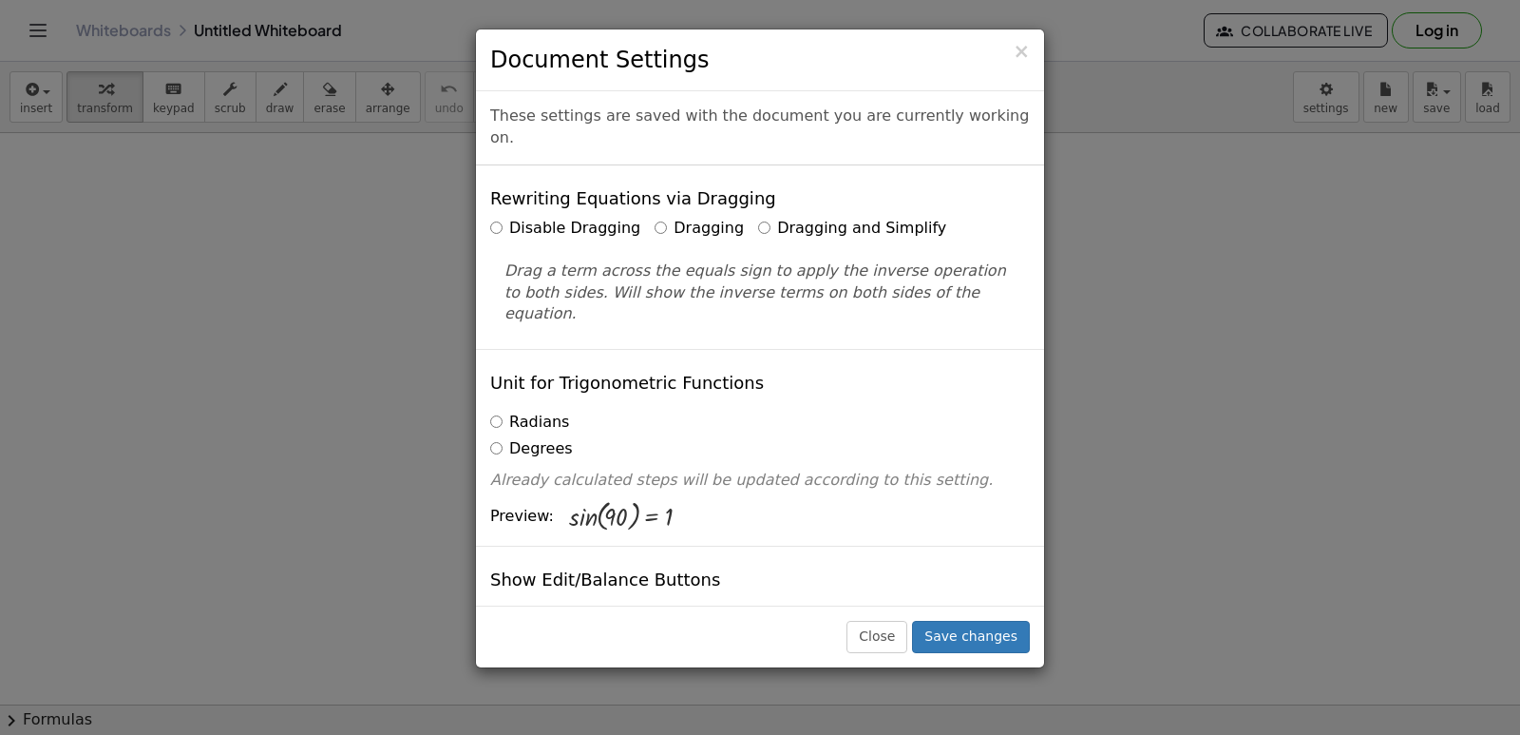
drag, startPoint x: 1314, startPoint y: 112, endPoint x: 734, endPoint y: 203, distance: 587.7
click at [734, 218] on div "Disable Dragging Dragging Dragging and Simplify" at bounding box center [760, 229] width 540 height 22
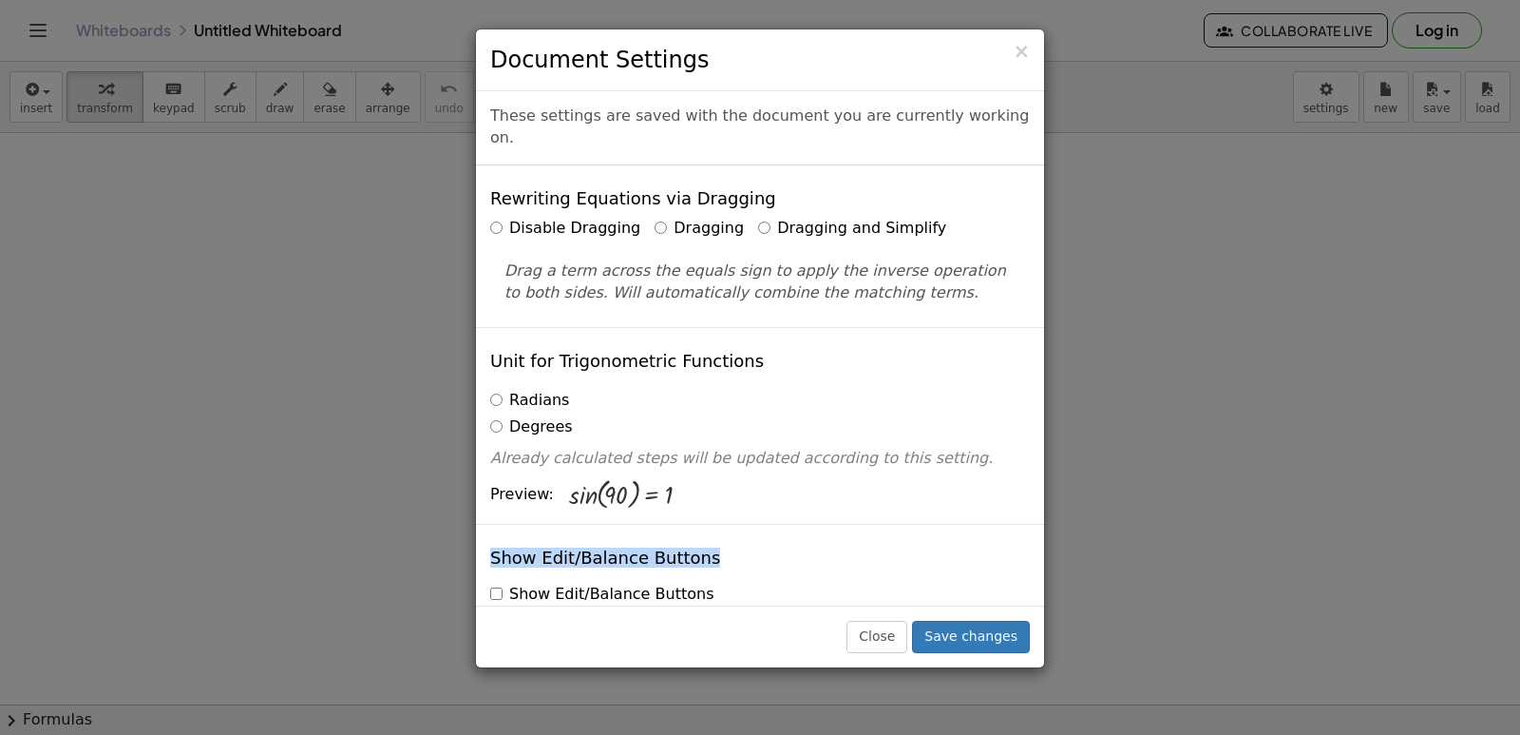
drag, startPoint x: 706, startPoint y: 511, endPoint x: 713, endPoint y: 468, distance: 44.2
click at [895, 634] on button "Close" at bounding box center [877, 636] width 61 height 32
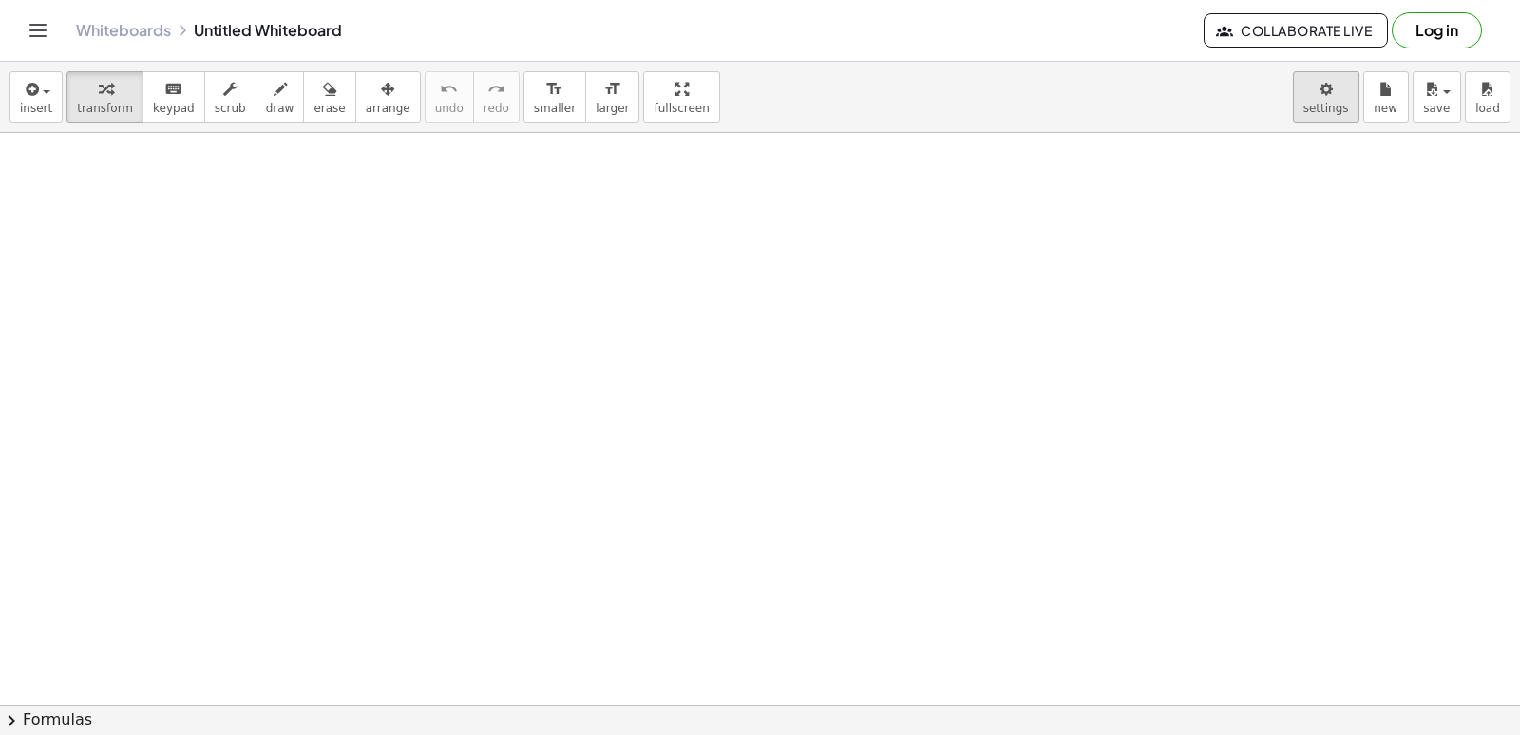
click at [1329, 109] on body "Graspable Math Activities Get Started Activity Bank Assigned Work Classes White…" at bounding box center [760, 367] width 1520 height 735
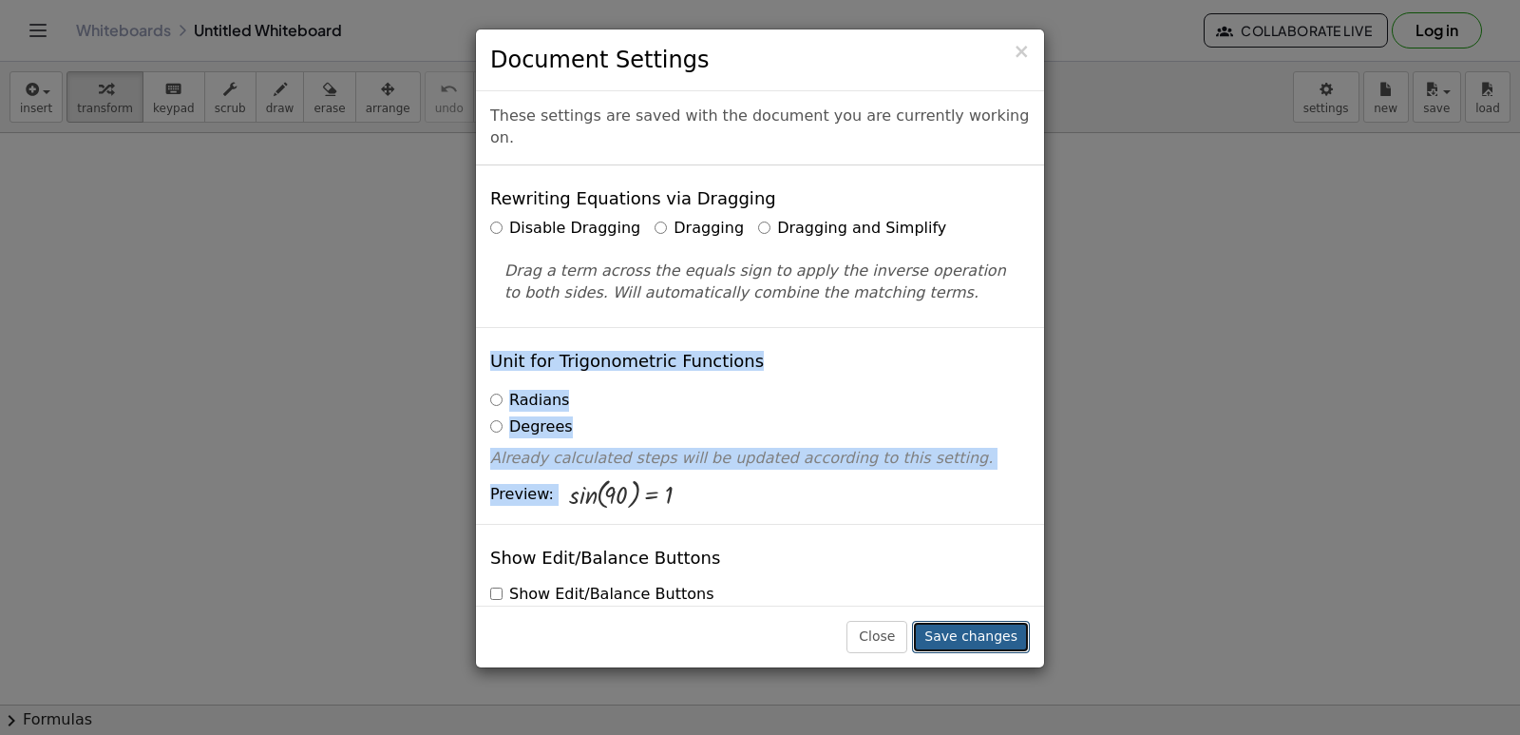
click at [1004, 639] on button "Save changes" at bounding box center [971, 636] width 118 height 32
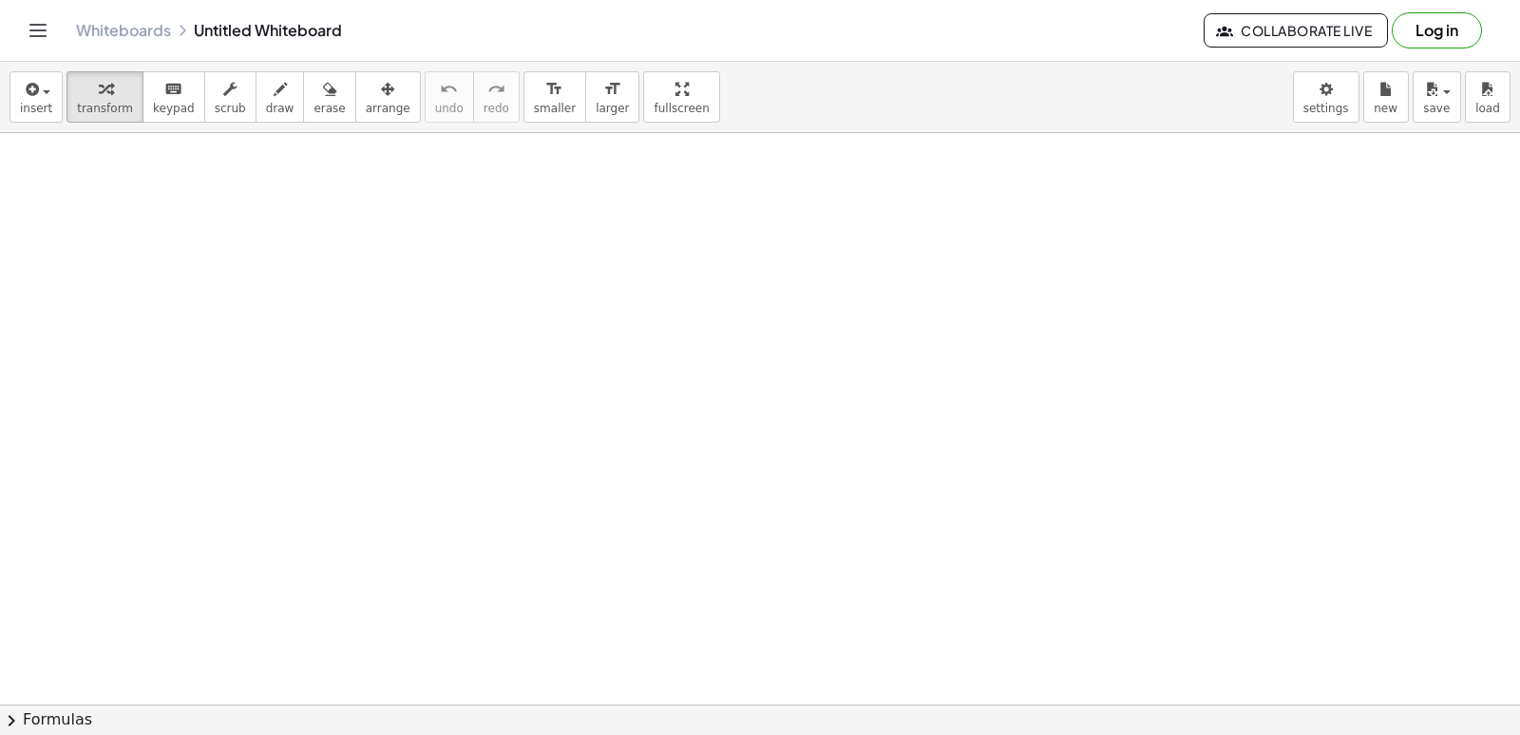
click at [78, 94] on div "button" at bounding box center [105, 88] width 56 height 23
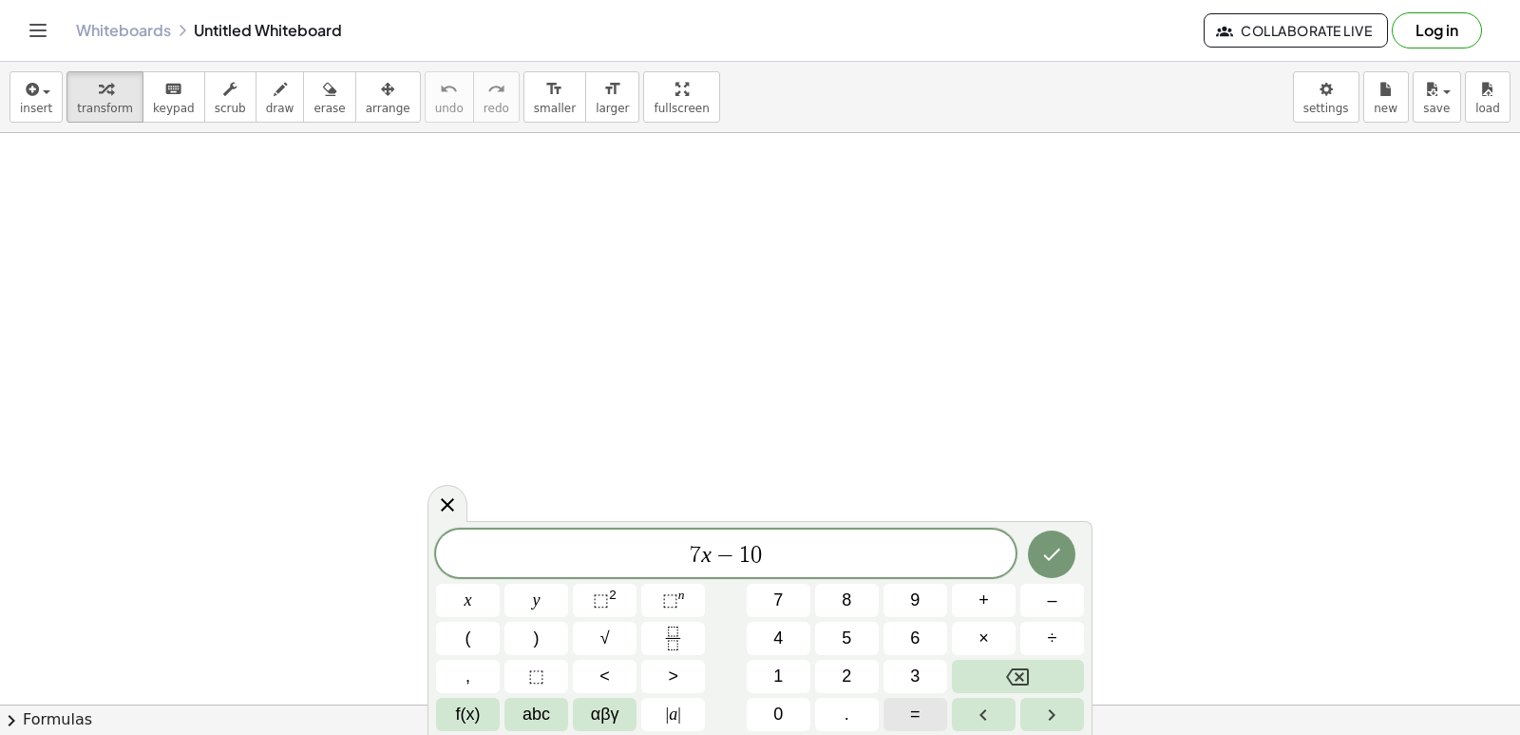
click at [923, 724] on button "=" at bounding box center [916, 713] width 64 height 33
click at [775, 675] on span "1" at bounding box center [778, 676] width 10 height 26
click at [1053, 557] on icon "Done" at bounding box center [1052, 554] width 17 height 12
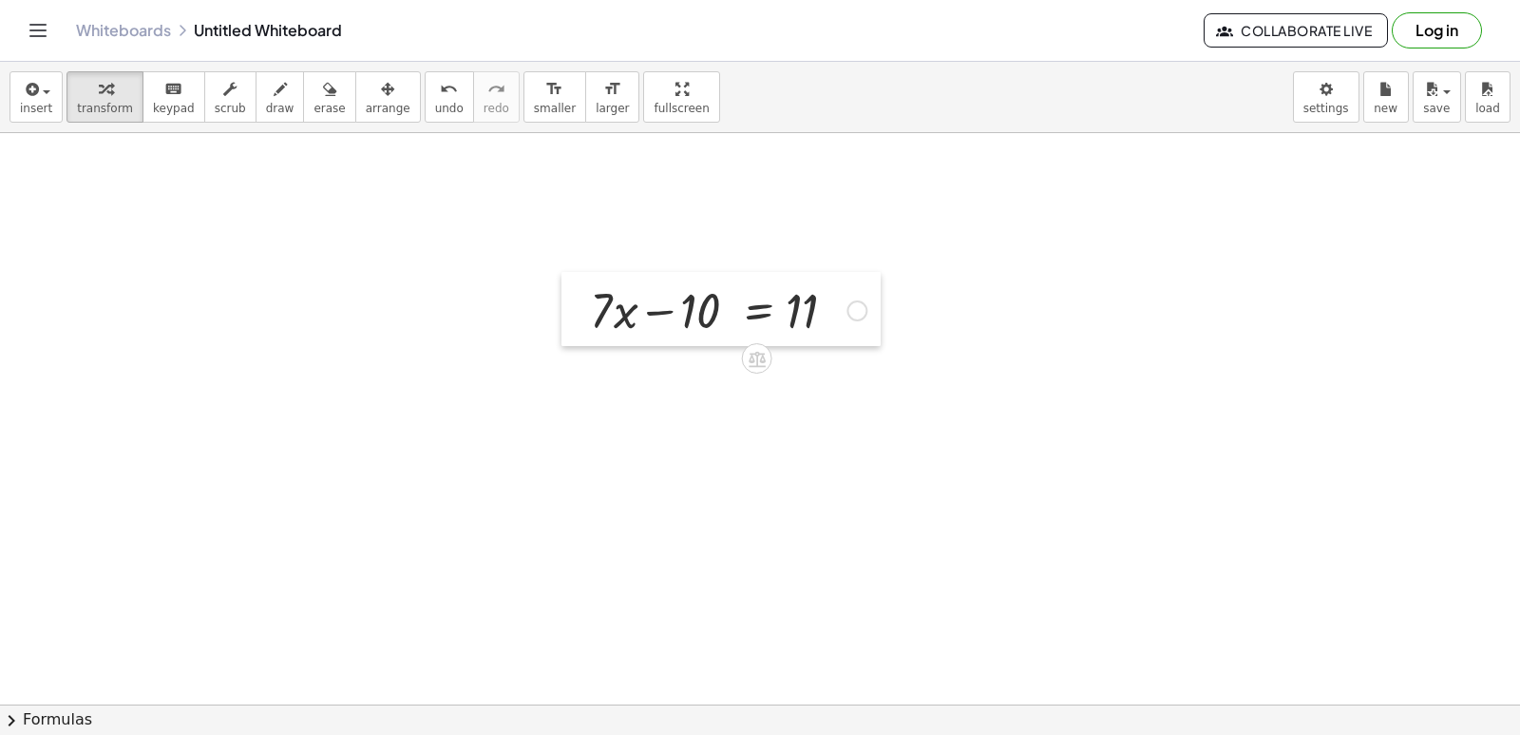
drag, startPoint x: 411, startPoint y: 554, endPoint x: 575, endPoint y: 297, distance: 304.2
click at [575, 297] on div at bounding box center [576, 309] width 29 height 74
click at [652, 306] on div at bounding box center [729, 309] width 296 height 65
click at [763, 308] on div at bounding box center [729, 309] width 296 height 65
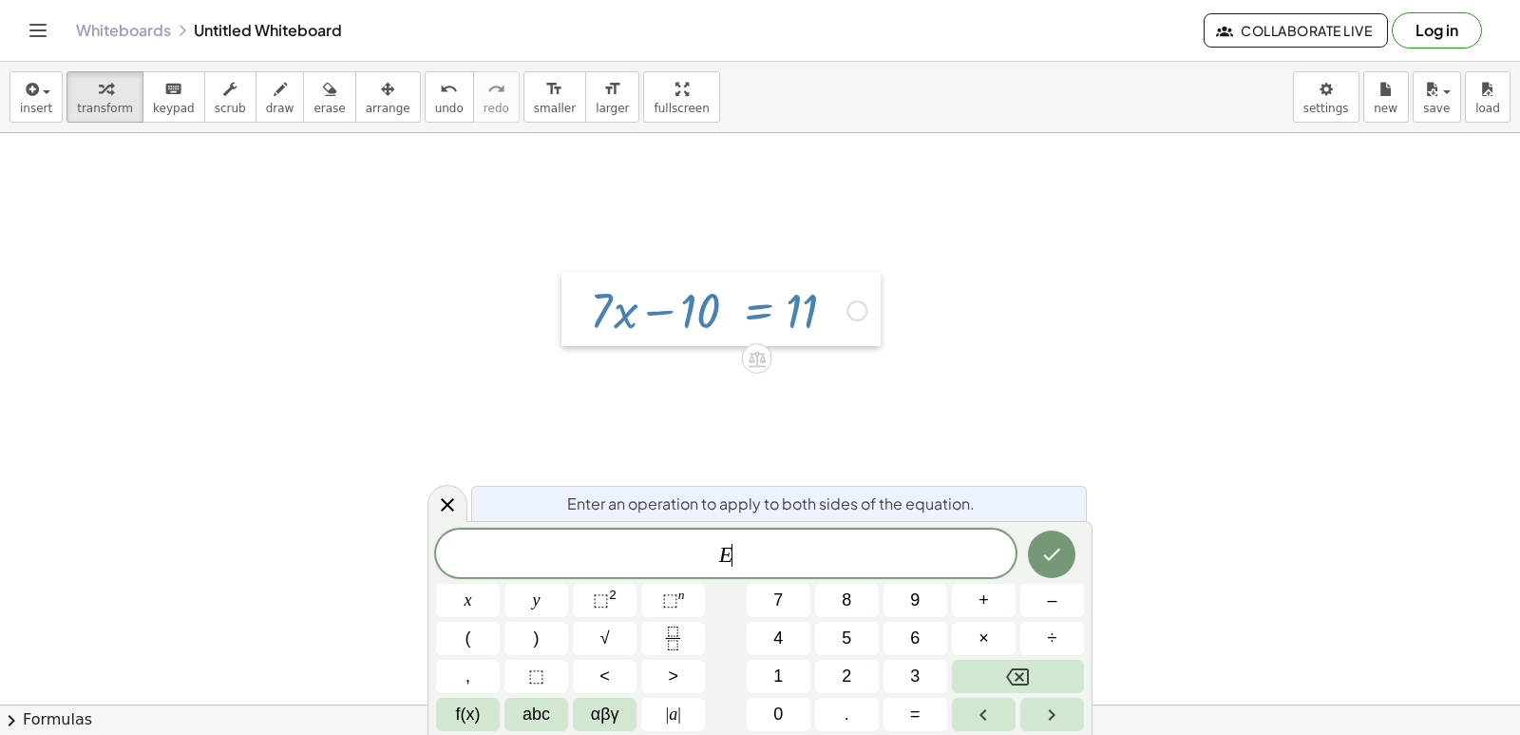
click at [569, 306] on div at bounding box center [576, 309] width 29 height 74
click at [442, 500] on icon at bounding box center [447, 504] width 13 height 13
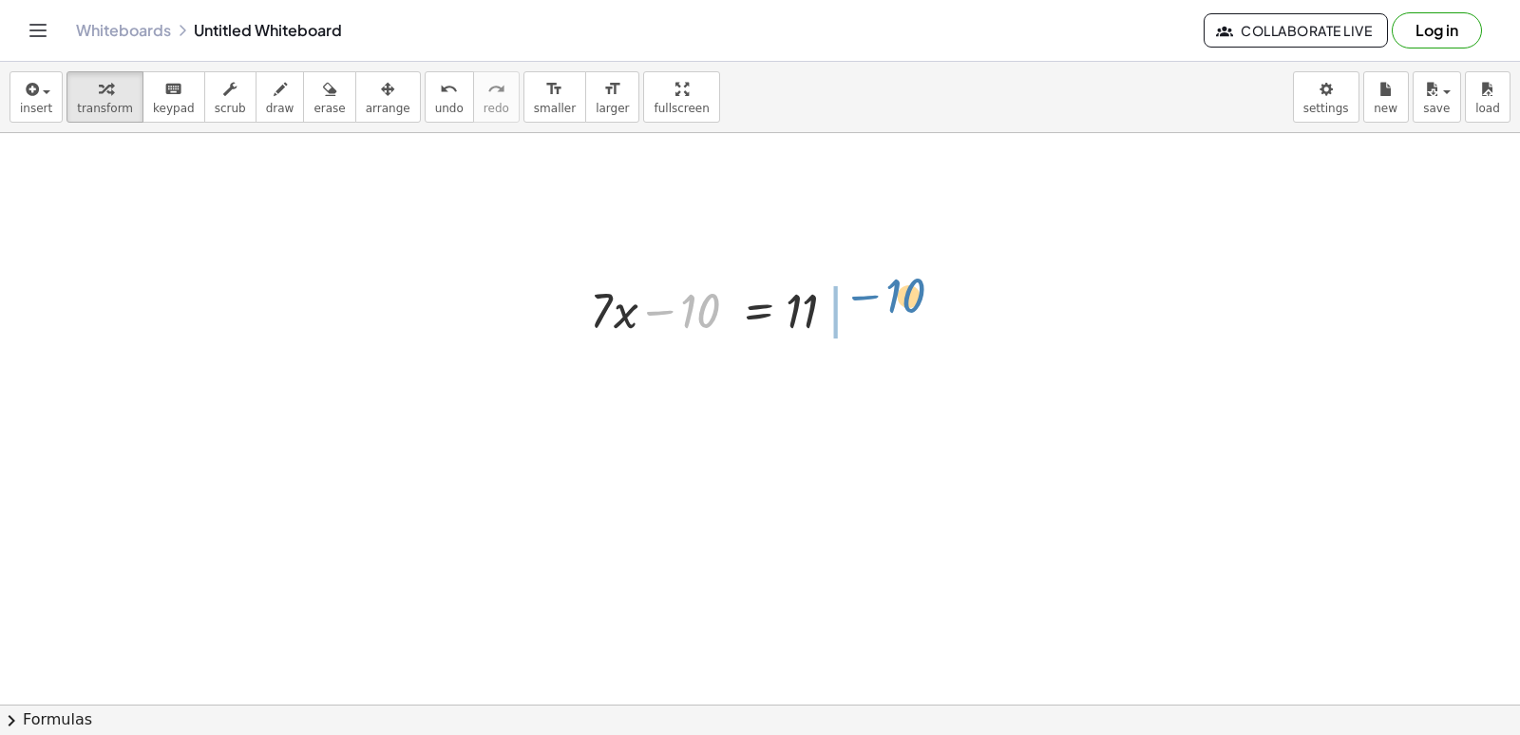
drag, startPoint x: 686, startPoint y: 296, endPoint x: 891, endPoint y: 280, distance: 205.8
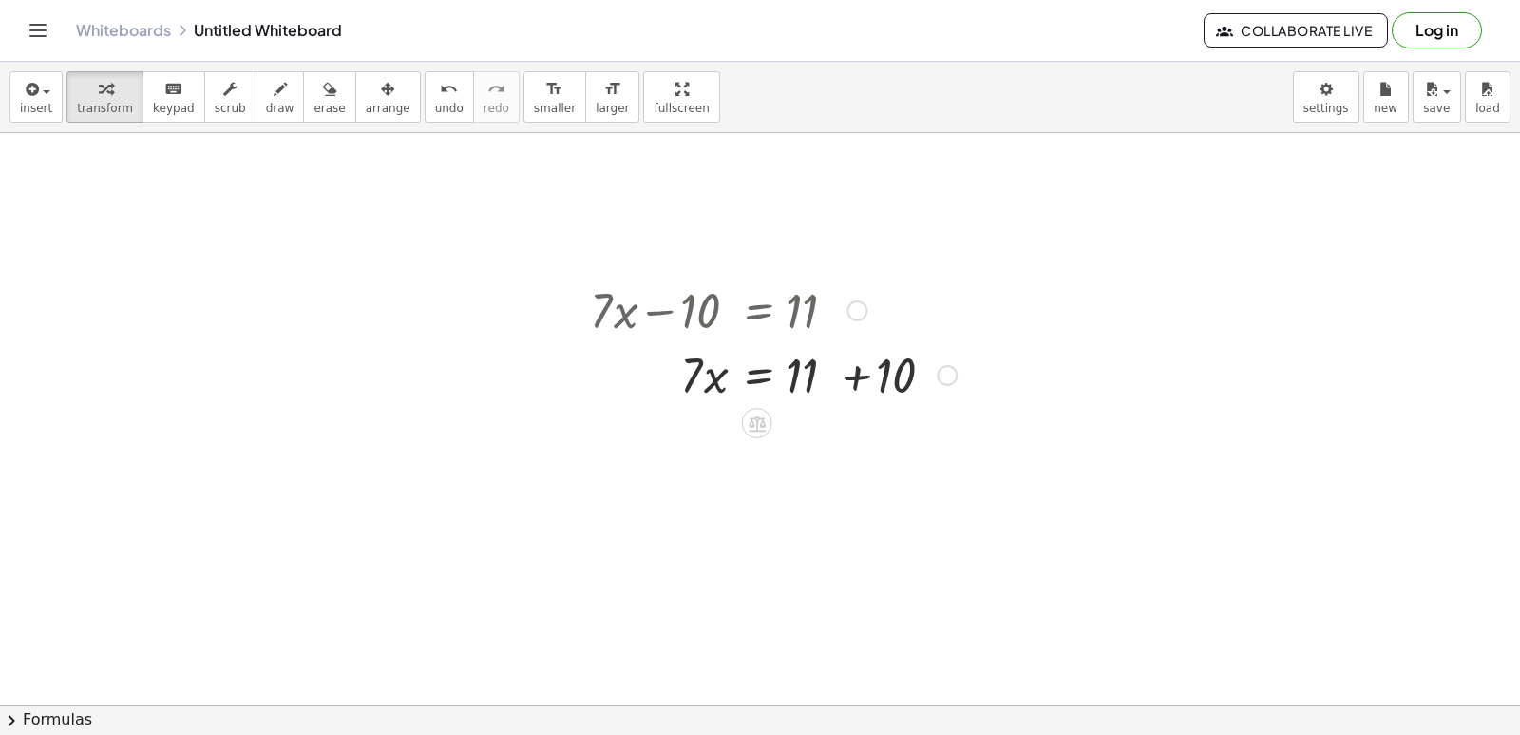
click at [864, 367] on div at bounding box center [774, 373] width 386 height 65
click at [698, 447] on div at bounding box center [774, 438] width 386 height 65
drag, startPoint x: 697, startPoint y: 432, endPoint x: 806, endPoint y: 478, distance: 117.5
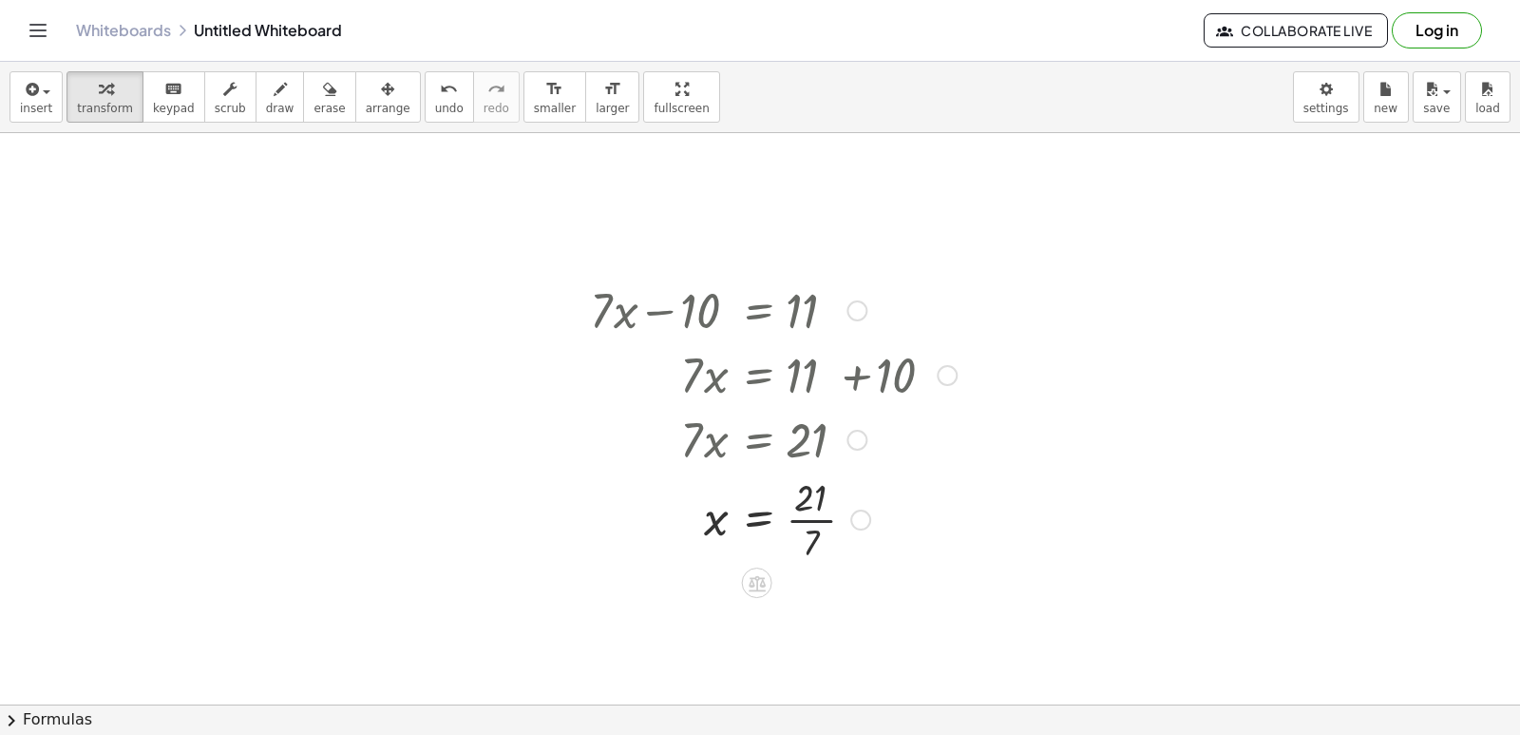
click at [792, 515] on div at bounding box center [774, 517] width 386 height 95
drag, startPoint x: 285, startPoint y: 446, endPoint x: 749, endPoint y: 772, distance: 566.8
click at [749, 734] on html "Graspable Math Activities Get Started Activity Bank Assigned Work Classes White…" at bounding box center [760, 367] width 1520 height 735
drag, startPoint x: 536, startPoint y: 544, endPoint x: 597, endPoint y: 560, distance: 62.9
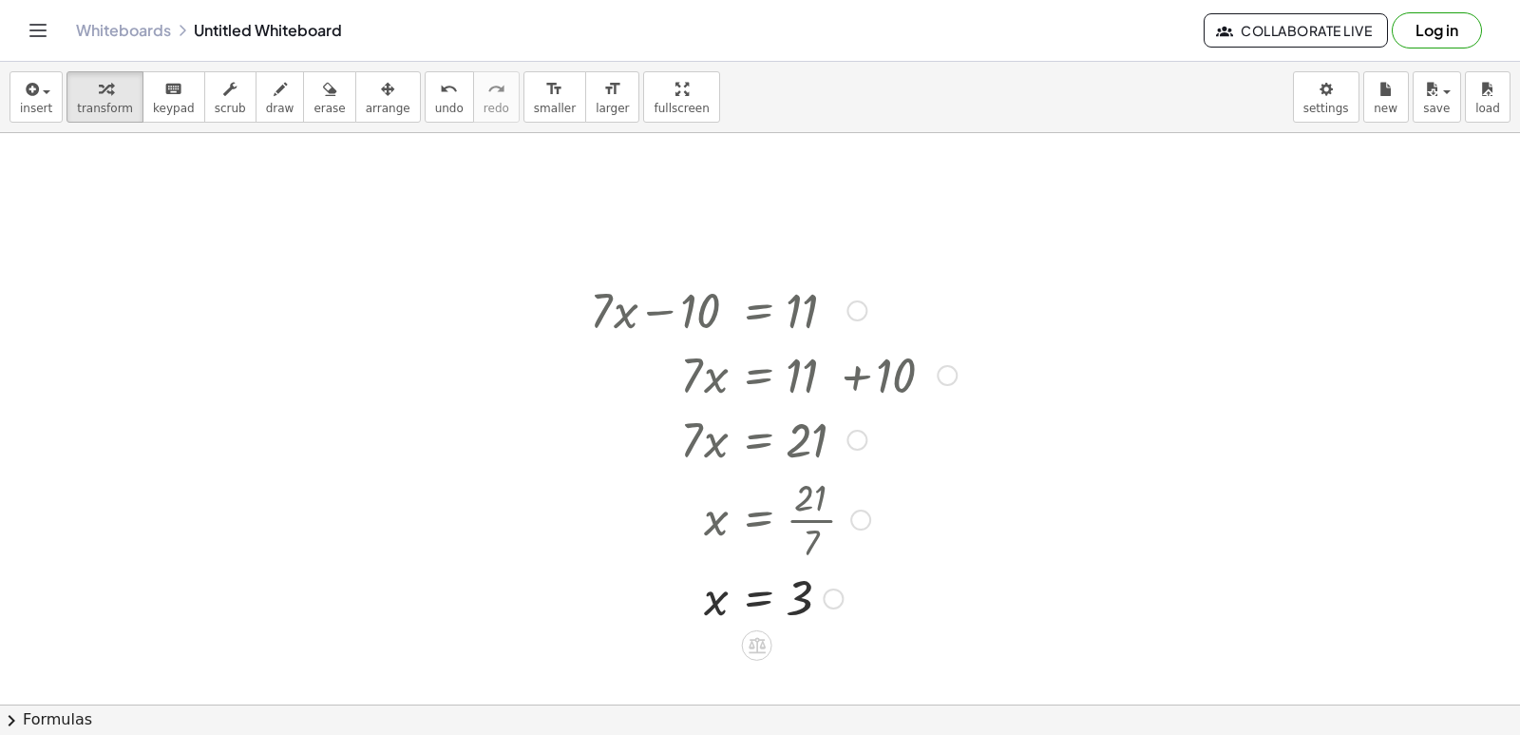
click at [601, 559] on div at bounding box center [787, 517] width 413 height 95
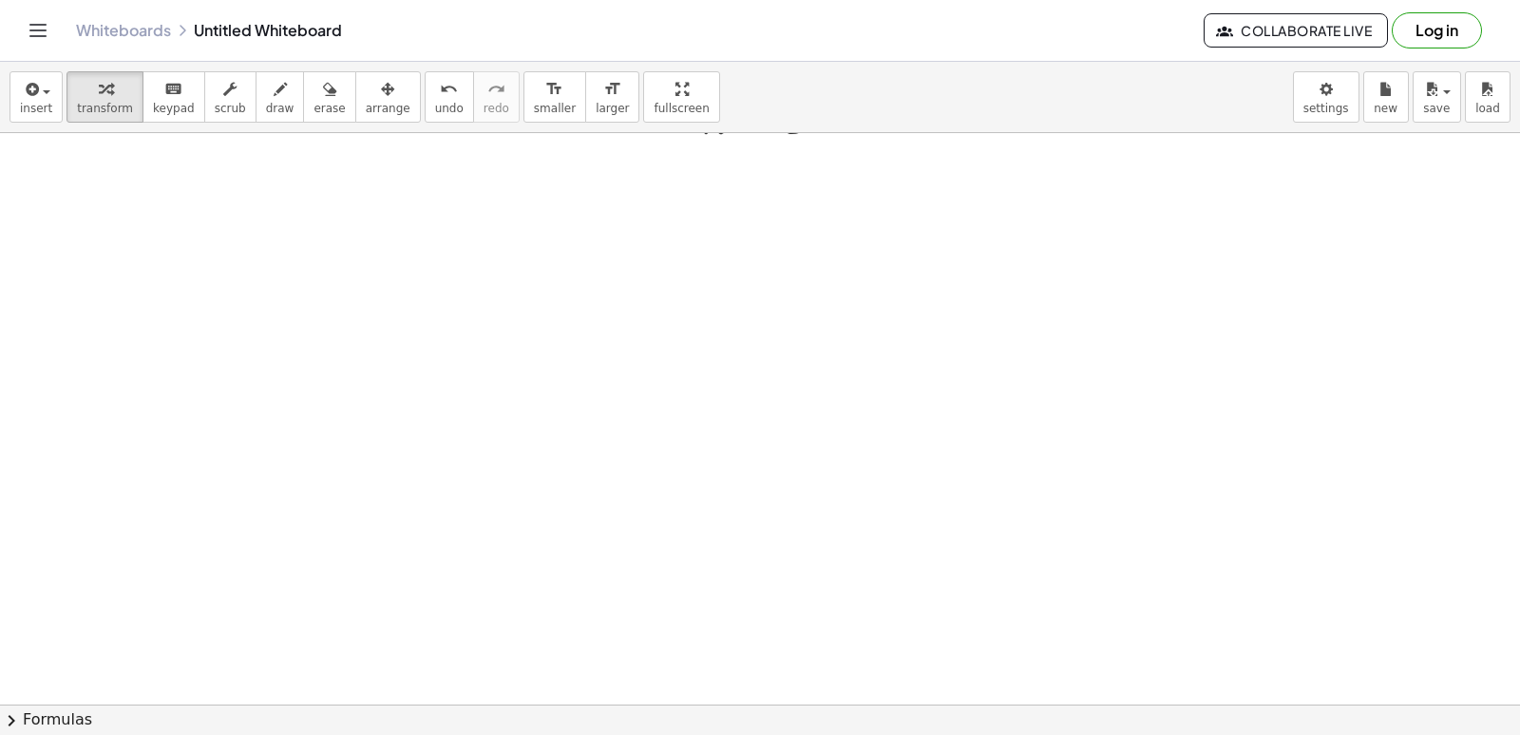
scroll to position [570, 0]
click at [752, 434] on div at bounding box center [760, 196] width 1520 height 1266
click at [494, 494] on div at bounding box center [760, 196] width 1520 height 1266
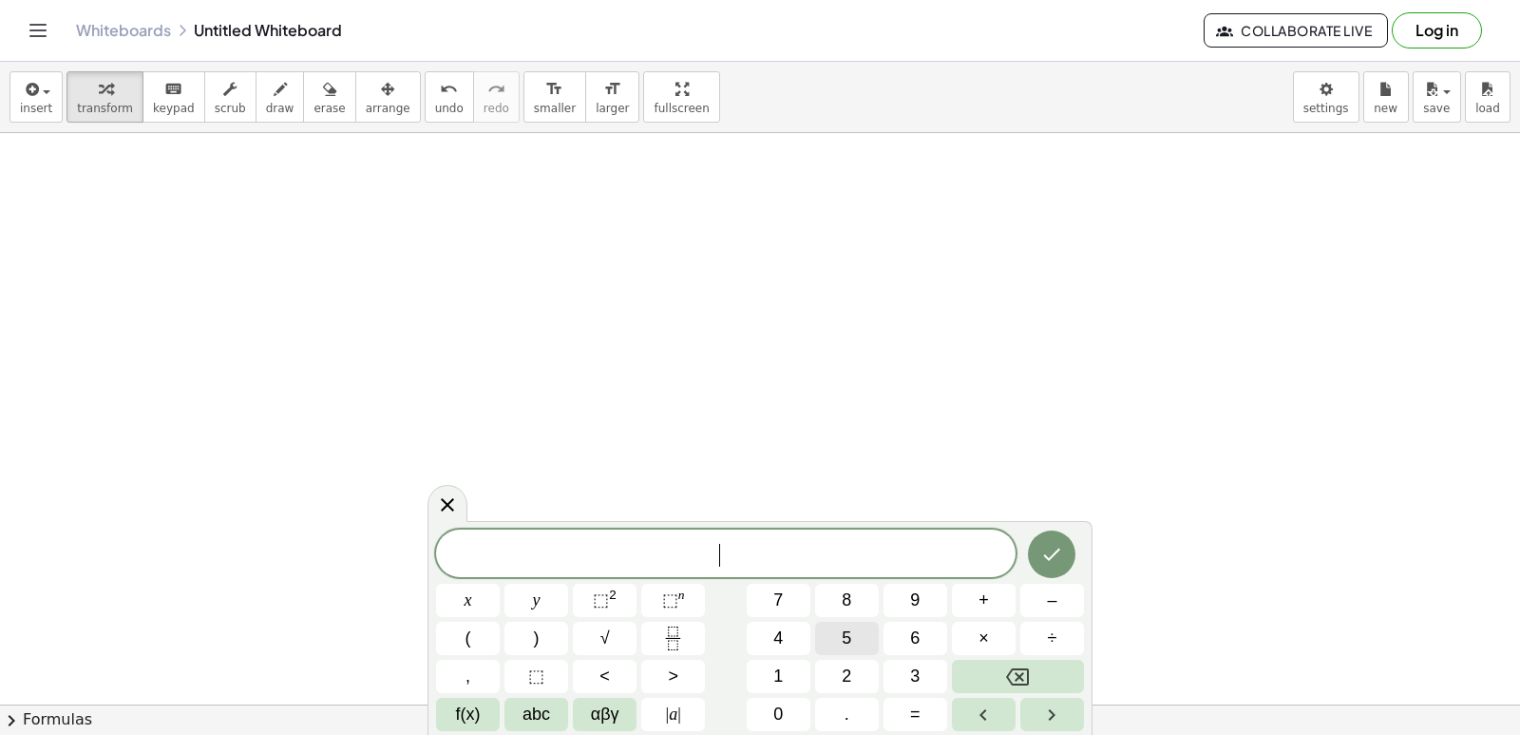
click at [839, 637] on button "5" at bounding box center [847, 637] width 64 height 33
click at [981, 646] on span "×" at bounding box center [984, 638] width 10 height 26
click at [1040, 671] on button "Backspace" at bounding box center [1018, 675] width 132 height 33
click at [985, 599] on span "+" at bounding box center [984, 600] width 10 height 26
click at [868, 593] on button "8" at bounding box center [847, 599] width 64 height 33
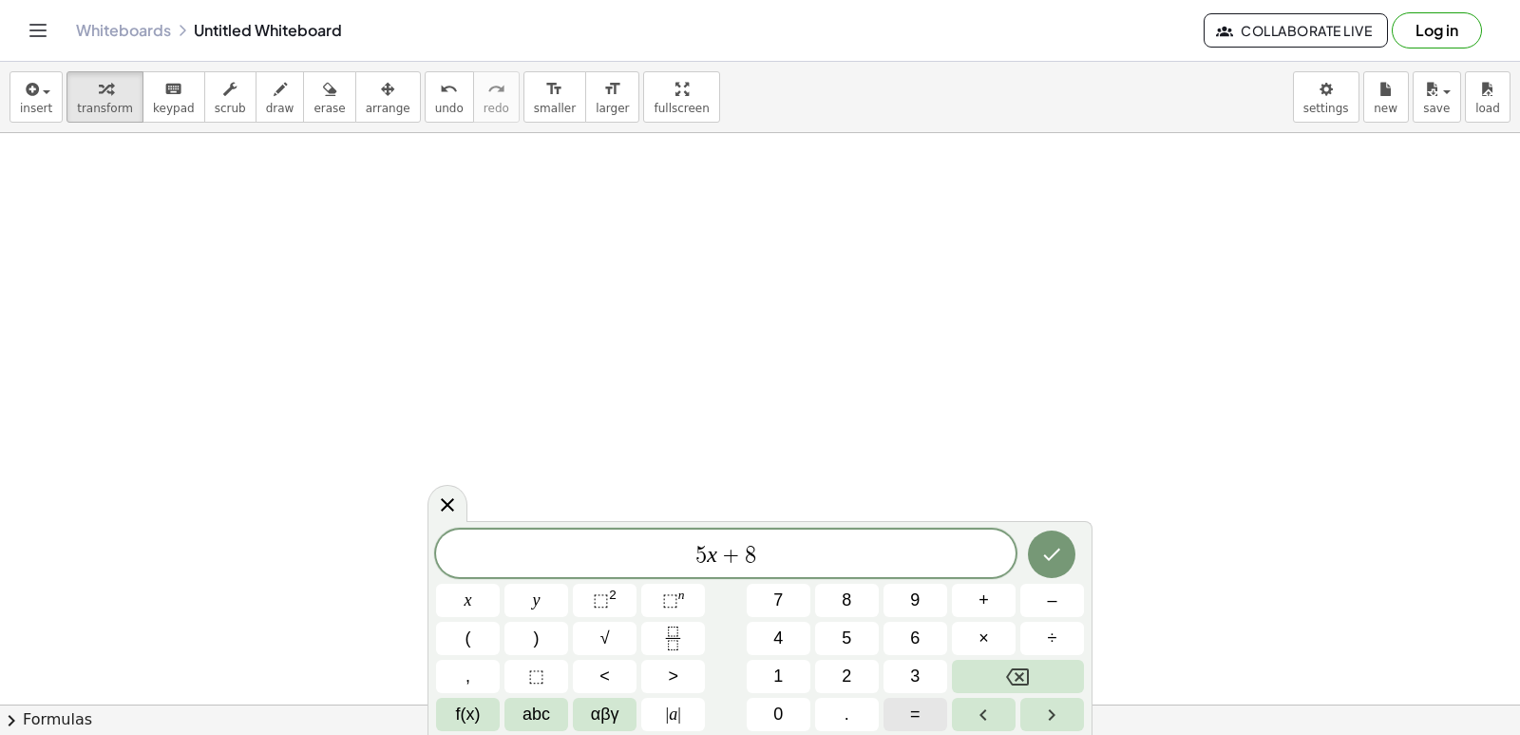
click at [909, 720] on button "=" at bounding box center [916, 713] width 64 height 33
click at [988, 669] on button "Backspace" at bounding box center [1018, 675] width 132 height 33
click at [1050, 601] on span "–" at bounding box center [1052, 600] width 10 height 26
click at [766, 682] on button "1" at bounding box center [779, 675] width 64 height 33
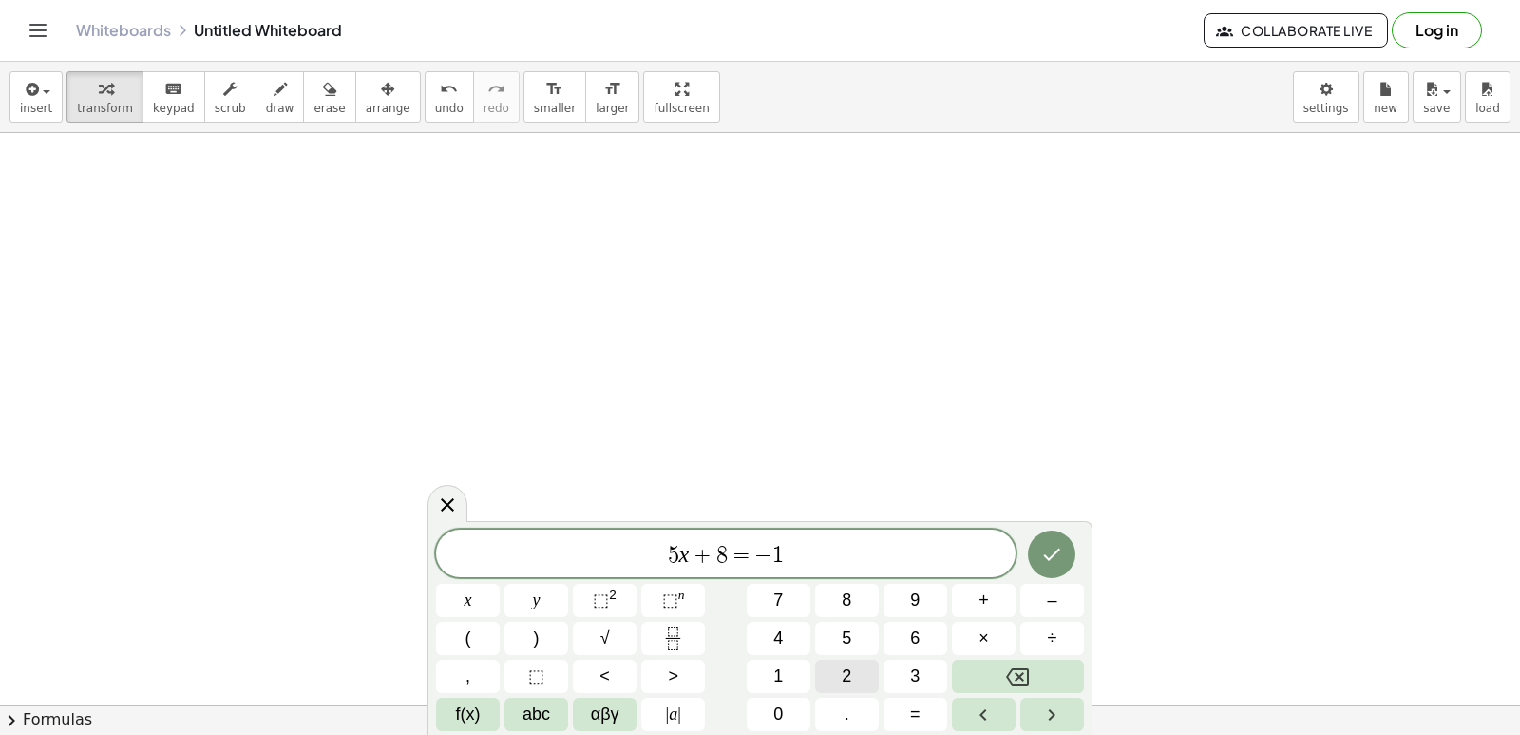
click at [859, 680] on button "2" at bounding box center [847, 675] width 64 height 33
click at [1048, 549] on icon "Done" at bounding box center [1051, 554] width 23 height 23
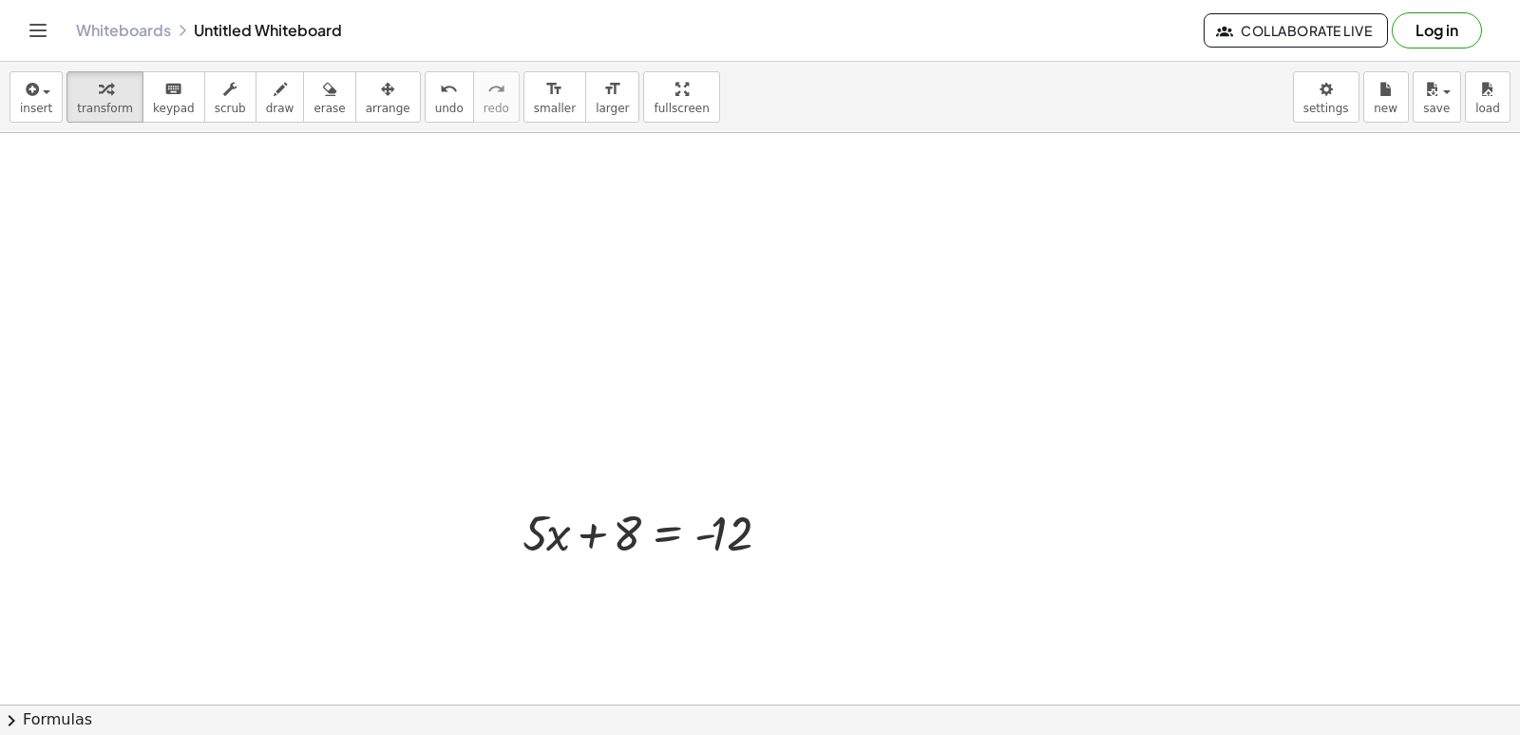
drag, startPoint x: 487, startPoint y: 509, endPoint x: 523, endPoint y: 514, distance: 35.5
click at [525, 512] on div "+ · 7 · x − 10 = 11 · 7 · x = + 11 + 10 · 7 · x = 21 x = · 21 · 7 x = 3 + · 5 ·…" at bounding box center [760, 196] width 1520 height 1266
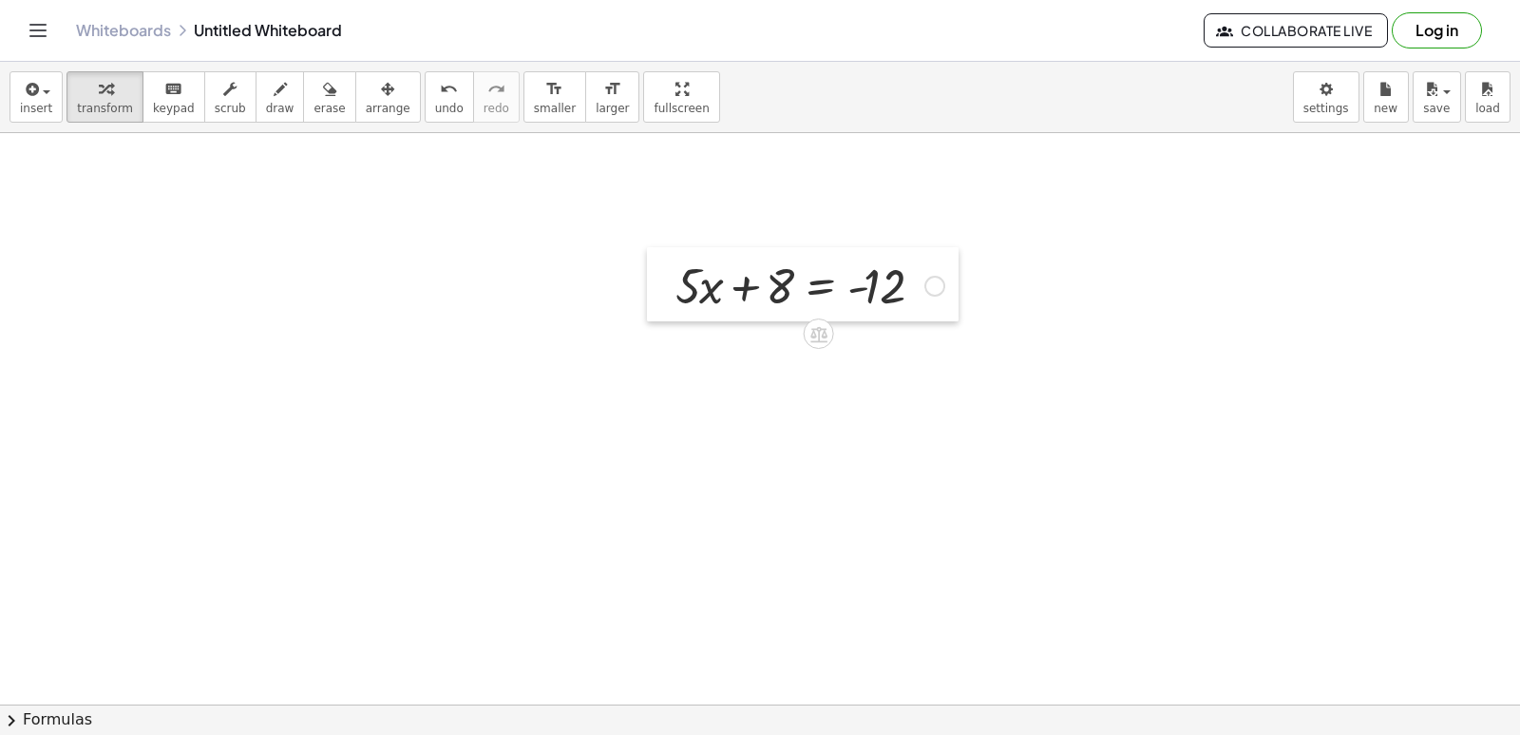
drag, startPoint x: 515, startPoint y: 523, endPoint x: 668, endPoint y: 276, distance: 290.6
click at [668, 276] on div at bounding box center [661, 284] width 29 height 74
drag, startPoint x: 795, startPoint y: 261, endPoint x: 820, endPoint y: 303, distance: 48.6
click at [820, 303] on div at bounding box center [810, 284] width 288 height 65
click at [805, 303] on div at bounding box center [810, 284] width 288 height 65
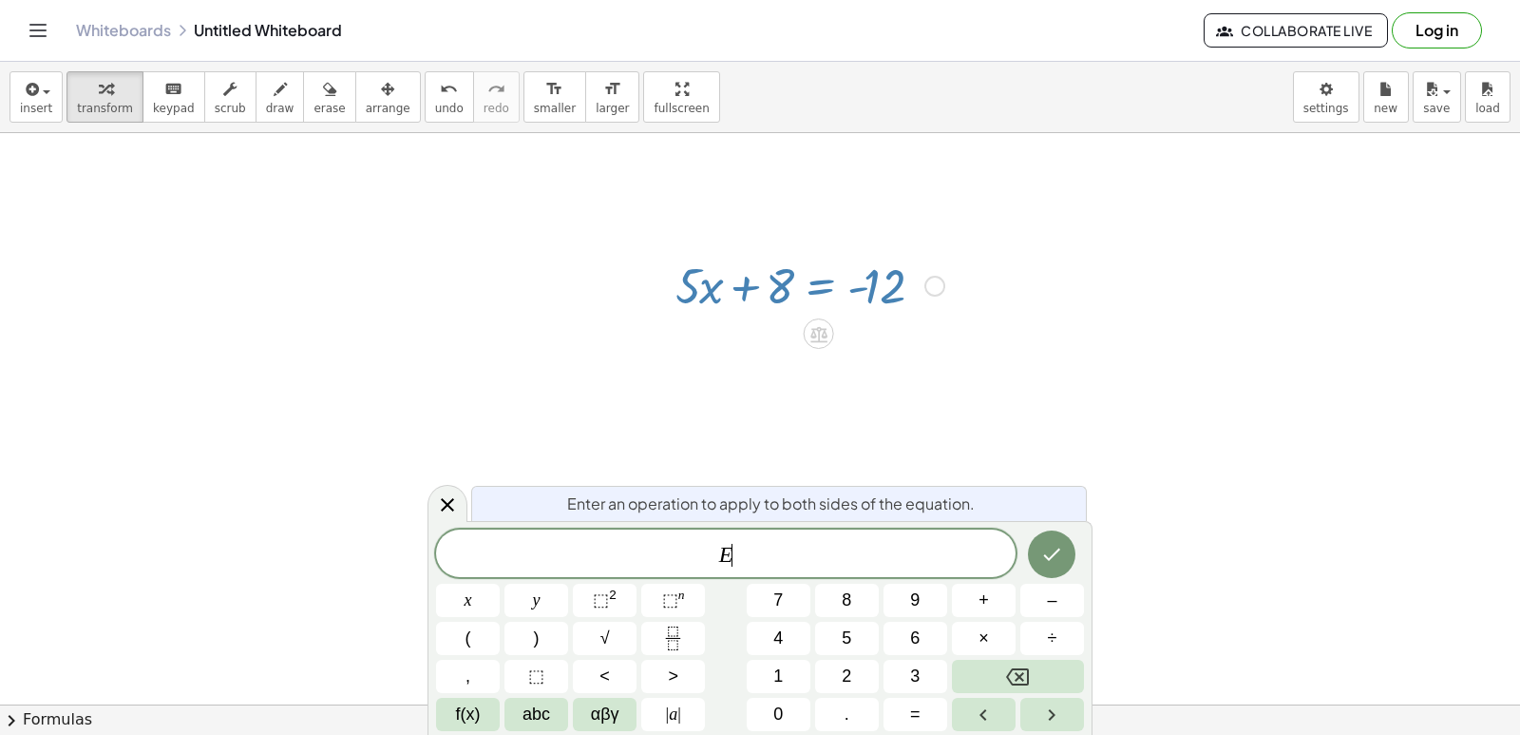
drag, startPoint x: 750, startPoint y: 291, endPoint x: 941, endPoint y: 397, distance: 218.6
click at [941, 397] on div "+ · 7 · x − 10 = 11 · 7 · x = + 11 + 10 · 7 · x = 21 x = · 21 · 7 x = 3 + · 5 ·…" at bounding box center [760, 196] width 1520 height 1266
click at [441, 492] on div at bounding box center [448, 503] width 40 height 37
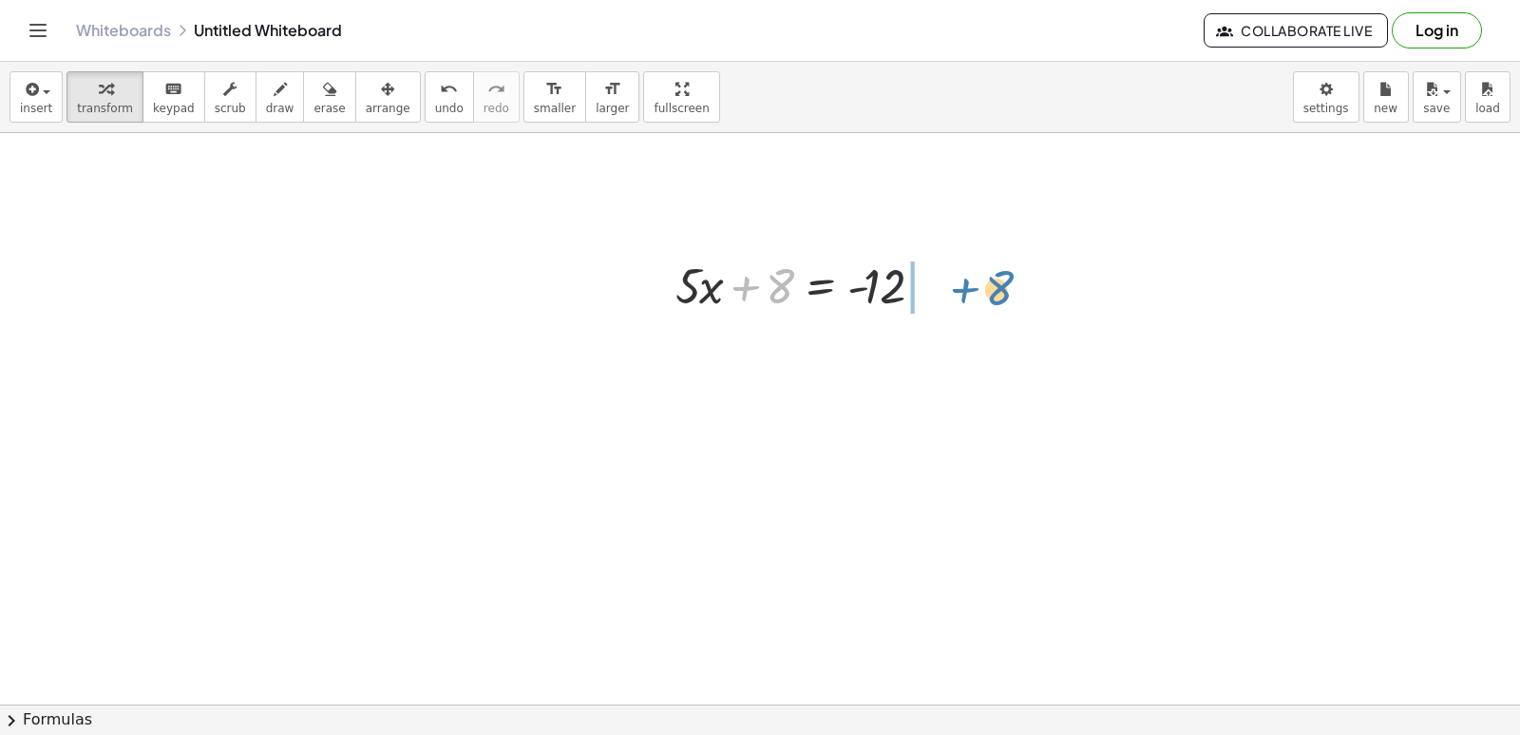
drag, startPoint x: 784, startPoint y: 270, endPoint x: 1003, endPoint y: 270, distance: 219.5
click at [1003, 270] on div "+ · 7 · x − 10 = 11 · 7 · x = + 11 + 10 · 7 · x = 21 x = · 21 · 7 x = 3 + 8 + ·…" at bounding box center [760, 196] width 1520 height 1266
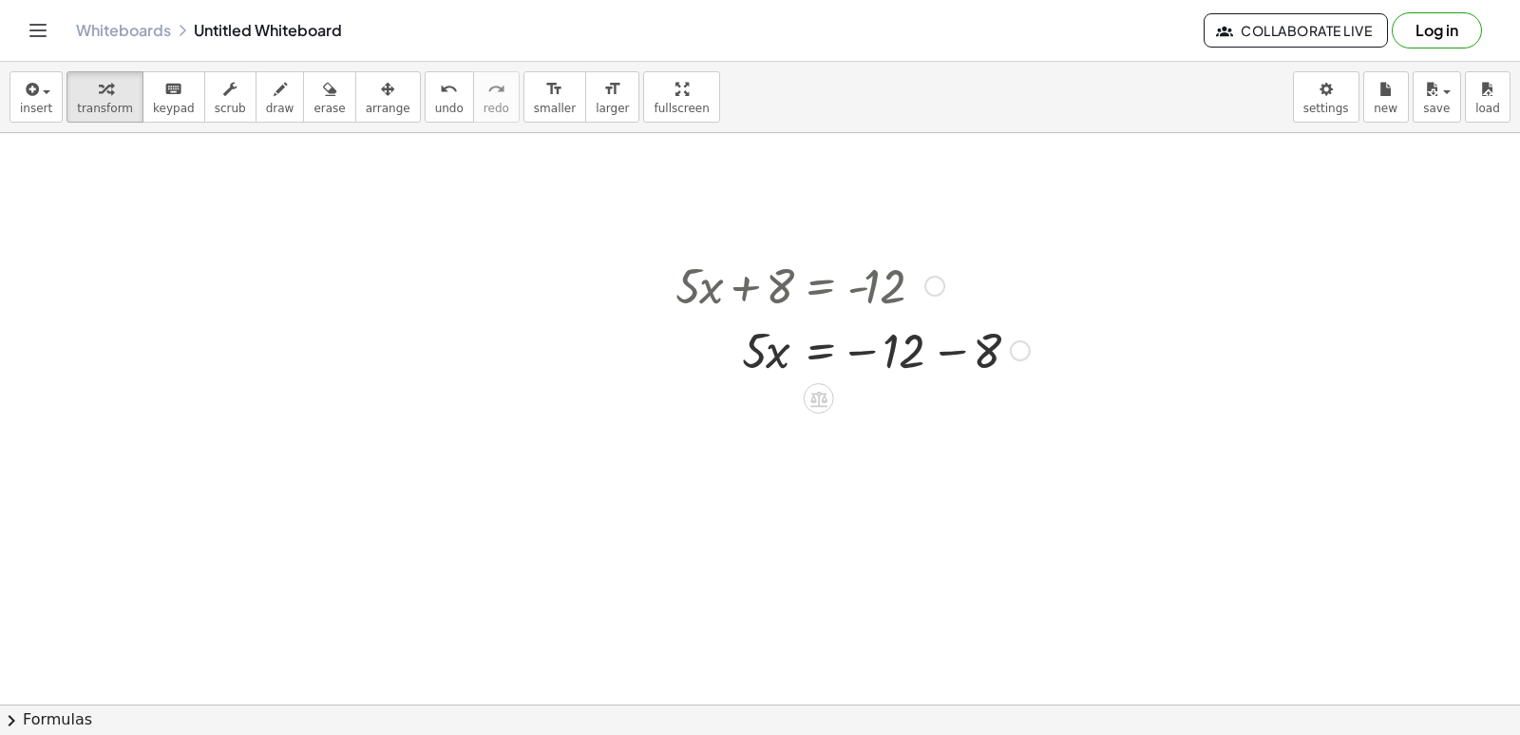
click at [947, 342] on div at bounding box center [852, 348] width 373 height 65
drag, startPoint x: 747, startPoint y: 413, endPoint x: 738, endPoint y: 409, distance: 9.8
click at [738, 409] on div at bounding box center [852, 413] width 373 height 65
drag, startPoint x: 747, startPoint y: 404, endPoint x: 888, endPoint y: 469, distance: 156.0
click at [888, 469] on div "+ · 7 · x − 10 = 11 · 7 · x = + 11 + 10 · 7 · x = 21 x = · 21 · 7 x = 3 + · 5 ·…" at bounding box center [760, 196] width 1520 height 1266
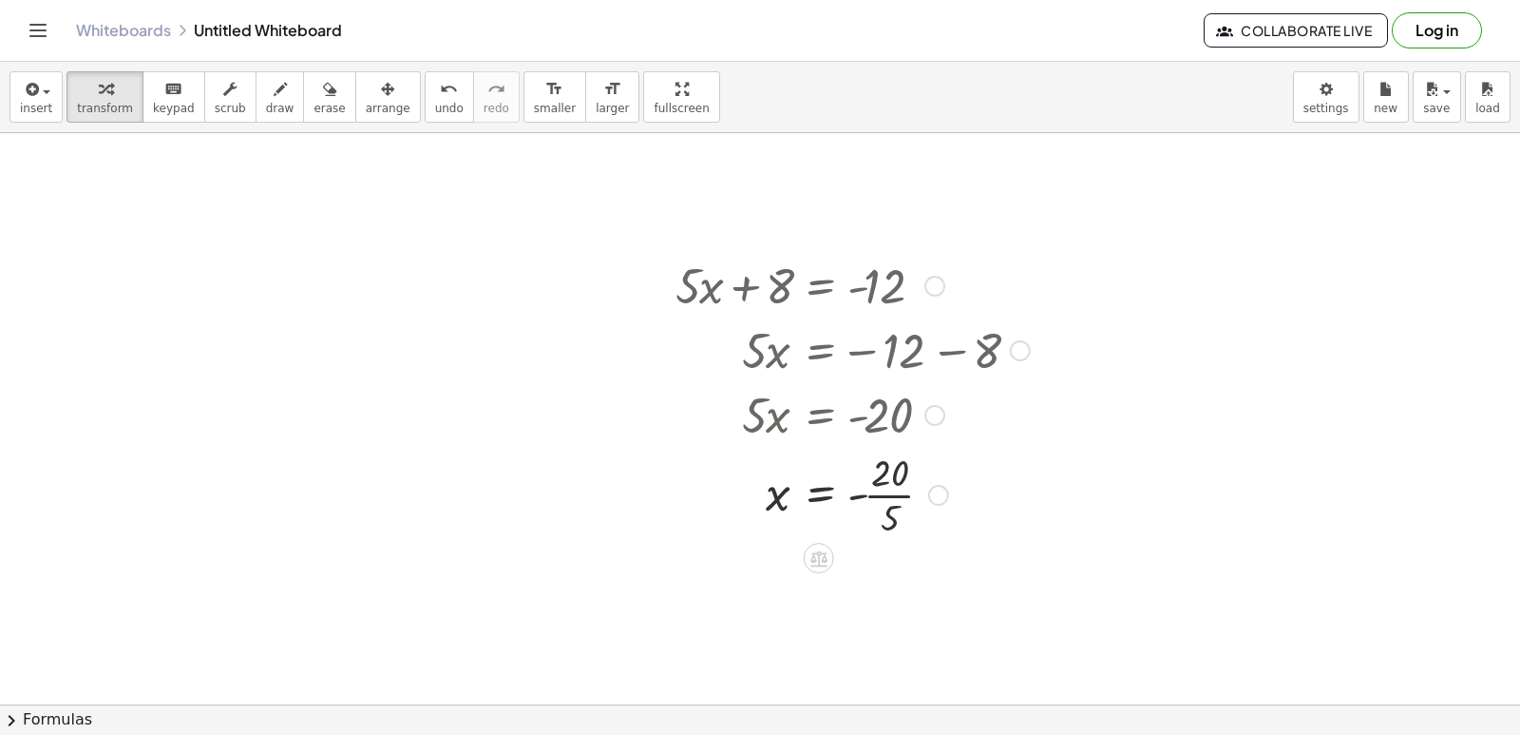
click at [875, 488] on div at bounding box center [852, 493] width 373 height 95
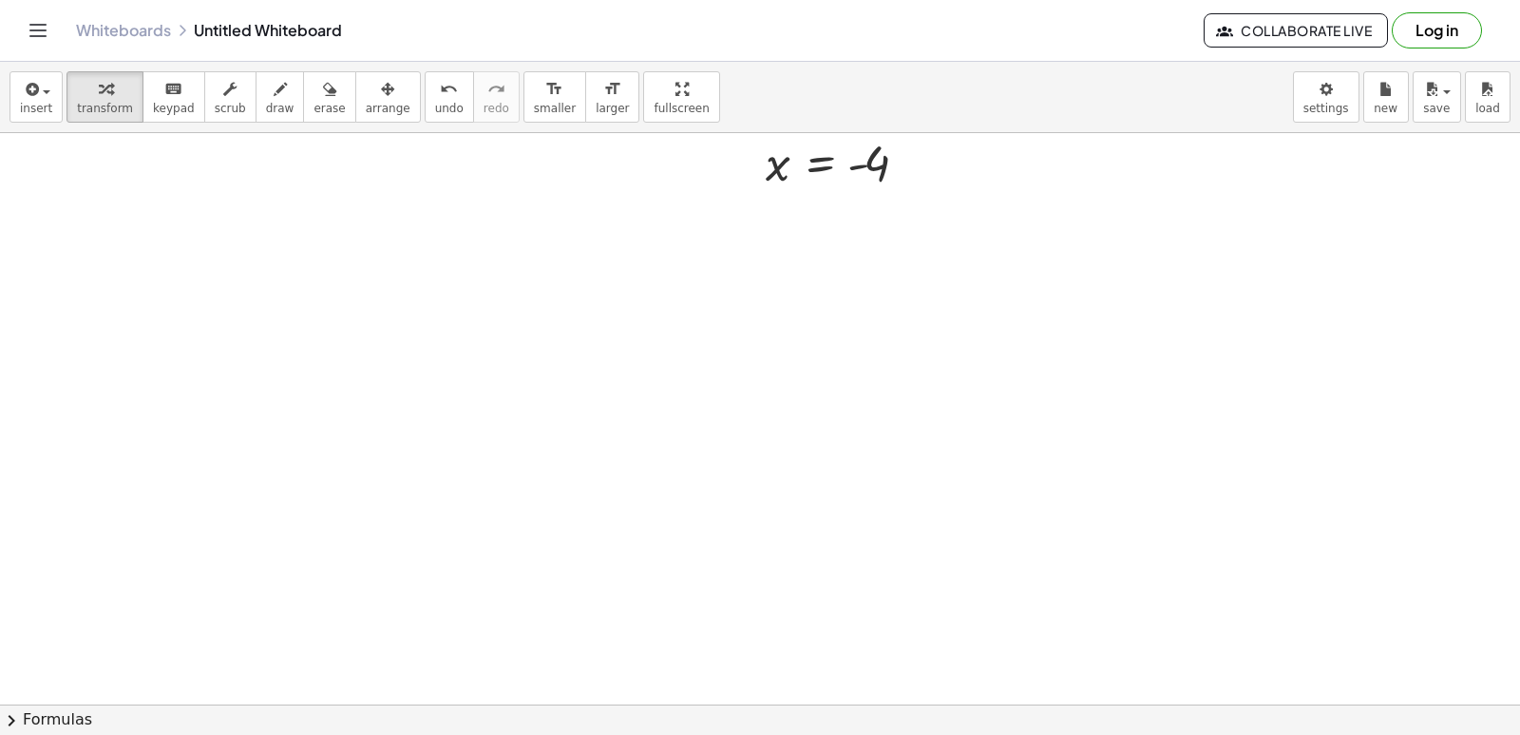
scroll to position [1075, 0]
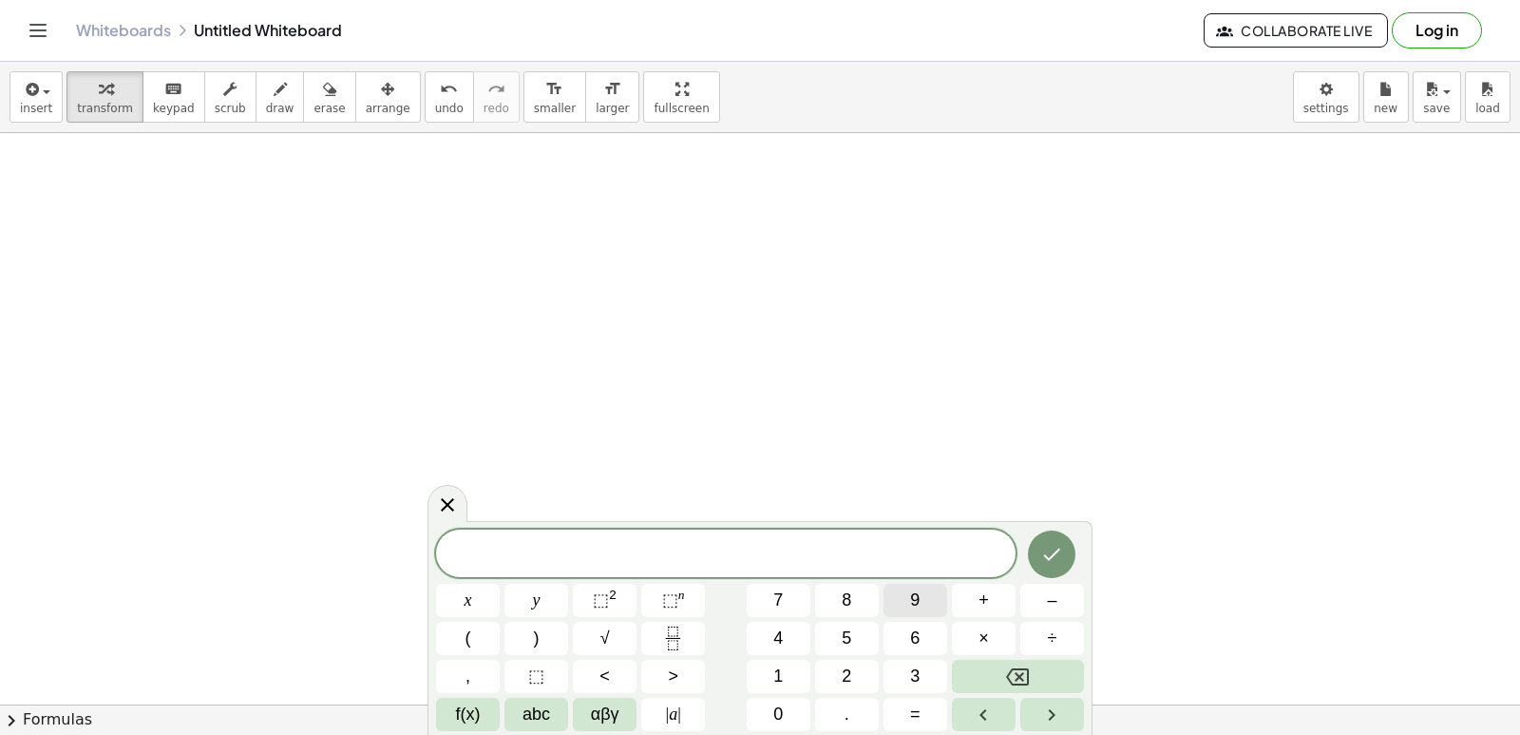
click at [902, 586] on button "9" at bounding box center [916, 599] width 64 height 33
click at [989, 607] on button "+" at bounding box center [984, 599] width 64 height 33
click at [775, 683] on span "1" at bounding box center [778, 676] width 10 height 26
click at [858, 649] on button "5" at bounding box center [847, 637] width 64 height 33
click at [911, 723] on span "=" at bounding box center [915, 714] width 10 height 26
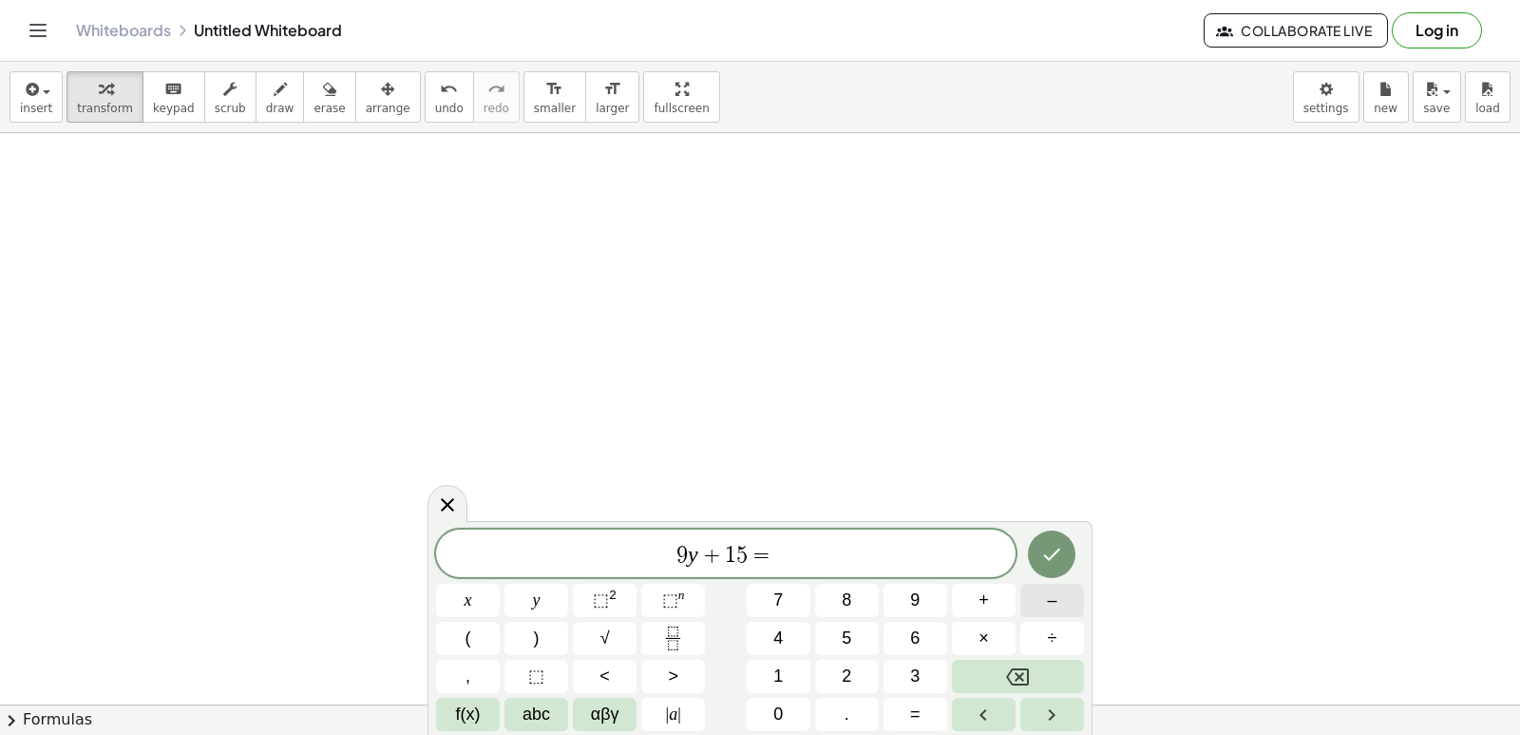
click at [1037, 596] on button "–" at bounding box center [1053, 599] width 64 height 33
click at [821, 676] on button "2" at bounding box center [847, 675] width 64 height 33
click at [767, 658] on div "9 y + 1 5 = − 2 ​ x y ⬚ 2 ⬚ n 7 8 9 + – ( ) √ 4 5 6 × ÷ , ⬚ < > 1 2 3 f(x) abc …" at bounding box center [760, 629] width 648 height 201
click at [784, 675] on button "1" at bounding box center [779, 675] width 64 height 33
click at [1050, 555] on icon "Done" at bounding box center [1051, 554] width 23 height 23
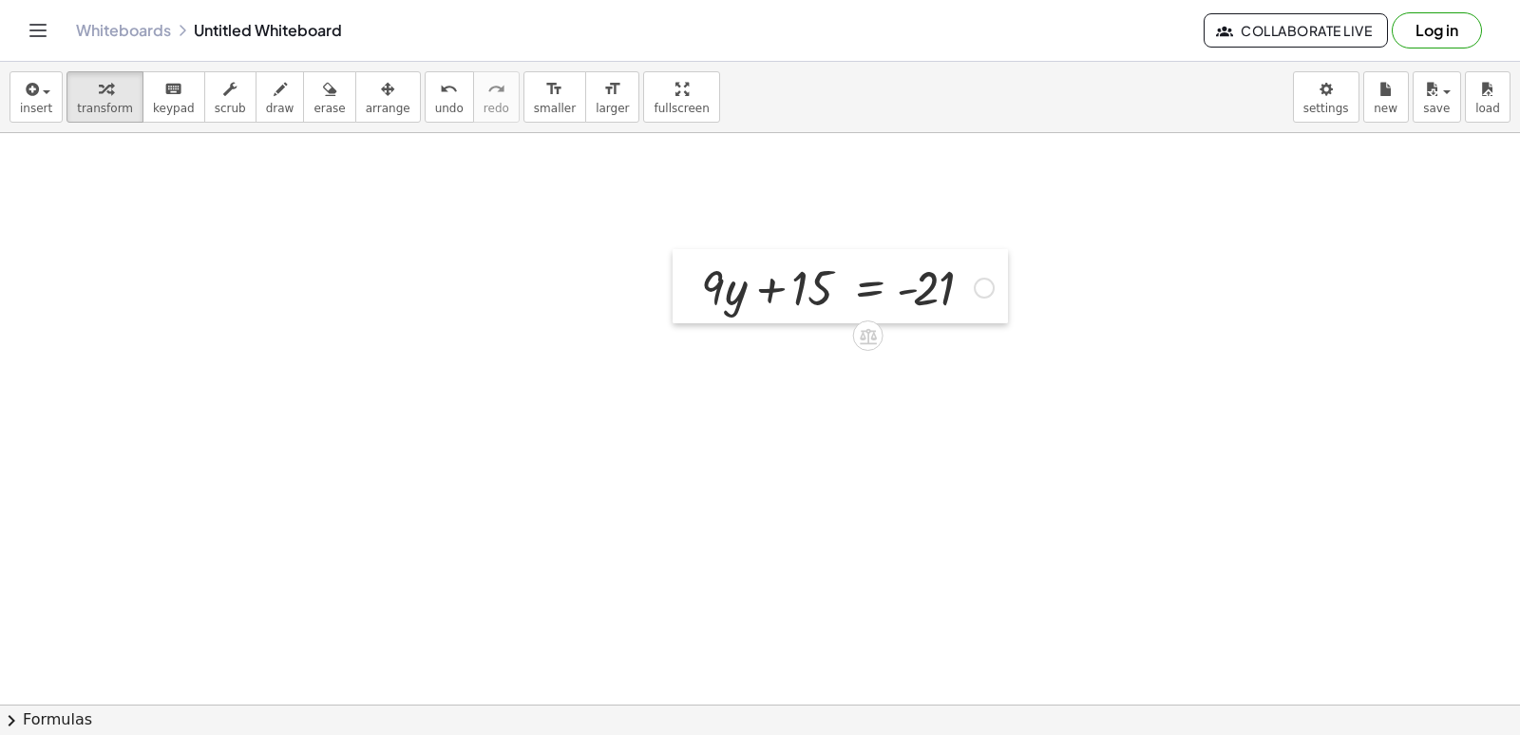
drag, startPoint x: 712, startPoint y: 502, endPoint x: 688, endPoint y: 268, distance: 235.0
click at [688, 268] on div at bounding box center [687, 286] width 29 height 74
drag, startPoint x: 799, startPoint y: 281, endPoint x: 1002, endPoint y: 288, distance: 203.5
click at [1002, 288] on div at bounding box center [848, 286] width 312 height 65
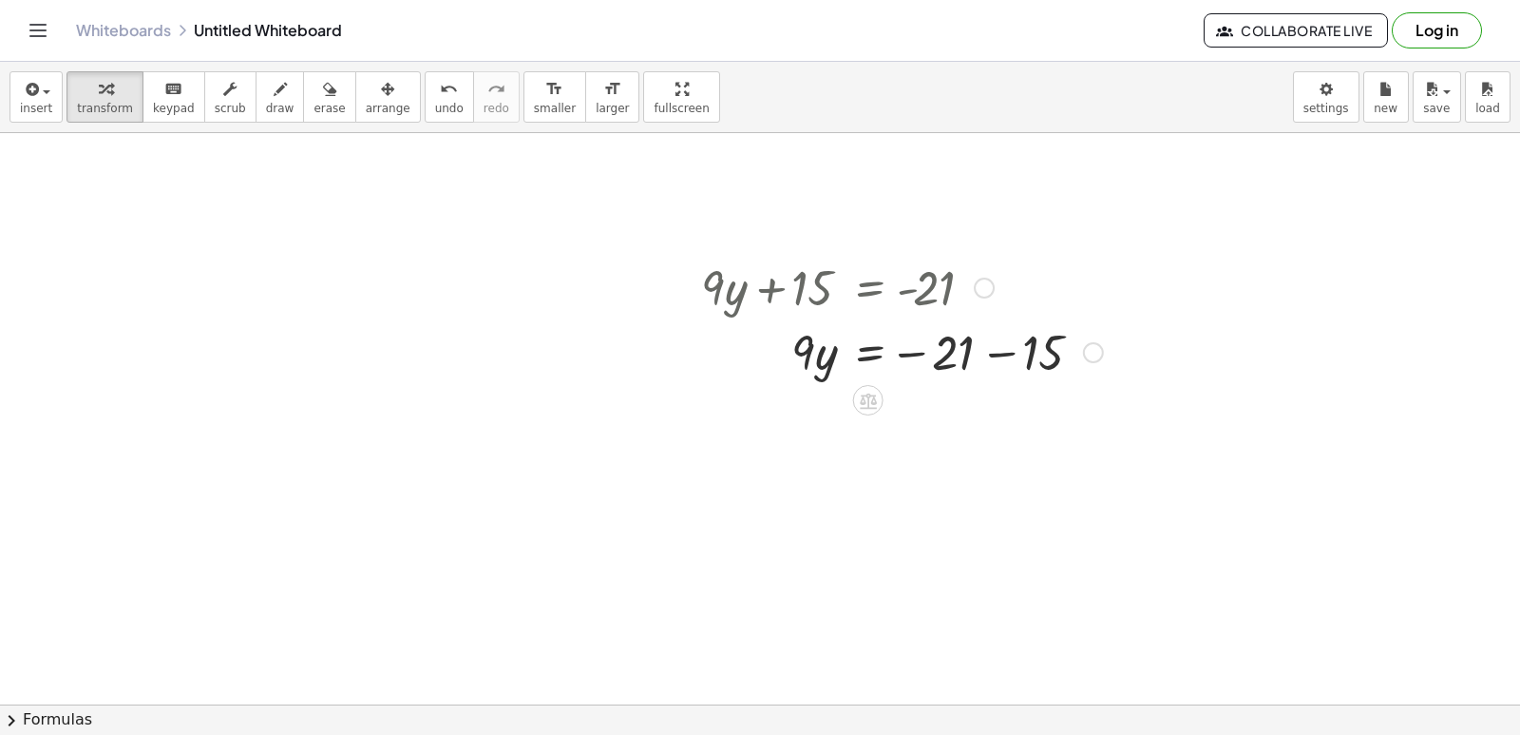
click at [1004, 351] on div at bounding box center [902, 350] width 421 height 65
drag, startPoint x: 795, startPoint y: 409, endPoint x: 941, endPoint y: 453, distance: 152.1
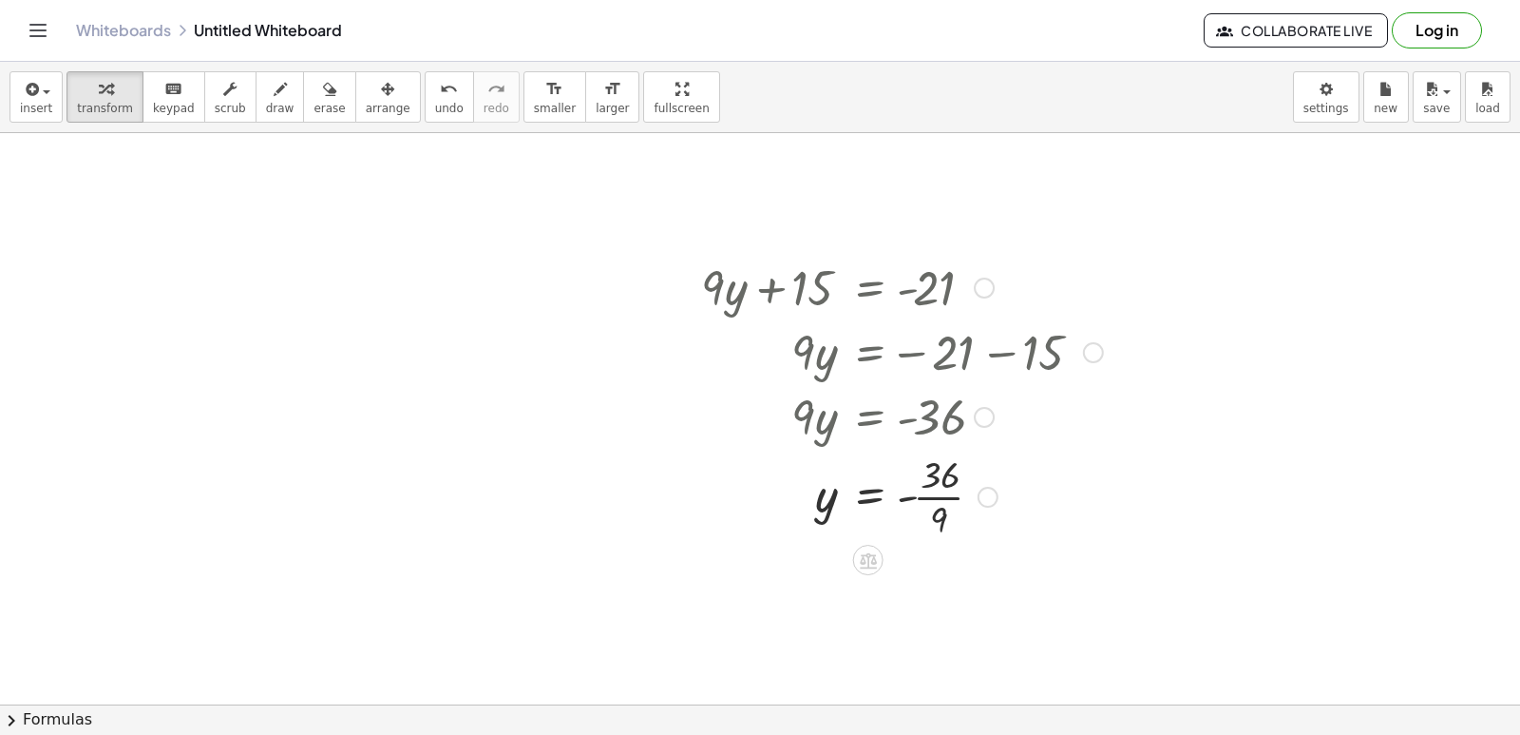
click at [920, 495] on div at bounding box center [902, 495] width 421 height 95
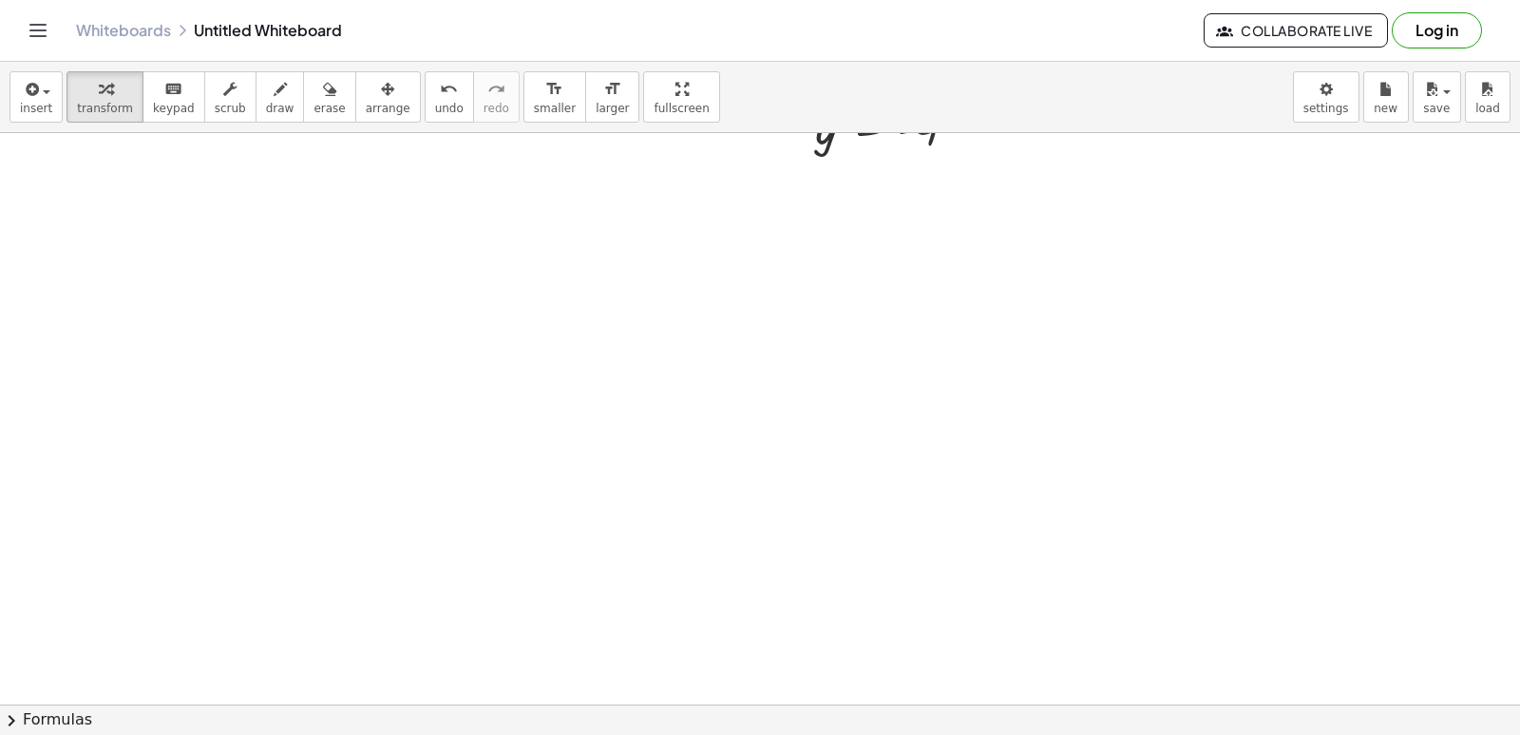
scroll to position [1617, 0]
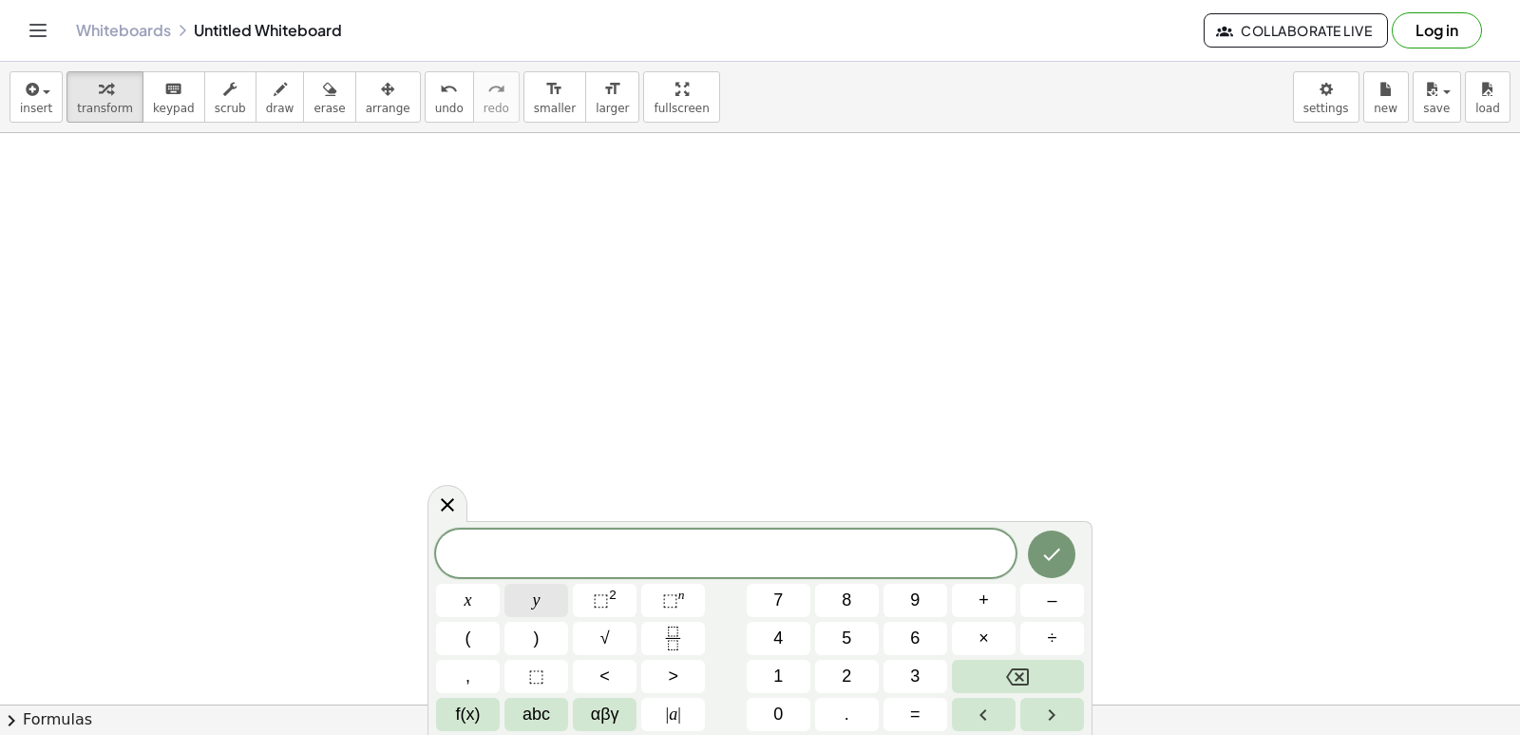
click at [540, 598] on button "y" at bounding box center [537, 599] width 64 height 33
click at [980, 615] on button "+" at bounding box center [984, 599] width 64 height 33
click at [837, 682] on button "2" at bounding box center [847, 675] width 64 height 33
click at [897, 712] on button "=" at bounding box center [916, 713] width 64 height 33
click at [758, 682] on button "1" at bounding box center [779, 675] width 64 height 33
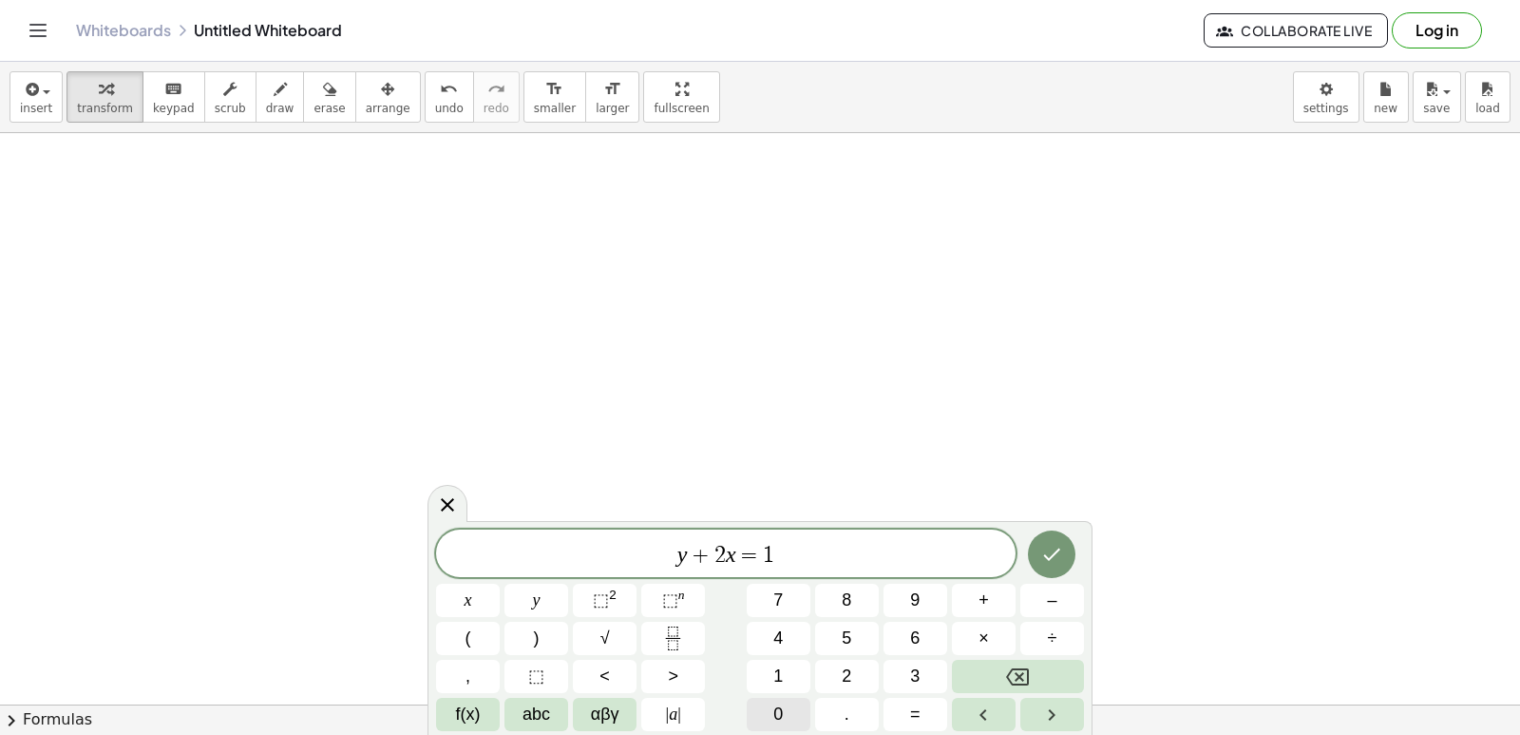
click at [776, 722] on span "0" at bounding box center [778, 714] width 10 height 26
click at [1042, 539] on button "Done" at bounding box center [1052, 554] width 48 height 48
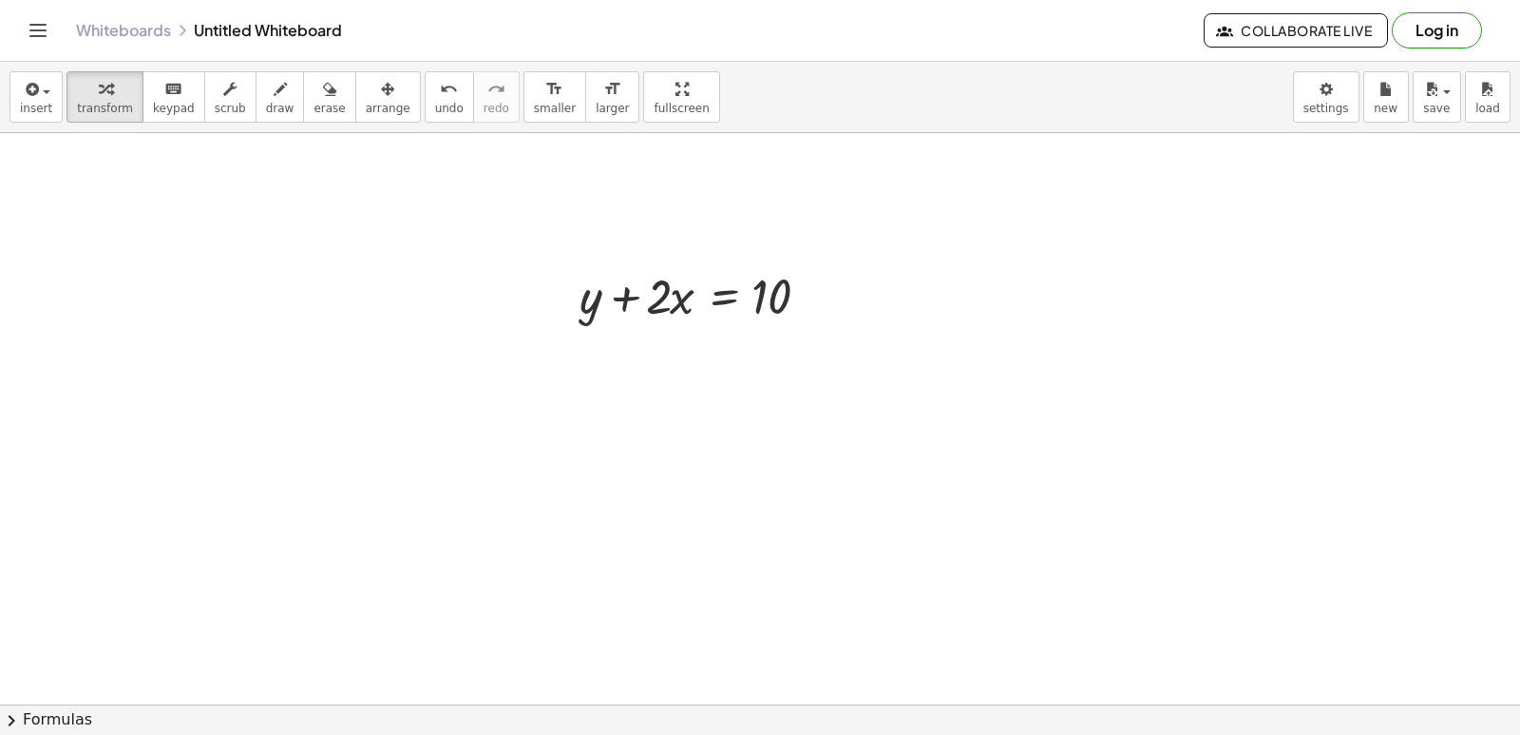
drag, startPoint x: 523, startPoint y: 308, endPoint x: 550, endPoint y: 293, distance: 31.5
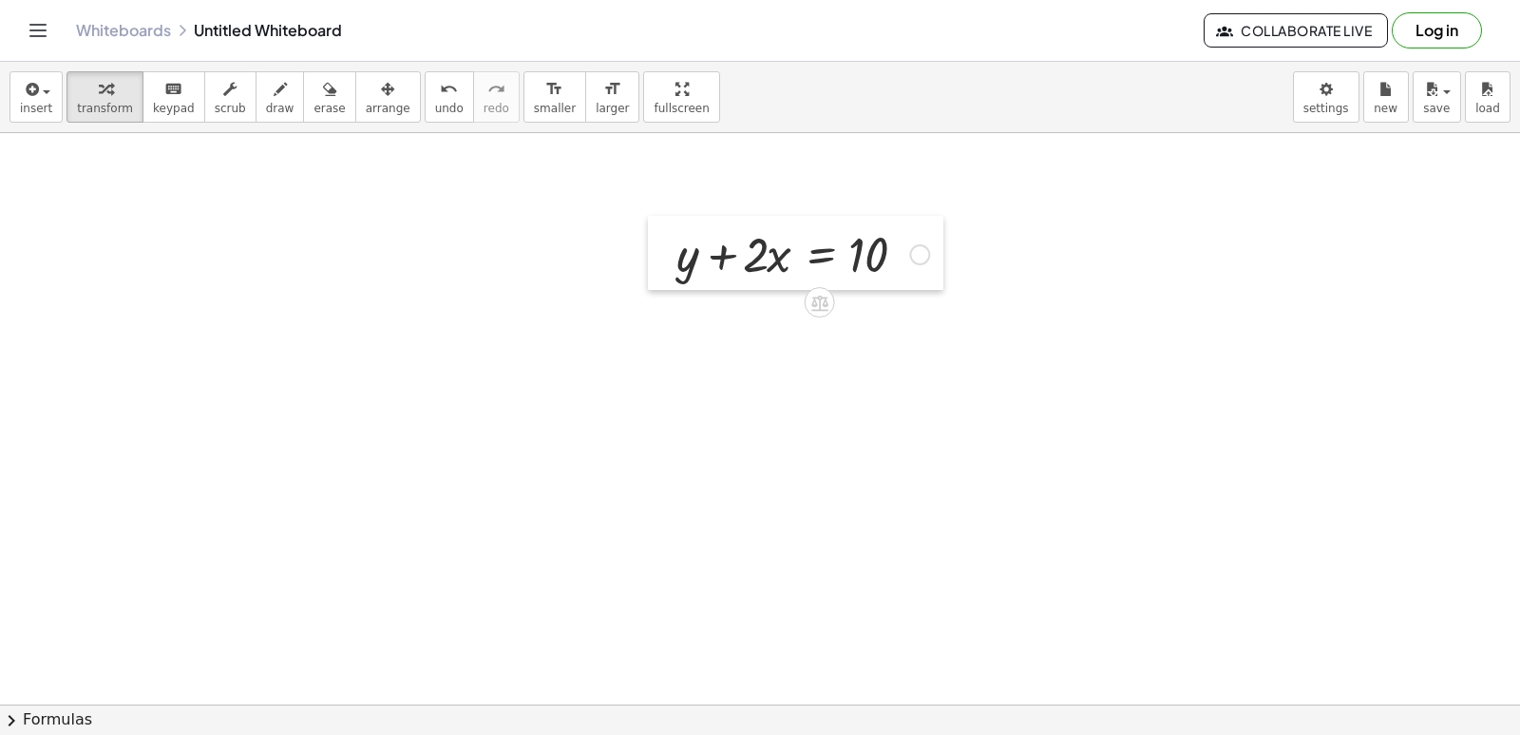
drag, startPoint x: 565, startPoint y: 291, endPoint x: 662, endPoint y: 249, distance: 105.6
click at [662, 249] on div at bounding box center [662, 253] width 29 height 74
click at [723, 254] on div at bounding box center [803, 252] width 272 height 65
click at [756, 254] on div at bounding box center [803, 252] width 272 height 65
drag, startPoint x: 754, startPoint y: 252, endPoint x: 892, endPoint y: 256, distance: 138.8
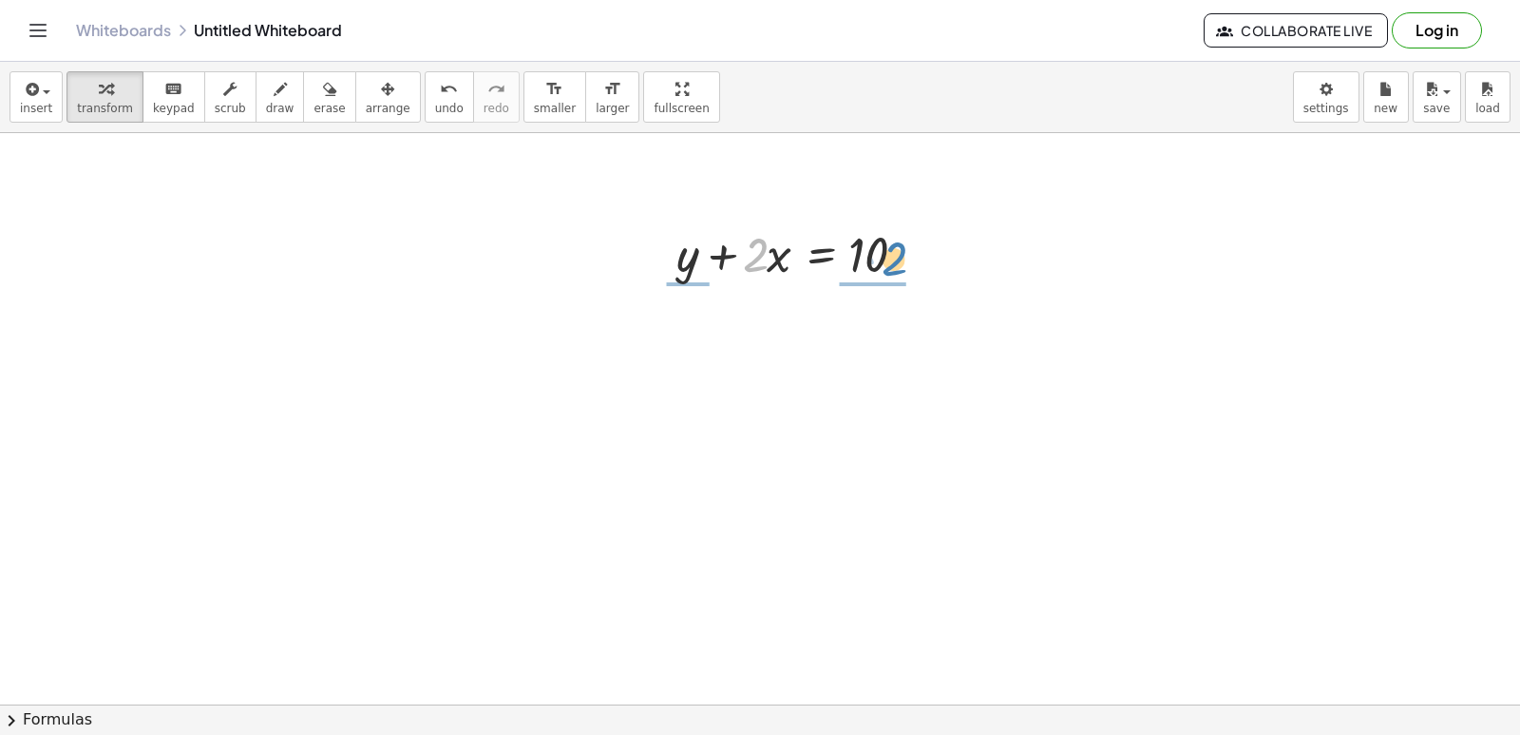
click at [892, 256] on div at bounding box center [803, 252] width 272 height 65
click at [919, 335] on div at bounding box center [923, 334] width 21 height 21
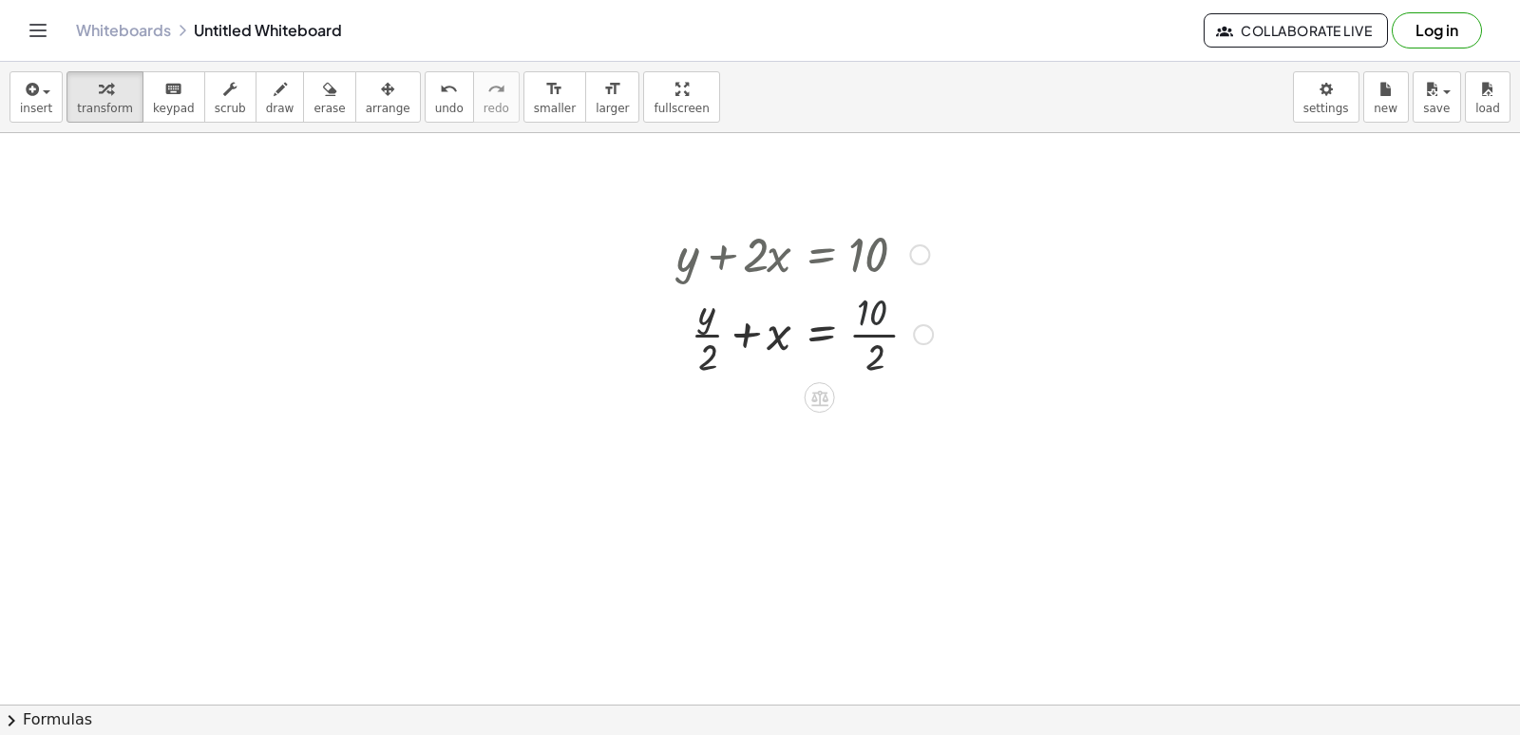
click at [890, 312] on div at bounding box center [805, 332] width 276 height 95
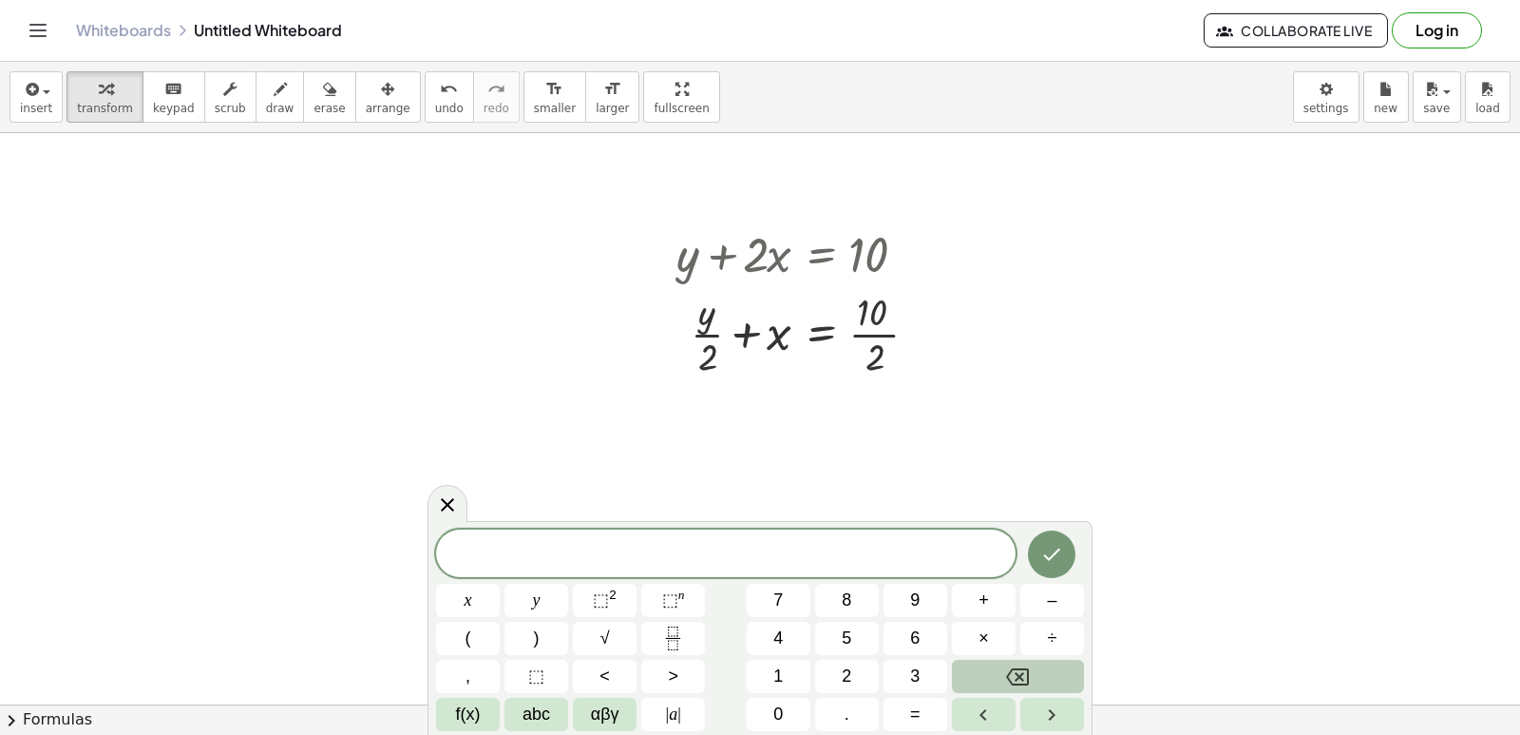
click at [1005, 674] on button "Backspace" at bounding box center [1018, 675] width 132 height 33
click at [896, 309] on div at bounding box center [805, 332] width 276 height 95
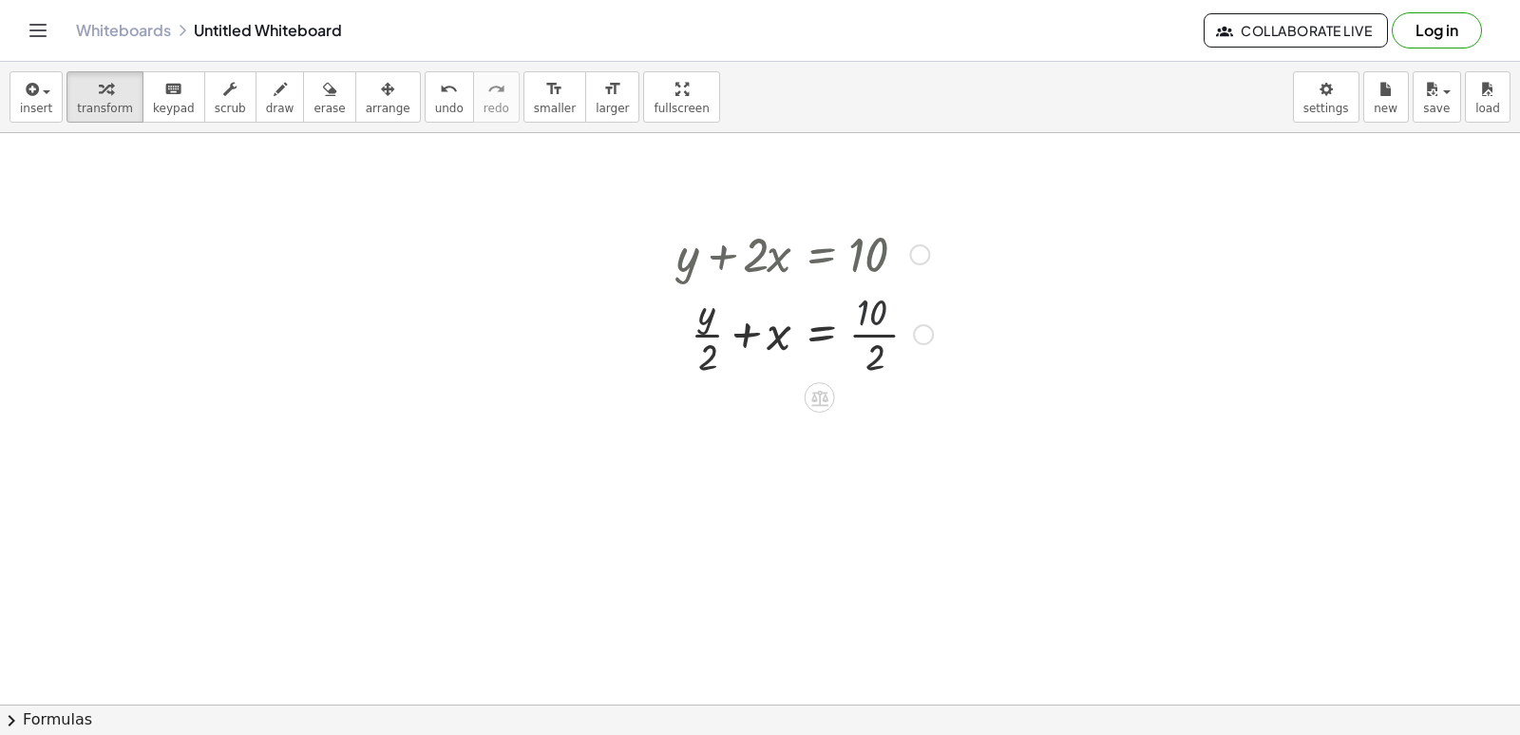
click at [901, 323] on div at bounding box center [805, 332] width 276 height 95
click at [923, 339] on div "Transform line Copy line as LaTeX Copy derivation as LaTeX Expand new lines: On" at bounding box center [923, 334] width 21 height 21
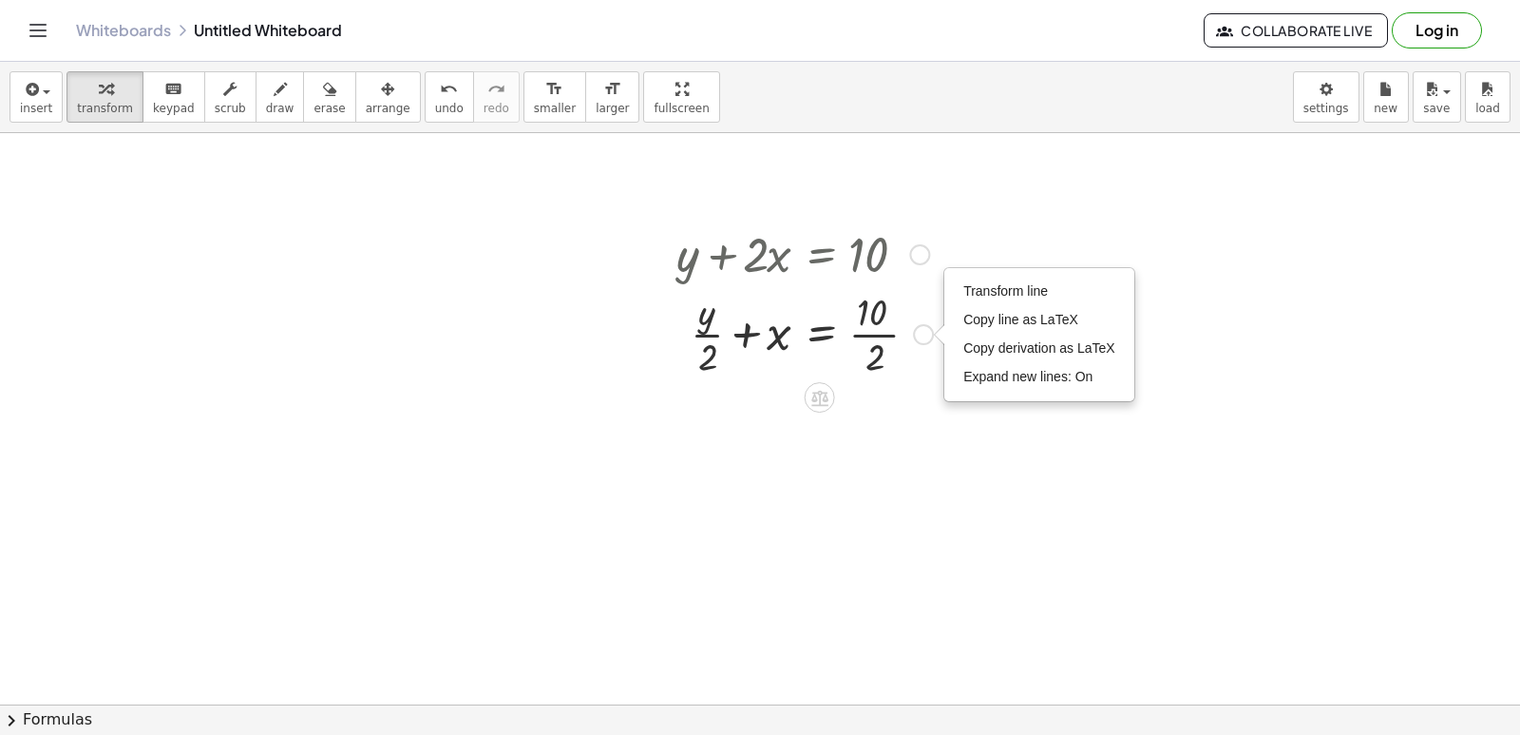
click at [915, 334] on div "Transform line Copy line as LaTeX Copy derivation as LaTeX Expand new lines: On" at bounding box center [923, 334] width 21 height 21
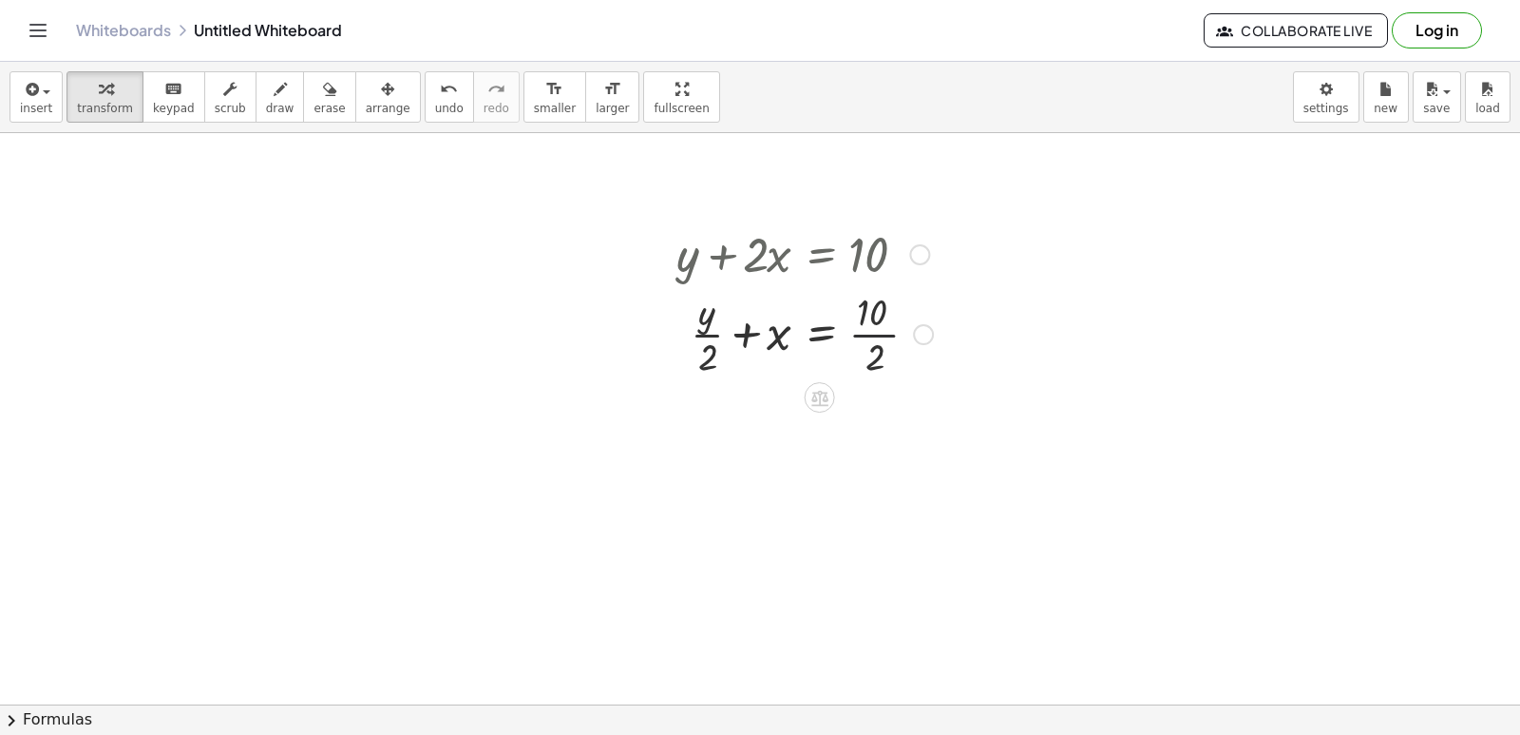
click at [867, 331] on div at bounding box center [805, 332] width 276 height 95
drag, startPoint x: 748, startPoint y: 414, endPoint x: 752, endPoint y: 393, distance: 21.2
click at [751, 393] on div at bounding box center [805, 427] width 276 height 95
click at [739, 430] on div at bounding box center [805, 427] width 276 height 95
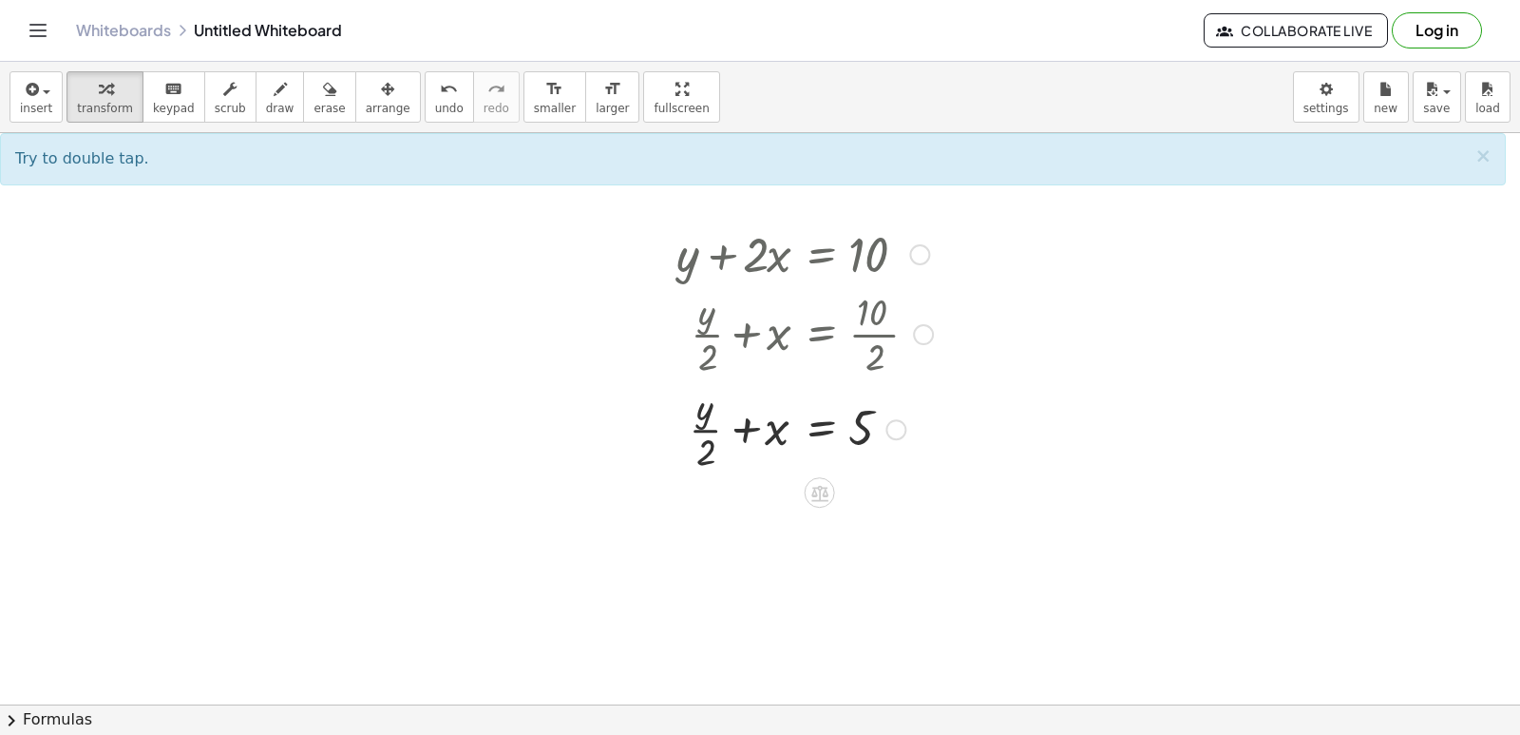
click at [750, 429] on div at bounding box center [805, 427] width 276 height 95
drag, startPoint x: 701, startPoint y: 450, endPoint x: 855, endPoint y: 478, distance: 156.4
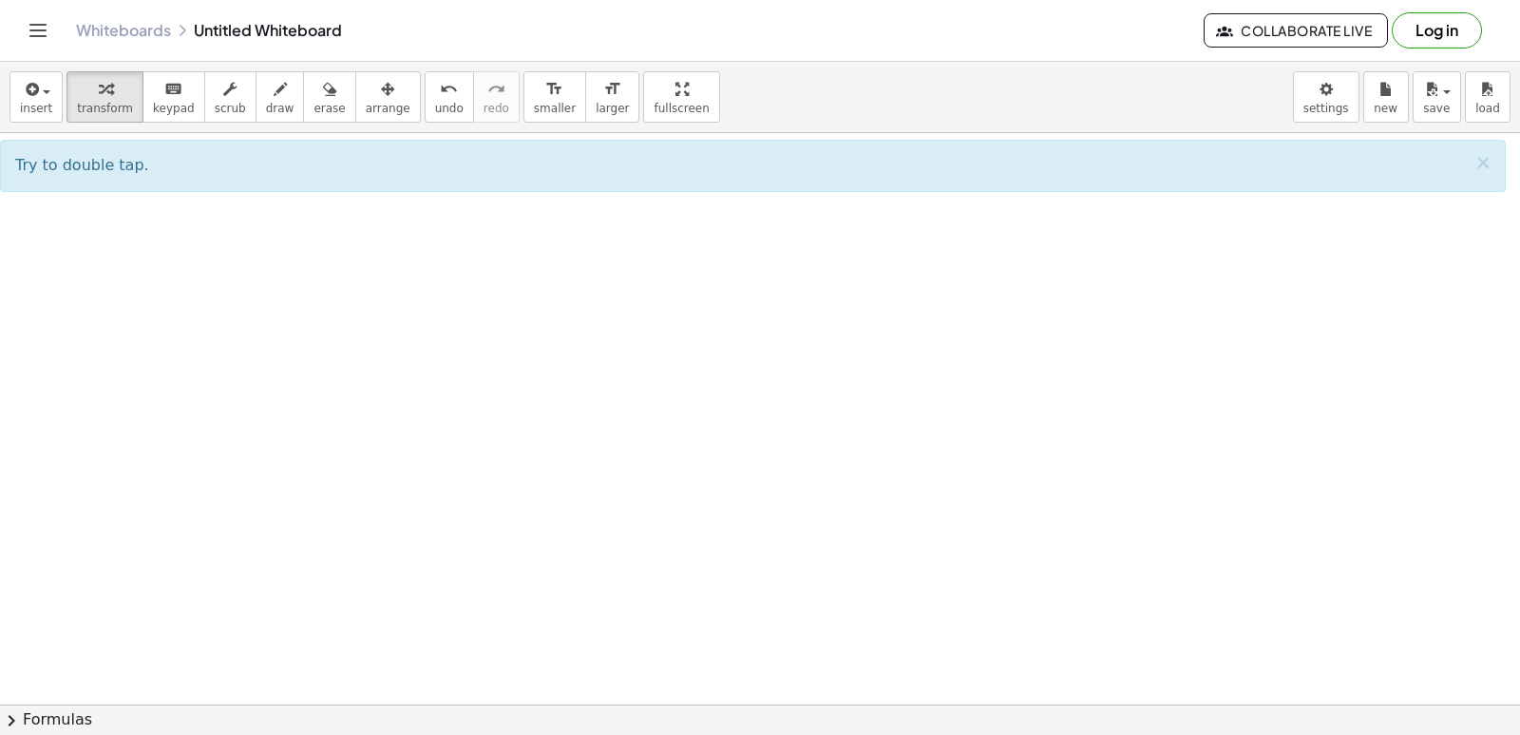
scroll to position [2092, 0]
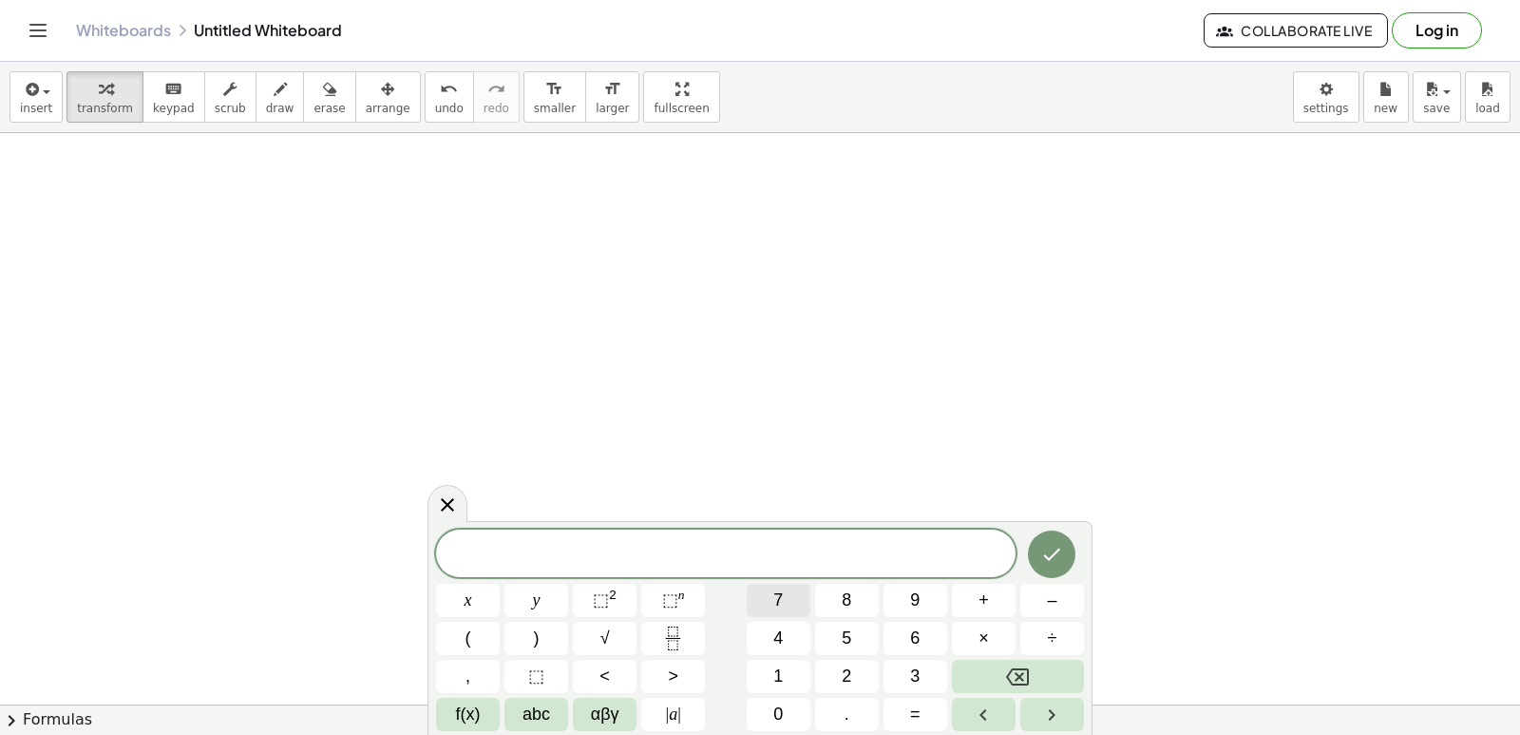
click at [768, 607] on button "7" at bounding box center [779, 599] width 64 height 33
click at [993, 590] on button "+" at bounding box center [984, 599] width 64 height 33
click at [761, 642] on button "4" at bounding box center [779, 637] width 64 height 33
click at [544, 603] on button "y" at bounding box center [537, 599] width 64 height 33
click at [927, 720] on button "=" at bounding box center [916, 713] width 64 height 33
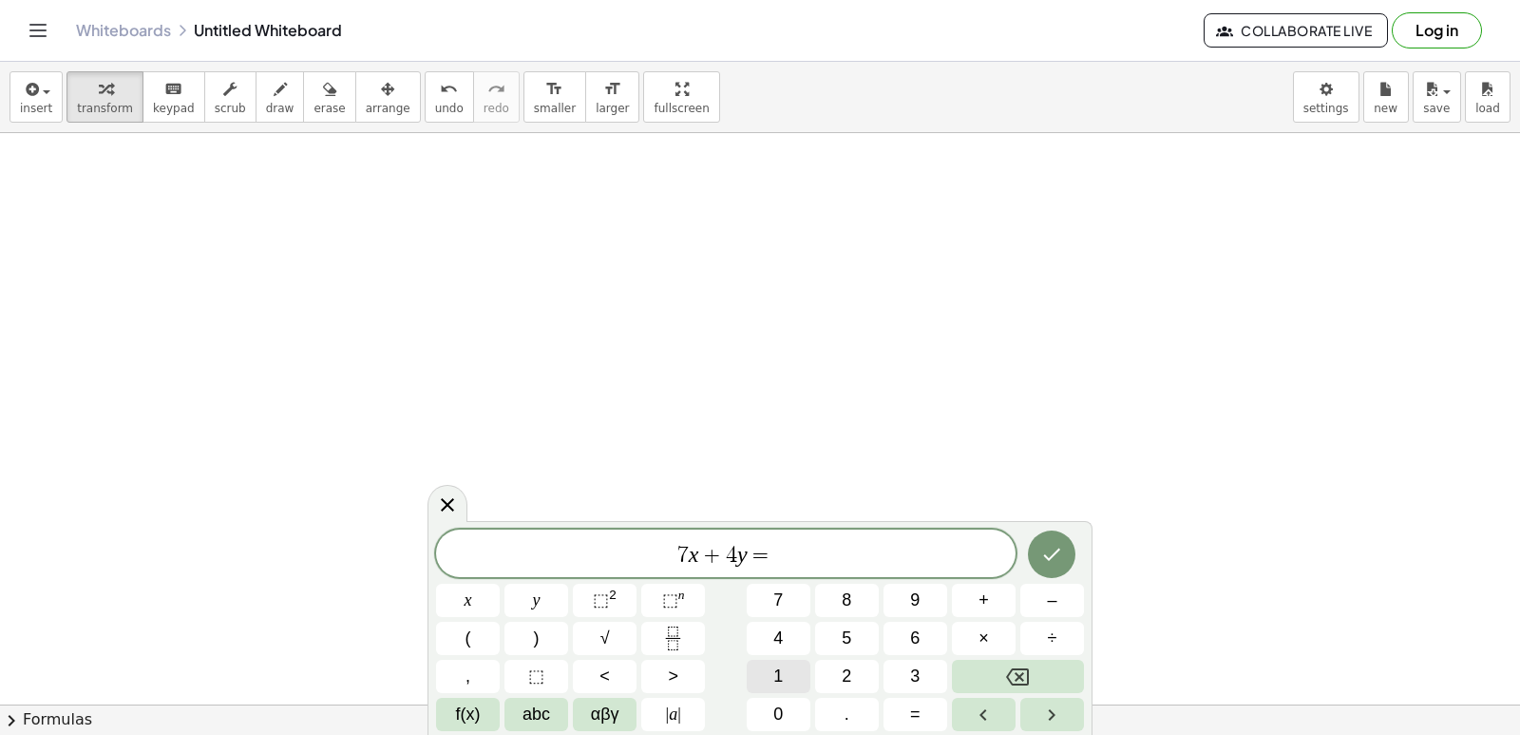
click at [768, 682] on button "1" at bounding box center [779, 675] width 64 height 33
click at [1042, 563] on icon "Done" at bounding box center [1051, 554] width 23 height 23
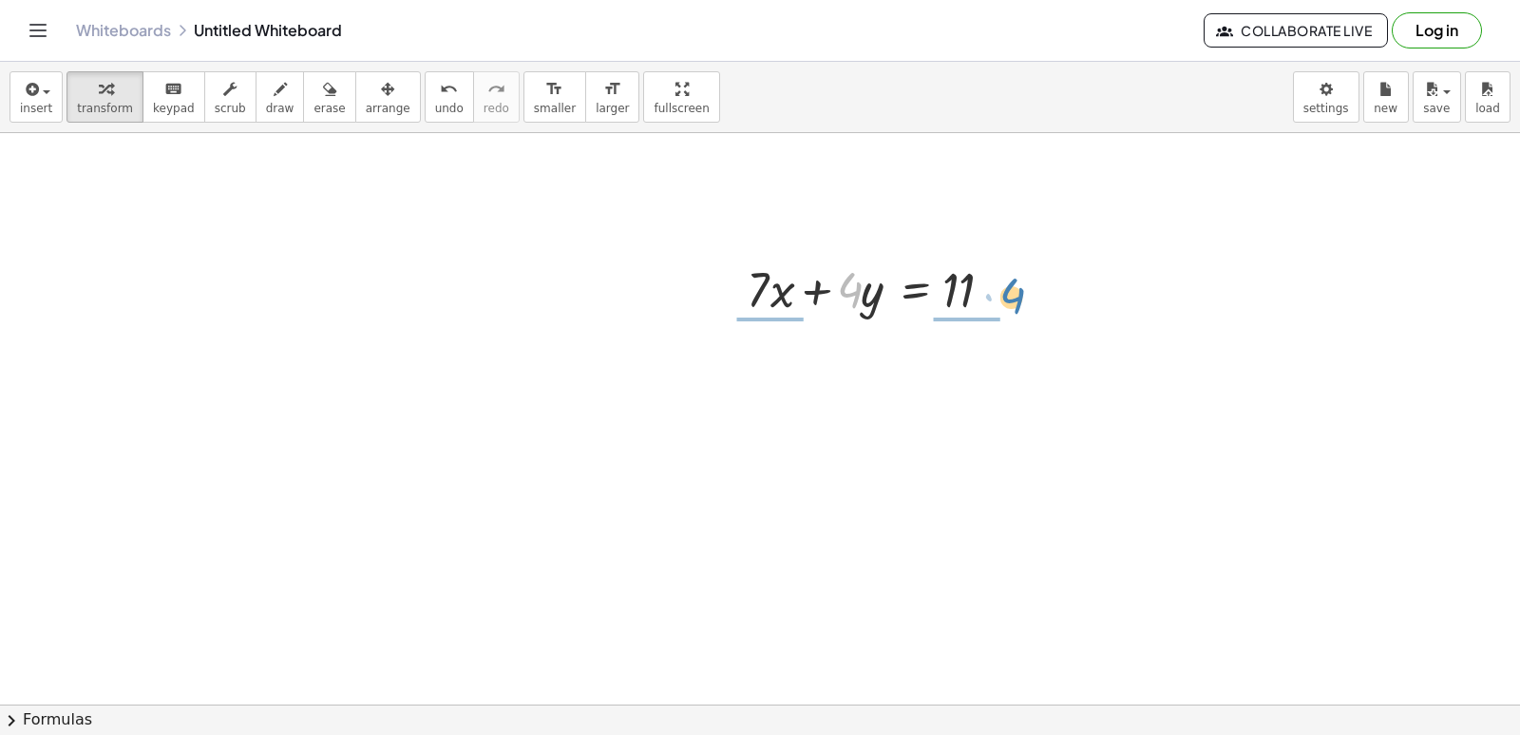
drag, startPoint x: 856, startPoint y: 289, endPoint x: 1019, endPoint y: 296, distance: 162.6
click at [1019, 296] on div at bounding box center [885, 288] width 296 height 65
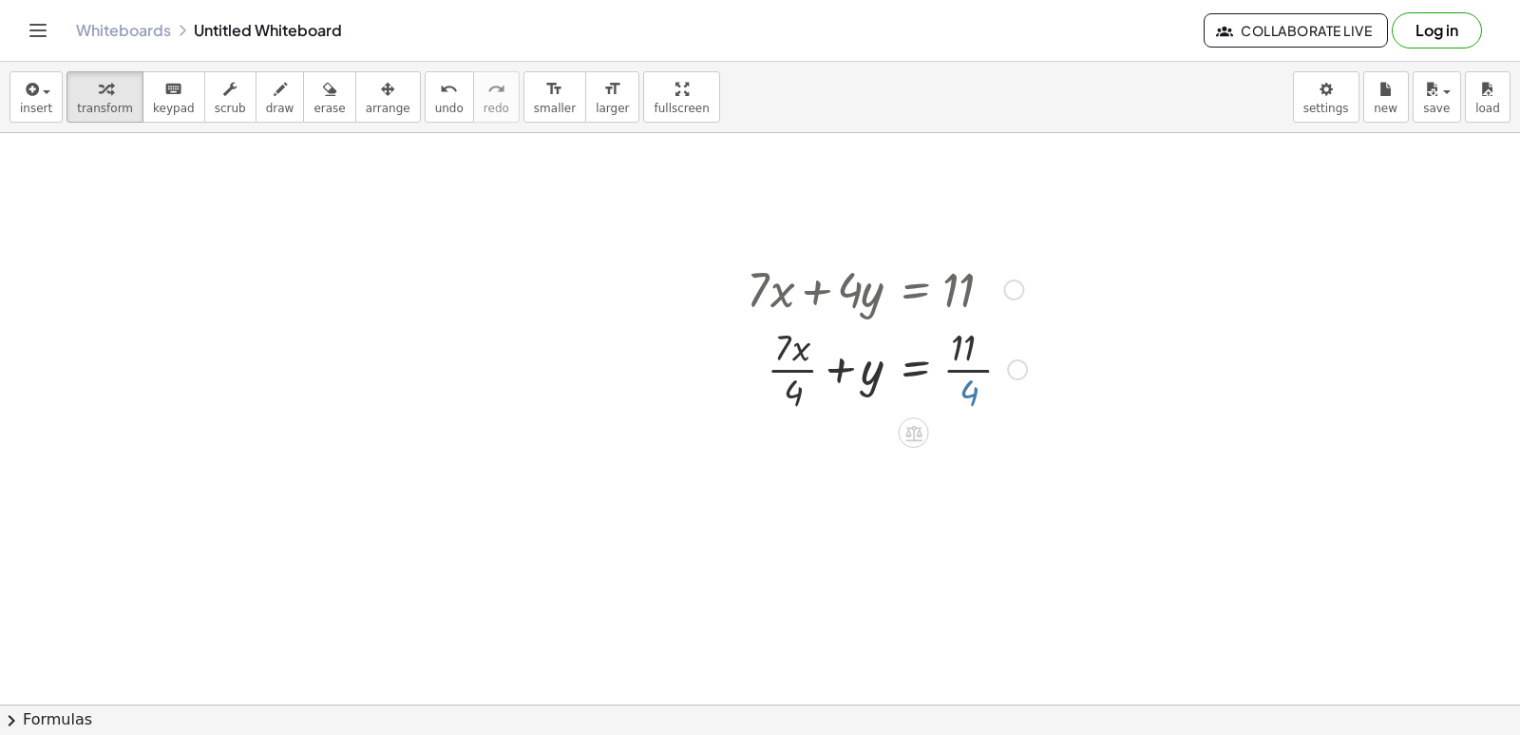
click at [986, 400] on div at bounding box center [886, 367] width 299 height 95
click at [835, 356] on div at bounding box center [886, 367] width 299 height 95
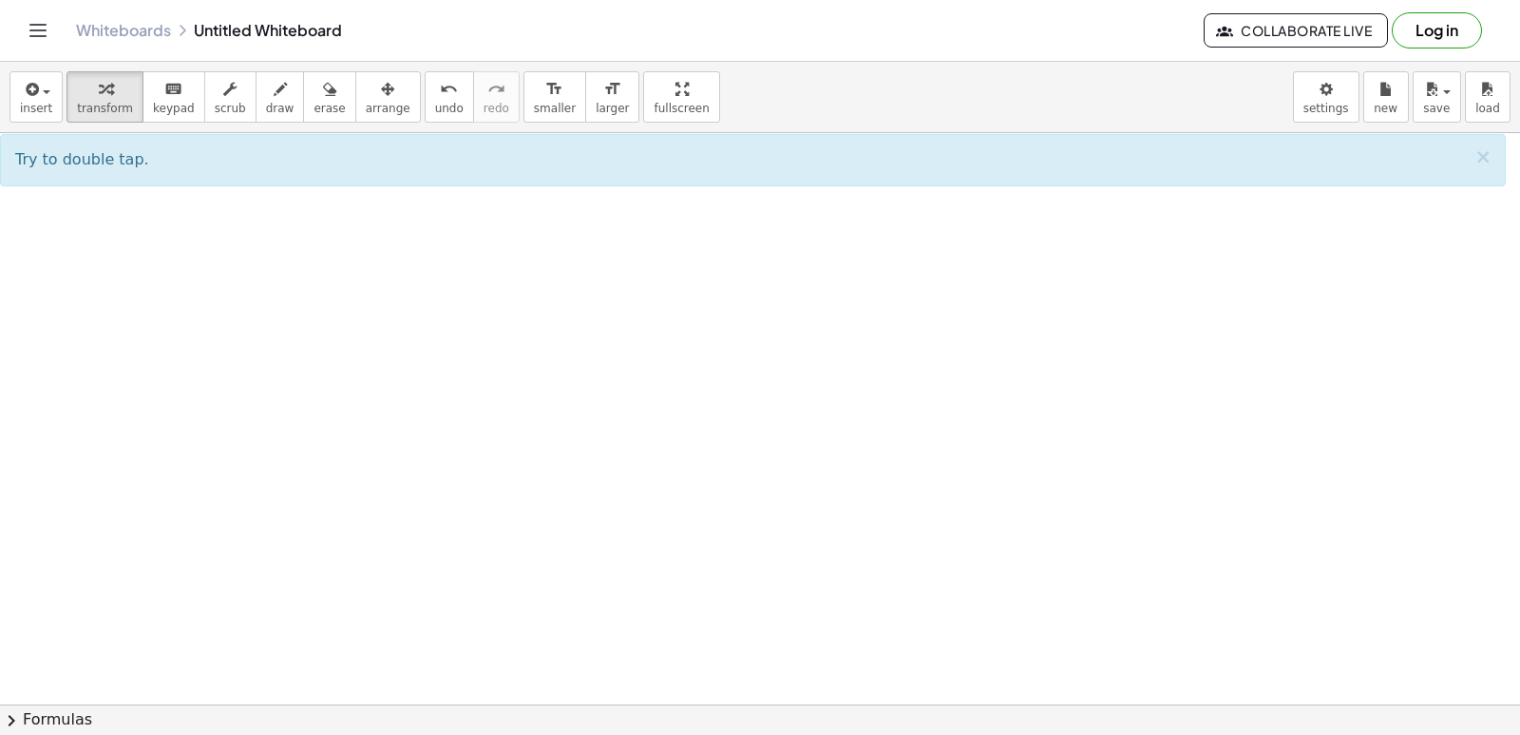
scroll to position [2472, 0]
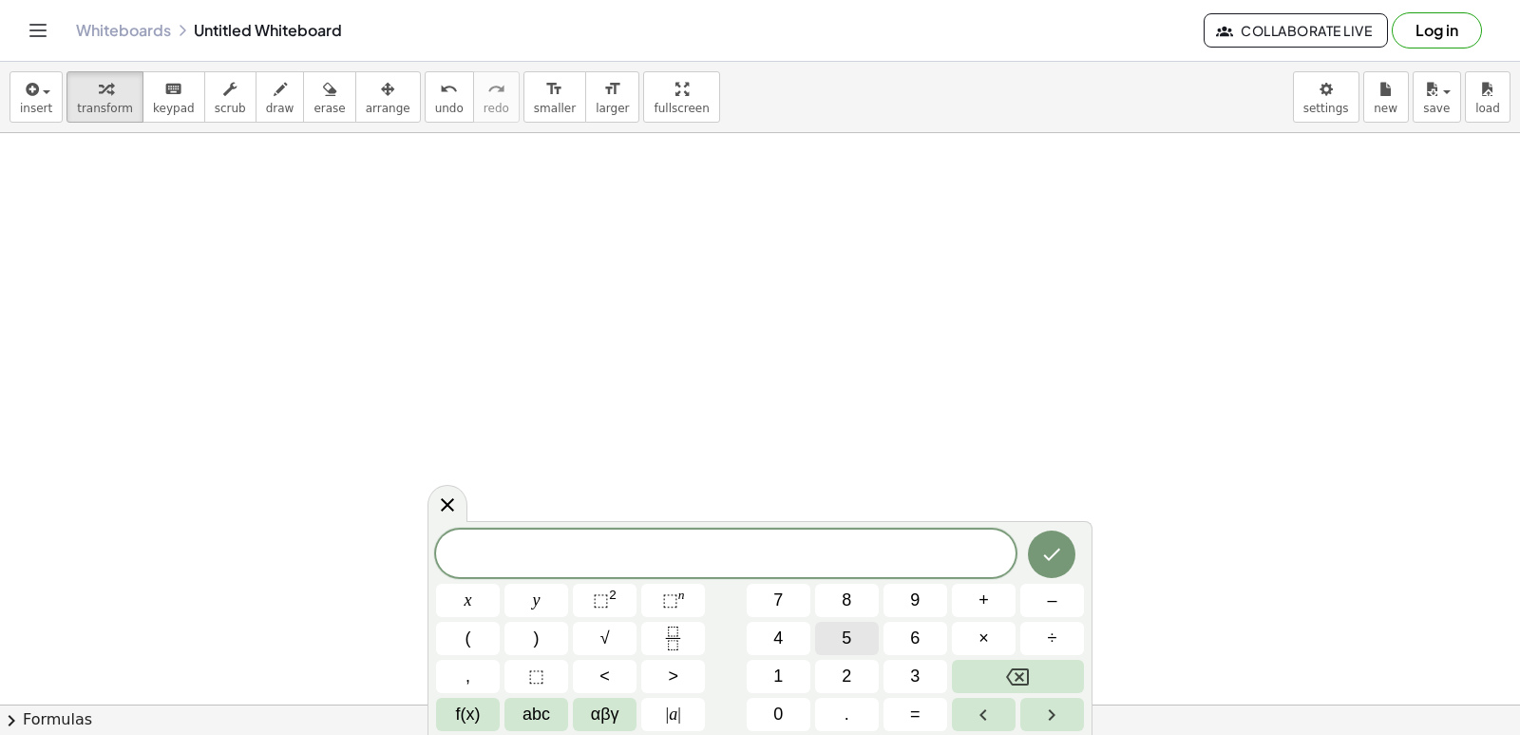
click at [844, 643] on span "5" at bounding box center [847, 638] width 10 height 26
click at [462, 602] on button "x" at bounding box center [468, 599] width 64 height 33
click at [985, 608] on span "+" at bounding box center [984, 600] width 10 height 26
click at [905, 691] on button "3" at bounding box center [916, 675] width 64 height 33
click at [554, 591] on button "y" at bounding box center [537, 599] width 64 height 33
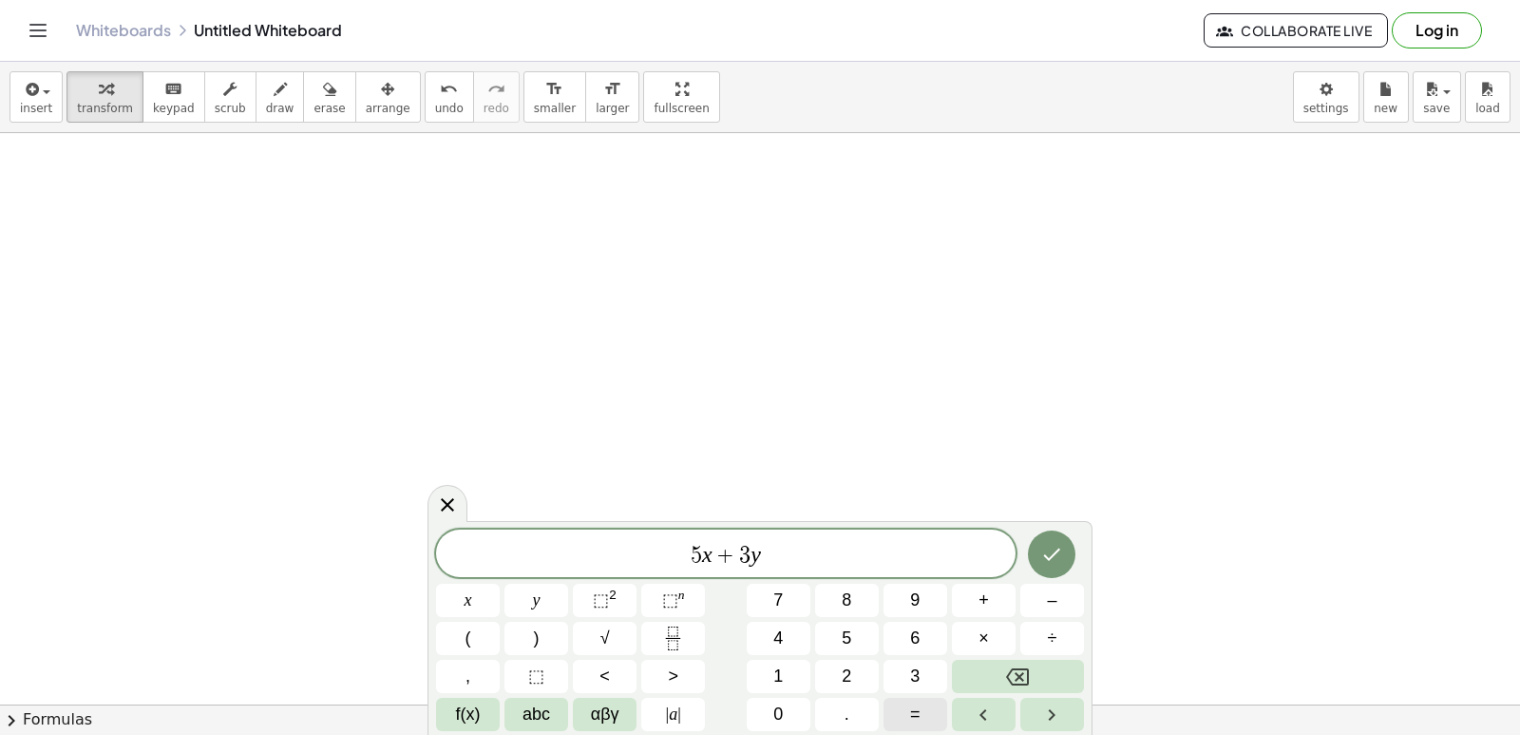
click at [896, 708] on button "=" at bounding box center [916, 713] width 64 height 33
click at [764, 673] on button "1" at bounding box center [779, 675] width 64 height 33
click at [938, 678] on button "3" at bounding box center [916, 675] width 64 height 33
click at [1045, 546] on icon "Done" at bounding box center [1051, 554] width 23 height 23
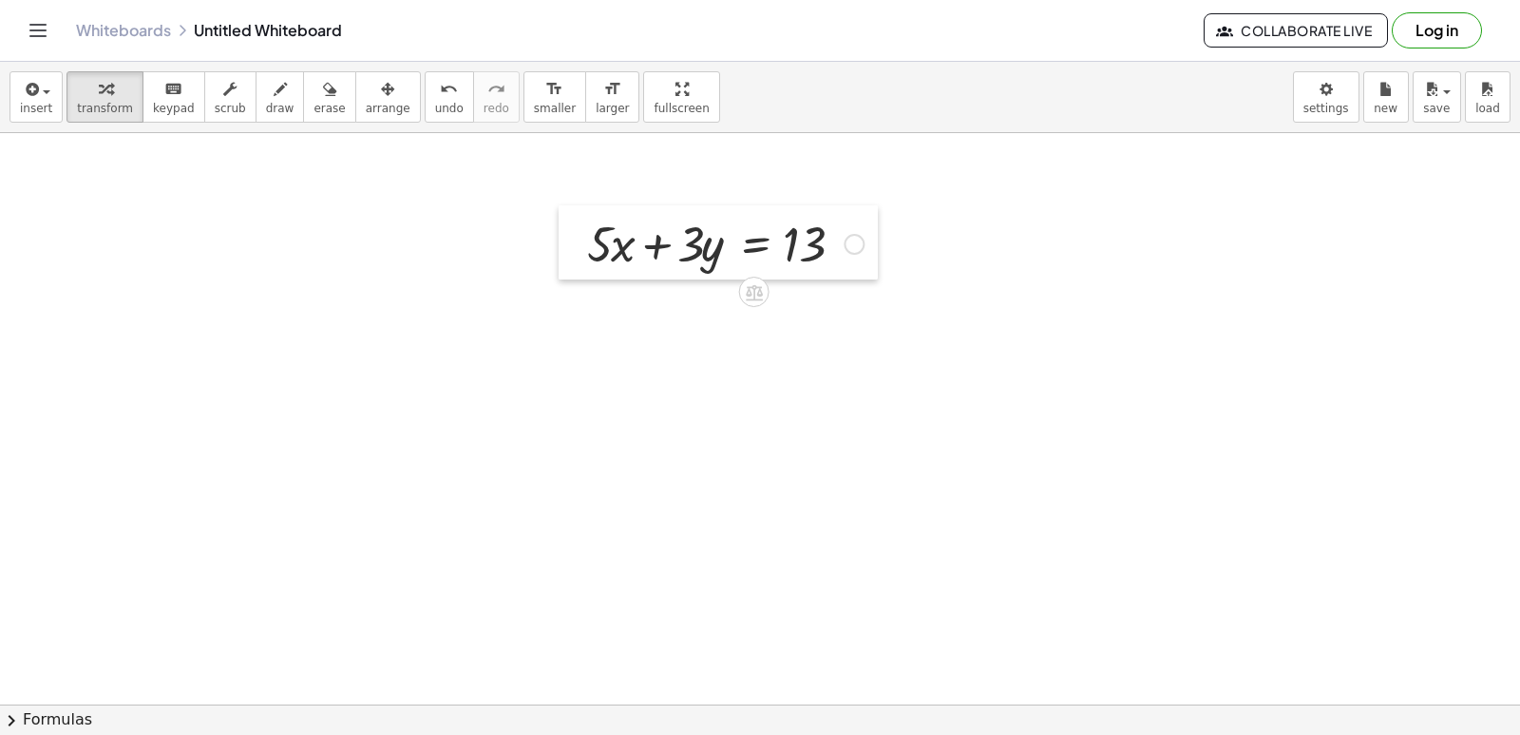
drag, startPoint x: 484, startPoint y: 630, endPoint x: 562, endPoint y: 228, distance: 409.4
click at [562, 228] on div at bounding box center [573, 242] width 29 height 74
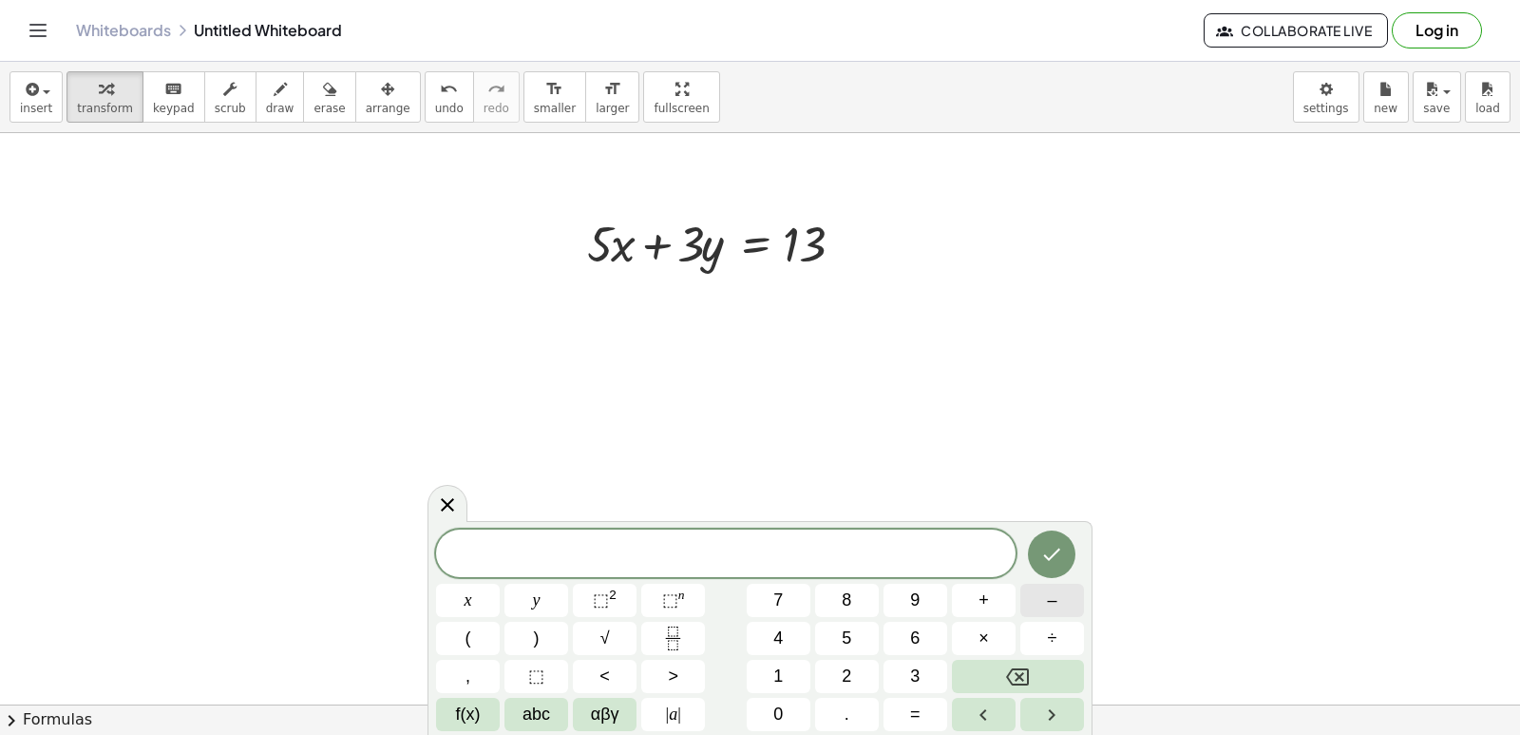
click at [1032, 604] on button "–" at bounding box center [1053, 599] width 64 height 33
click at [845, 628] on span "5" at bounding box center [847, 638] width 10 height 26
click at [976, 636] on button "×" at bounding box center [984, 637] width 64 height 33
click at [1014, 685] on icon "Backspace" at bounding box center [1017, 676] width 23 height 23
click at [458, 589] on button "x" at bounding box center [468, 599] width 64 height 33
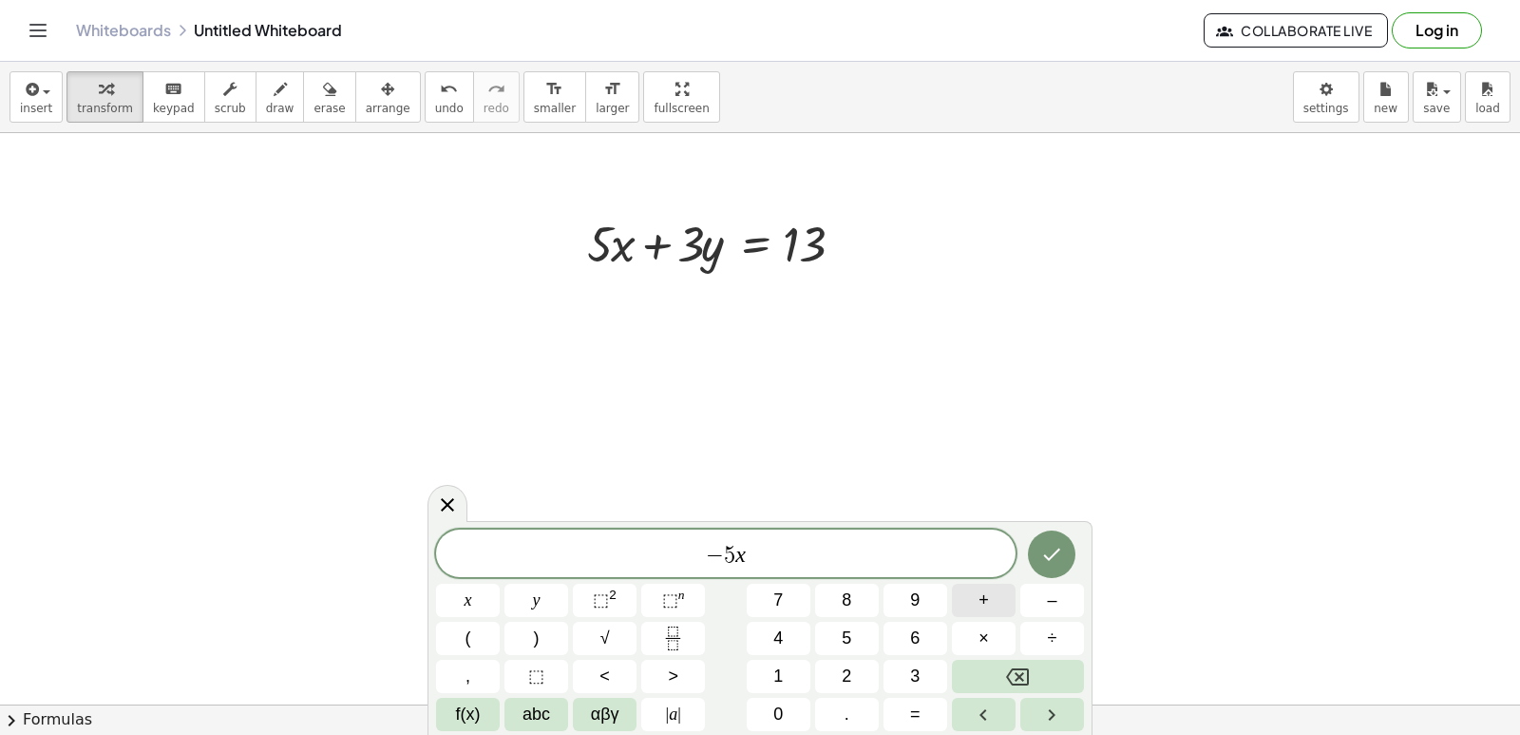
click at [966, 588] on button "+" at bounding box center [984, 599] width 64 height 33
click at [918, 642] on span "6" at bounding box center [915, 638] width 10 height 26
click at [512, 604] on button "y" at bounding box center [537, 599] width 64 height 33
click at [887, 718] on button "=" at bounding box center [916, 713] width 64 height 33
click at [1036, 593] on button "–" at bounding box center [1053, 599] width 64 height 33
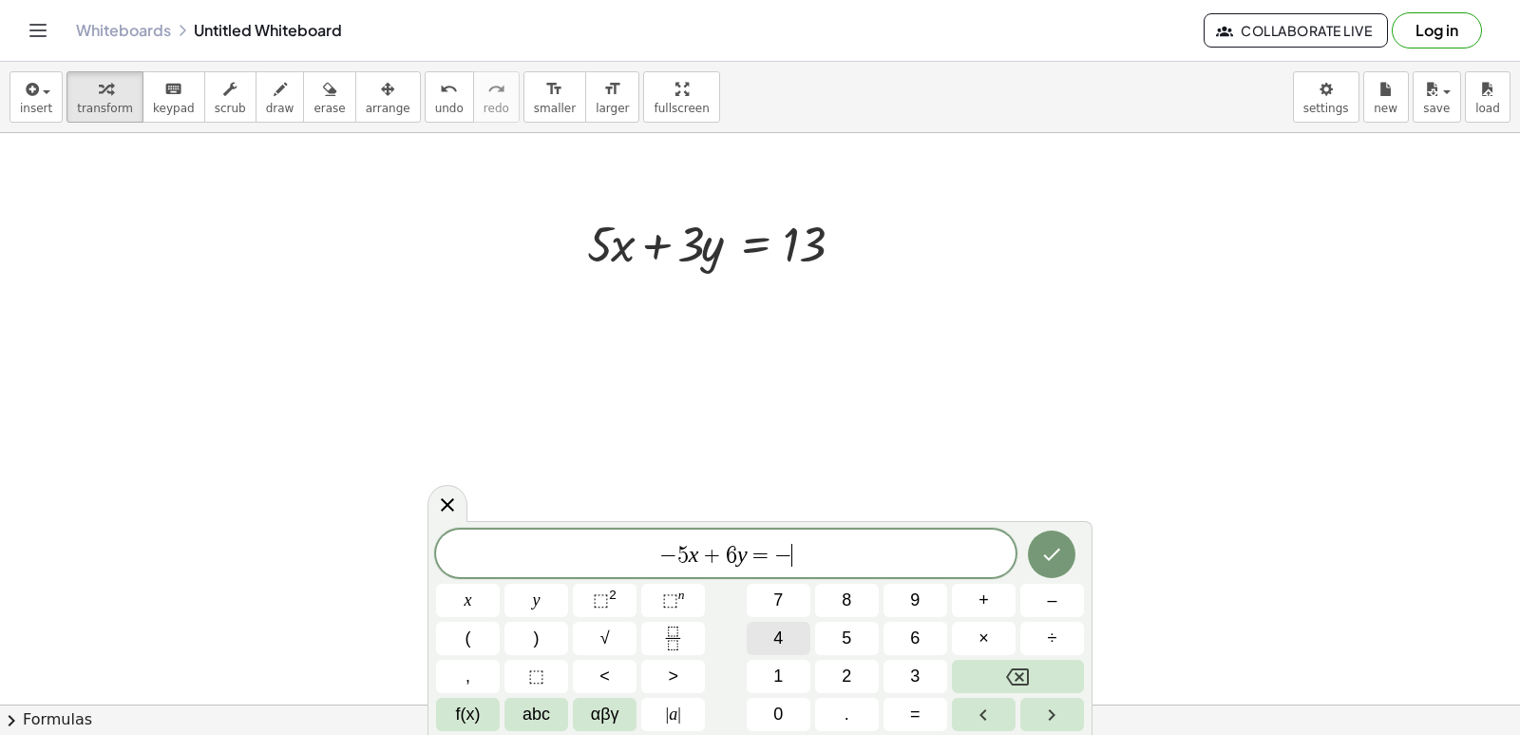
click at [774, 634] on span "4" at bounding box center [778, 638] width 10 height 26
click at [1036, 537] on button "Done" at bounding box center [1052, 554] width 48 height 48
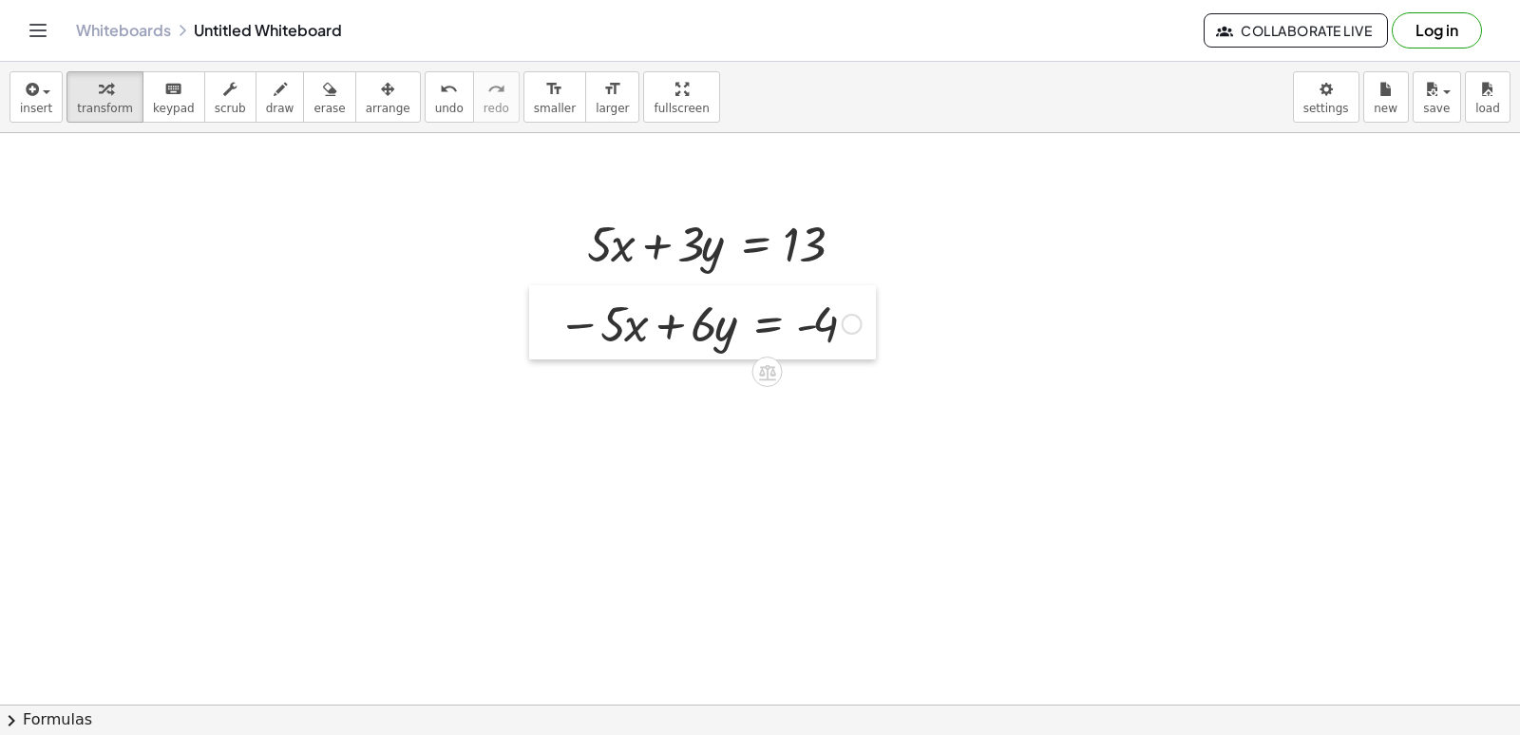
drag, startPoint x: 480, startPoint y: 523, endPoint x: 549, endPoint y: 296, distance: 237.5
click at [549, 296] on div at bounding box center [543, 322] width 29 height 74
drag, startPoint x: 562, startPoint y: 295, endPoint x: 735, endPoint y: 312, distance: 173.8
click at [735, 312] on div at bounding box center [709, 323] width 323 height 65
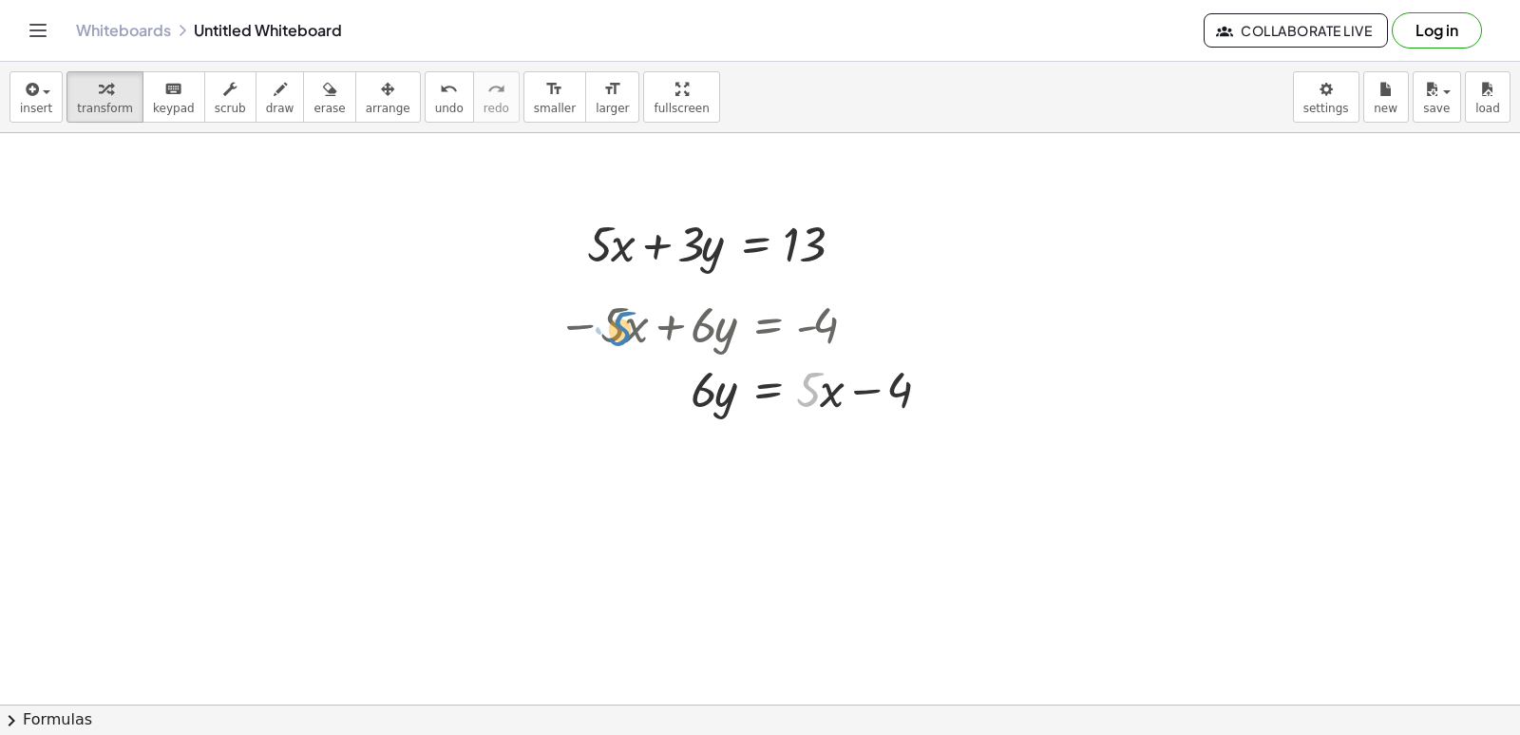
drag, startPoint x: 807, startPoint y: 372, endPoint x: 620, endPoint y: 311, distance: 196.8
click at [768, 325] on div "− · 5 · x + · 6 · y = - 4 · 5 + · x · 5 · x · 6 · y = − 4 +" at bounding box center [768, 325] width 0 height 0
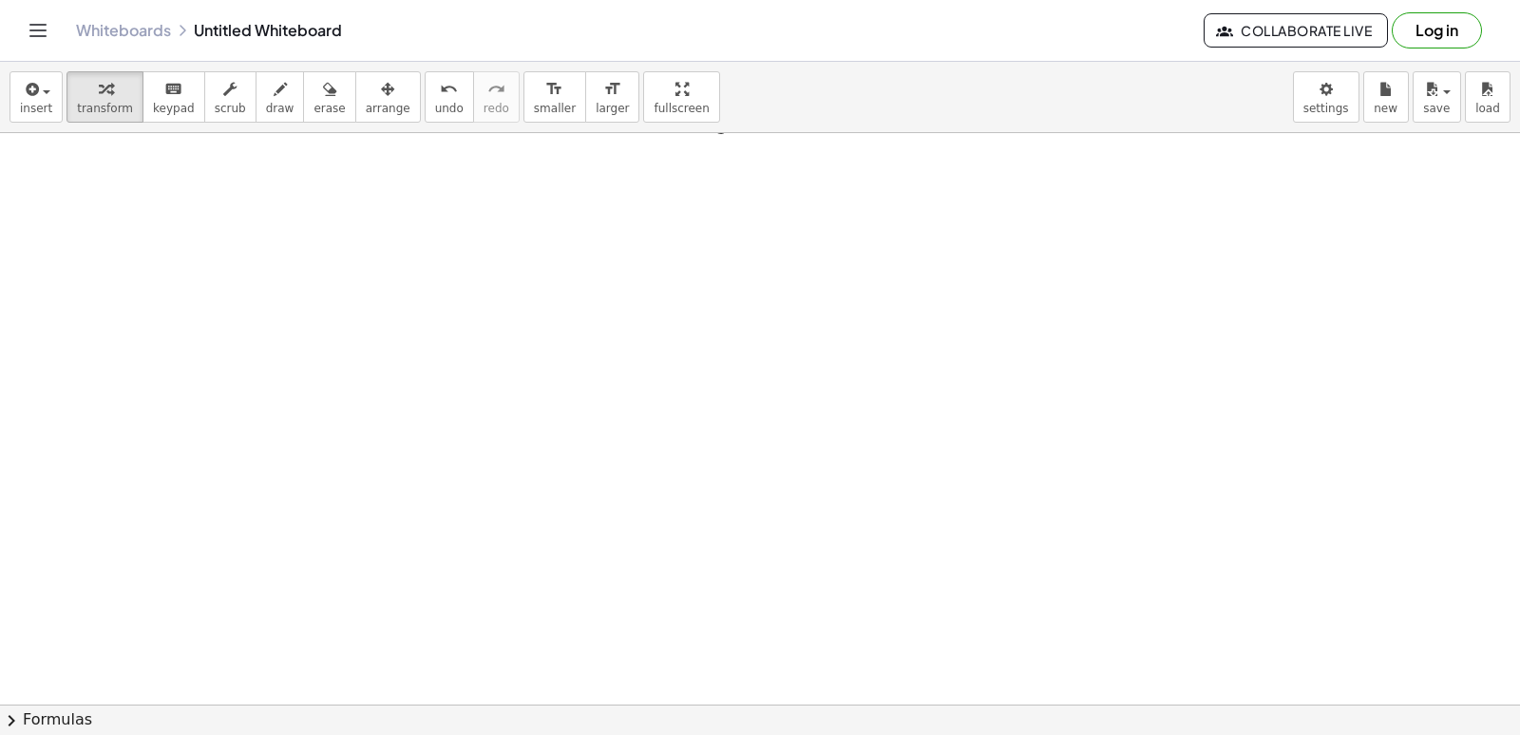
scroll to position [2853, 0]
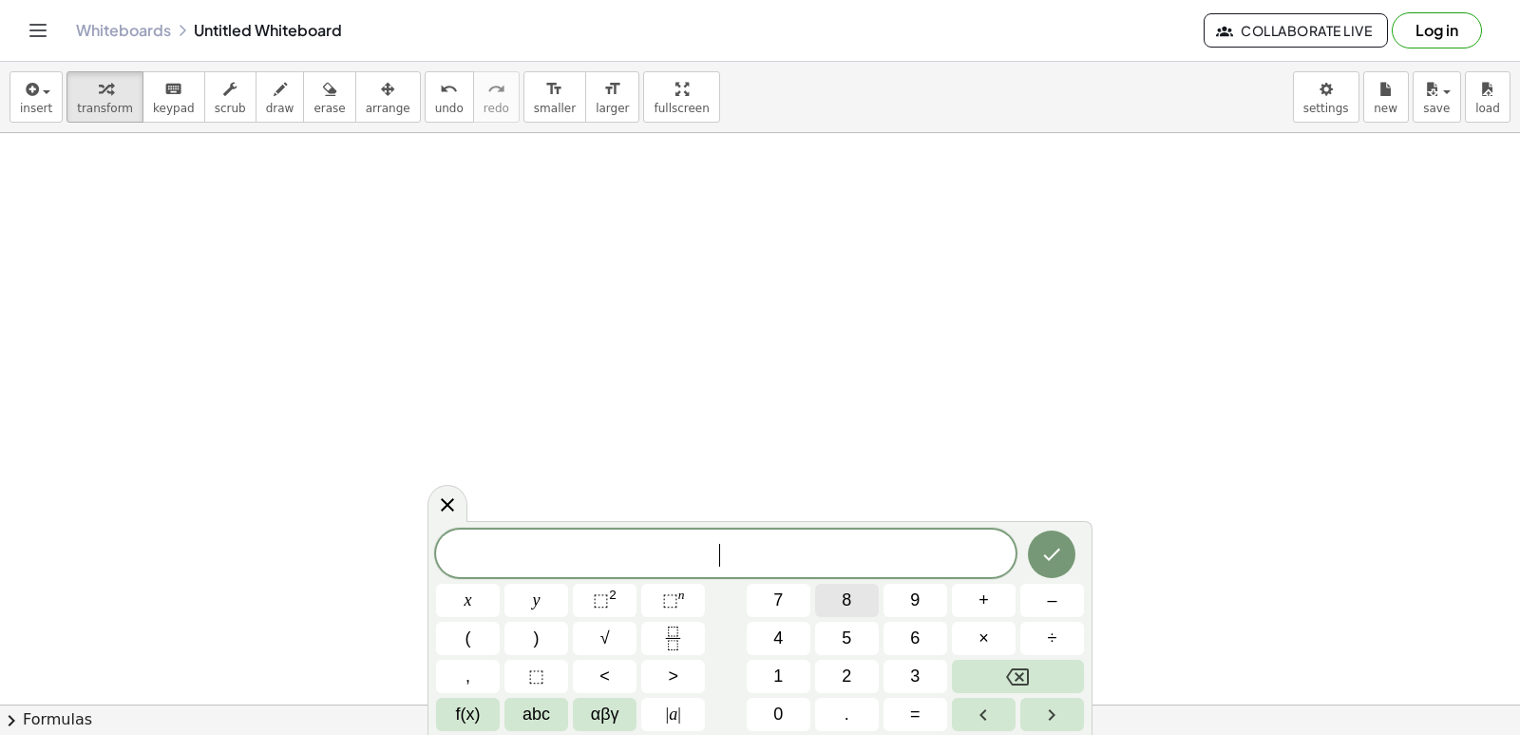
click at [852, 586] on button "8" at bounding box center [847, 599] width 64 height 33
click at [536, 591] on span "y" at bounding box center [537, 600] width 8 height 26
click at [969, 593] on button "+" at bounding box center [984, 599] width 64 height 33
click at [839, 637] on button "5" at bounding box center [847, 637] width 64 height 33
click at [459, 594] on button "x" at bounding box center [468, 599] width 64 height 33
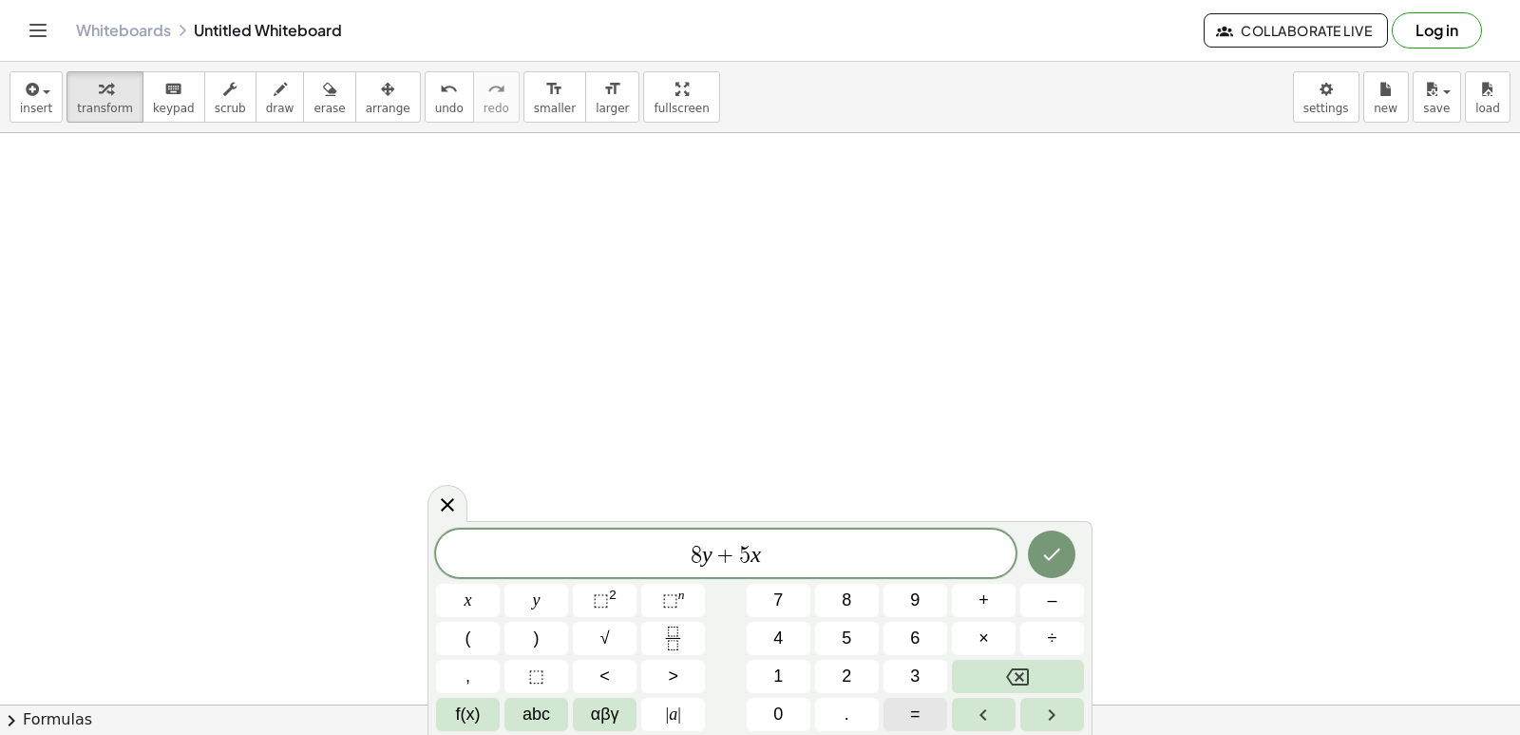
click at [886, 708] on button "=" at bounding box center [916, 713] width 64 height 33
click at [783, 669] on span "1" at bounding box center [778, 676] width 10 height 26
click at [851, 591] on span "8" at bounding box center [847, 600] width 10 height 26
click at [1044, 551] on icon "Done" at bounding box center [1051, 554] width 23 height 23
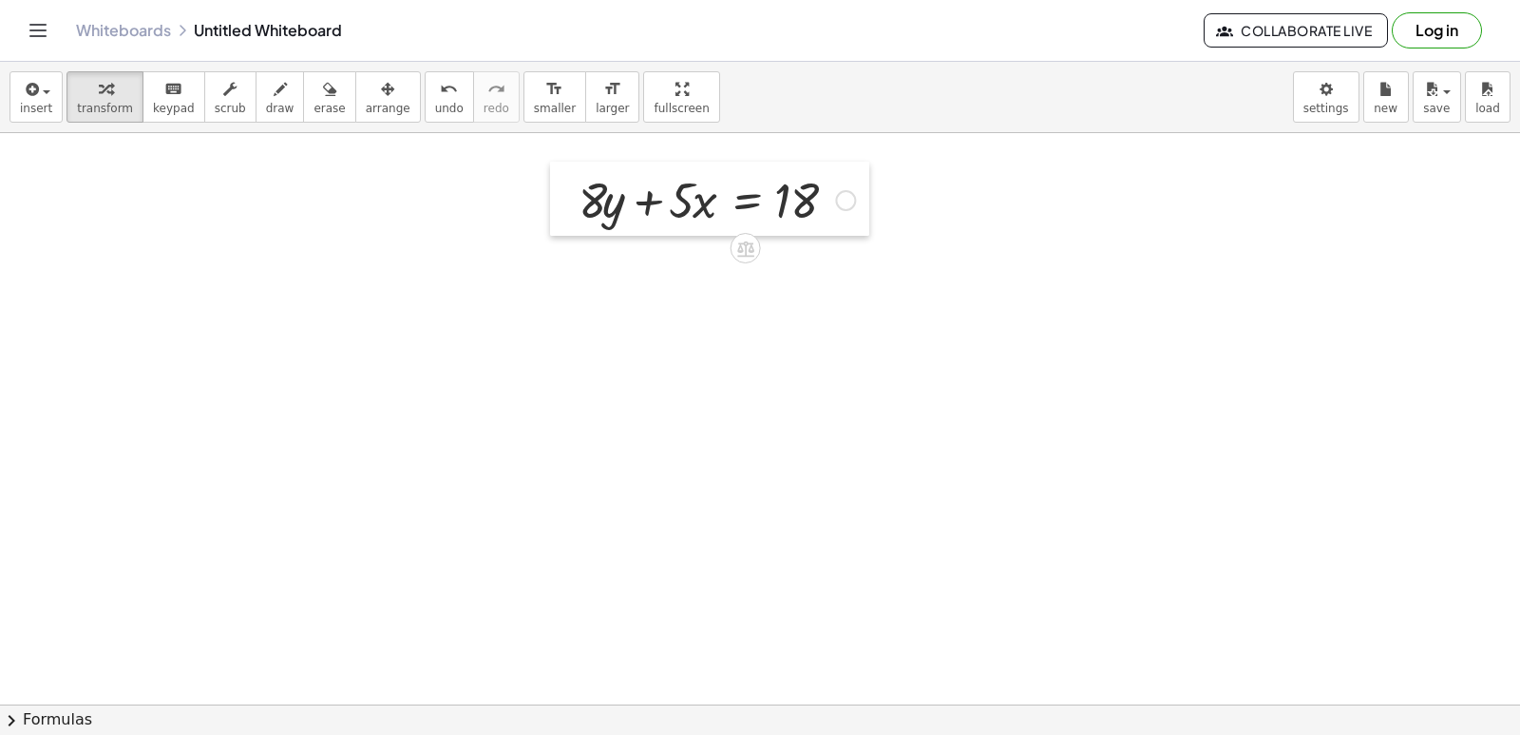
drag, startPoint x: 840, startPoint y: 523, endPoint x: 559, endPoint y: 183, distance: 440.7
click at [559, 183] on div at bounding box center [564, 199] width 29 height 74
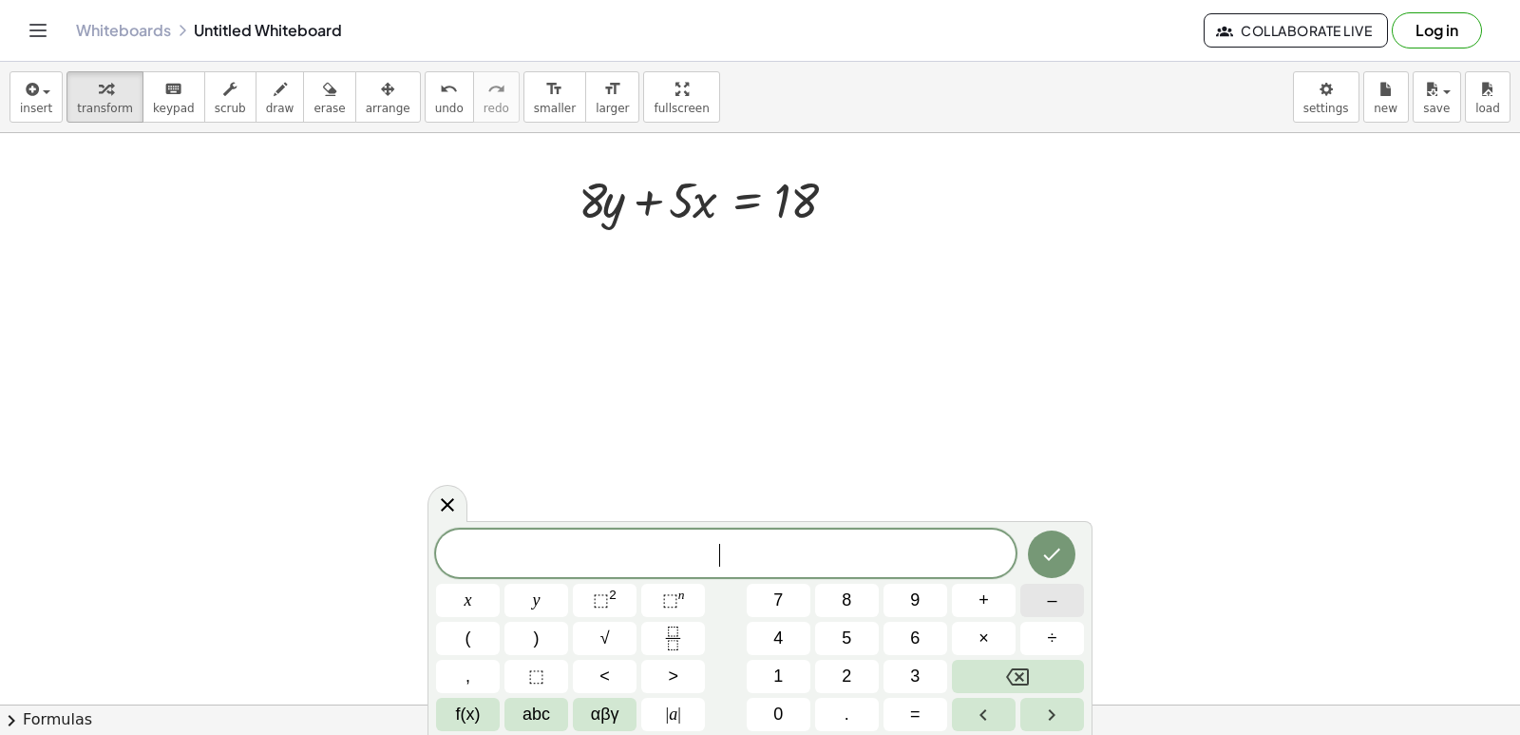
click at [1055, 609] on span "–" at bounding box center [1052, 600] width 10 height 26
click at [842, 593] on span "8" at bounding box center [847, 600] width 10 height 26
click at [558, 592] on button "y" at bounding box center [537, 599] width 64 height 33
click at [1002, 601] on button "+" at bounding box center [984, 599] width 64 height 33
click at [832, 638] on button "5" at bounding box center [847, 637] width 64 height 33
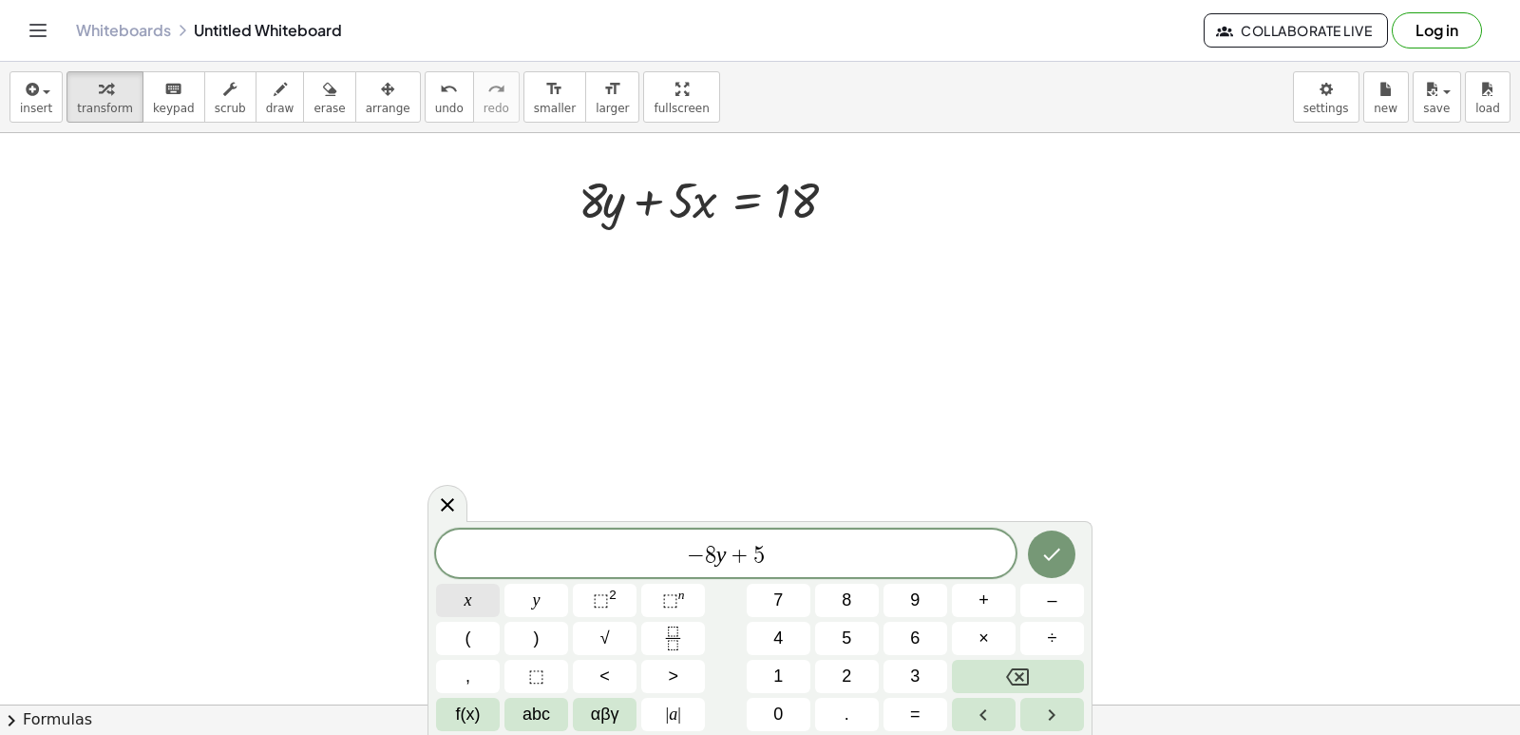
click at [474, 597] on button "x" at bounding box center [468, 599] width 64 height 33
click at [909, 707] on button "=" at bounding box center [916, 713] width 64 height 33
click at [776, 679] on span "1" at bounding box center [778, 676] width 10 height 26
click at [997, 679] on button "Backspace" at bounding box center [1018, 675] width 132 height 33
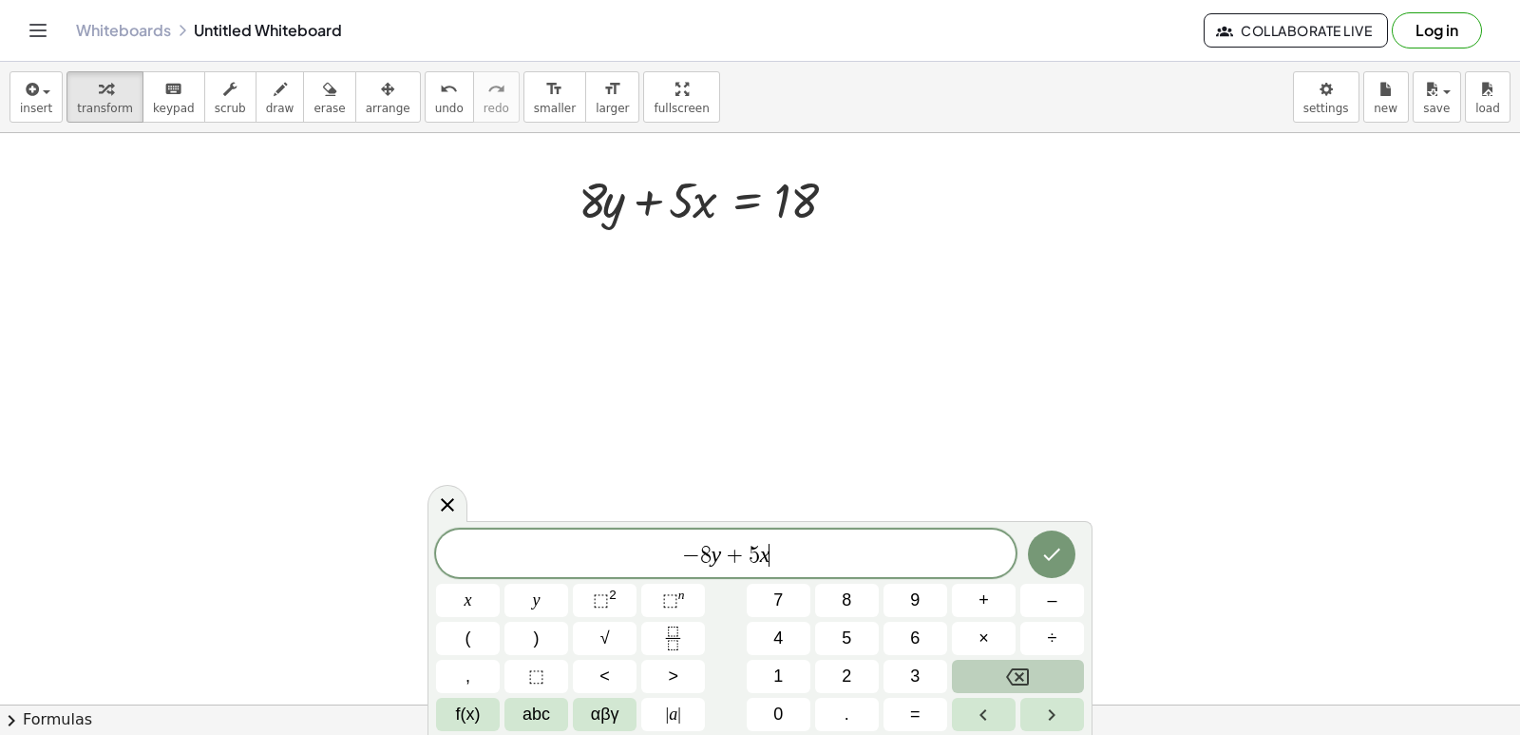
click at [995, 678] on button "Backspace" at bounding box center [1018, 675] width 132 height 33
click at [1070, 600] on button "–" at bounding box center [1053, 599] width 64 height 33
click at [784, 588] on button "7" at bounding box center [779, 599] width 64 height 33
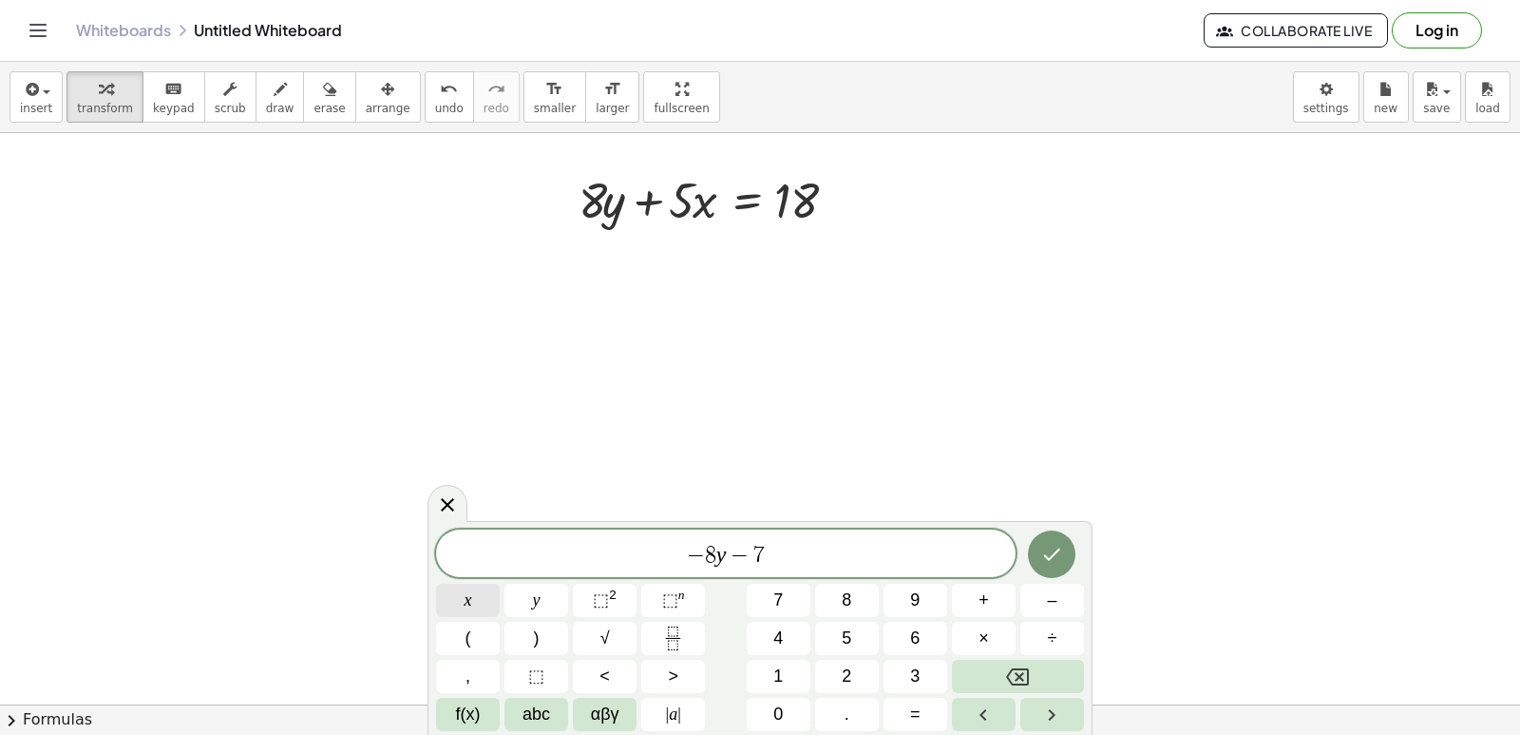
click at [462, 587] on button "x" at bounding box center [468, 599] width 64 height 33
click at [903, 714] on button "=" at bounding box center [916, 713] width 64 height 33
click at [1045, 594] on button "–" at bounding box center [1053, 599] width 64 height 33
click at [826, 669] on button "2" at bounding box center [847, 675] width 64 height 33
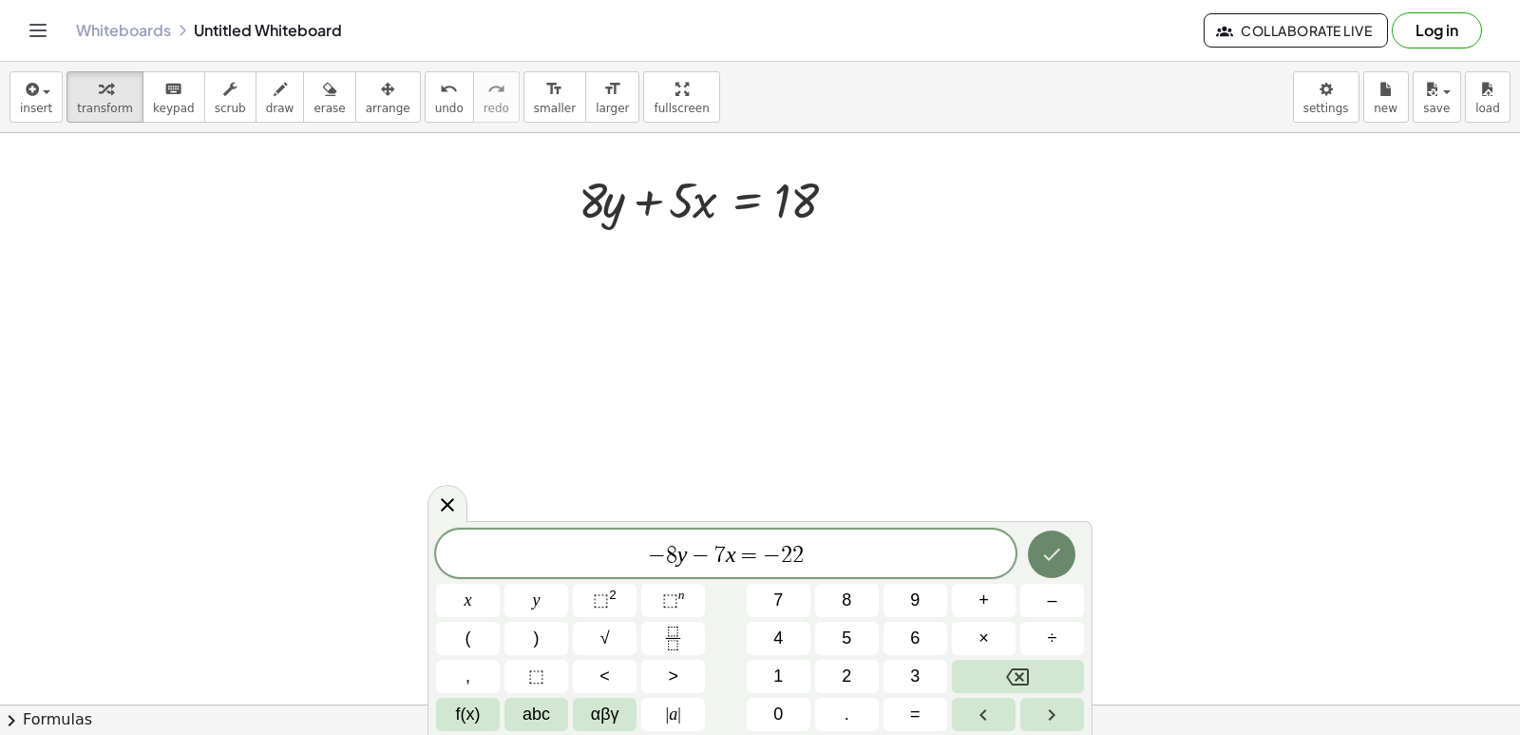
click at [1068, 555] on button "Done" at bounding box center [1052, 554] width 48 height 48
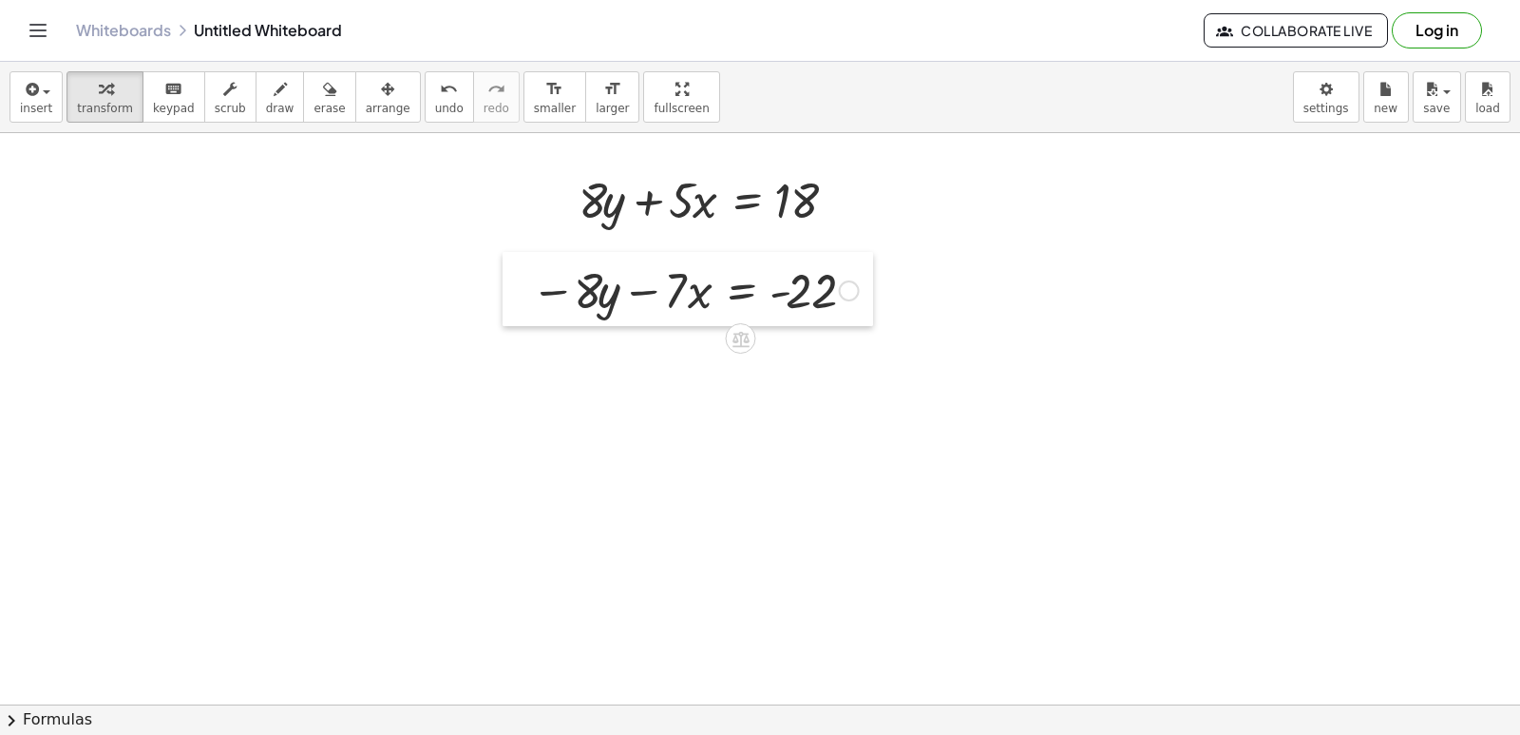
drag, startPoint x: 636, startPoint y: 440, endPoint x: 516, endPoint y: 274, distance: 204.9
click at [516, 274] on div at bounding box center [517, 289] width 29 height 74
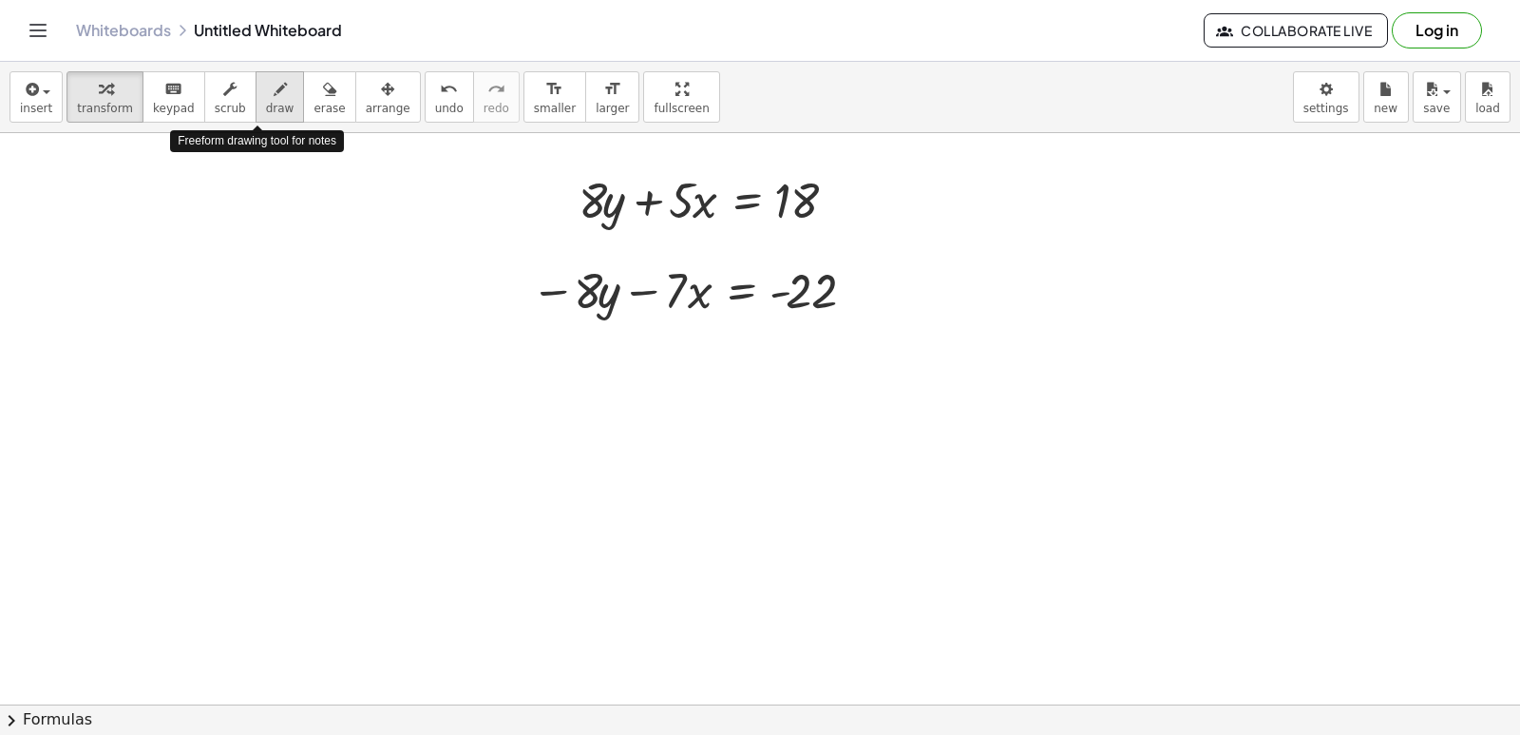
click at [274, 86] on icon "button" at bounding box center [280, 89] width 13 height 23
drag, startPoint x: 534, startPoint y: 337, endPoint x: 889, endPoint y: 341, distance: 355.4
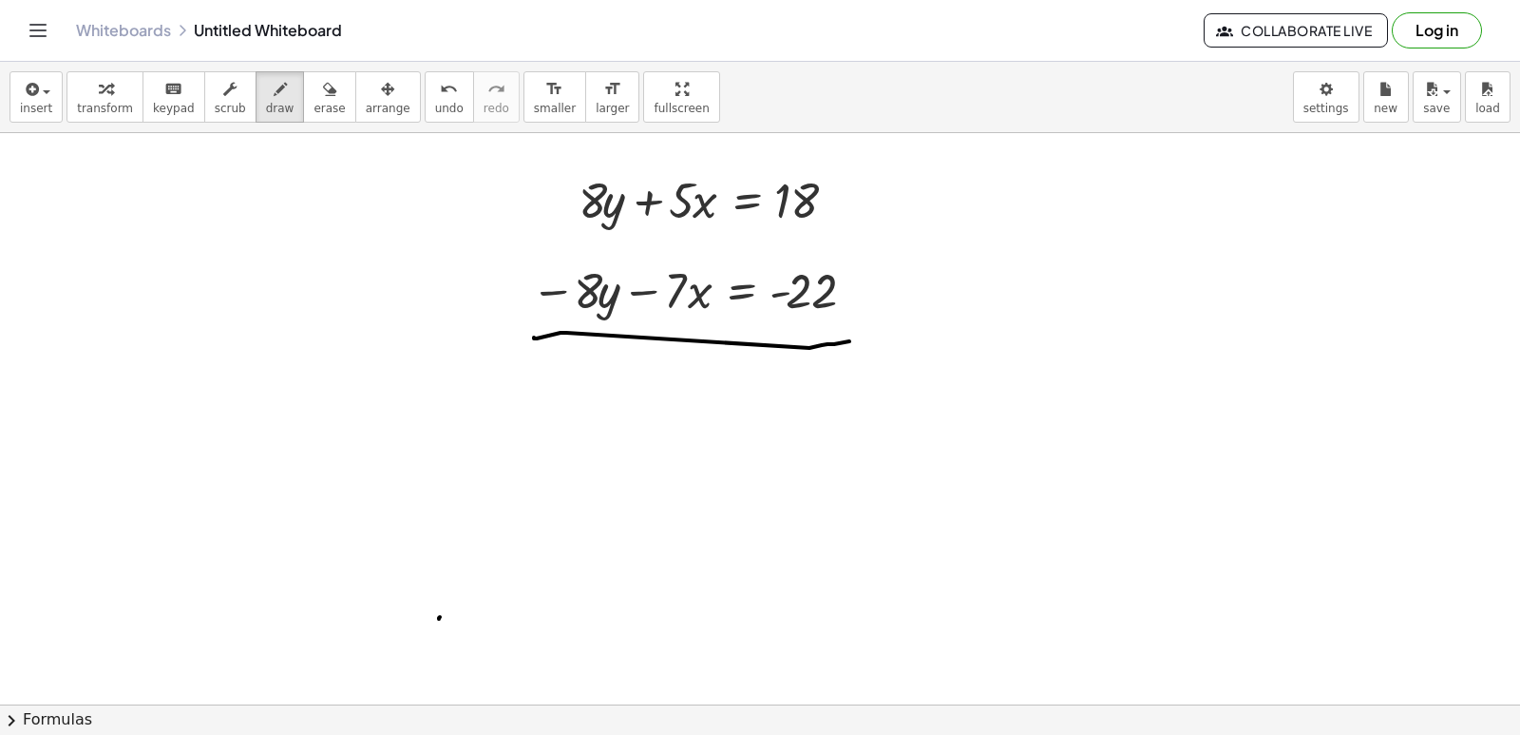
click at [77, 85] on div "button" at bounding box center [105, 88] width 56 height 23
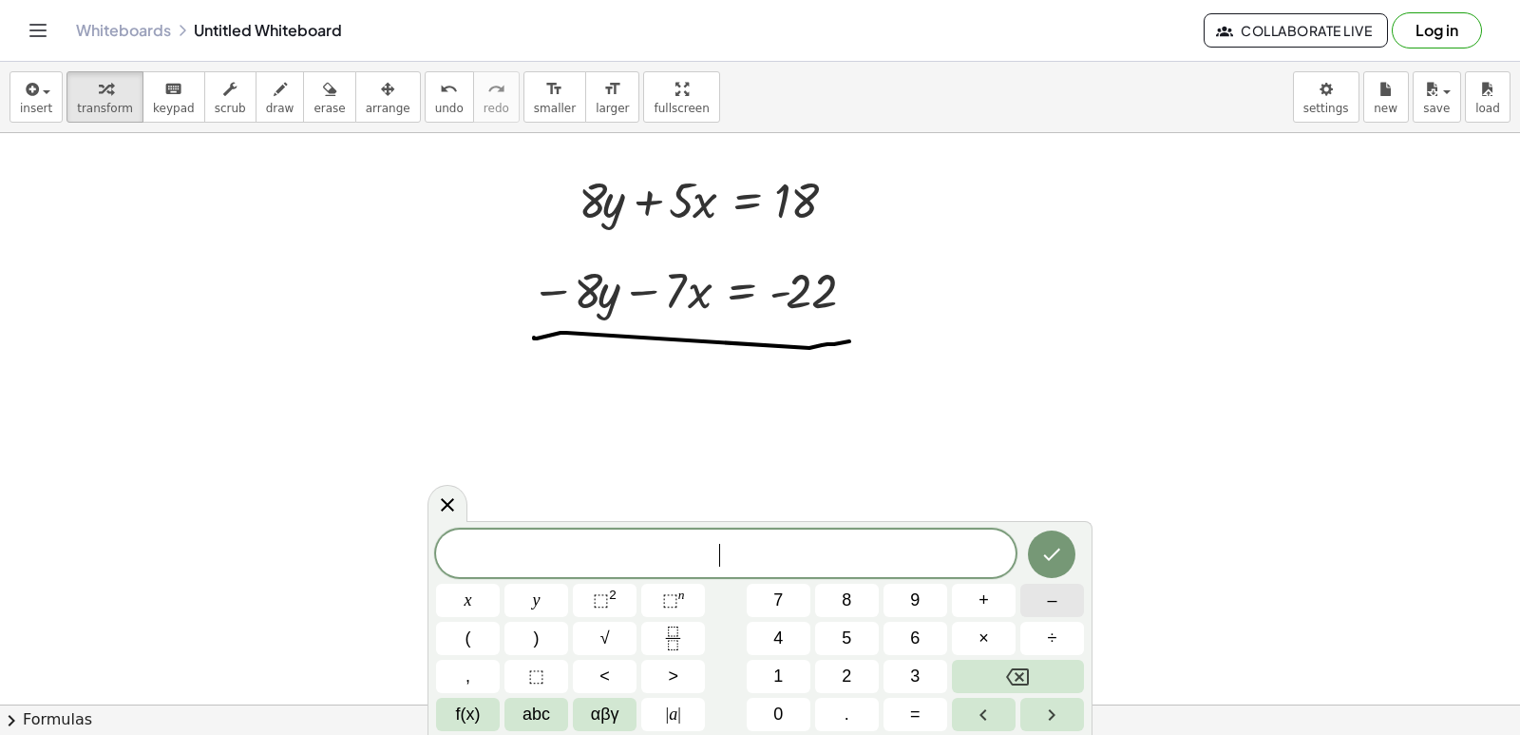
click at [1069, 604] on button "–" at bounding box center [1053, 599] width 64 height 33
click at [823, 684] on button "2" at bounding box center [847, 675] width 64 height 33
click at [465, 604] on span "x" at bounding box center [469, 600] width 8 height 26
click at [921, 720] on button "=" at bounding box center [916, 713] width 64 height 33
click at [1066, 605] on button "–" at bounding box center [1053, 599] width 64 height 33
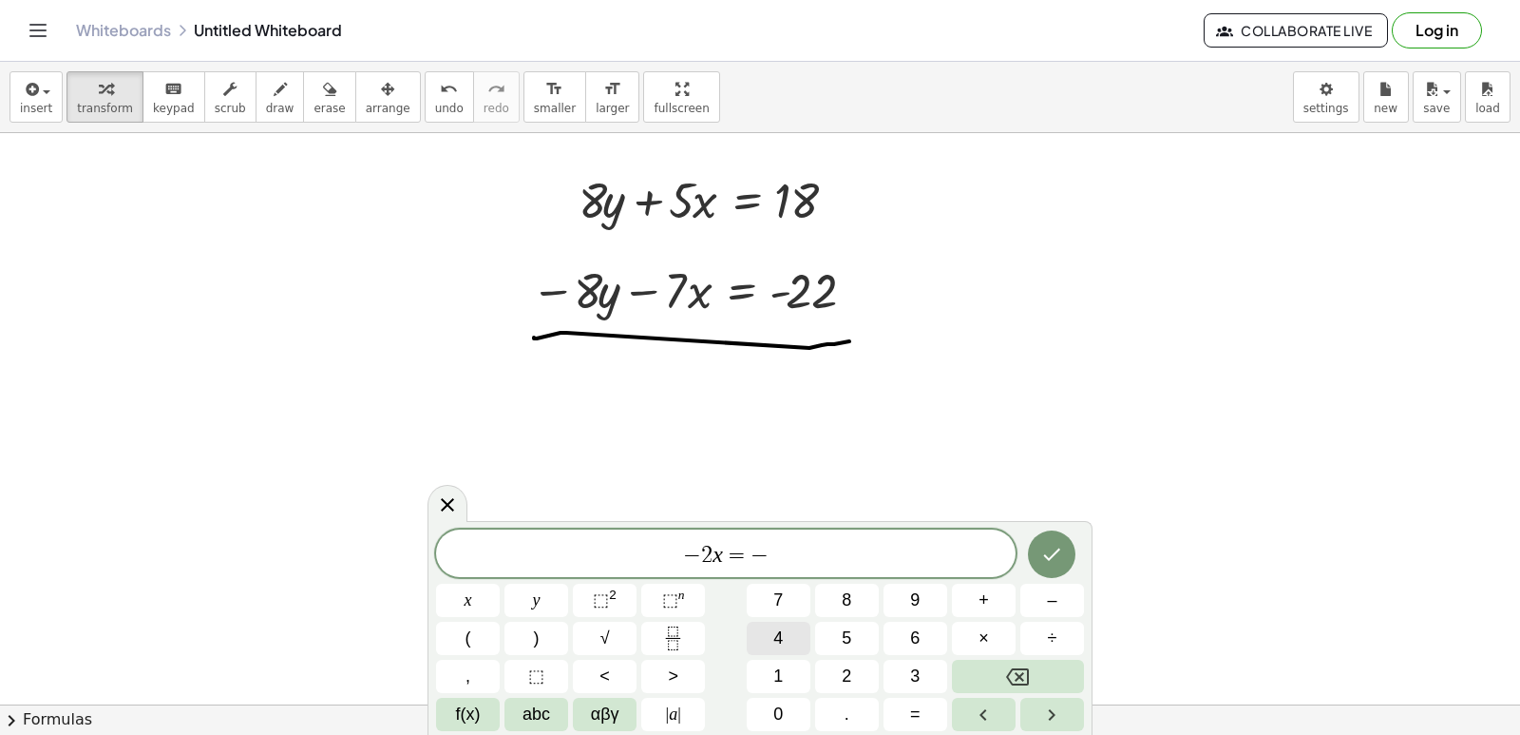
click at [801, 630] on button "4" at bounding box center [779, 637] width 64 height 33
click at [1053, 546] on icon "Done" at bounding box center [1051, 554] width 23 height 23
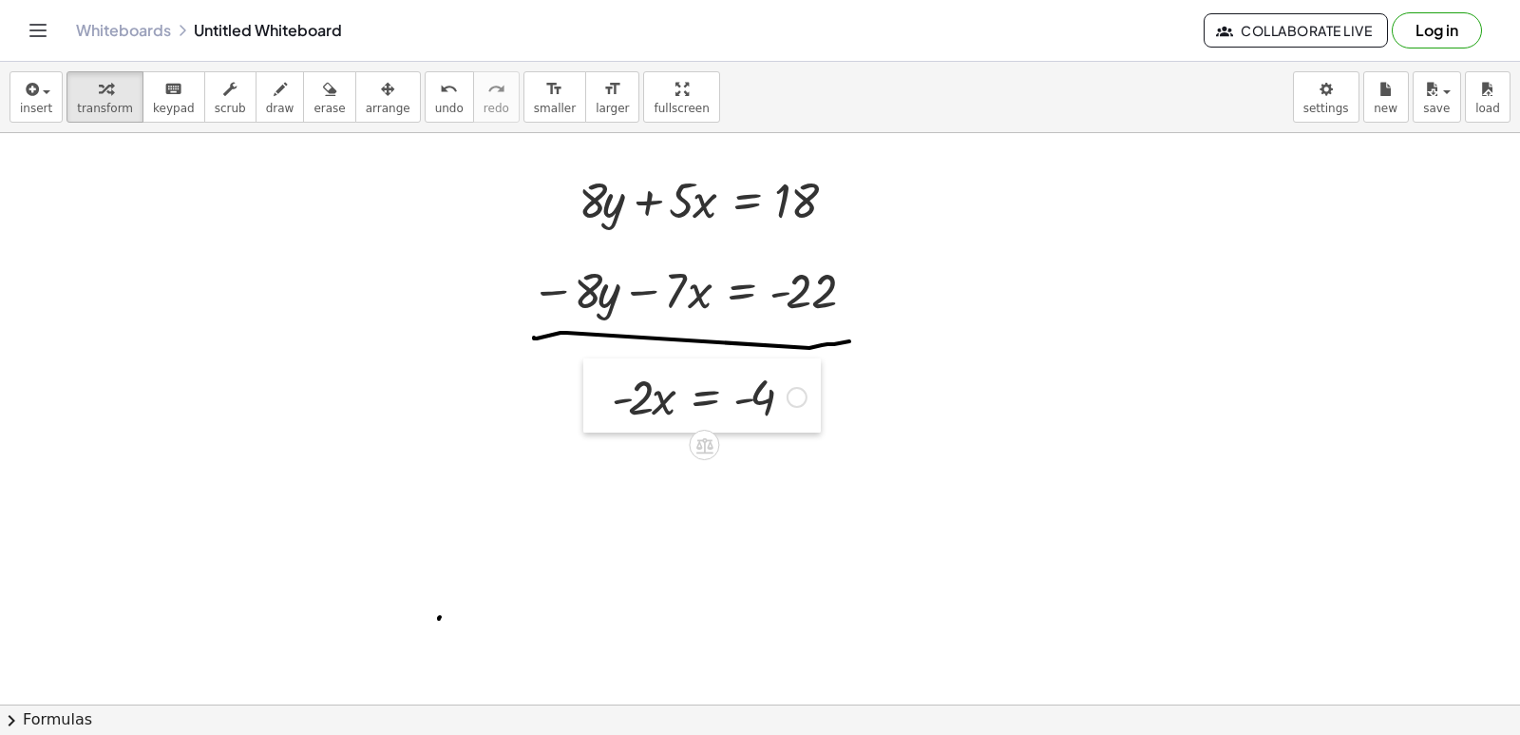
drag, startPoint x: 551, startPoint y: 563, endPoint x: 611, endPoint y: 375, distance: 196.5
click at [611, 375] on div at bounding box center [597, 395] width 29 height 74
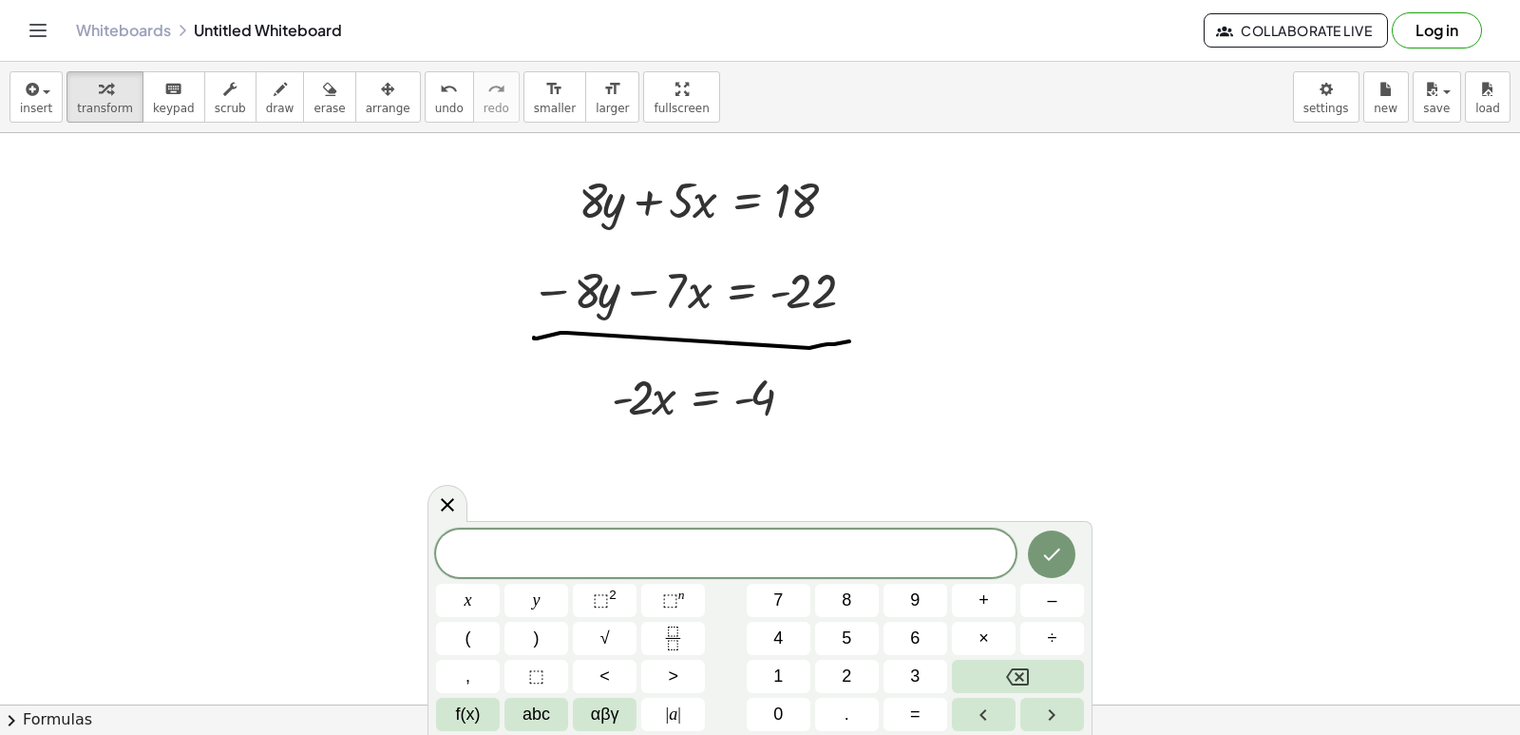
drag, startPoint x: 348, startPoint y: 404, endPoint x: 657, endPoint y: 331, distance: 317.4
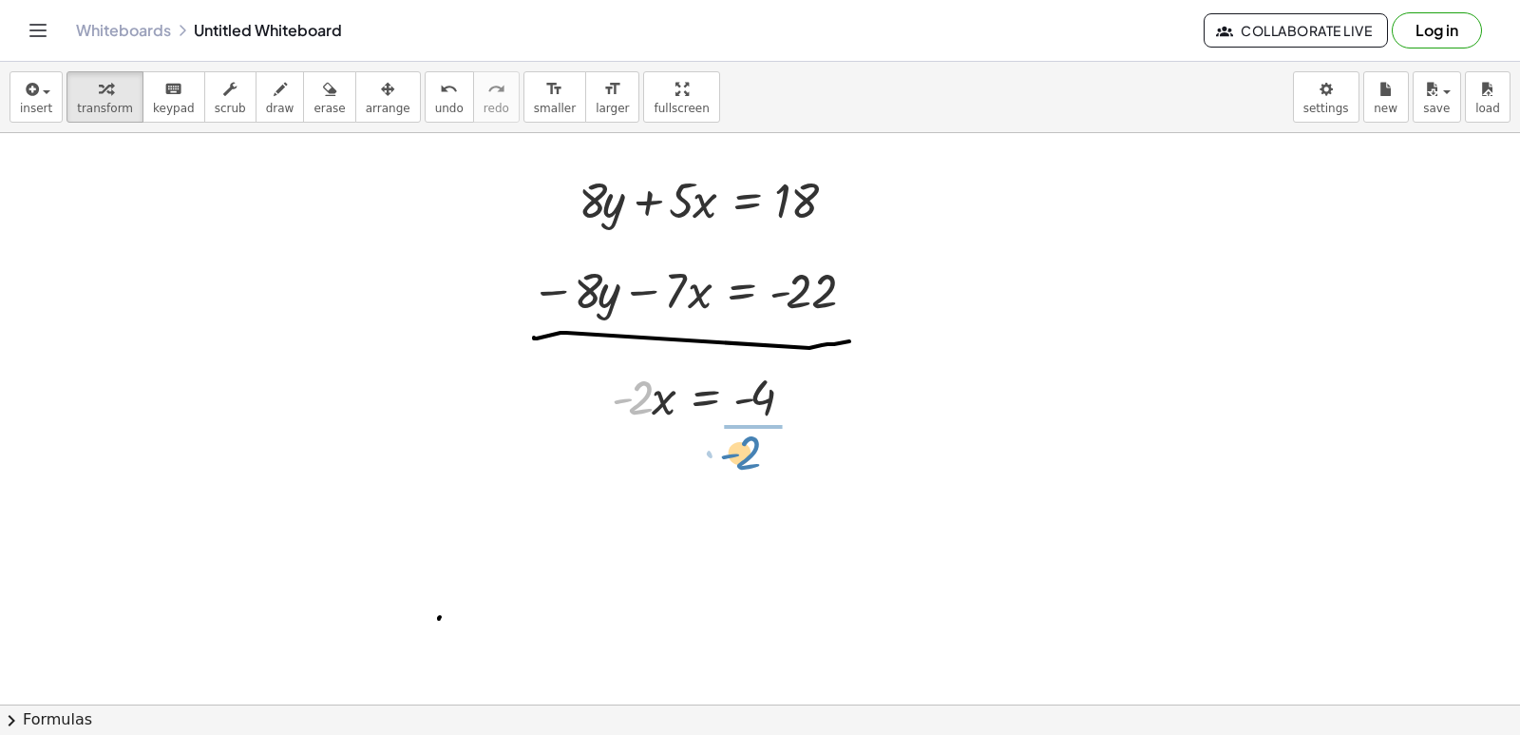
drag, startPoint x: 637, startPoint y: 388, endPoint x: 735, endPoint y: 460, distance: 121.6
click at [756, 476] on div at bounding box center [719, 475] width 235 height 95
click at [753, 551] on div at bounding box center [719, 554] width 235 height 63
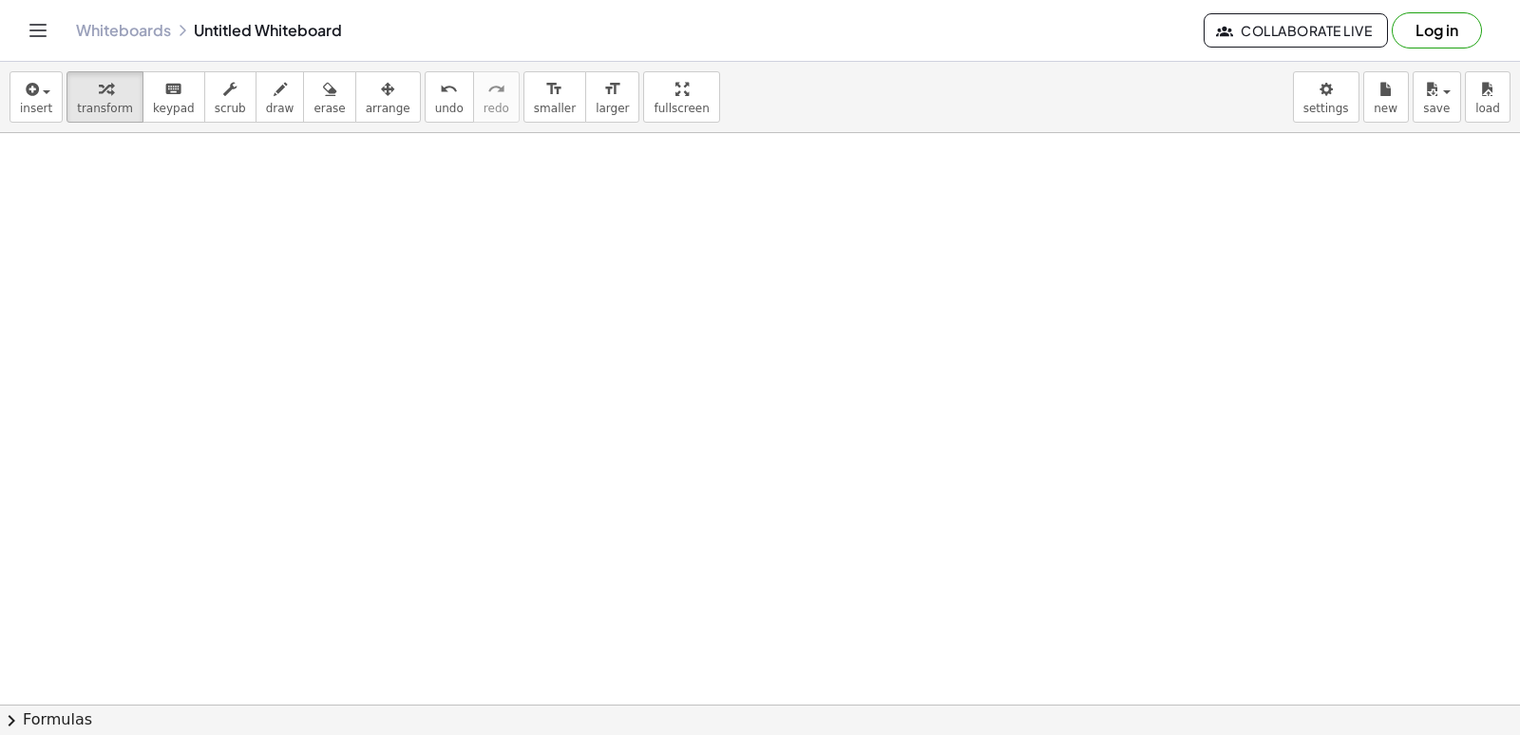
scroll to position [3426, 0]
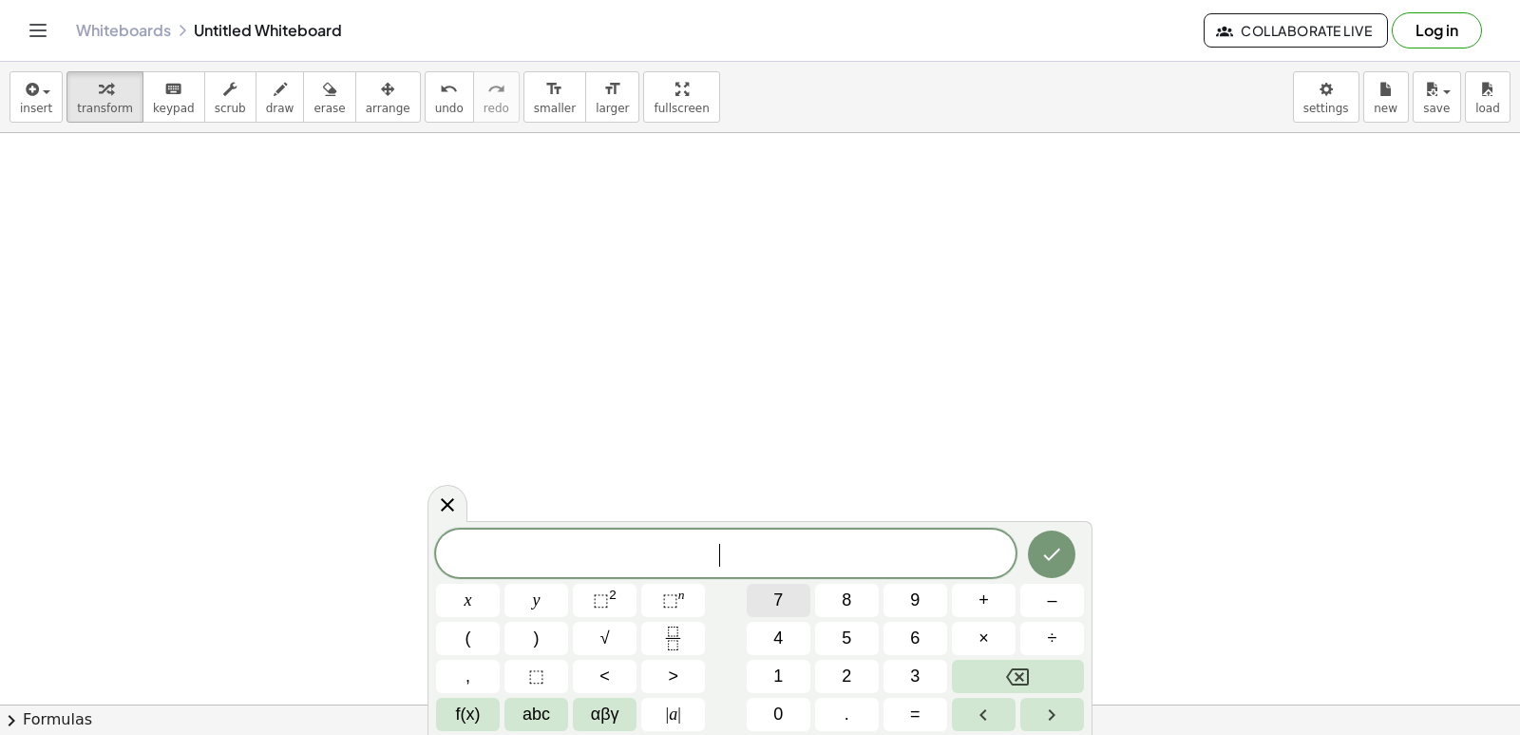
click at [776, 599] on span "7" at bounding box center [778, 600] width 10 height 26
click at [461, 595] on button "x" at bounding box center [468, 599] width 64 height 33
click at [973, 581] on div "7 x x y ⬚ 2 ⬚ n 7 8 9 + – ( ) √ 4 5 6 × ÷ , ⬚ < > 1 2 3 f(x) abc αβγ | a | 0 . =" at bounding box center [760, 629] width 648 height 201
click at [965, 595] on button "+" at bounding box center [984, 599] width 64 height 33
click at [826, 668] on button "2" at bounding box center [847, 675] width 64 height 33
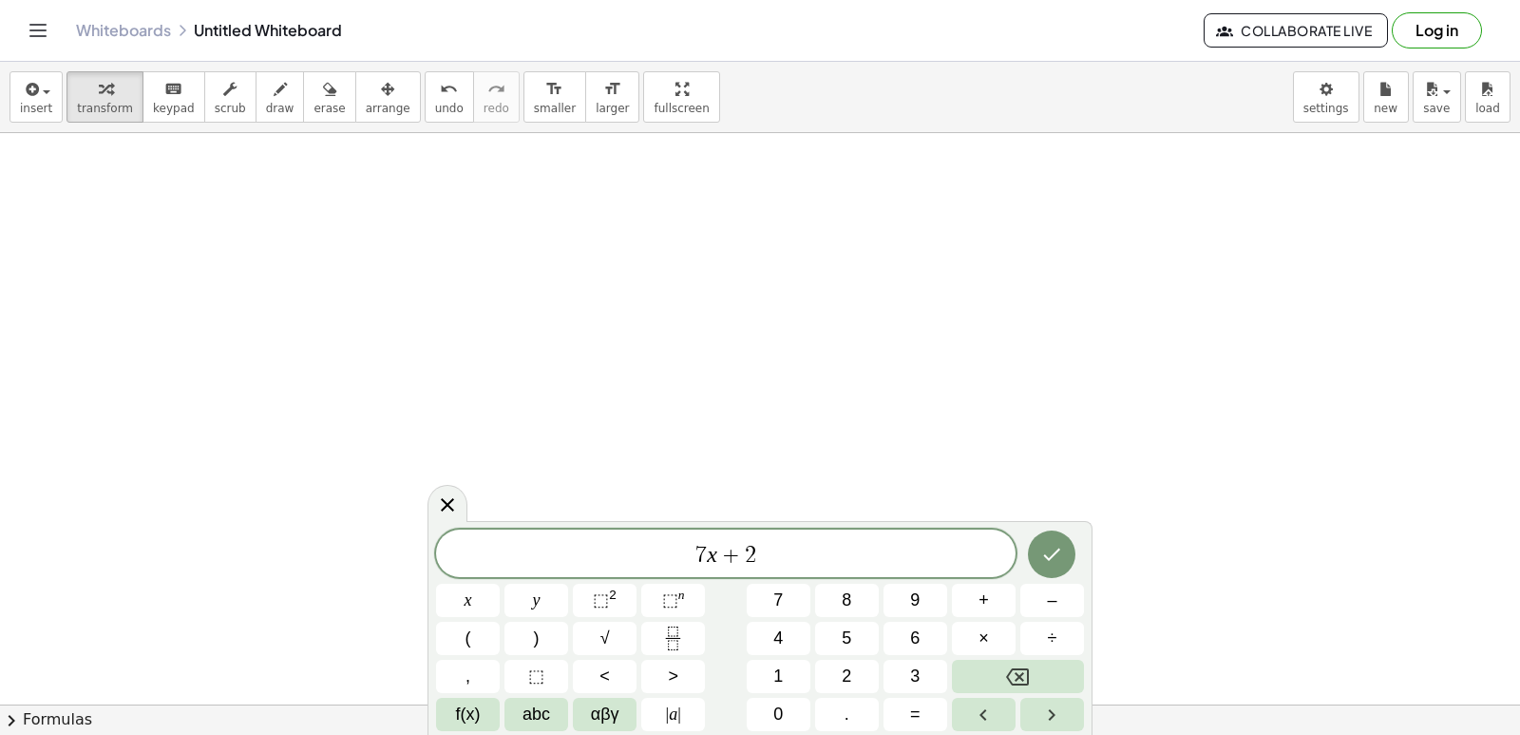
click at [469, 620] on div "7 x + 2 x y ⬚ 2 ⬚ n 7 8 9 + – ( ) √ 4 5 6 × ÷ , ⬚ < > 1 2 3 f(x) abc αβγ | a | …" at bounding box center [760, 629] width 648 height 201
click at [466, 607] on span "x" at bounding box center [469, 600] width 8 height 26
click at [900, 705] on button "=" at bounding box center [916, 713] width 64 height 33
click at [1048, 587] on span "–" at bounding box center [1052, 600] width 10 height 26
click at [757, 686] on button "1" at bounding box center [779, 675] width 64 height 33
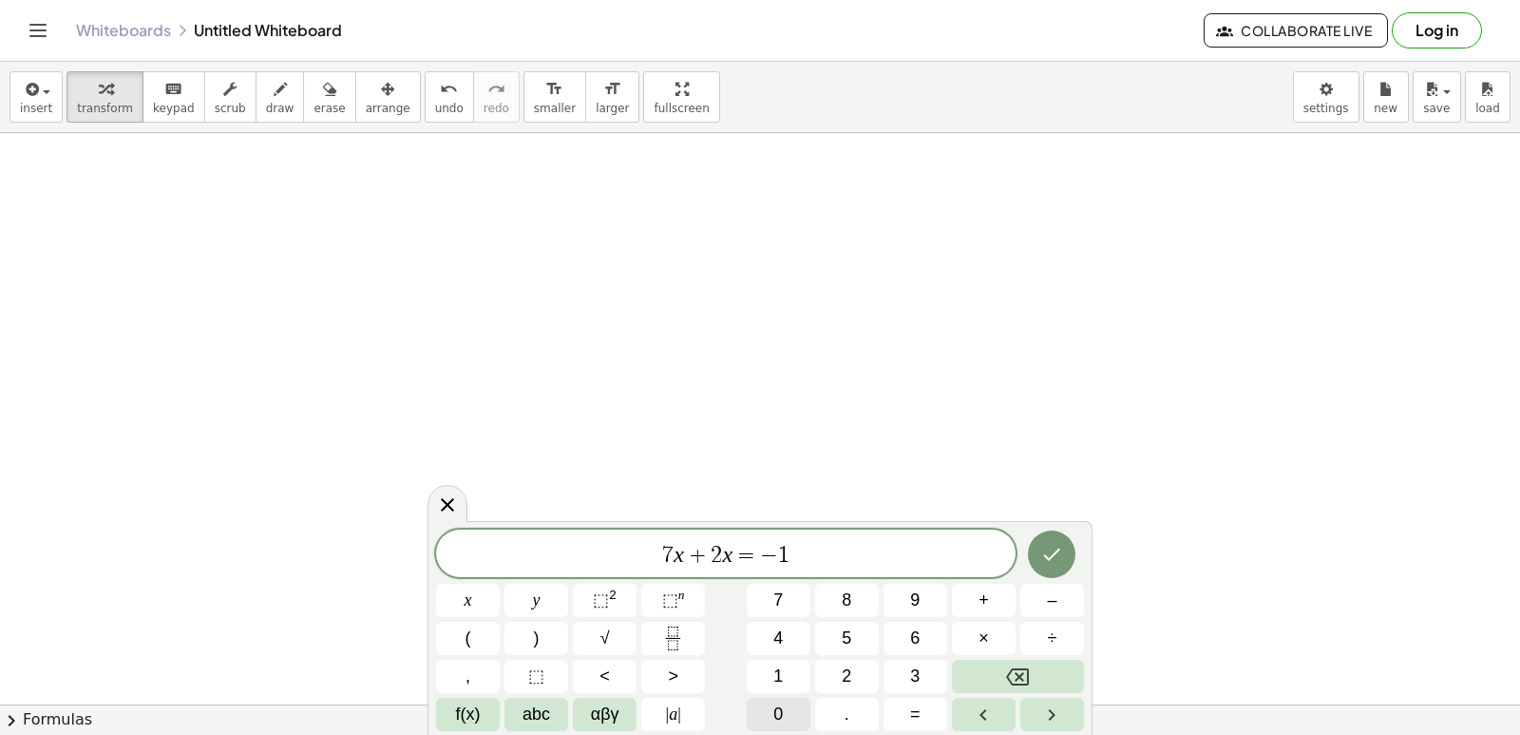
click at [785, 722] on button "0" at bounding box center [779, 713] width 64 height 33
click at [990, 674] on button "Backspace" at bounding box center [1018, 675] width 132 height 33
click at [988, 670] on button "Backspace" at bounding box center [1018, 675] width 132 height 33
click at [988, 669] on button "Backspace" at bounding box center [1018, 675] width 132 height 33
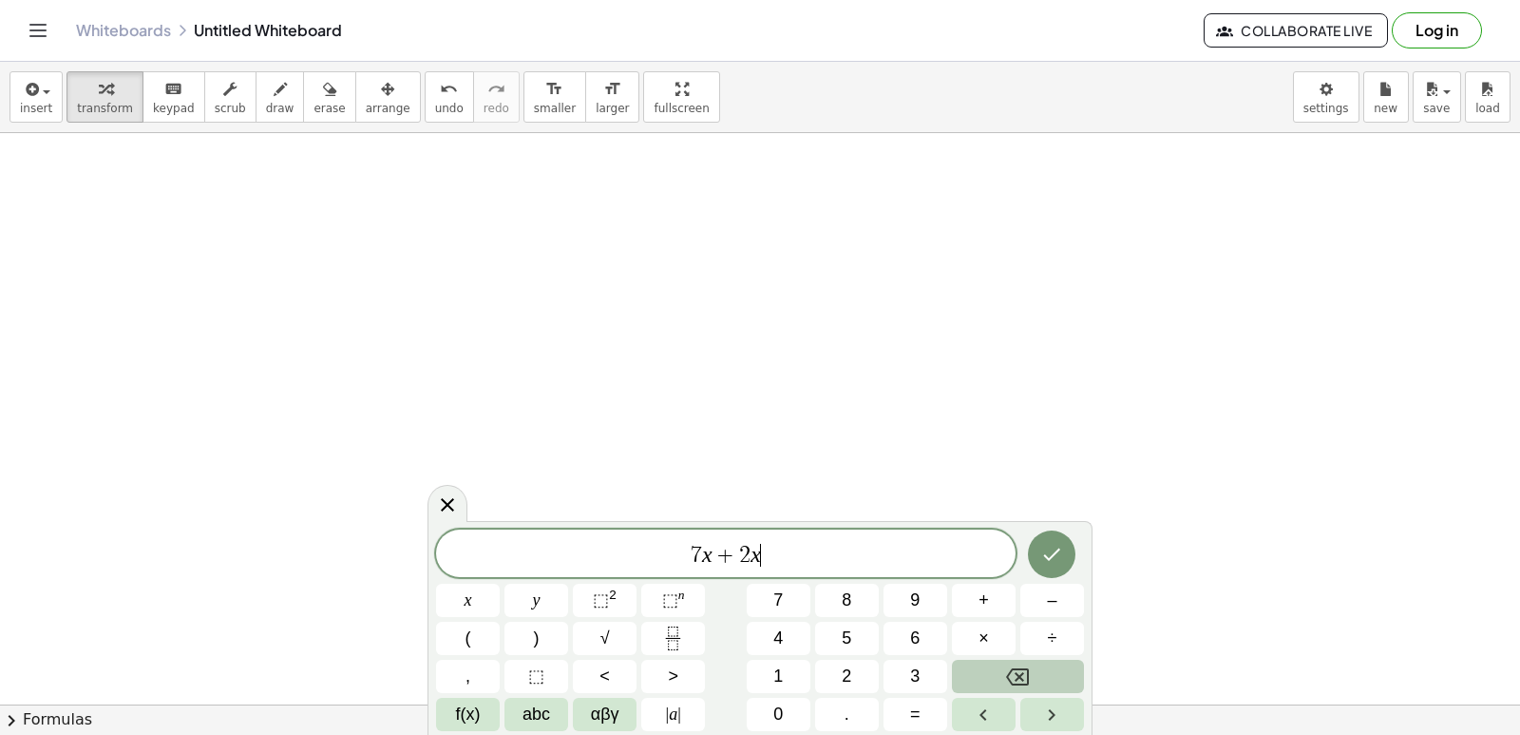
click at [988, 669] on button "Backspace" at bounding box center [1018, 675] width 132 height 33
click at [987, 655] on div "7 ​ x y ⬚ 2 ⬚ n 7 8 9 + – ( ) √ 4 5 6 × ÷ , ⬚ < > 1 2 3 f(x) abc αβγ | a | 0 . =" at bounding box center [760, 629] width 648 height 201
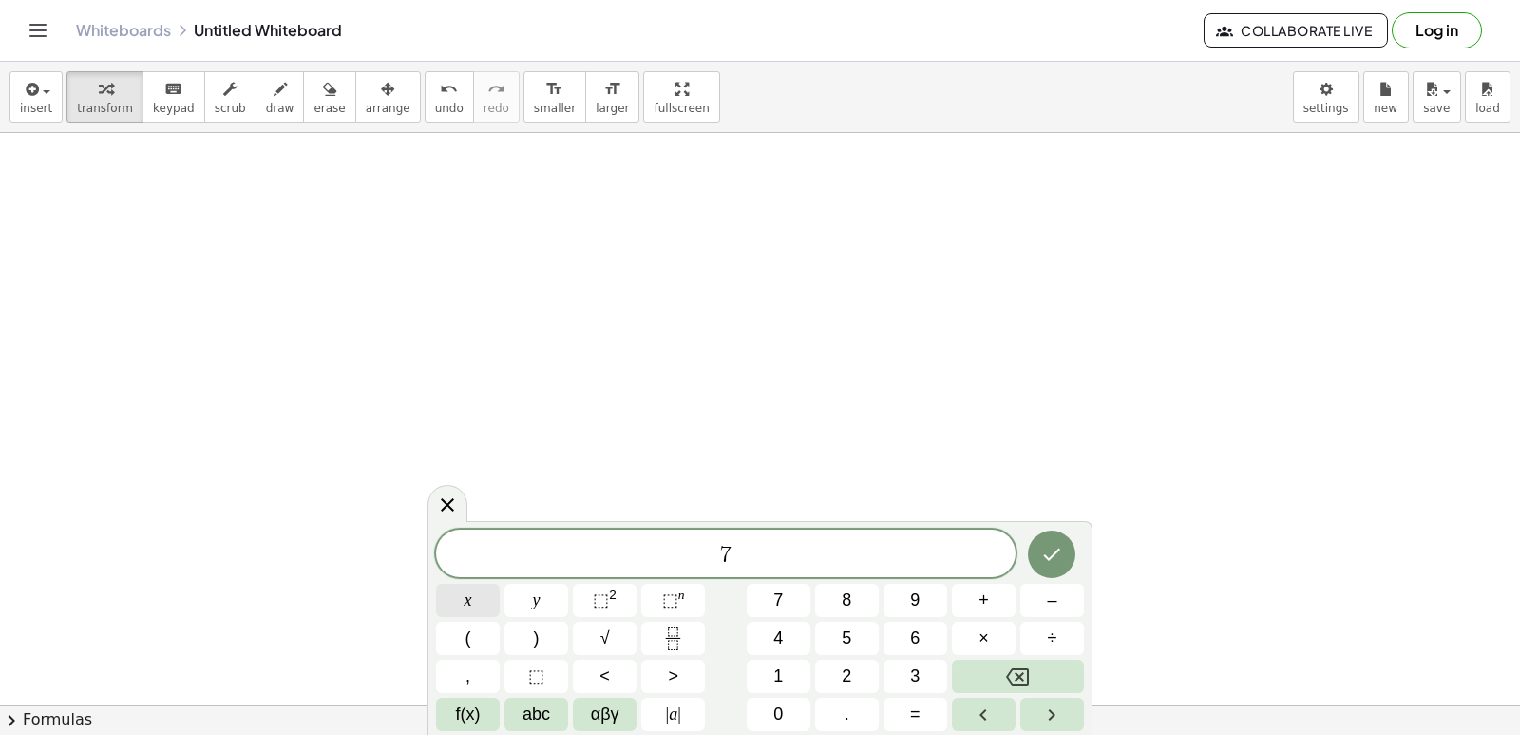
click at [473, 611] on button "x" at bounding box center [468, 599] width 64 height 33
click at [964, 593] on button "+" at bounding box center [984, 599] width 64 height 33
click at [849, 677] on span "2" at bounding box center [847, 676] width 10 height 26
click at [526, 593] on button "y" at bounding box center [537, 599] width 64 height 33
click at [912, 712] on span "=" at bounding box center [915, 714] width 10 height 26
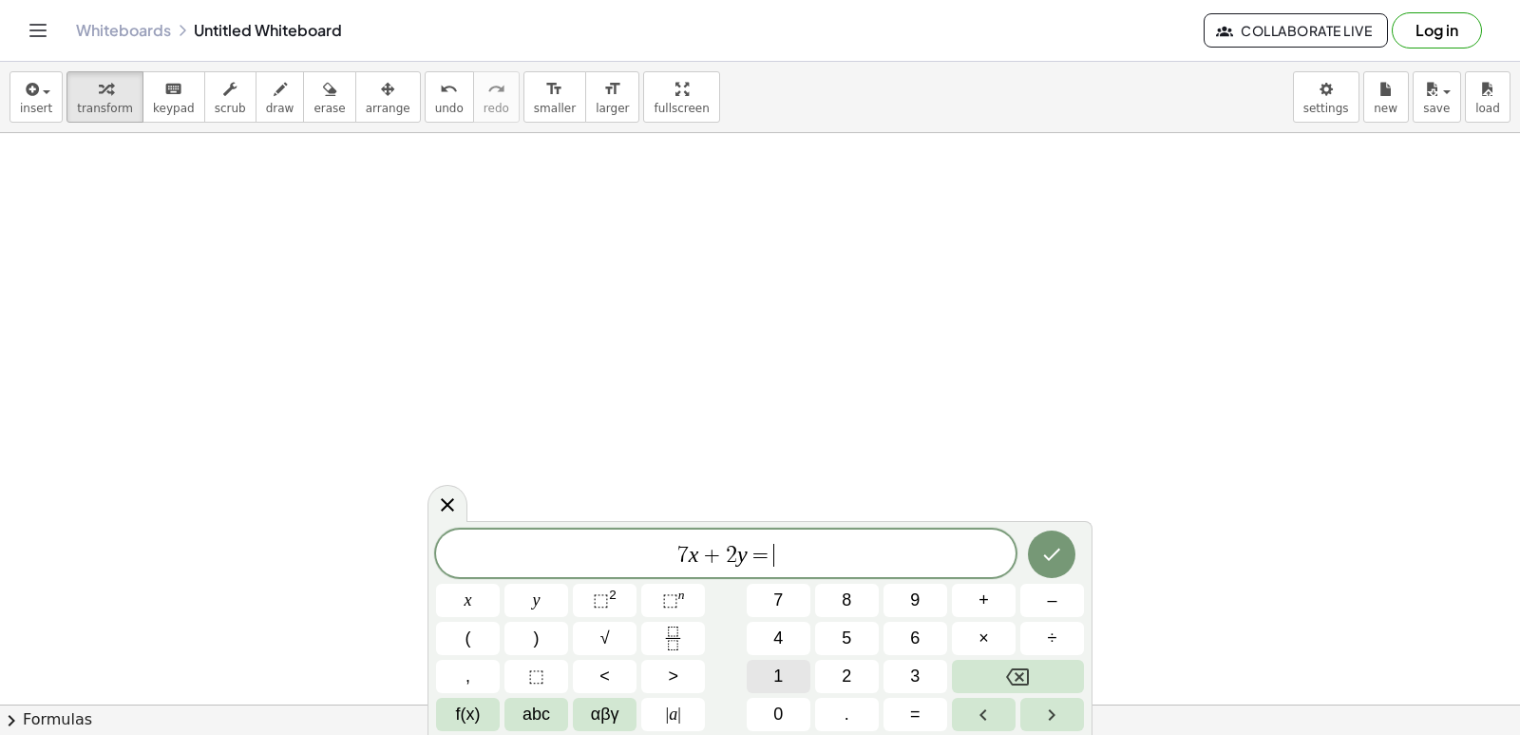
click at [758, 668] on button "1" at bounding box center [779, 675] width 64 height 33
click at [848, 590] on span "8" at bounding box center [847, 600] width 10 height 26
click at [1055, 569] on button "Done" at bounding box center [1052, 554] width 48 height 48
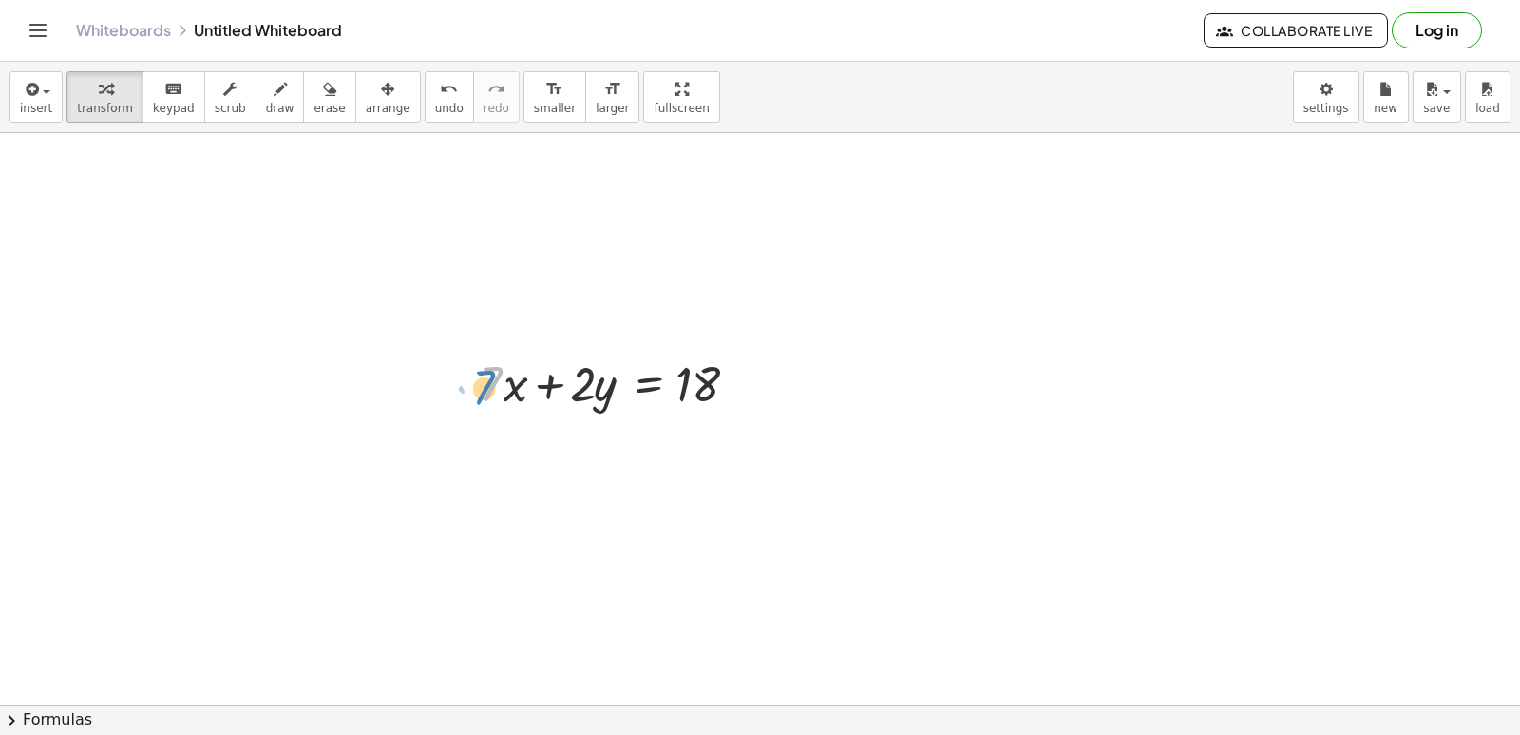
click at [478, 385] on div "· 7 + · 7 · x + · 2 · y = 18" at bounding box center [610, 382] width 319 height 74
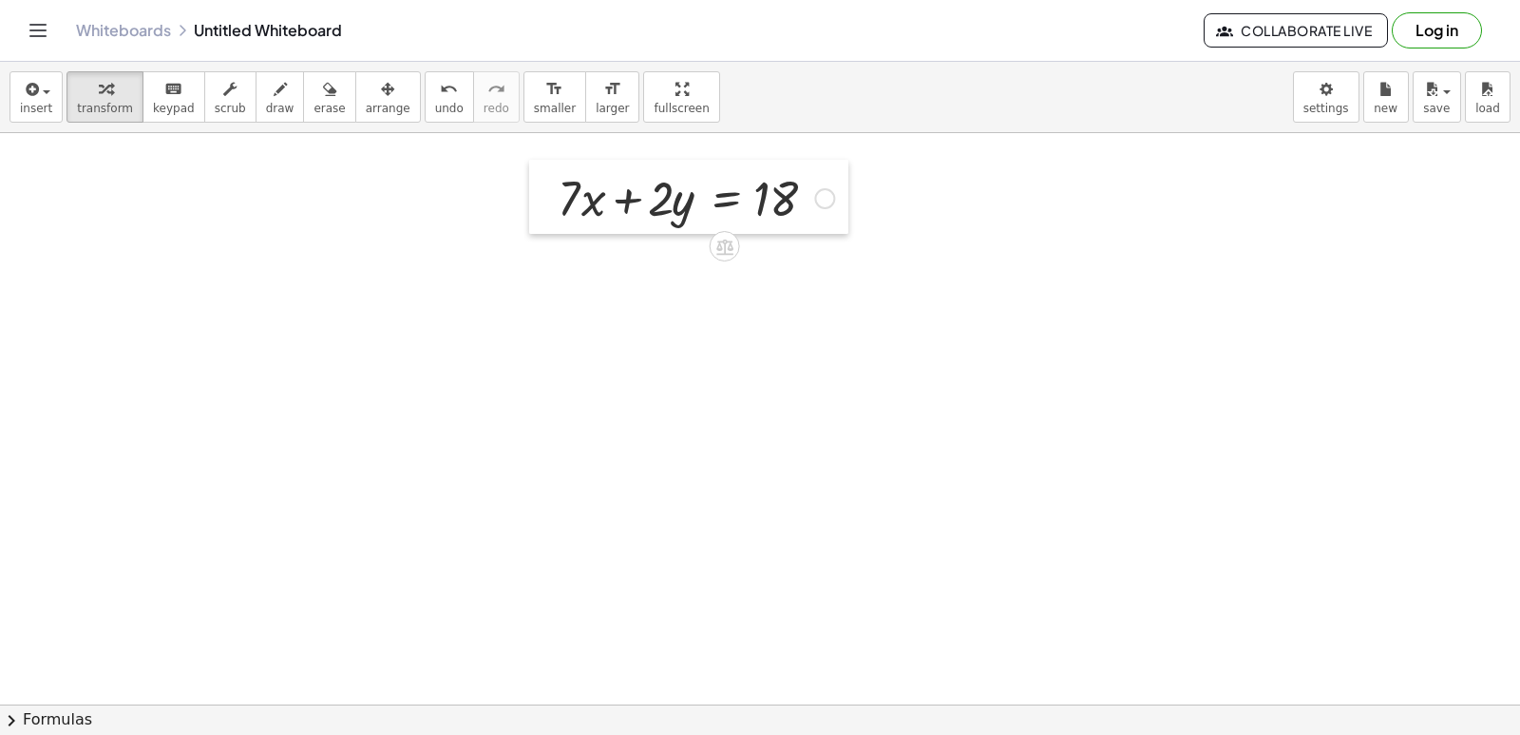
drag, startPoint x: 476, startPoint y: 383, endPoint x: 554, endPoint y: 198, distance: 201.0
click at [554, 198] on div at bounding box center [543, 197] width 29 height 74
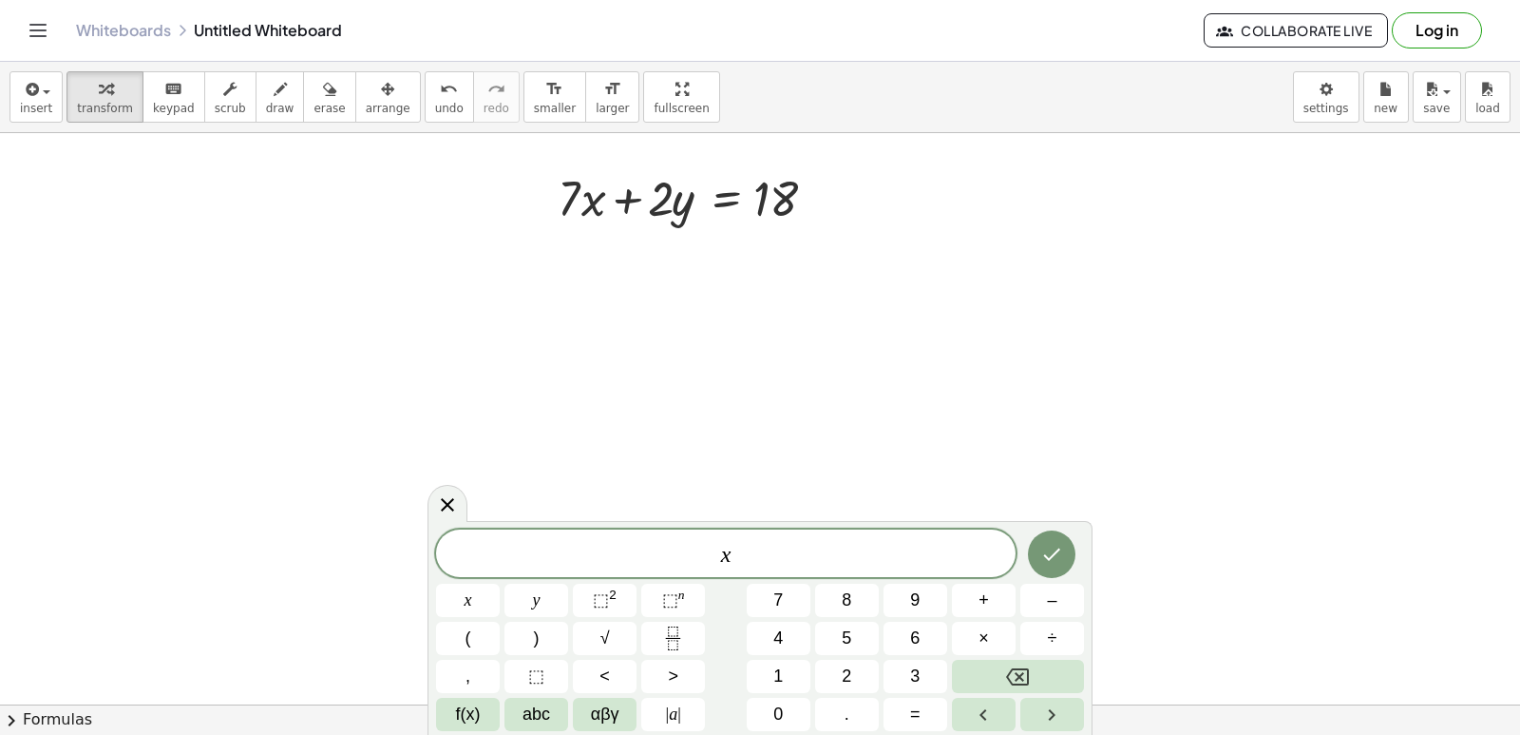
click at [908, 697] on div "x x y ⬚ 2 ⬚ n 7 8 9 + – ( ) √ 4 5 6 × ÷ , ⬚ < > 1 2 3 f(x) abc αβγ | a | 0 . =" at bounding box center [760, 629] width 648 height 201
click at [930, 705] on button "=" at bounding box center [916, 713] width 64 height 33
click at [855, 679] on button "2" at bounding box center [847, 675] width 64 height 33
click at [1055, 545] on icon "Done" at bounding box center [1051, 554] width 23 height 23
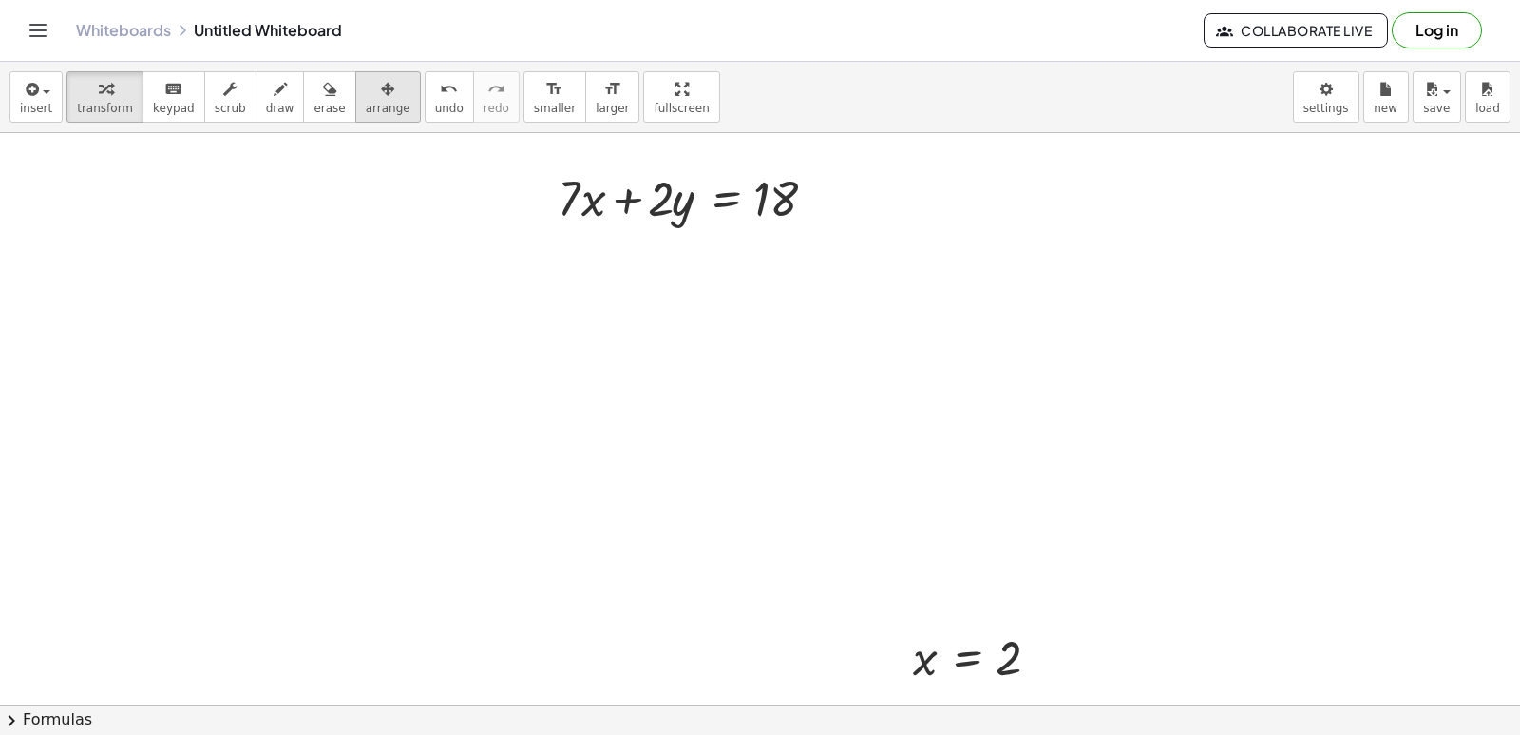
click at [355, 74] on button "arrange" at bounding box center [388, 96] width 66 height 51
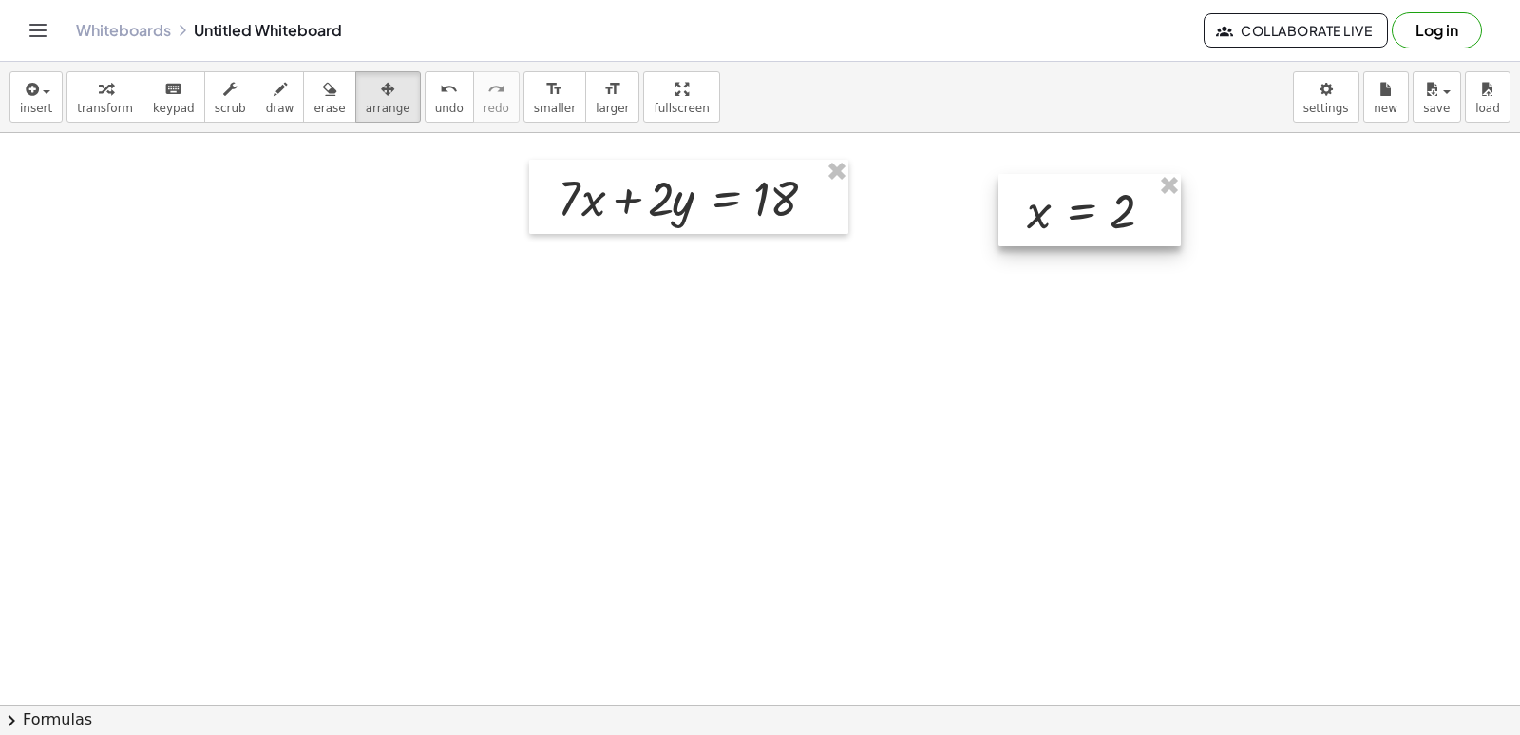
drag, startPoint x: 996, startPoint y: 628, endPoint x: 1110, endPoint y: 182, distance: 460.0
click at [1110, 182] on div at bounding box center [1090, 210] width 182 height 72
drag, startPoint x: 86, startPoint y: 106, endPoint x: 88, endPoint y: 96, distance: 10.8
click at [87, 98] on button "transform" at bounding box center [105, 96] width 77 height 51
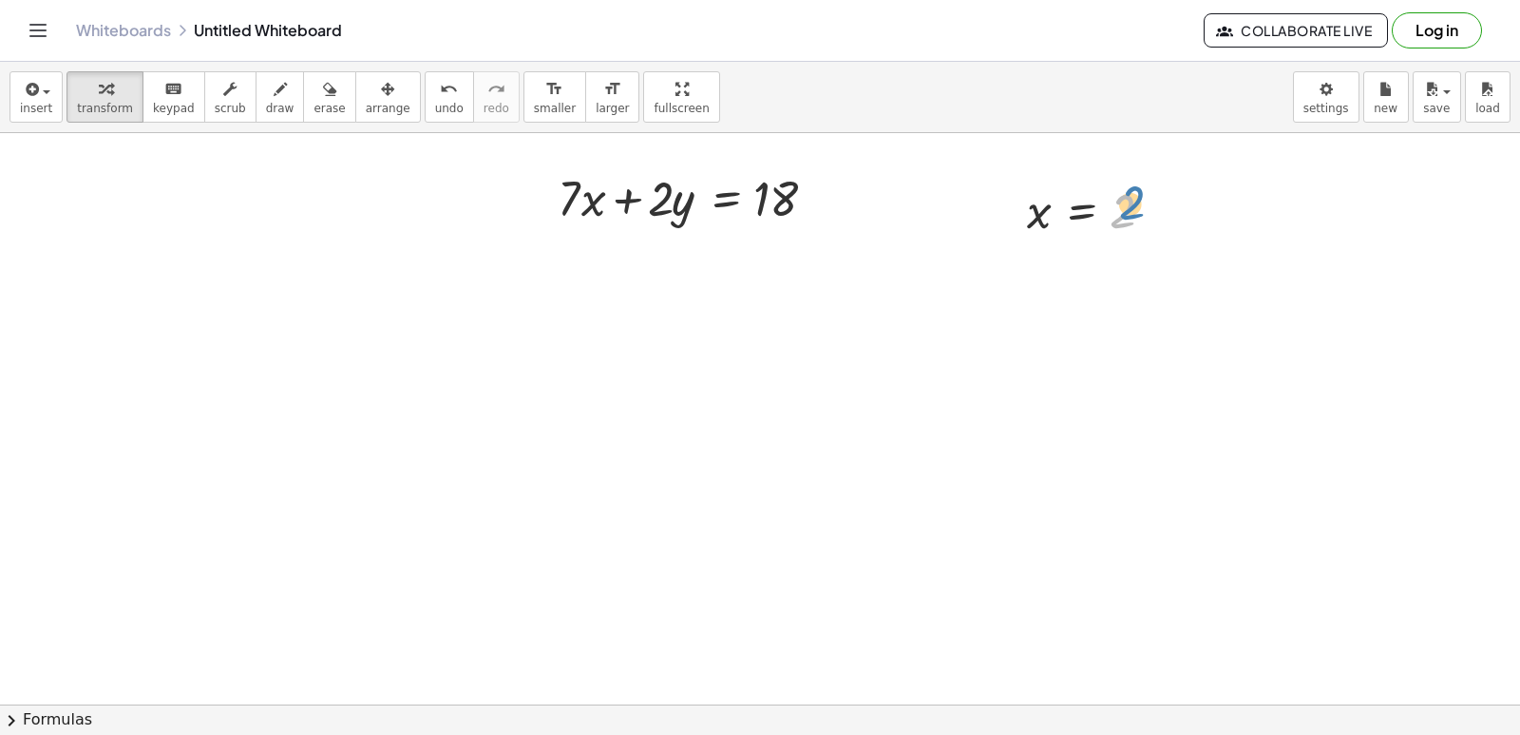
click at [1128, 205] on div at bounding box center [1097, 210] width 159 height 63
drag, startPoint x: 1040, startPoint y: 214, endPoint x: 598, endPoint y: 200, distance: 442.1
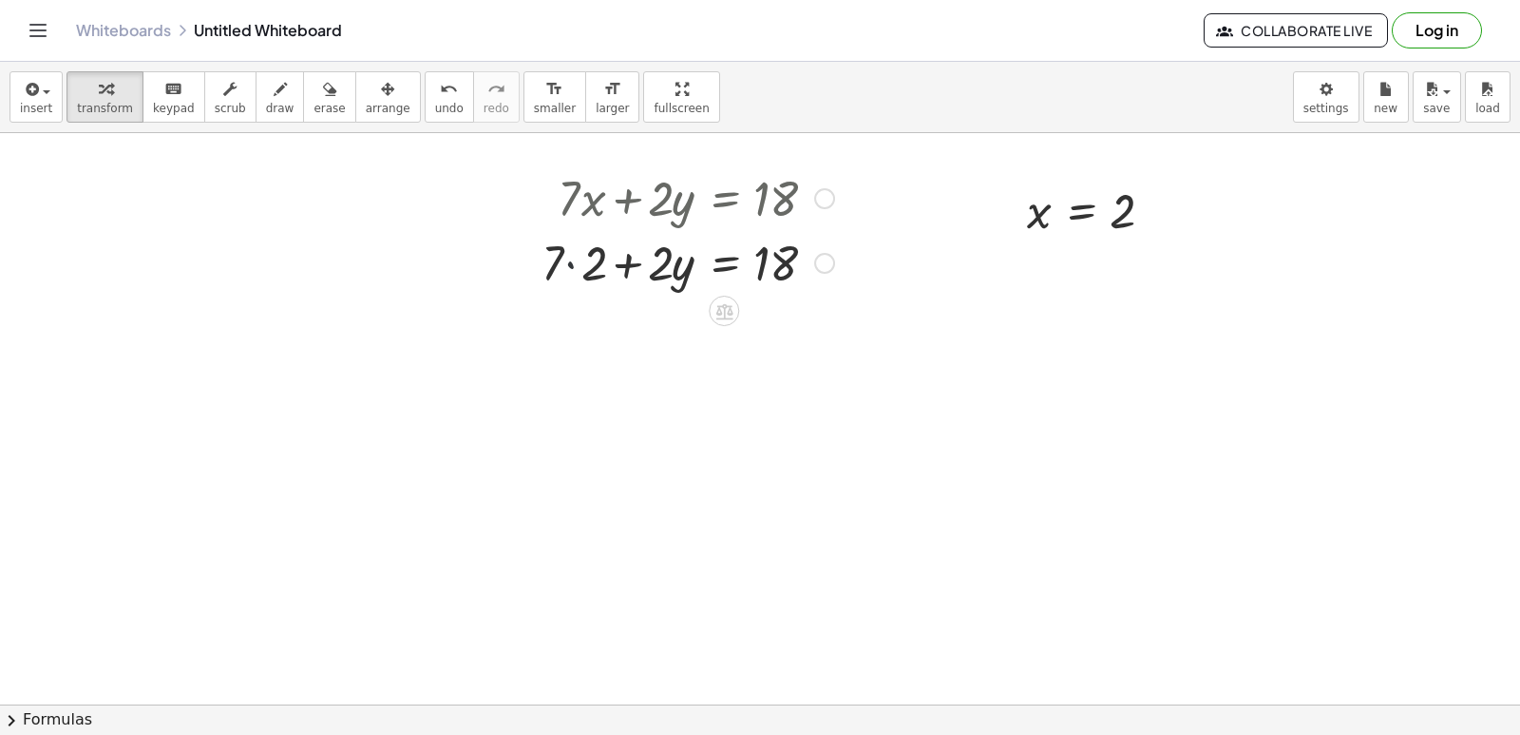
click at [569, 261] on div at bounding box center [688, 261] width 312 height 65
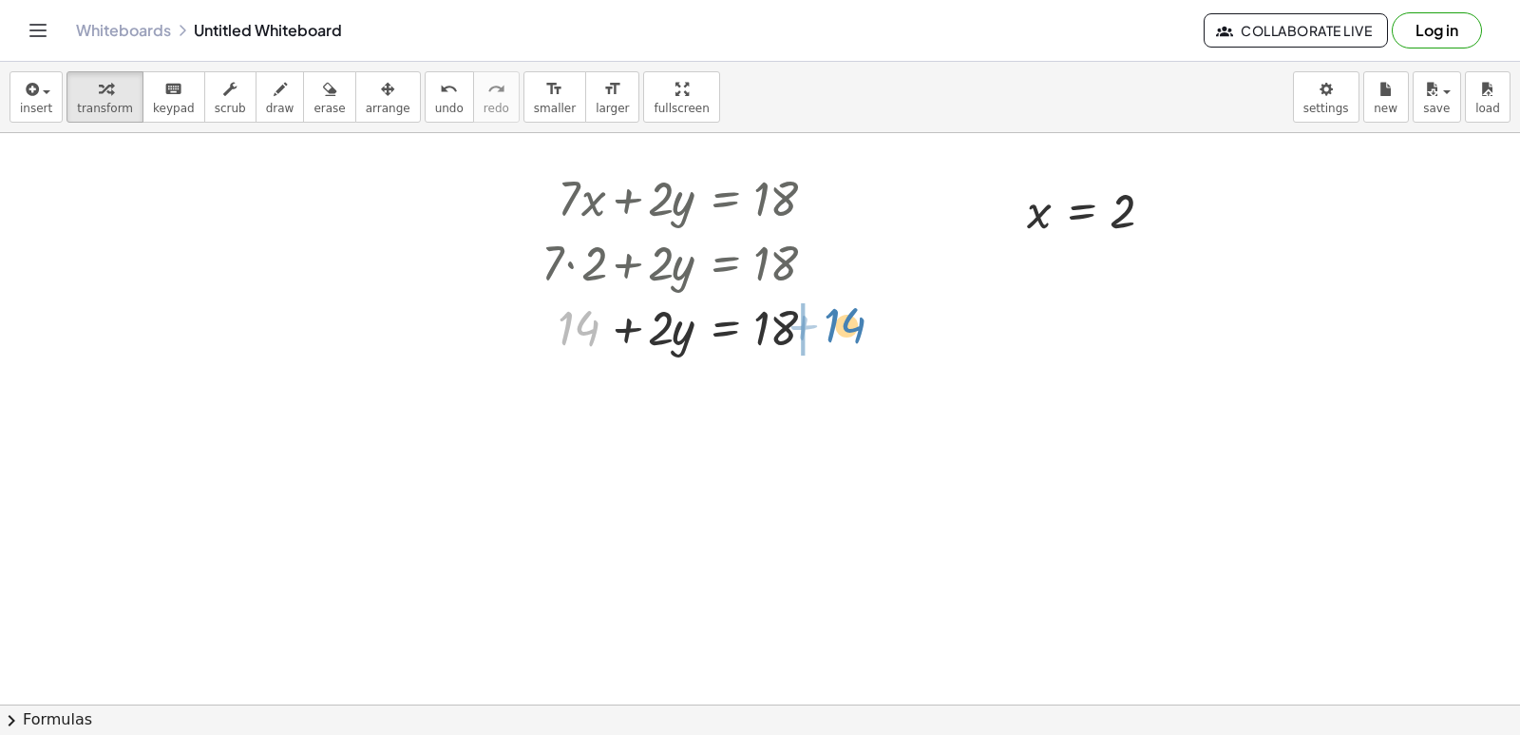
drag, startPoint x: 582, startPoint y: 332, endPoint x: 849, endPoint y: 329, distance: 267.0
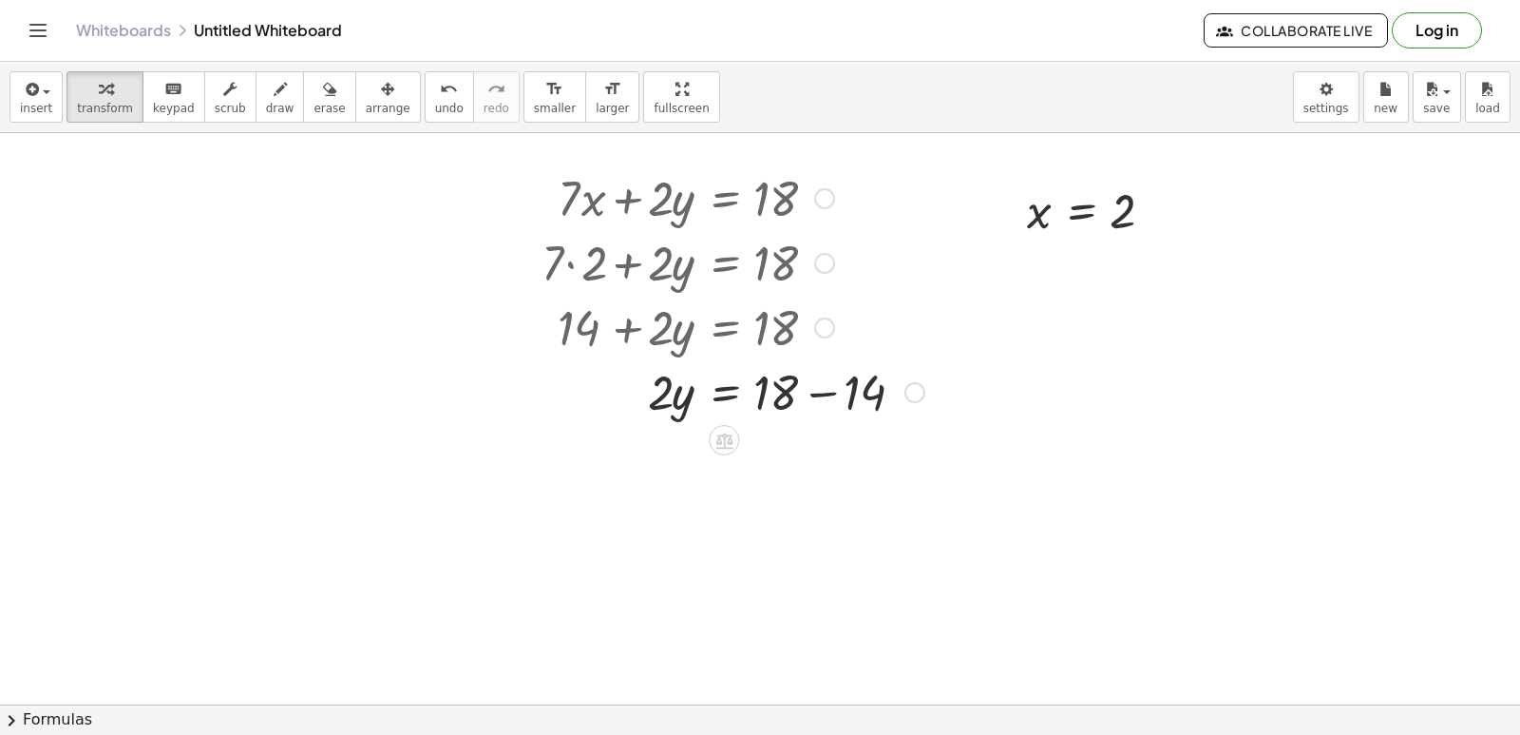
click at [823, 391] on div at bounding box center [733, 390] width 402 height 65
drag, startPoint x: 649, startPoint y: 459, endPoint x: 758, endPoint y: 499, distance: 116.3
click at [774, 531] on div at bounding box center [733, 534] width 402 height 95
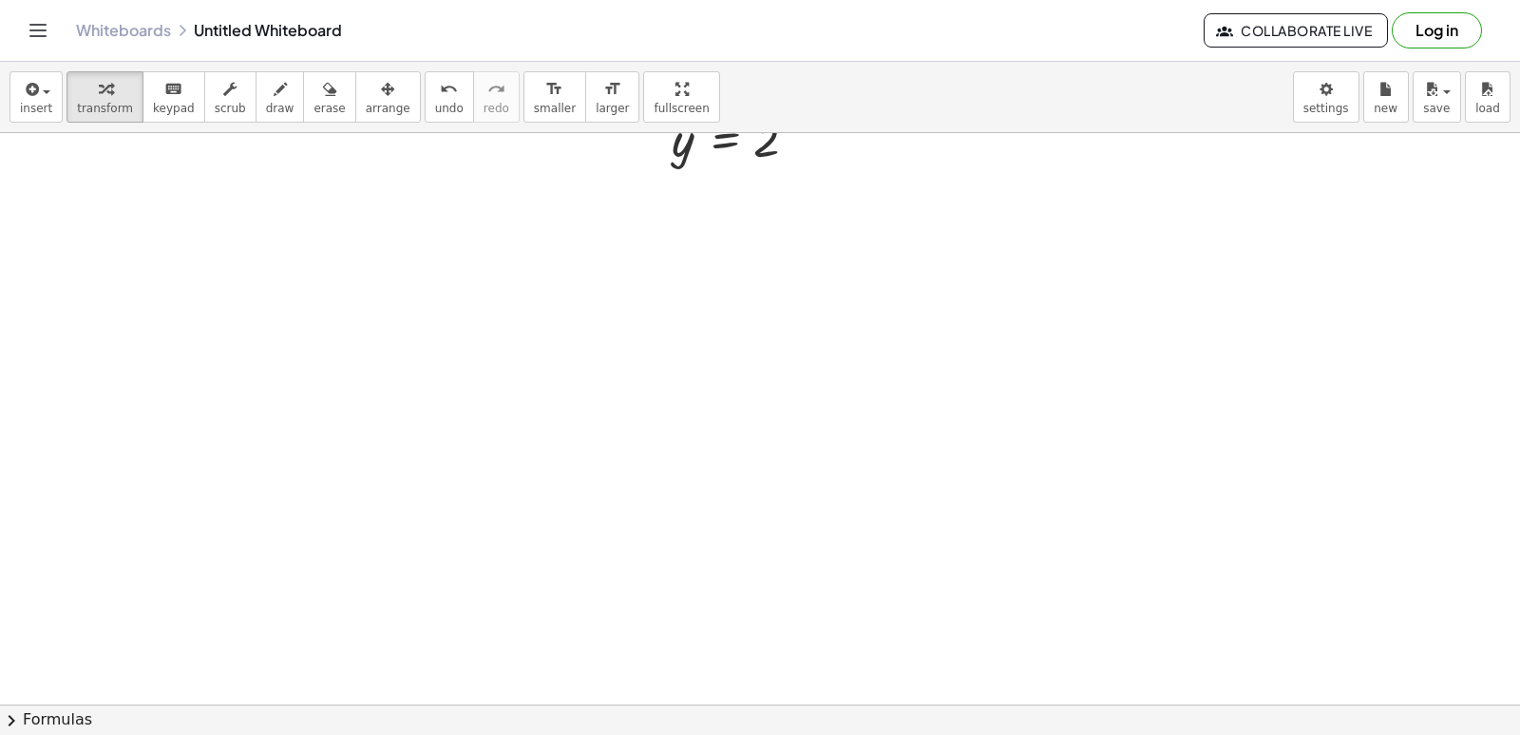
scroll to position [3997, 0]
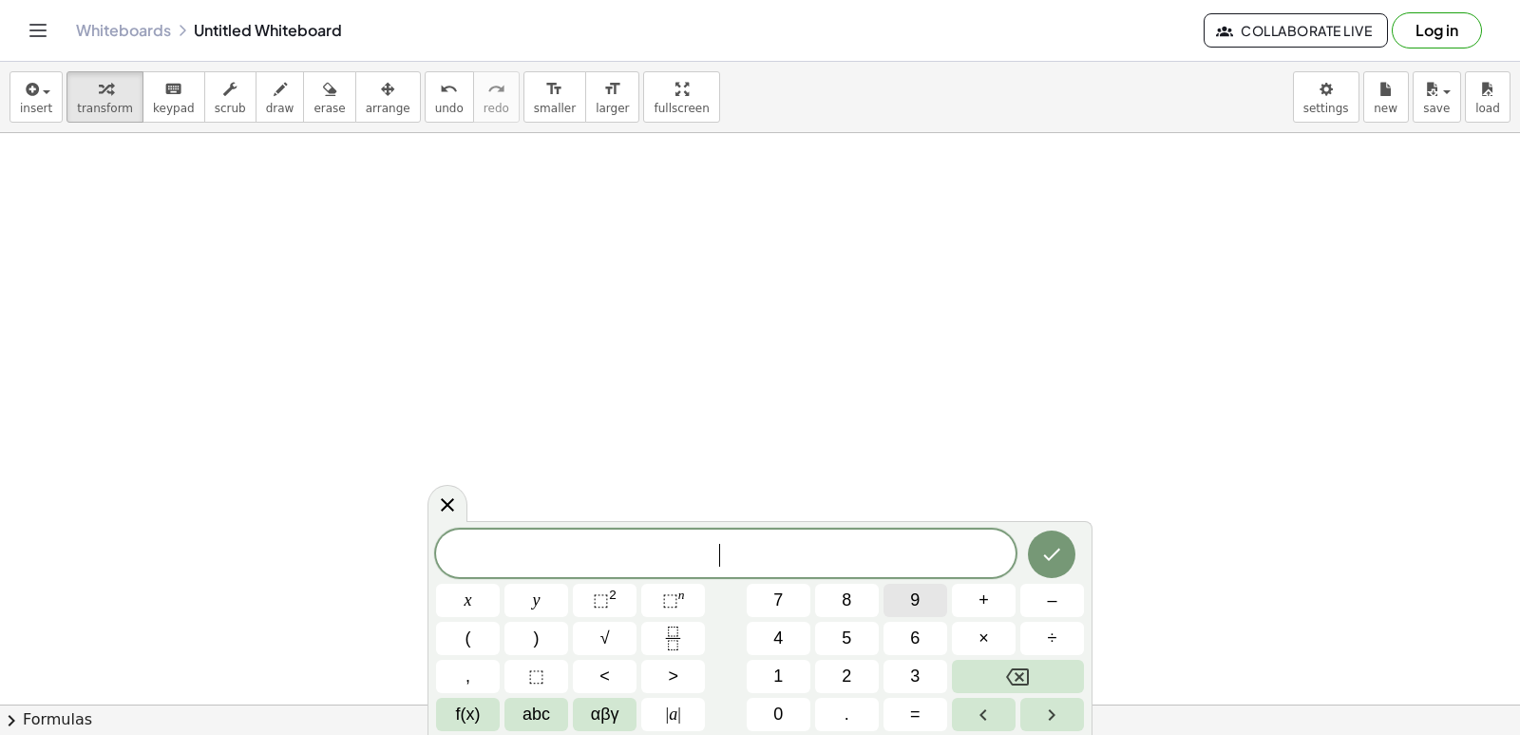
click at [916, 584] on button "9" at bounding box center [916, 599] width 64 height 33
click at [487, 596] on button "x" at bounding box center [468, 599] width 64 height 33
click at [996, 595] on button "+" at bounding box center [984, 599] width 64 height 33
click at [540, 596] on span "y" at bounding box center [537, 600] width 8 height 26
click at [915, 716] on span "=" at bounding box center [915, 714] width 10 height 26
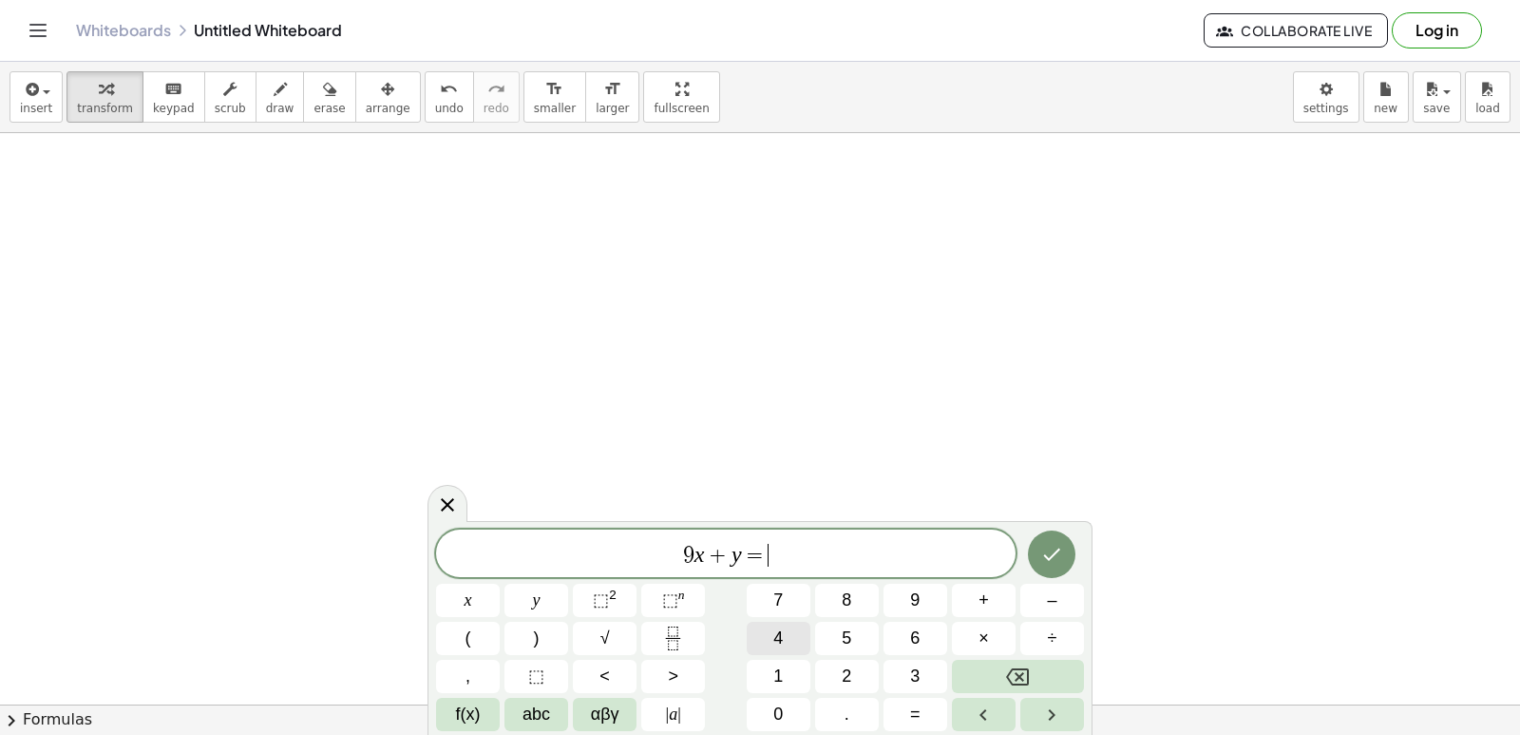
click at [785, 640] on button "4" at bounding box center [779, 637] width 64 height 33
click at [892, 634] on button "6" at bounding box center [916, 637] width 64 height 33
click at [1045, 541] on button "Done" at bounding box center [1052, 554] width 48 height 48
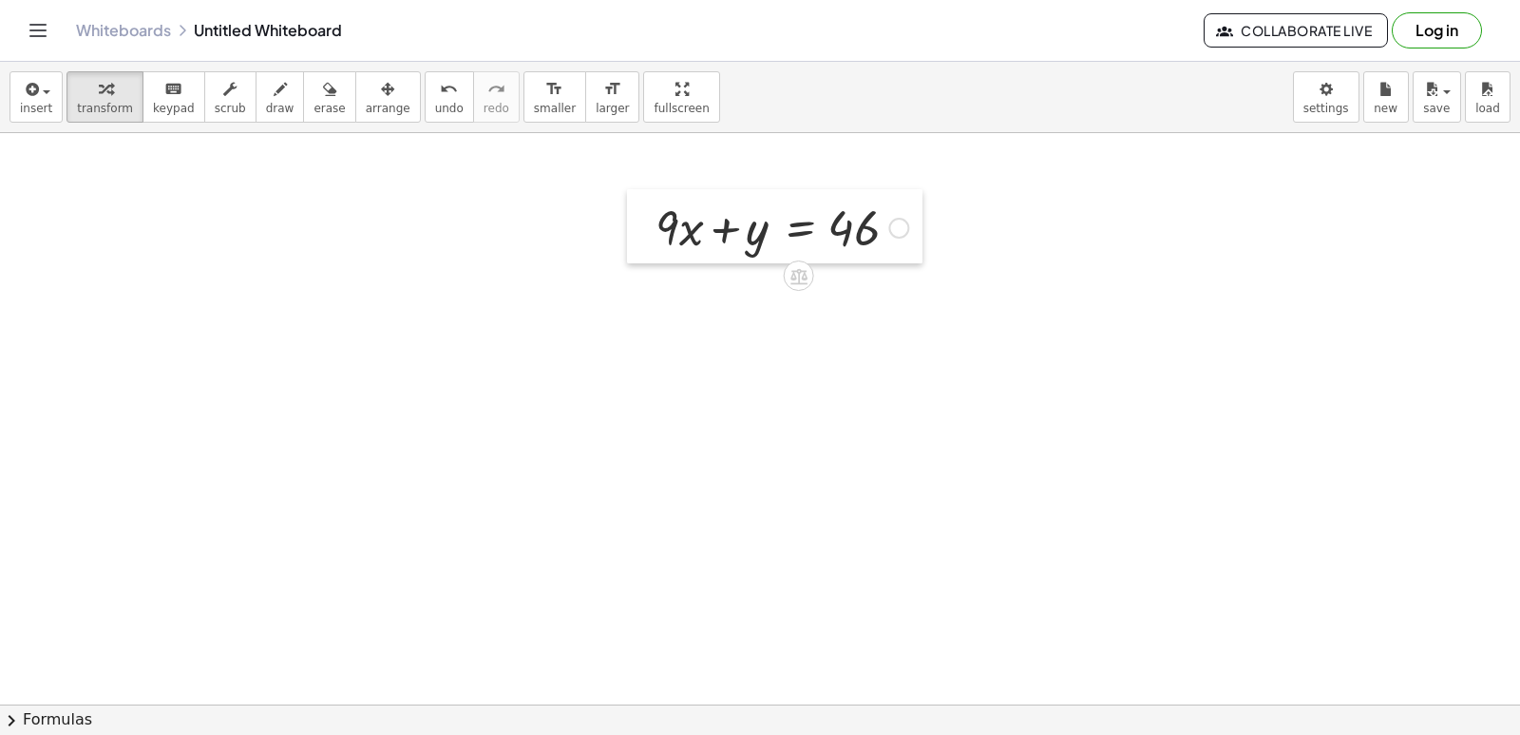
drag, startPoint x: 636, startPoint y: 449, endPoint x: 641, endPoint y: 222, distance: 226.2
click at [641, 222] on div at bounding box center [641, 226] width 29 height 74
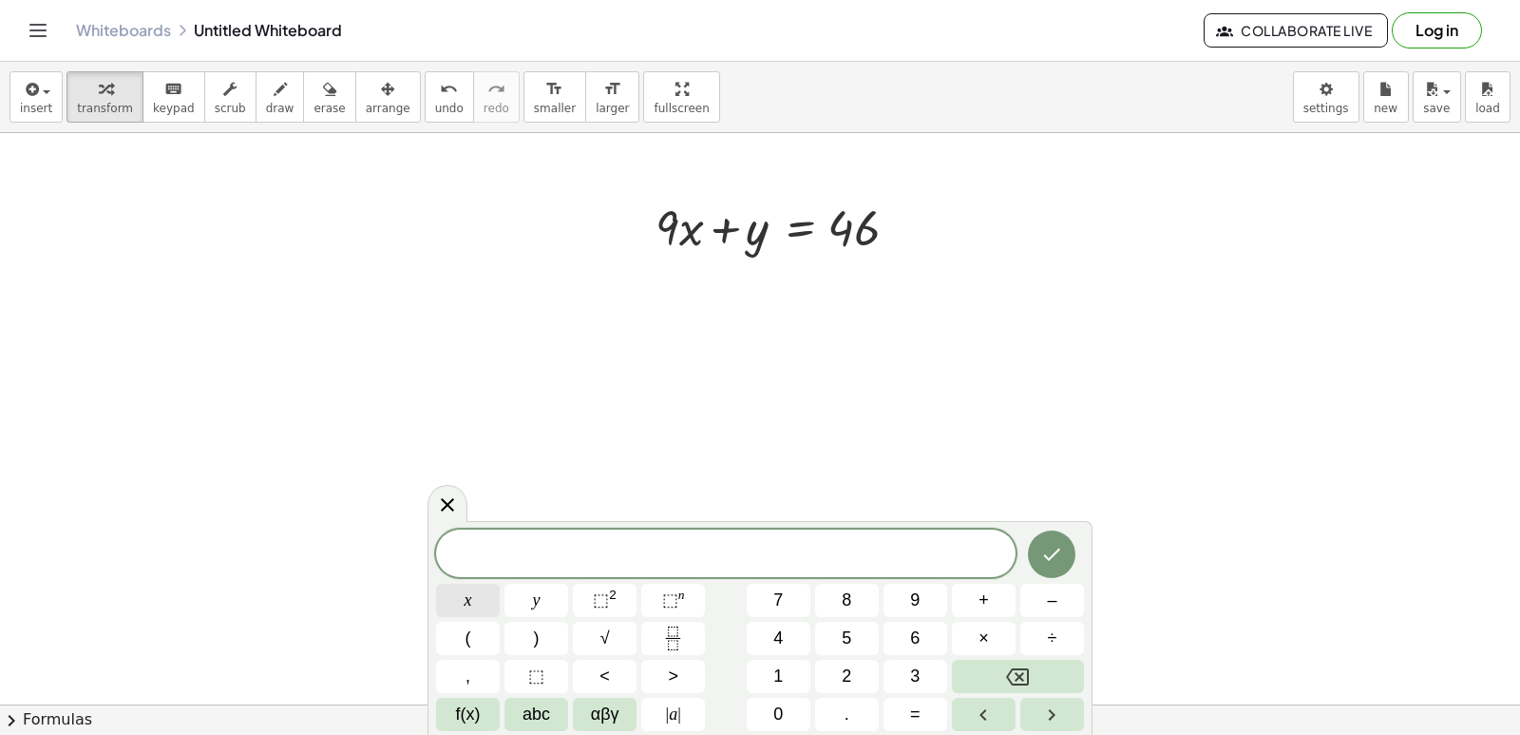
click at [452, 595] on button "x" at bounding box center [468, 599] width 64 height 33
click at [917, 722] on span "=" at bounding box center [915, 714] width 10 height 26
click at [861, 648] on button "5" at bounding box center [847, 637] width 64 height 33
click at [1049, 550] on icon "Done" at bounding box center [1051, 554] width 23 height 23
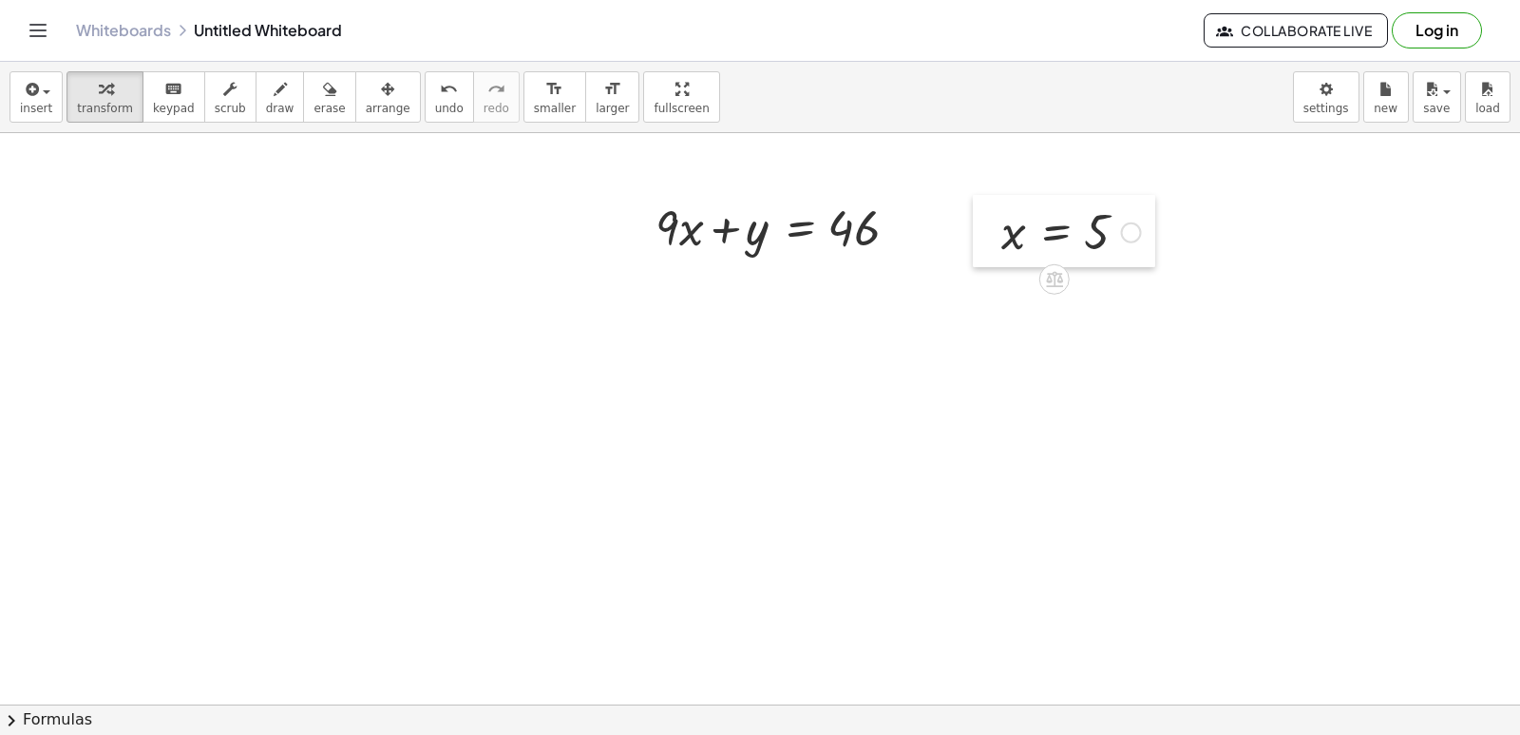
drag, startPoint x: 684, startPoint y: 640, endPoint x: 981, endPoint y: 225, distance: 510.2
click at [981, 225] on div at bounding box center [987, 231] width 29 height 72
drag, startPoint x: 1014, startPoint y: 219, endPoint x: 693, endPoint y: 214, distance: 321.2
click at [670, 291] on div at bounding box center [774, 290] width 288 height 65
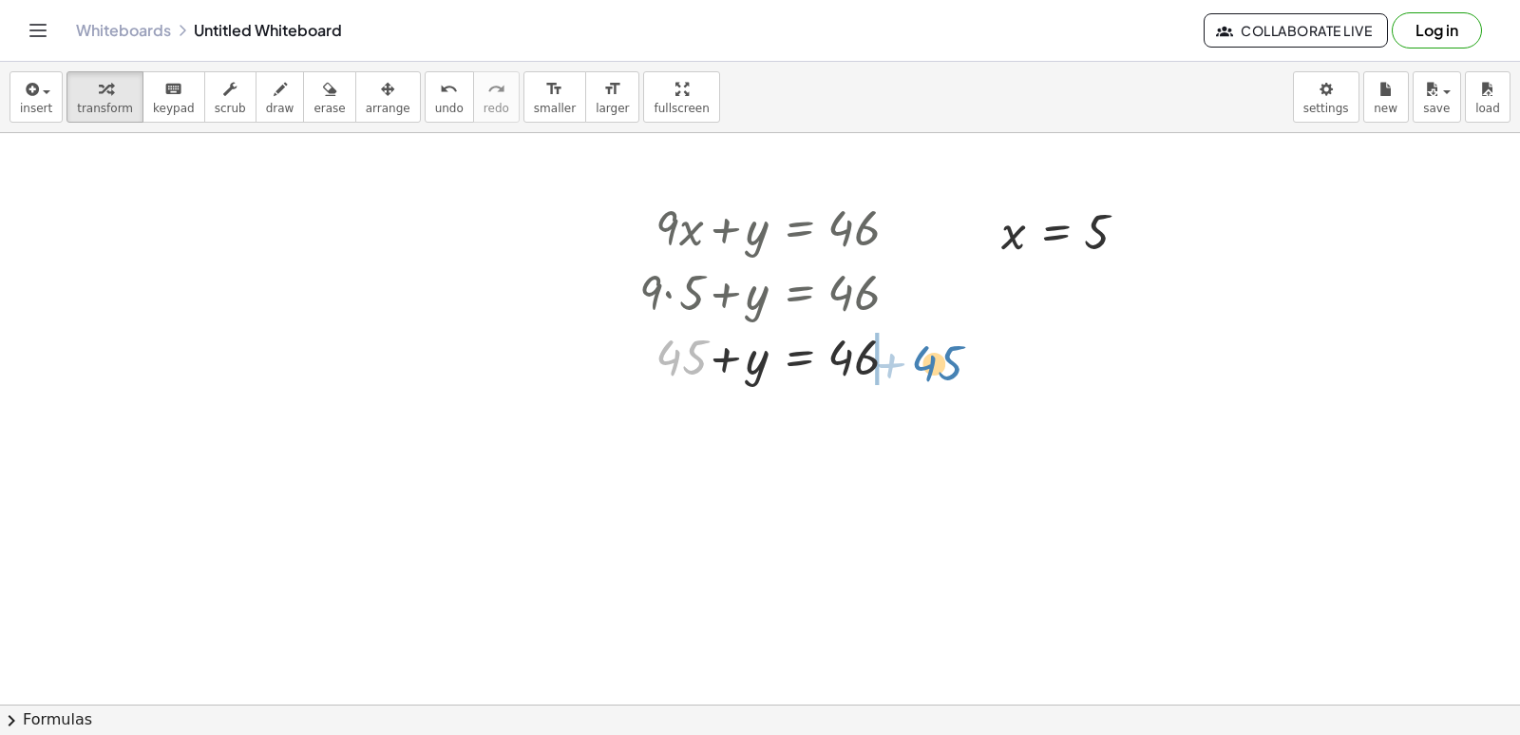
drag, startPoint x: 699, startPoint y: 359, endPoint x: 956, endPoint y: 365, distance: 256.6
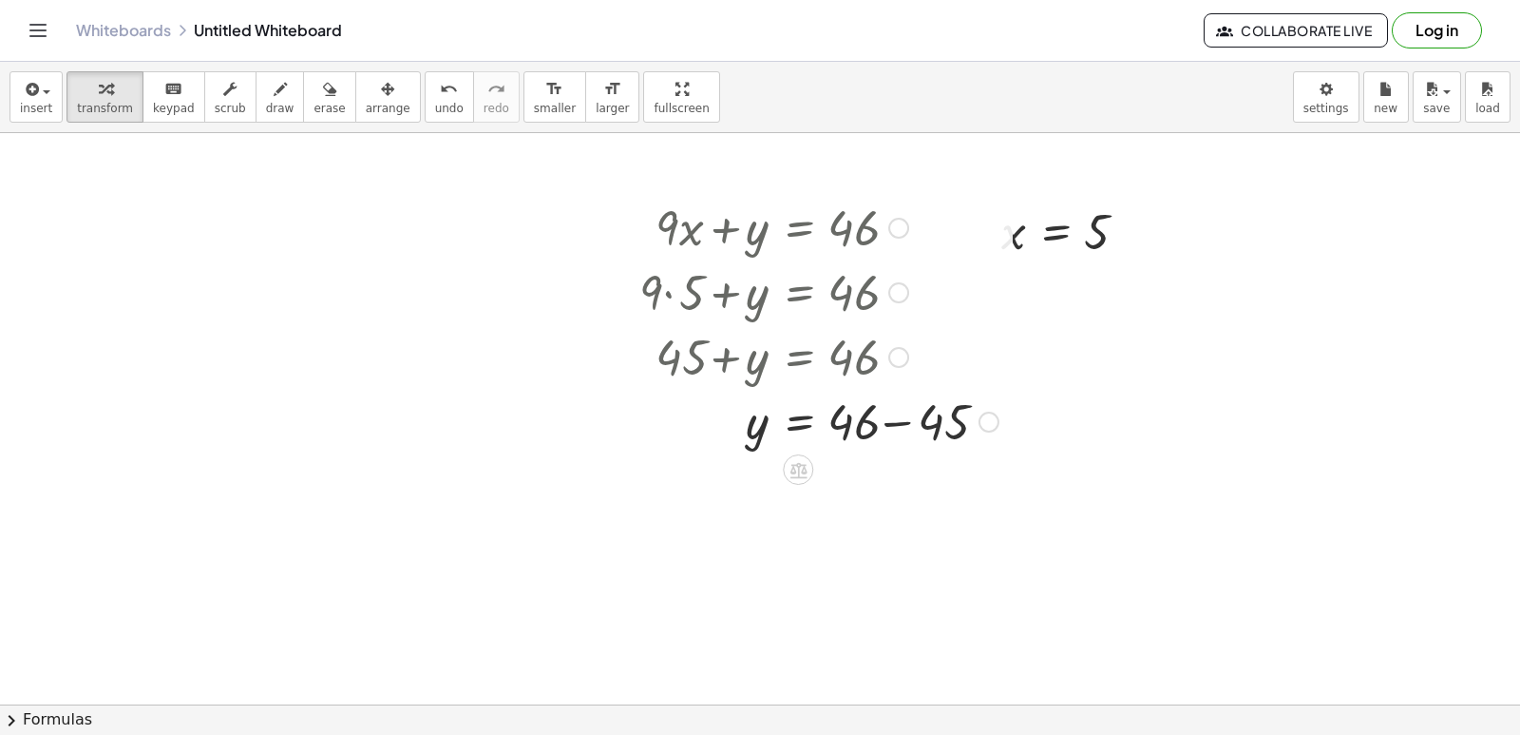
click at [892, 419] on div at bounding box center [819, 420] width 378 height 65
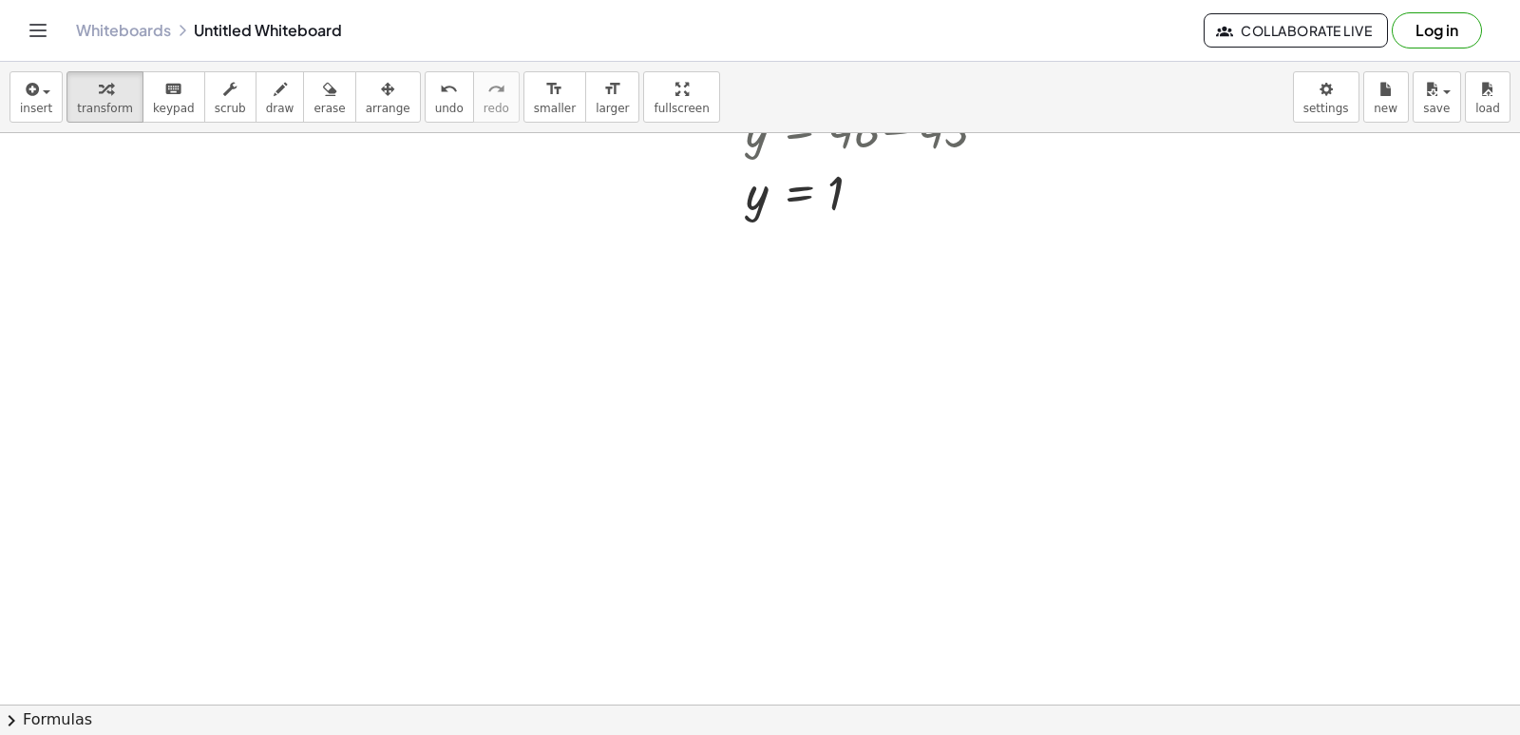
scroll to position [4472, 0]
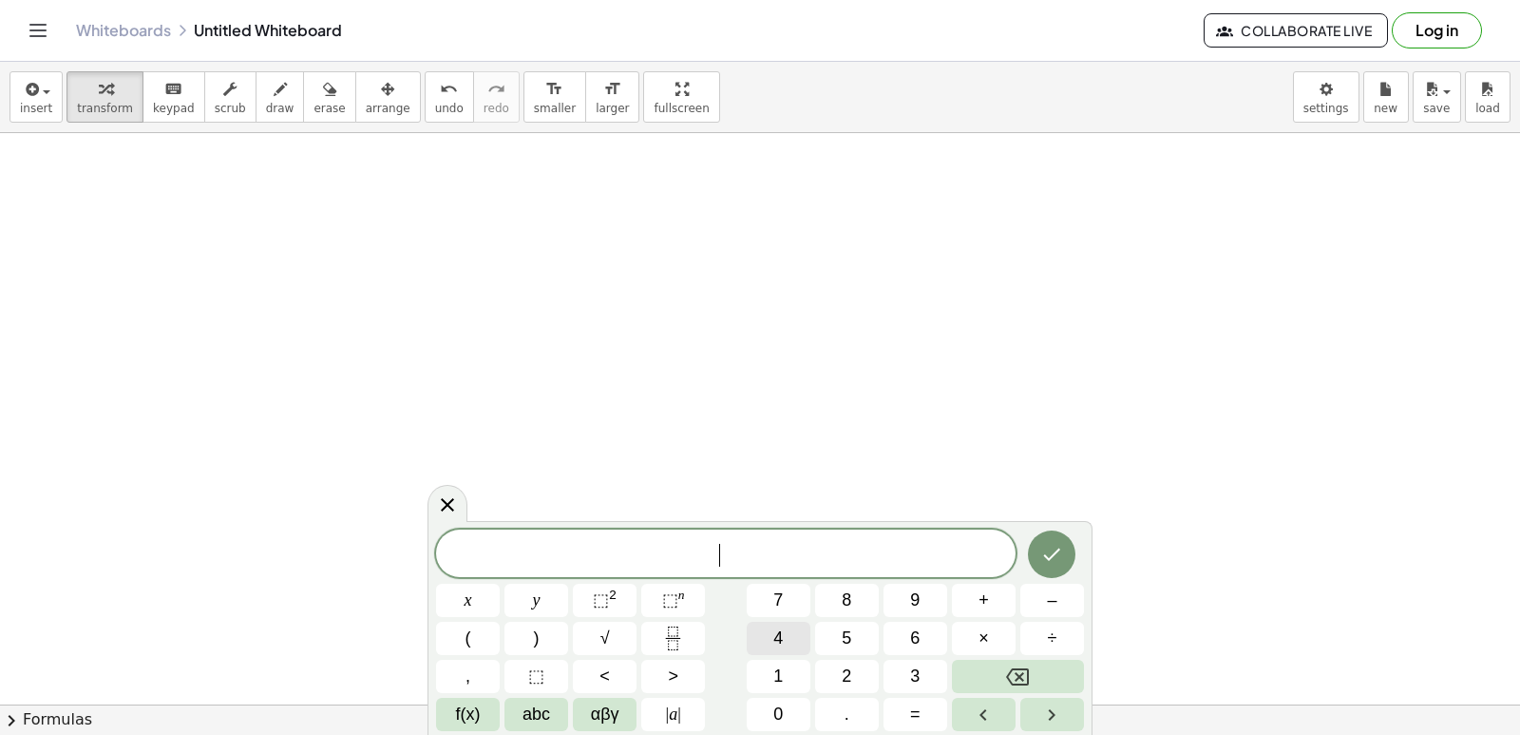
click at [755, 634] on button "4" at bounding box center [779, 637] width 64 height 33
click at [981, 645] on span "×" at bounding box center [984, 638] width 10 height 26
click at [1049, 602] on span "–" at bounding box center [1052, 600] width 10 height 26
click at [1036, 670] on button "Backspace" at bounding box center [1018, 675] width 132 height 33
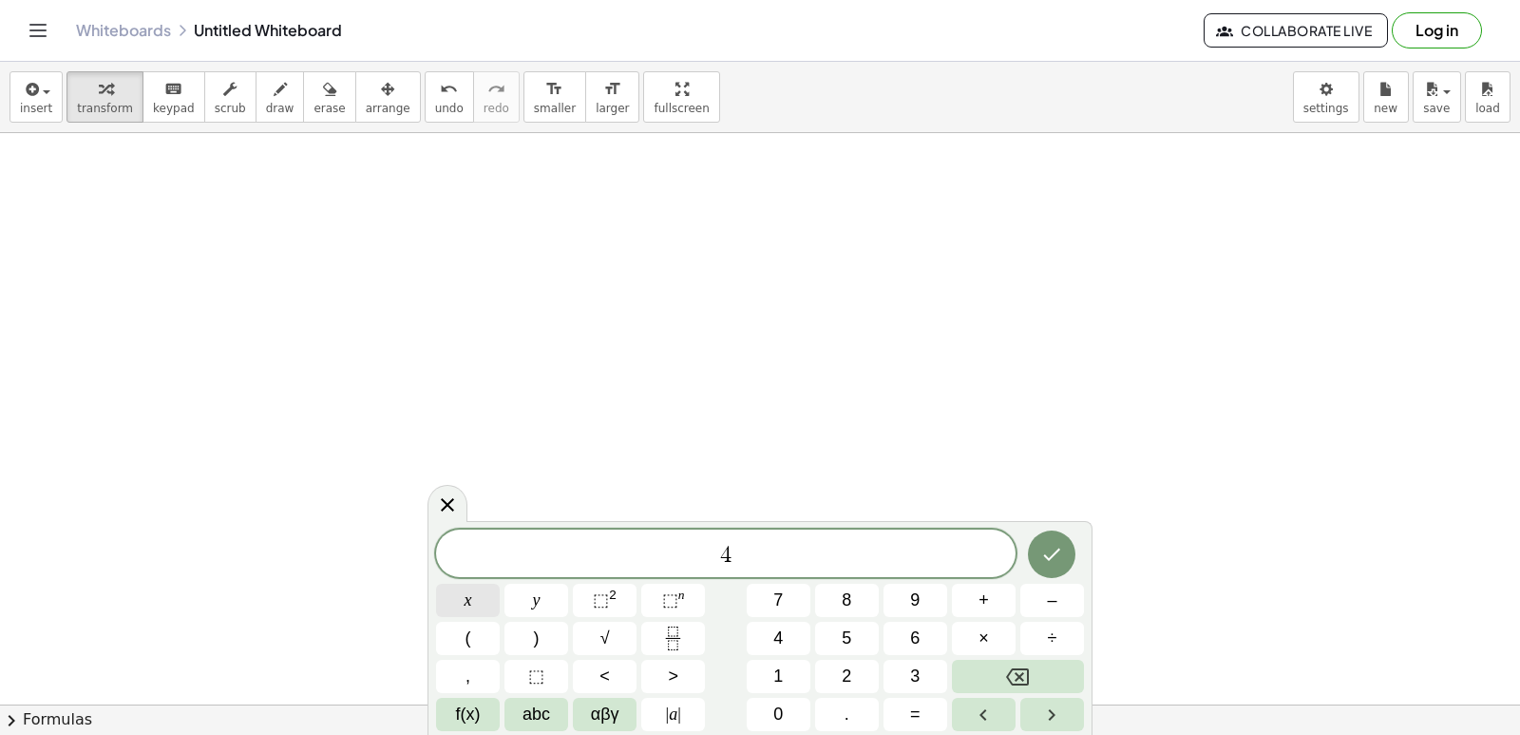
click at [472, 594] on button "x" at bounding box center [468, 599] width 64 height 33
click at [1043, 609] on button "–" at bounding box center [1053, 599] width 64 height 33
click at [754, 607] on button "7" at bounding box center [779, 599] width 64 height 33
click at [546, 599] on button "y" at bounding box center [537, 599] width 64 height 33
click at [911, 709] on span "=" at bounding box center [915, 714] width 10 height 26
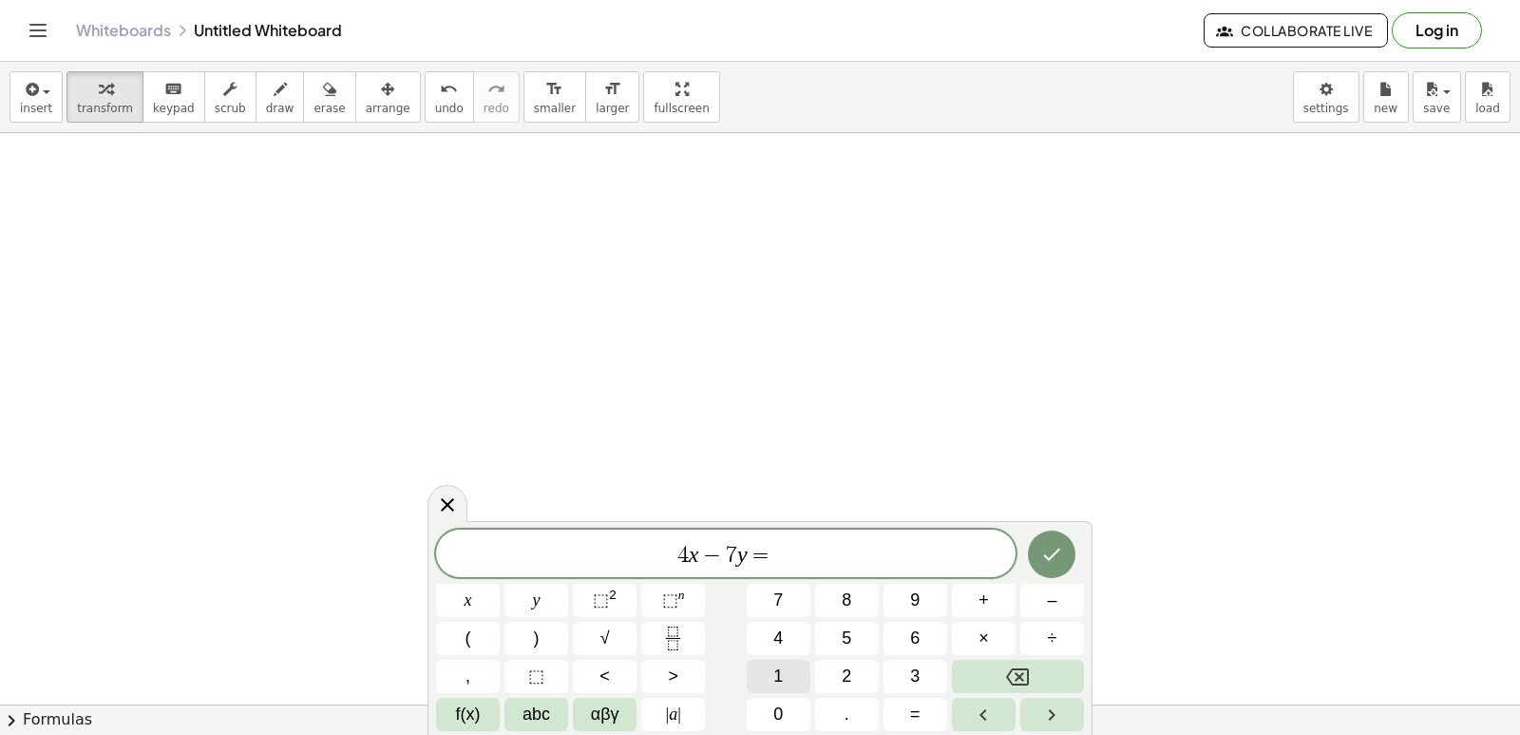
click at [782, 672] on span "1" at bounding box center [778, 676] width 10 height 26
click at [1053, 541] on button "Done" at bounding box center [1052, 554] width 48 height 48
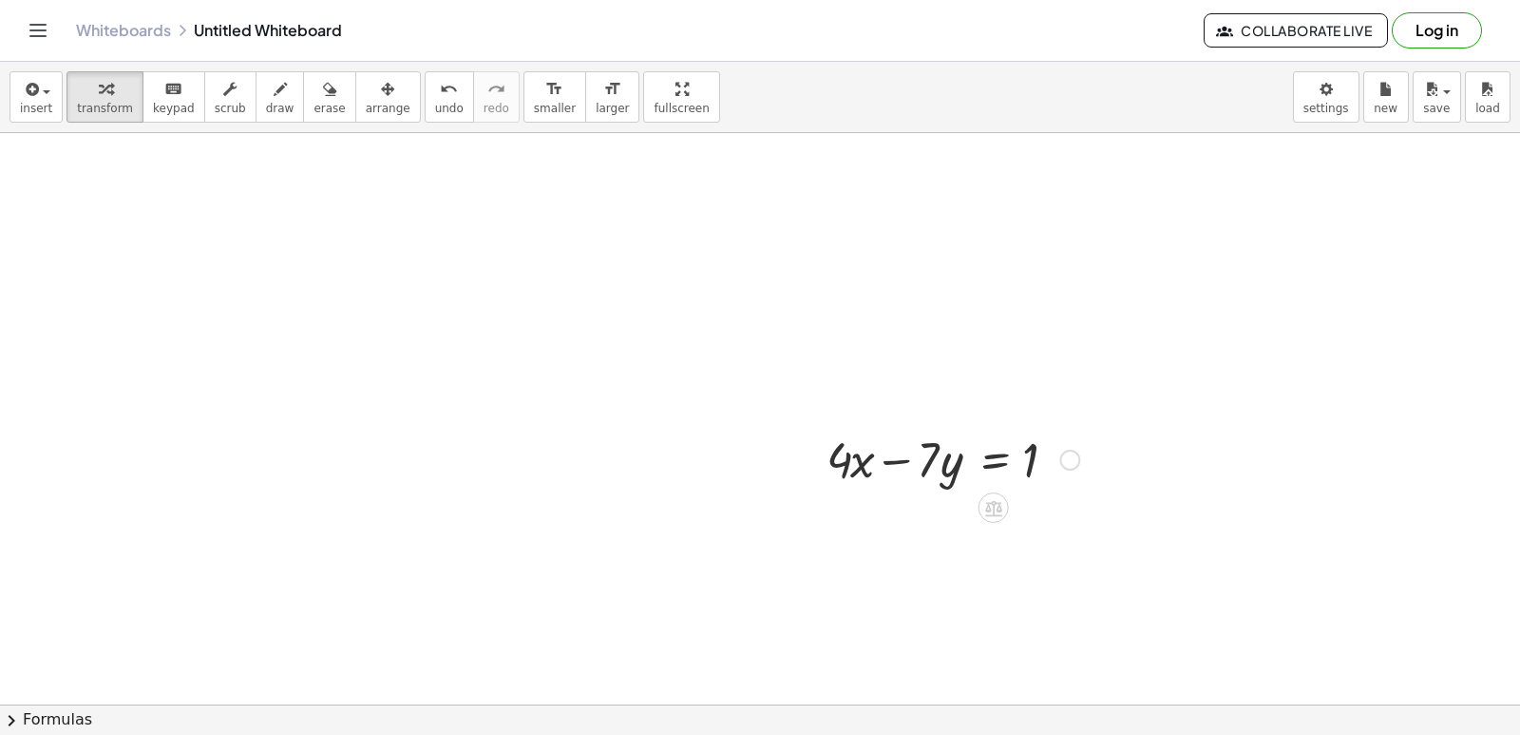
drag, startPoint x: 788, startPoint y: 427, endPoint x: 867, endPoint y: 468, distance: 89.3
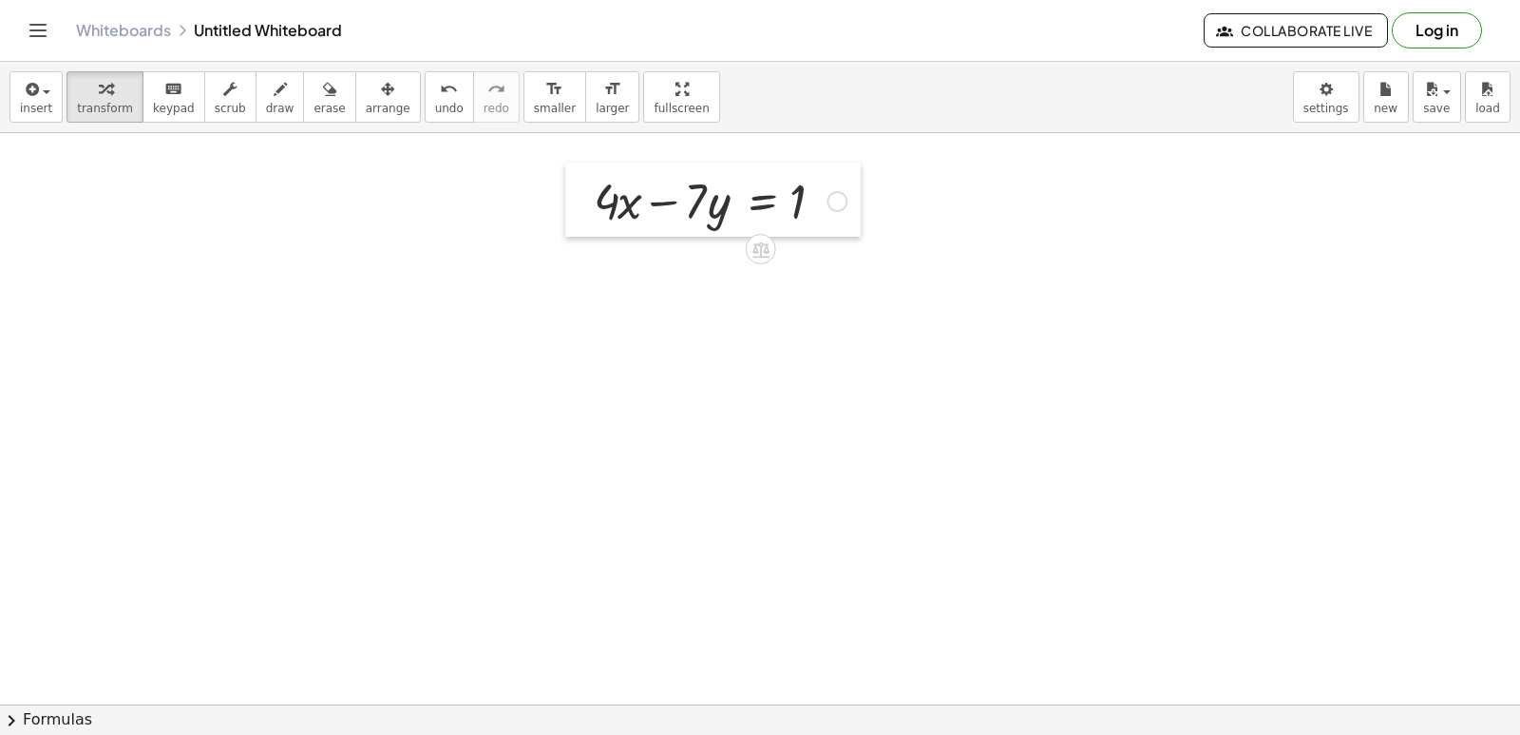
drag, startPoint x: 825, startPoint y: 452, endPoint x: 592, endPoint y: 194, distance: 347.8
click at [592, 194] on div at bounding box center [579, 199] width 29 height 74
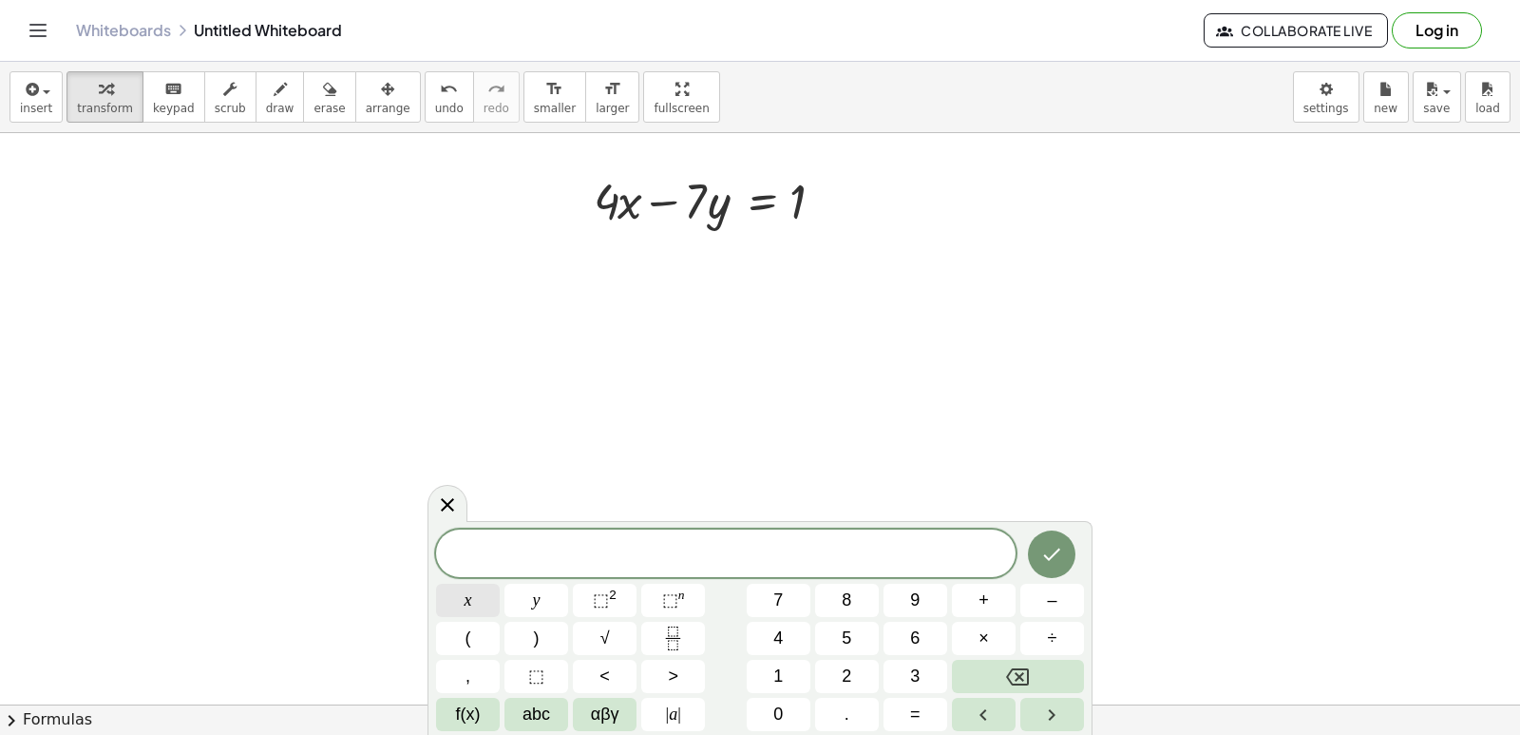
click at [476, 596] on button "x" at bounding box center [468, 599] width 64 height 33
click at [911, 716] on span "=" at bounding box center [915, 714] width 10 height 26
click at [829, 688] on button "2" at bounding box center [847, 675] width 64 height 33
click at [1064, 548] on button "Done" at bounding box center [1052, 554] width 48 height 48
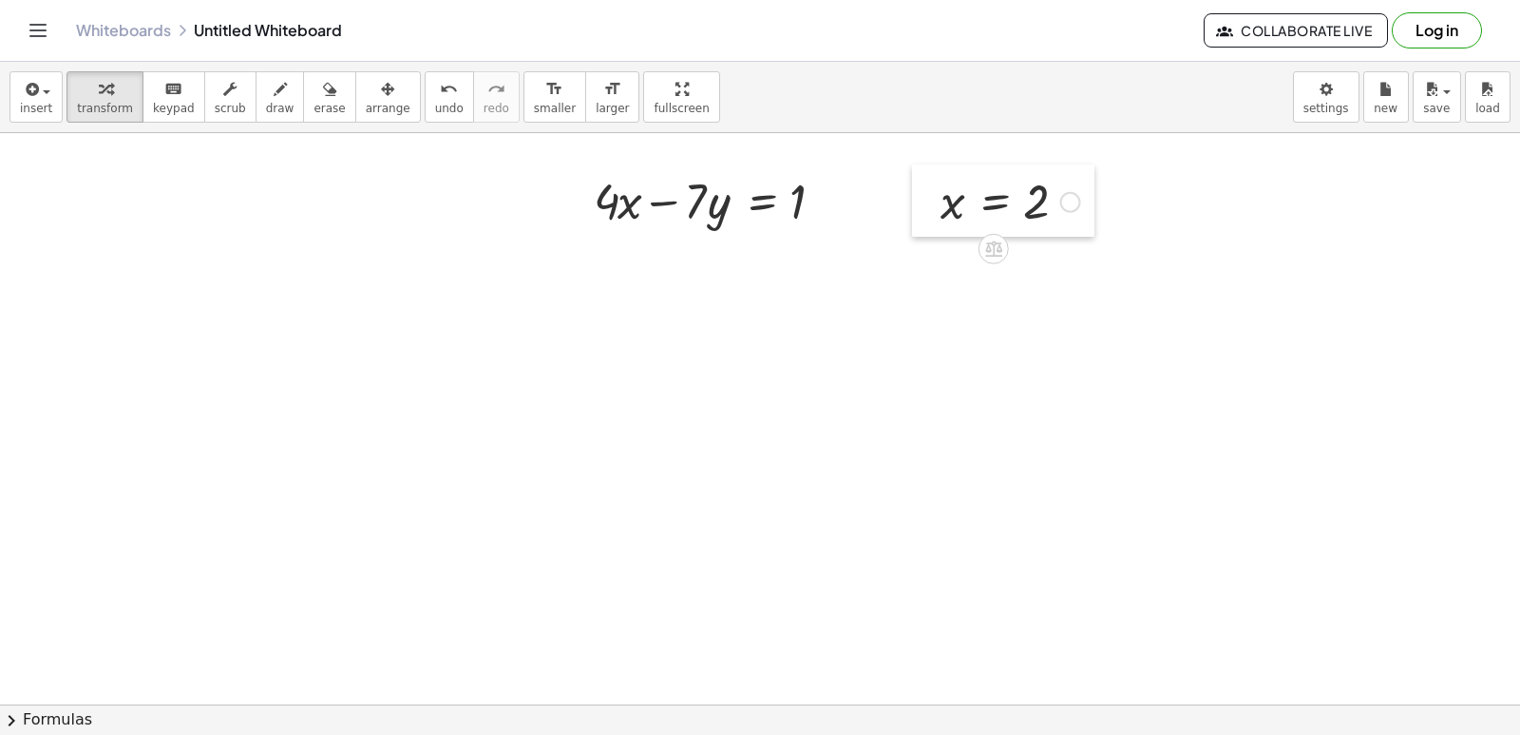
drag, startPoint x: 694, startPoint y: 577, endPoint x: 921, endPoint y: 184, distance: 453.4
click at [921, 184] on div at bounding box center [926, 200] width 29 height 72
drag, startPoint x: 945, startPoint y: 203, endPoint x: 622, endPoint y: 200, distance: 323.1
click at [605, 263] on div at bounding box center [712, 264] width 288 height 65
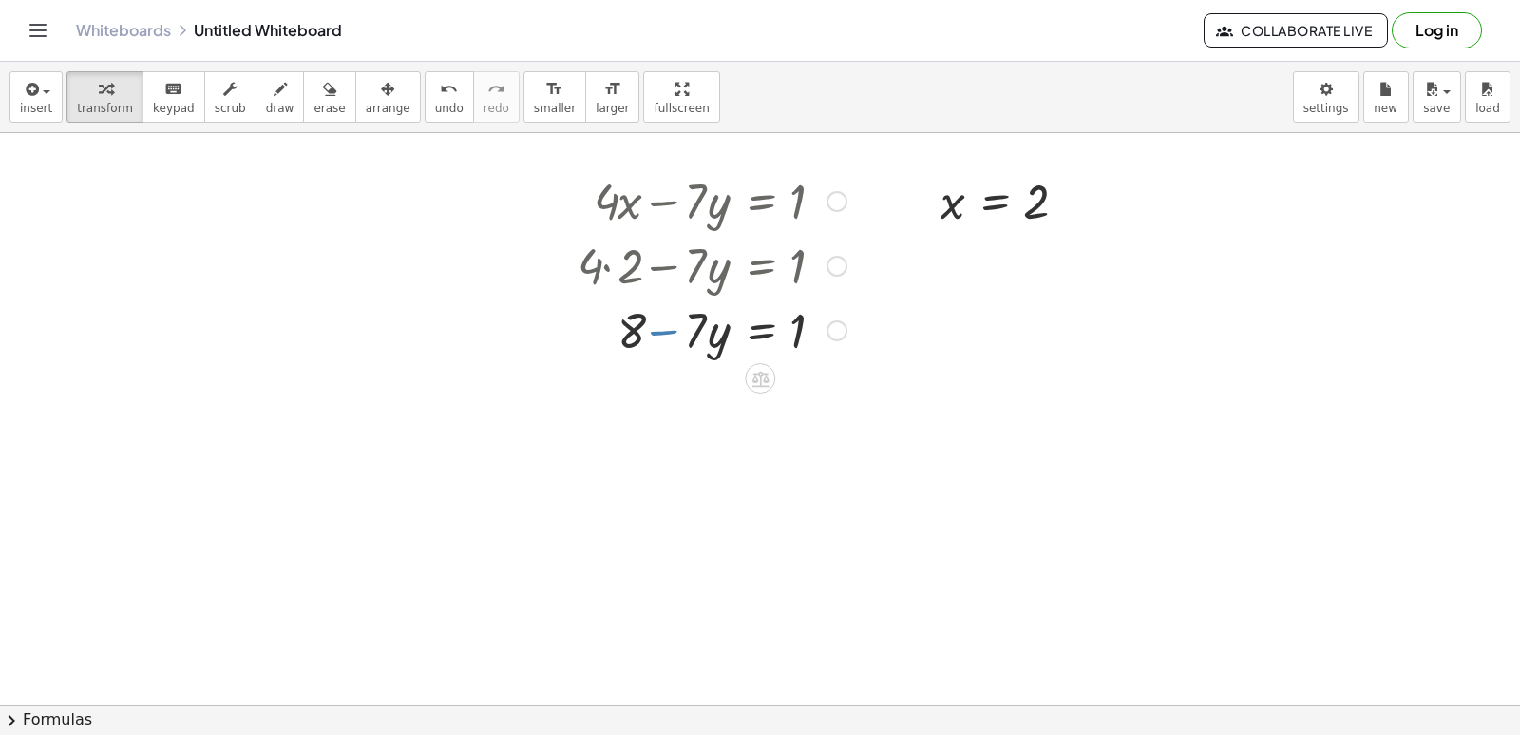
click at [648, 330] on div at bounding box center [712, 328] width 288 height 65
drag, startPoint x: 628, startPoint y: 334, endPoint x: 856, endPoint y: 338, distance: 228.1
click at [856, 338] on div at bounding box center [712, 328] width 288 height 65
click at [832, 391] on div at bounding box center [745, 393] width 354 height 65
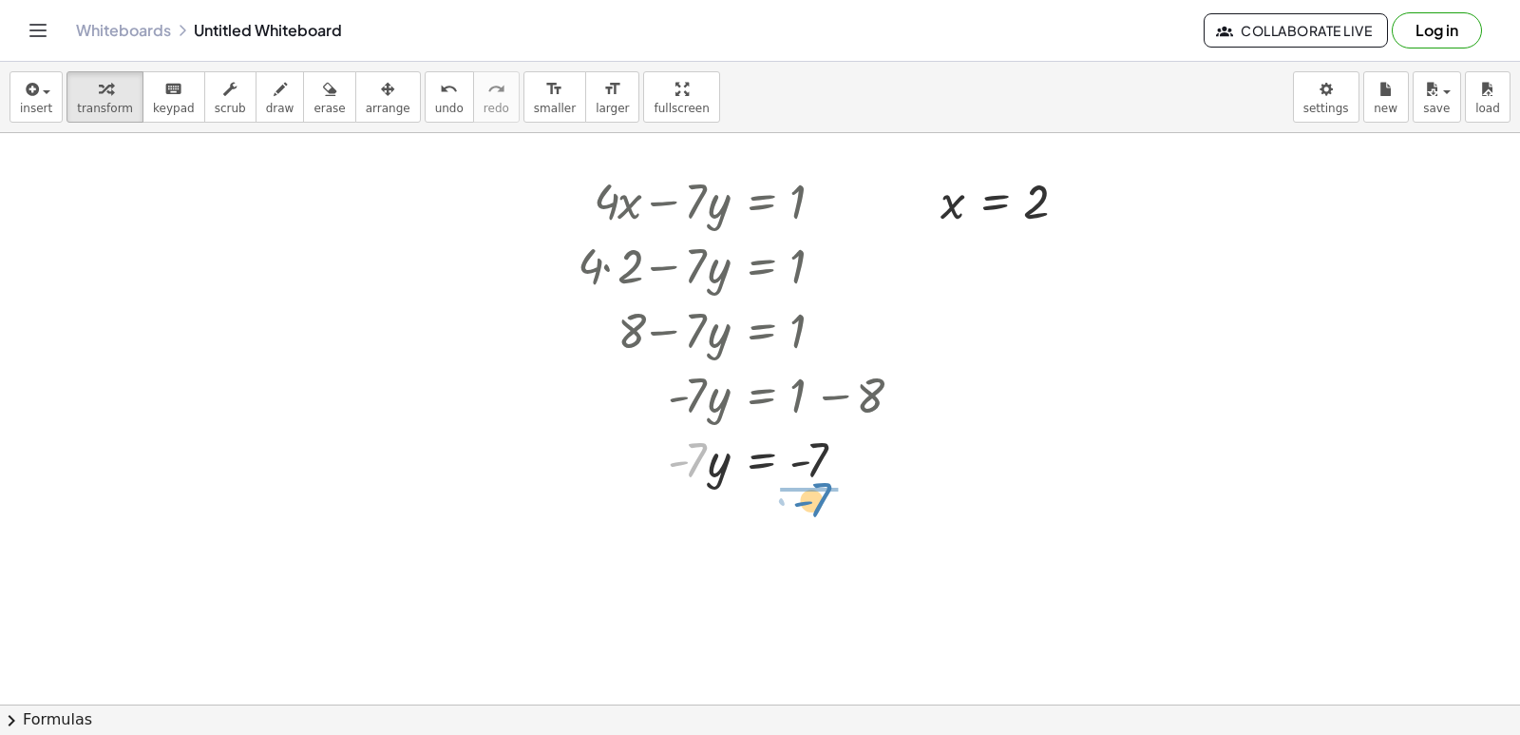
drag, startPoint x: 697, startPoint y: 463, endPoint x: 821, endPoint y: 503, distance: 130.7
click at [826, 534] on div at bounding box center [745, 537] width 354 height 95
click at [806, 611] on div at bounding box center [745, 616] width 354 height 63
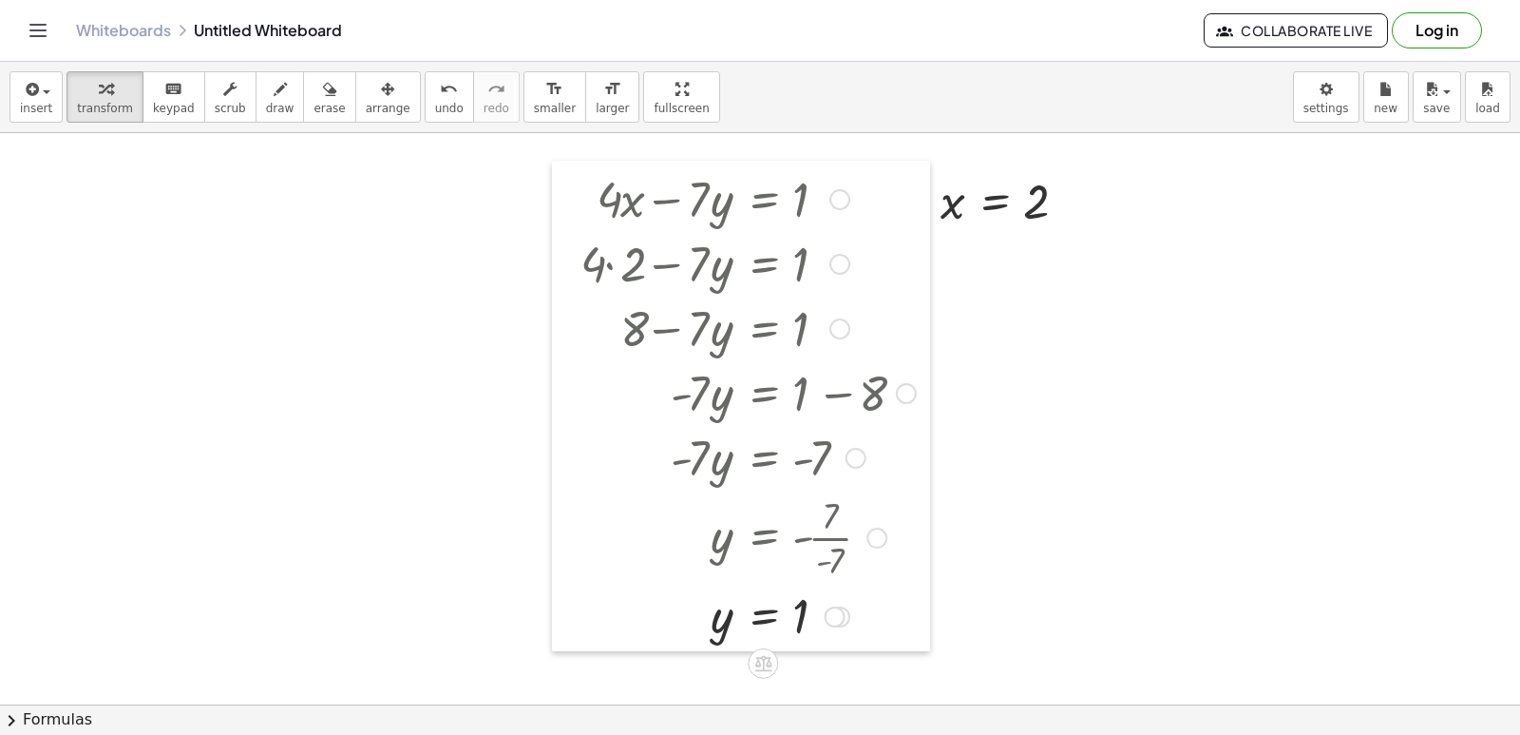
click at [557, 197] on div at bounding box center [566, 406] width 29 height 490
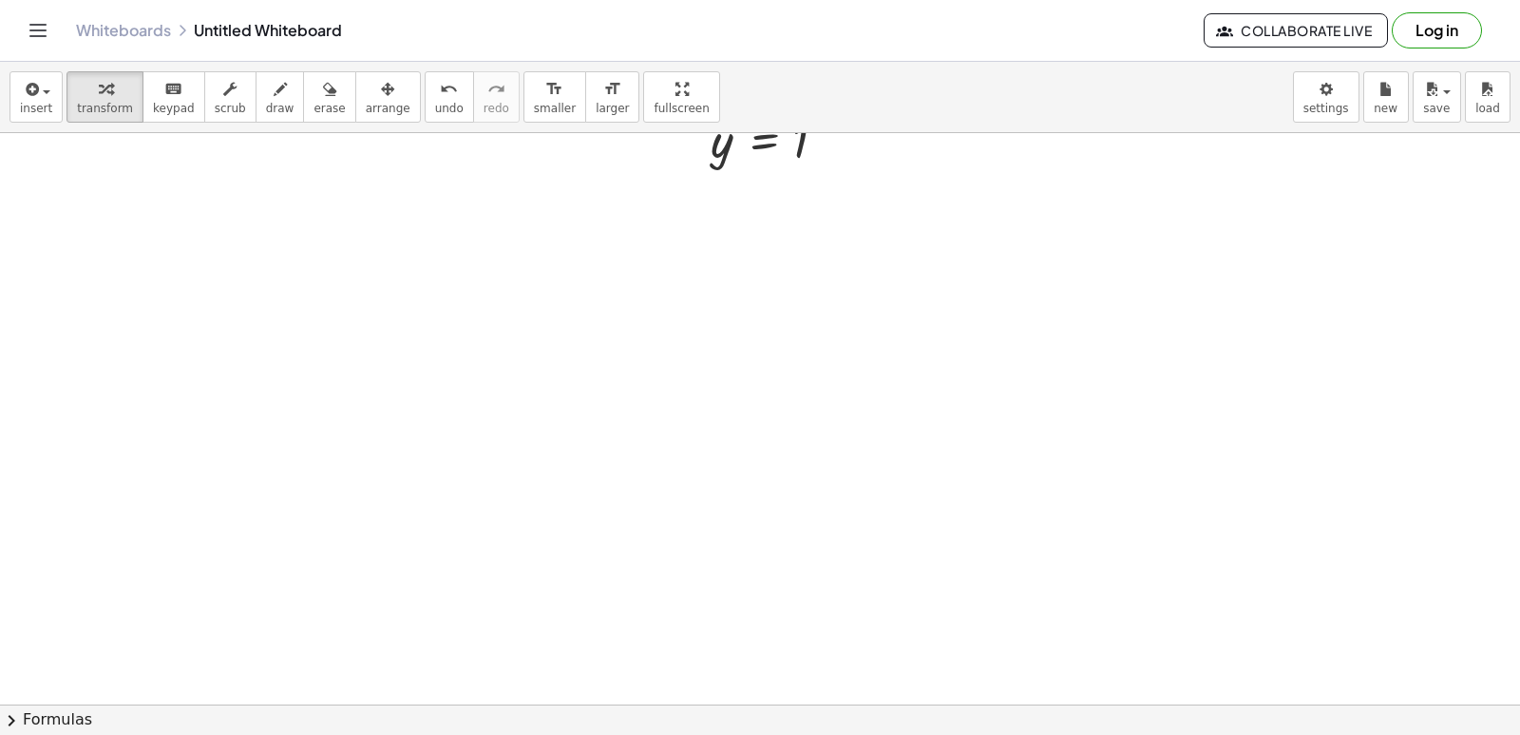
scroll to position [5042, 0]
